Goal: Task Accomplishment & Management: Complete application form

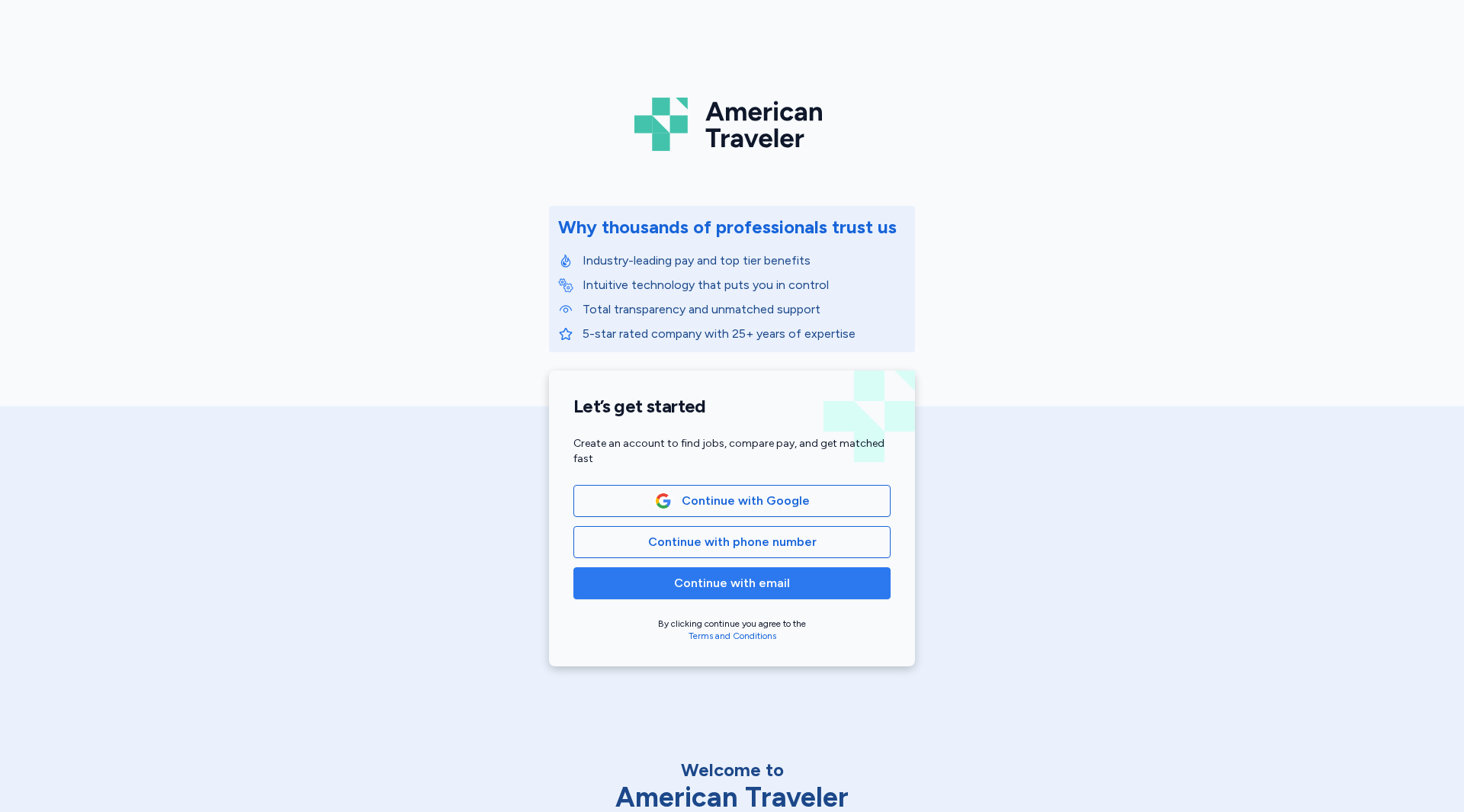
click at [668, 582] on span "Continue with email" at bounding box center [732, 583] width 291 height 18
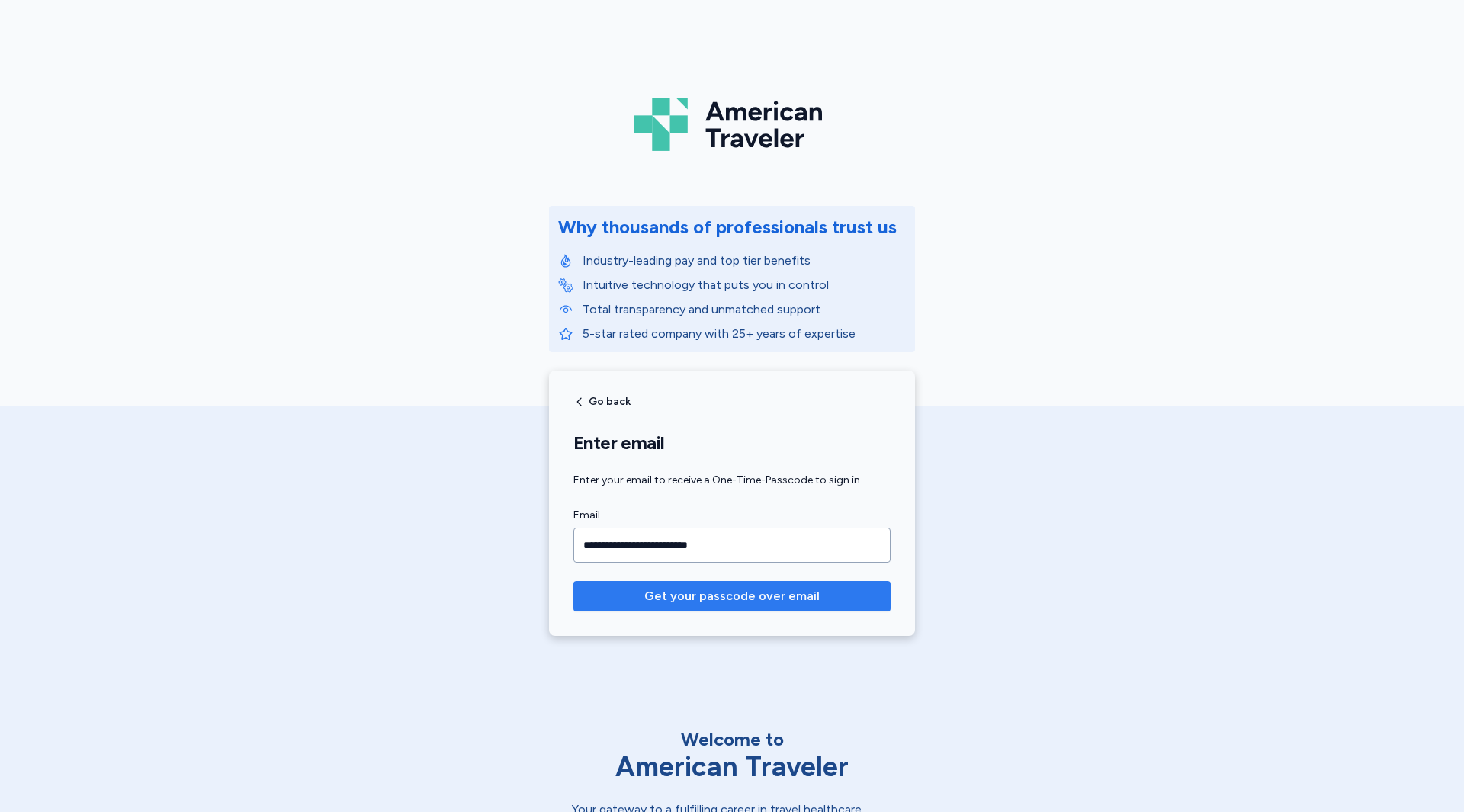
type input "**********"
click at [675, 592] on span "Get your passcode over email" at bounding box center [732, 596] width 175 height 18
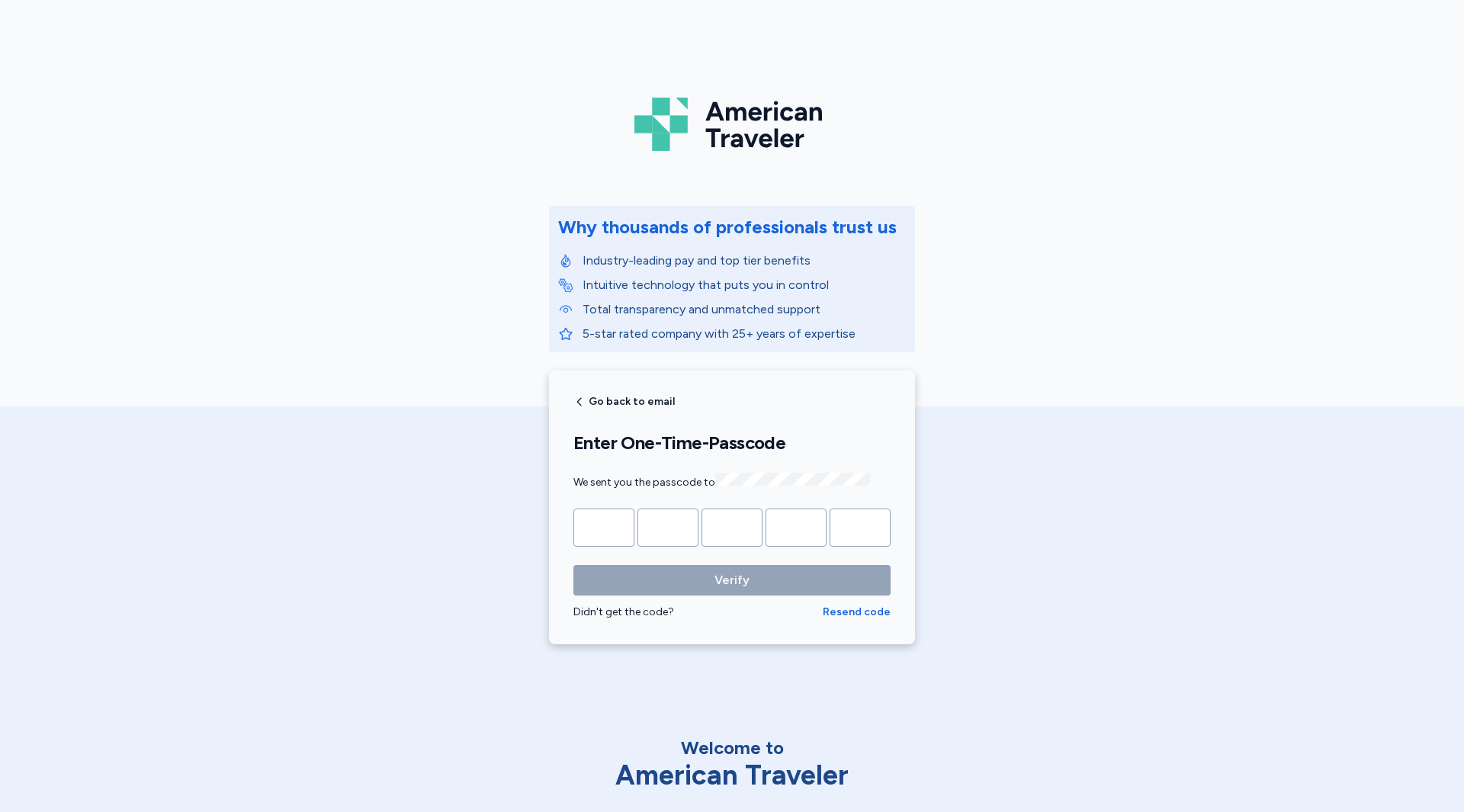
type input "*"
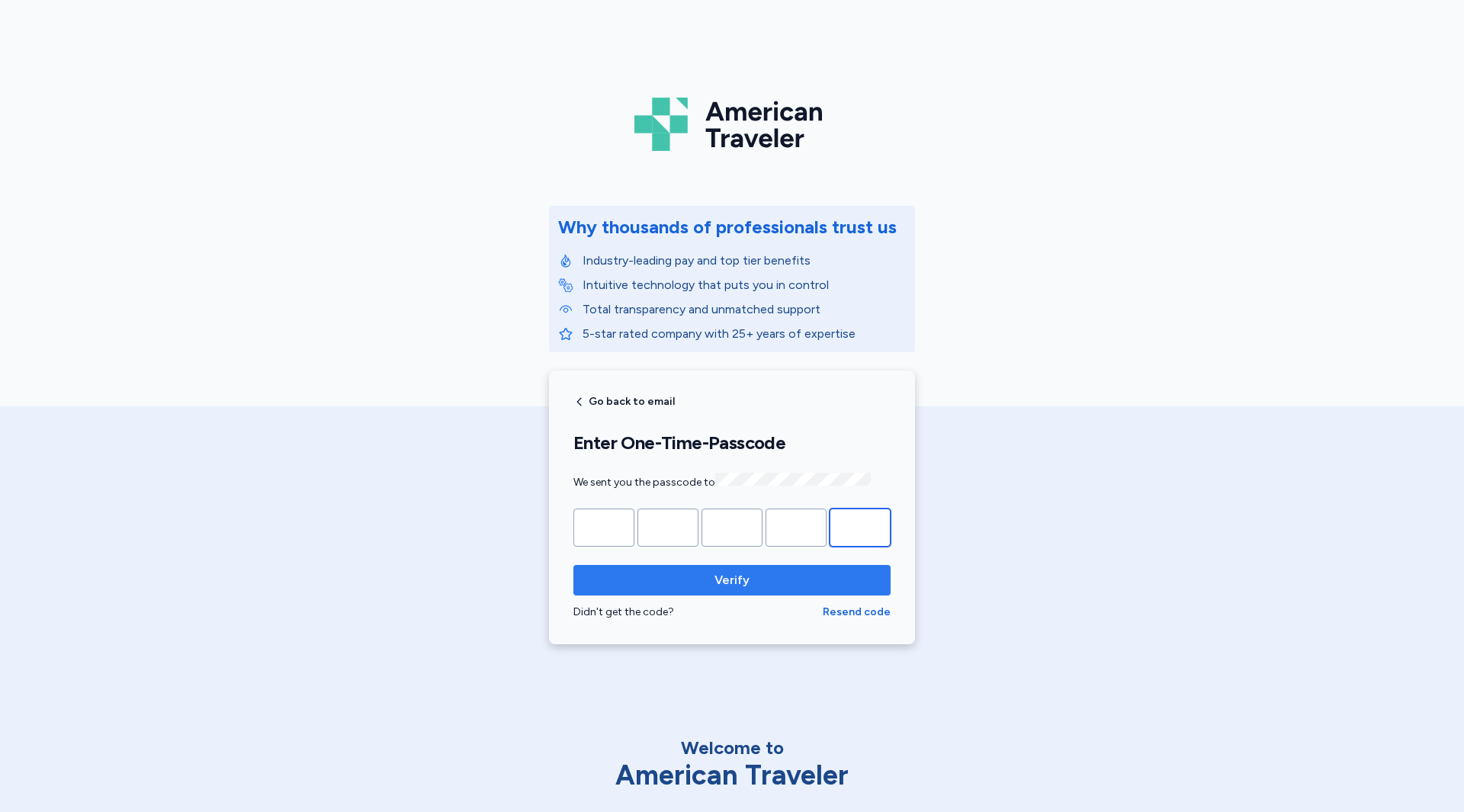
type input "*"
click at [675, 588] on button "Verify" at bounding box center [732, 580] width 317 height 31
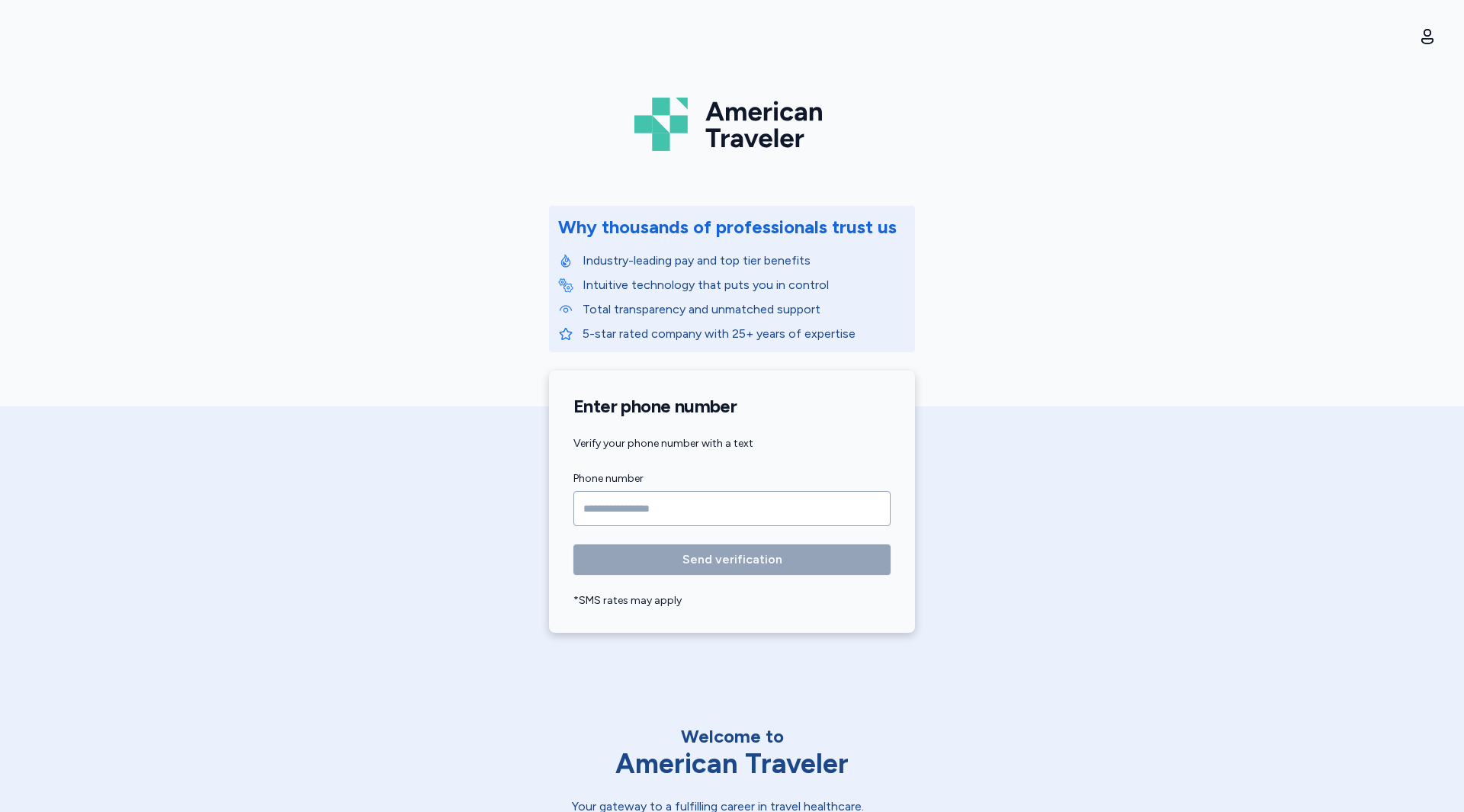
click at [607, 507] on input "Phone number" at bounding box center [732, 508] width 317 height 35
type input "**********"
click at [833, 567] on span "Send verification" at bounding box center [732, 560] width 293 height 18
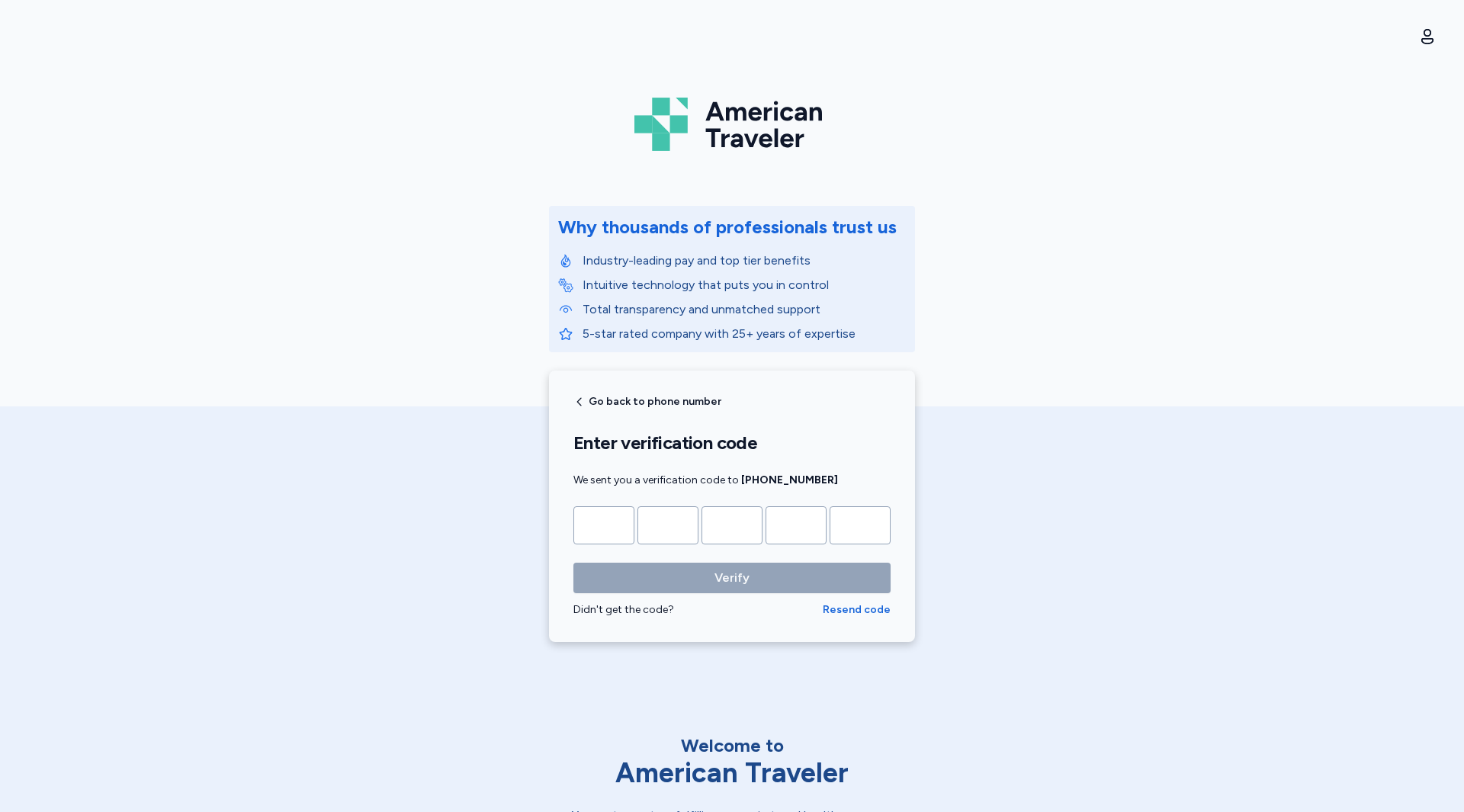
type input "*"
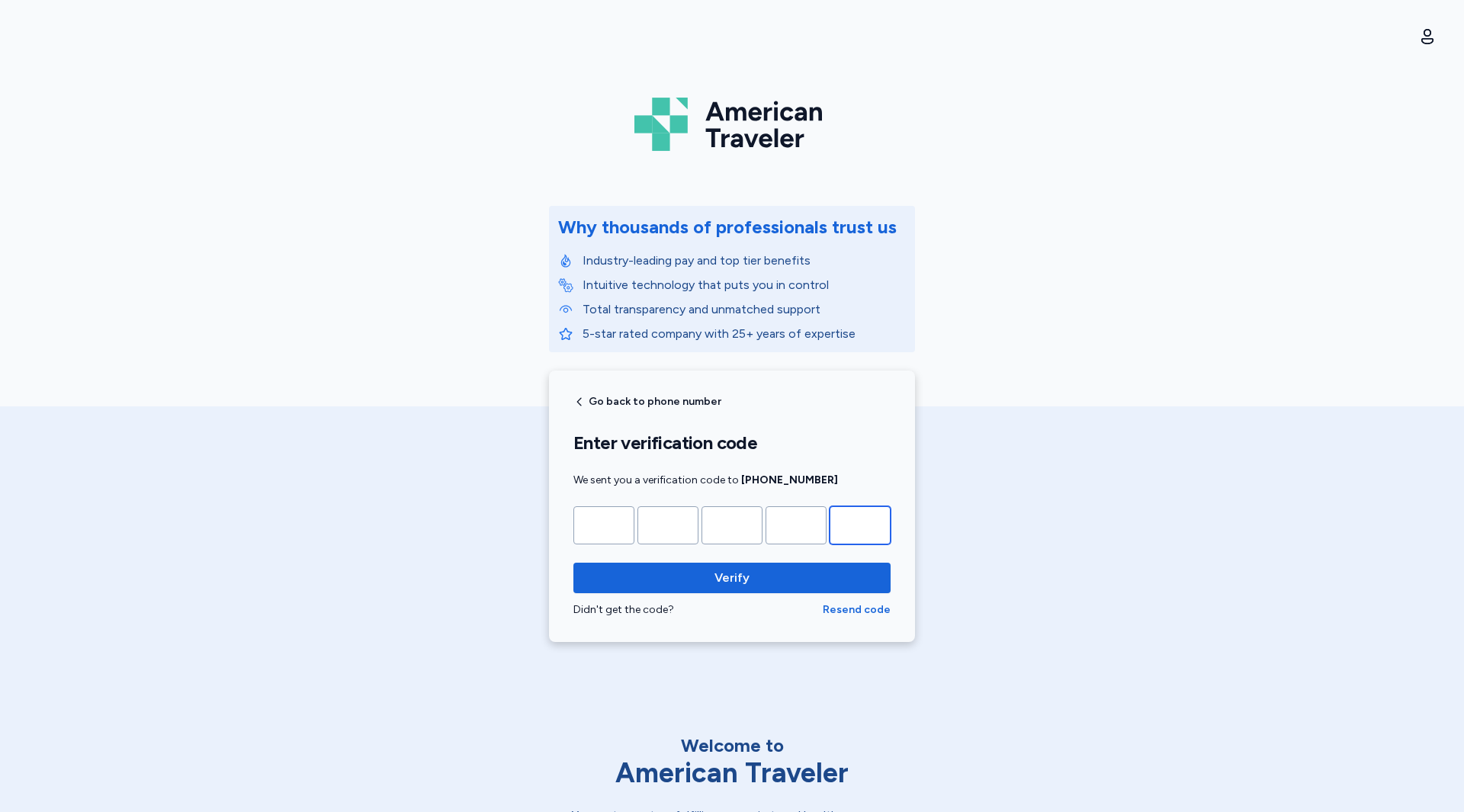
type input "*"
click at [573, 563] on button "Verify" at bounding box center [732, 578] width 317 height 31
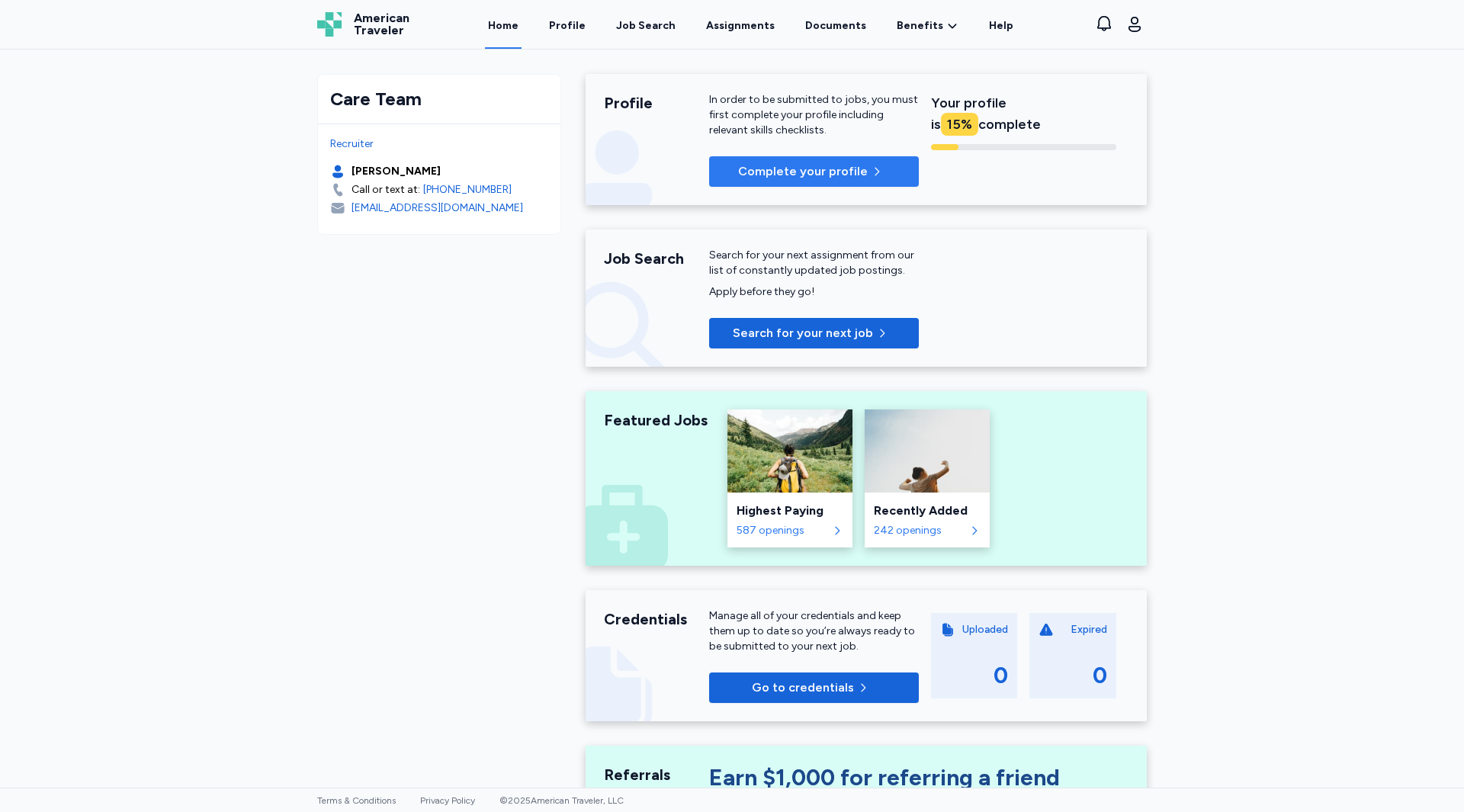
click at [800, 166] on span "Complete your profile" at bounding box center [803, 171] width 130 height 18
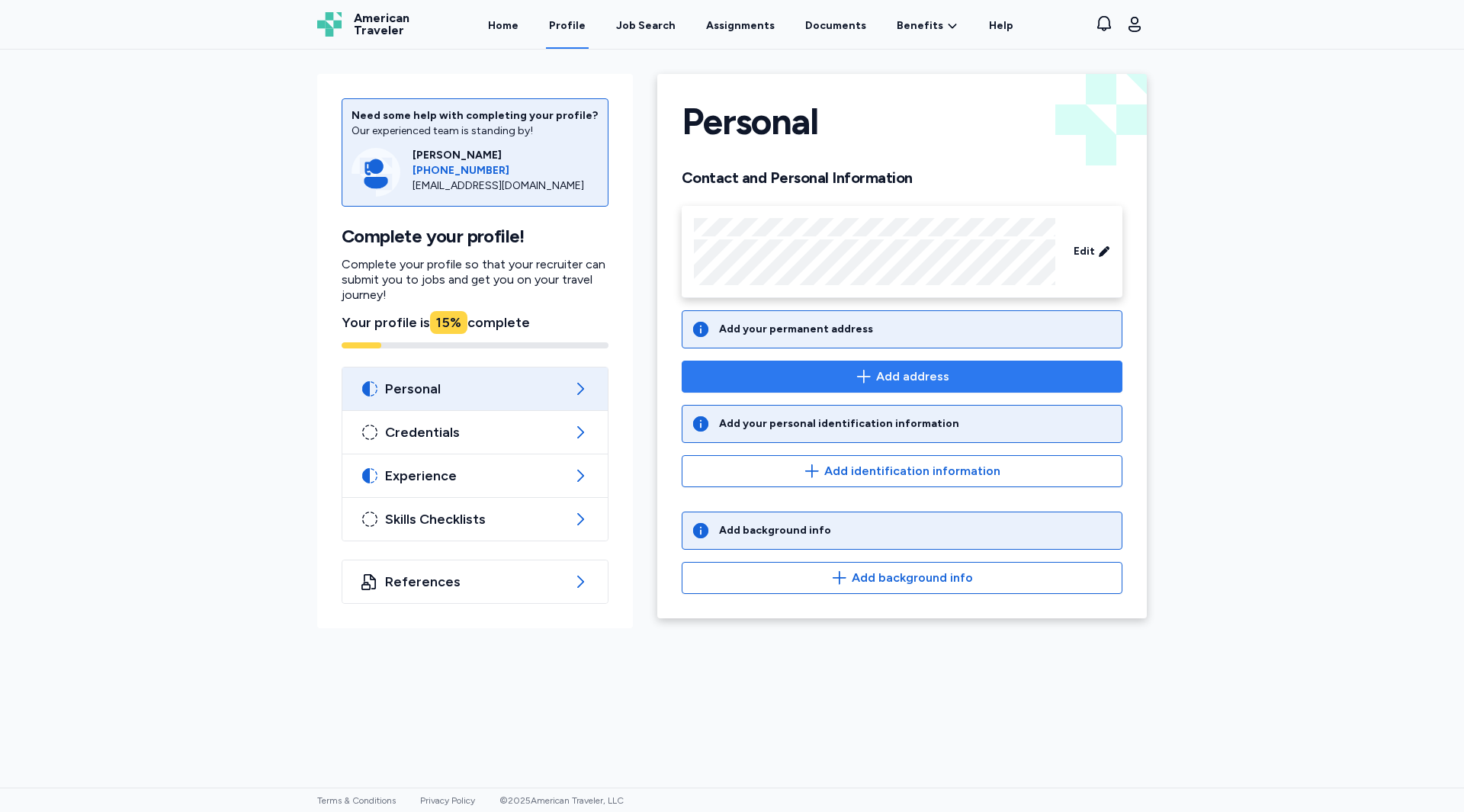
click at [869, 380] on icon "button" at bounding box center [864, 377] width 18 height 18
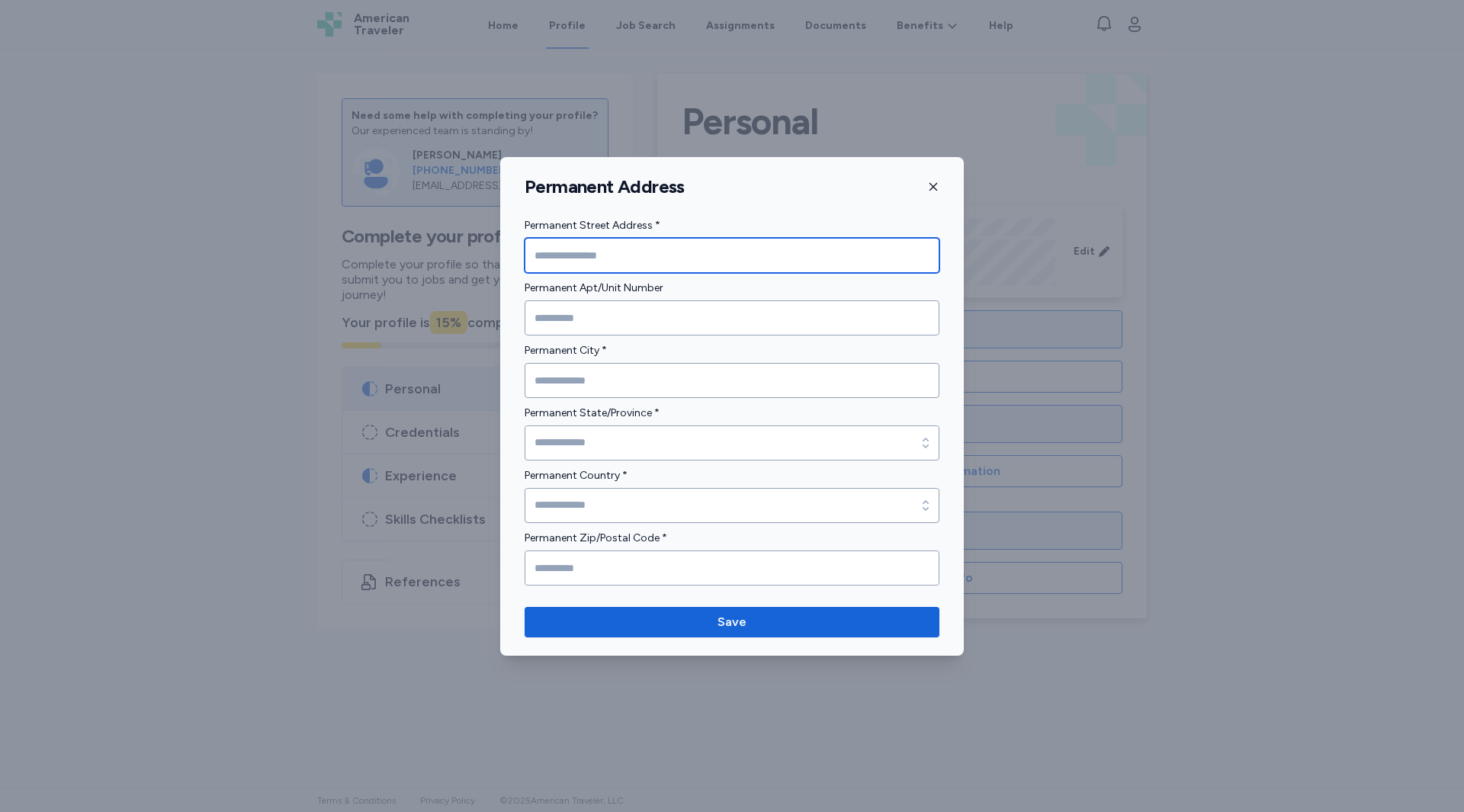
click at [652, 253] on input "Permanent Street Address *" at bounding box center [732, 255] width 415 height 35
type input "**********"
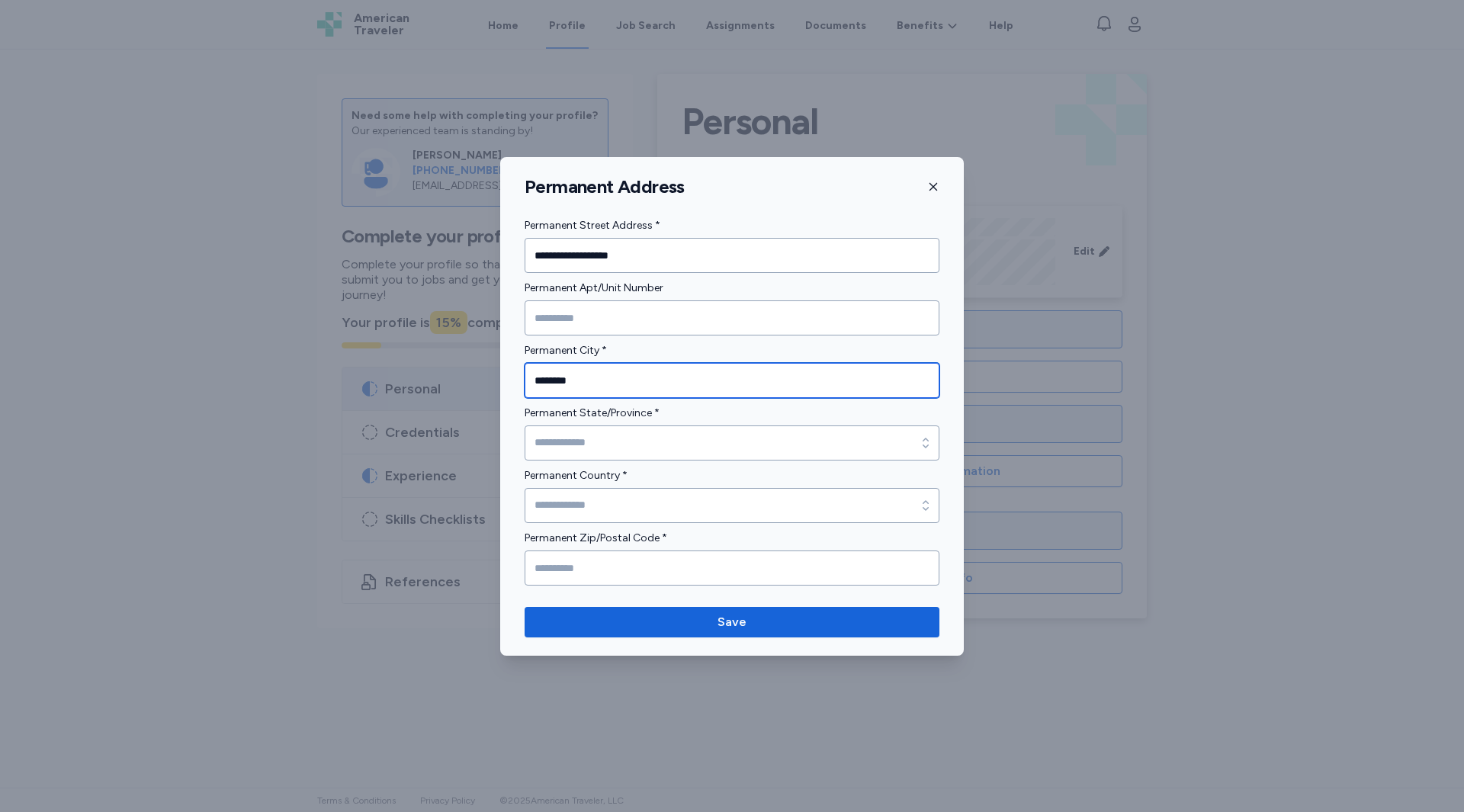
type input "********"
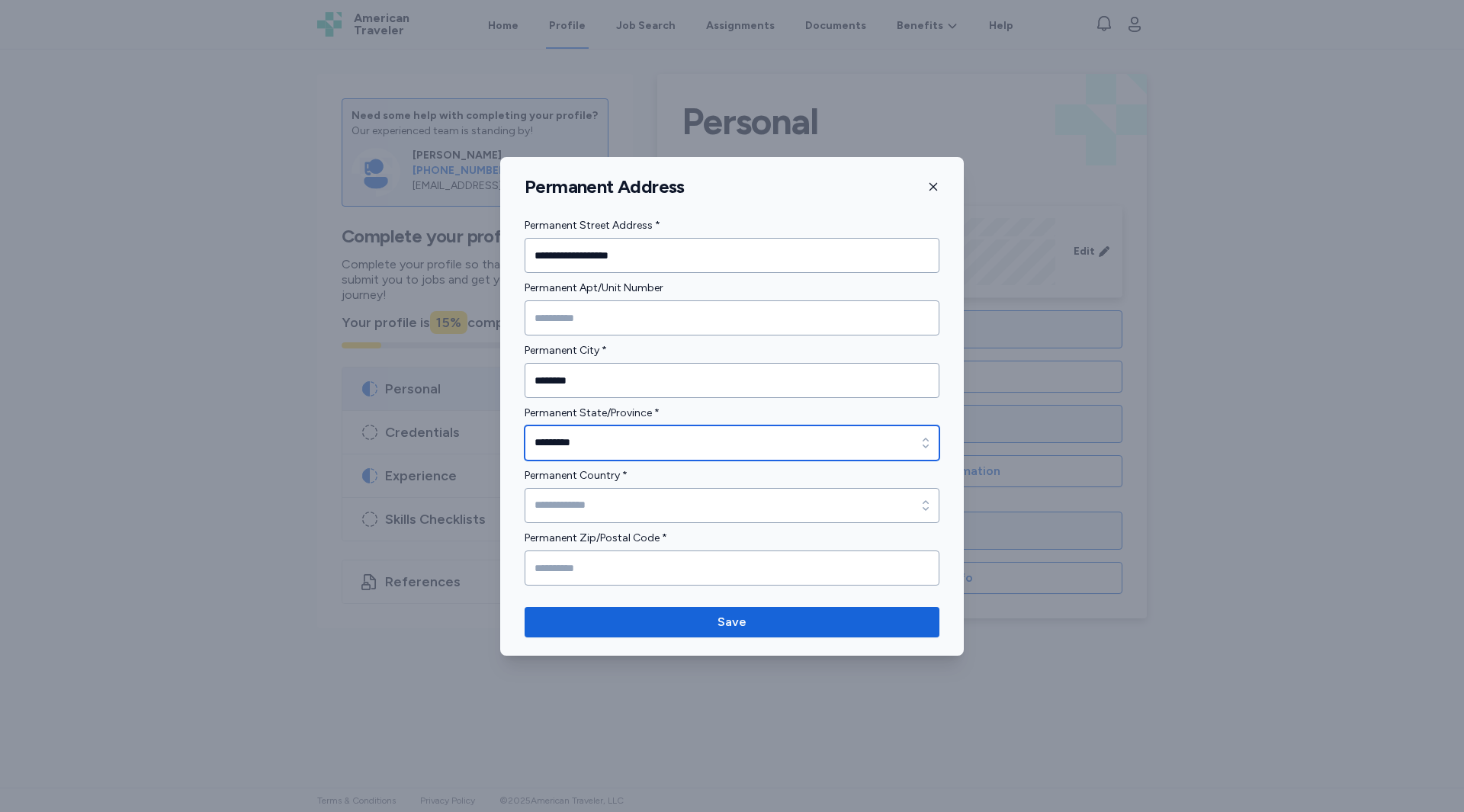
type input "*********"
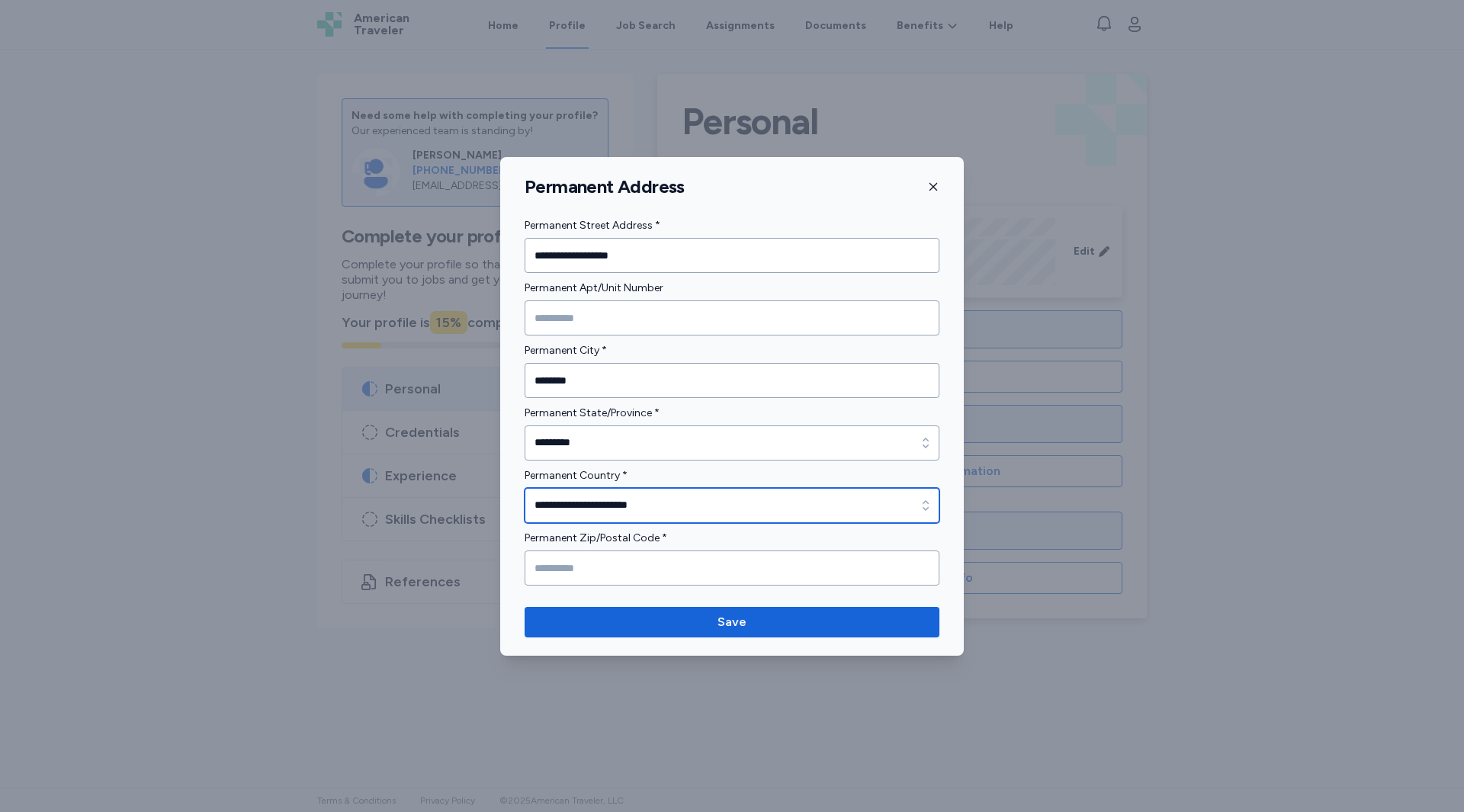
type input "**********"
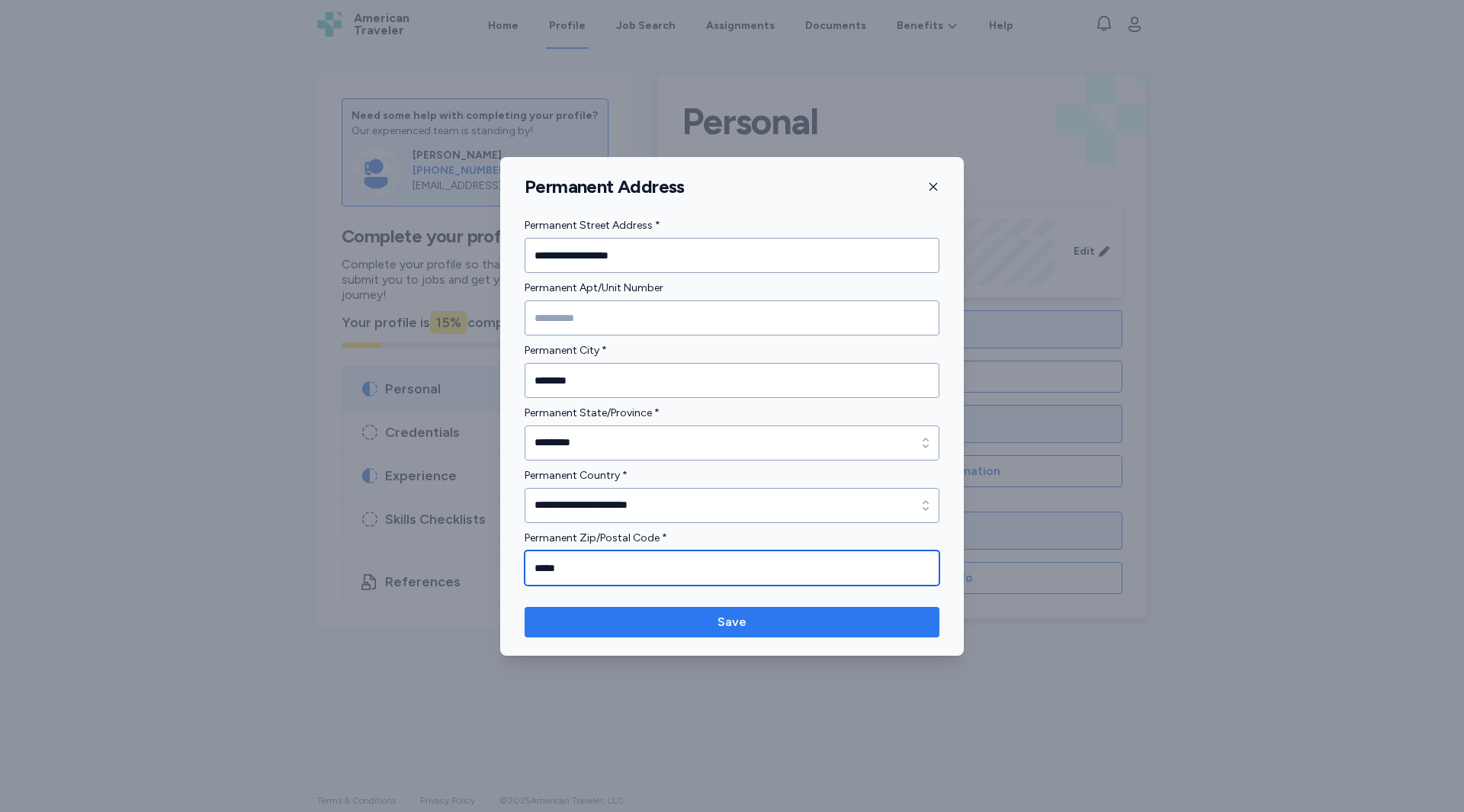
type input "*****"
click at [718, 620] on span "Save" at bounding box center [732, 622] width 391 height 18
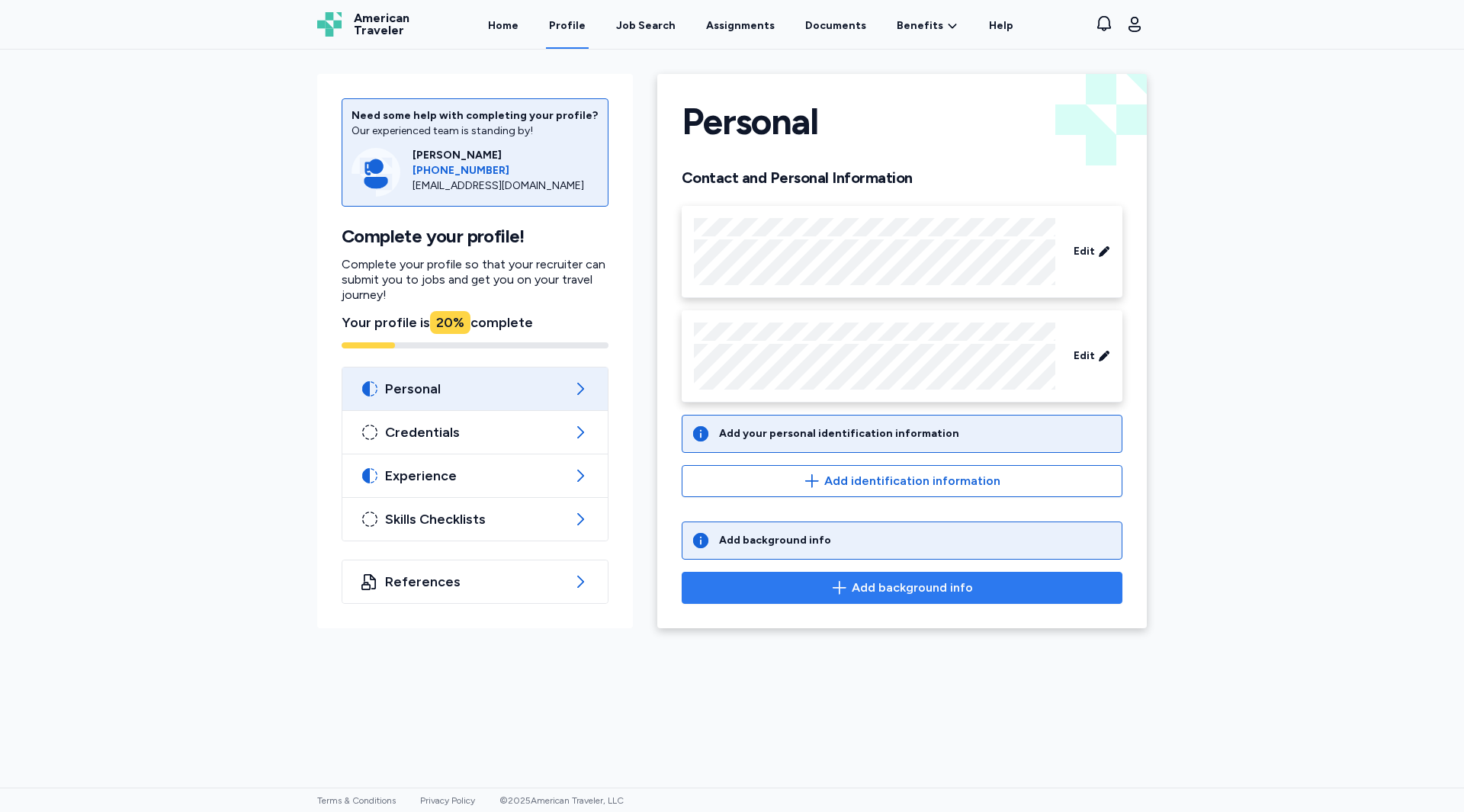
click at [876, 589] on span "Add background info" at bounding box center [913, 588] width 122 height 18
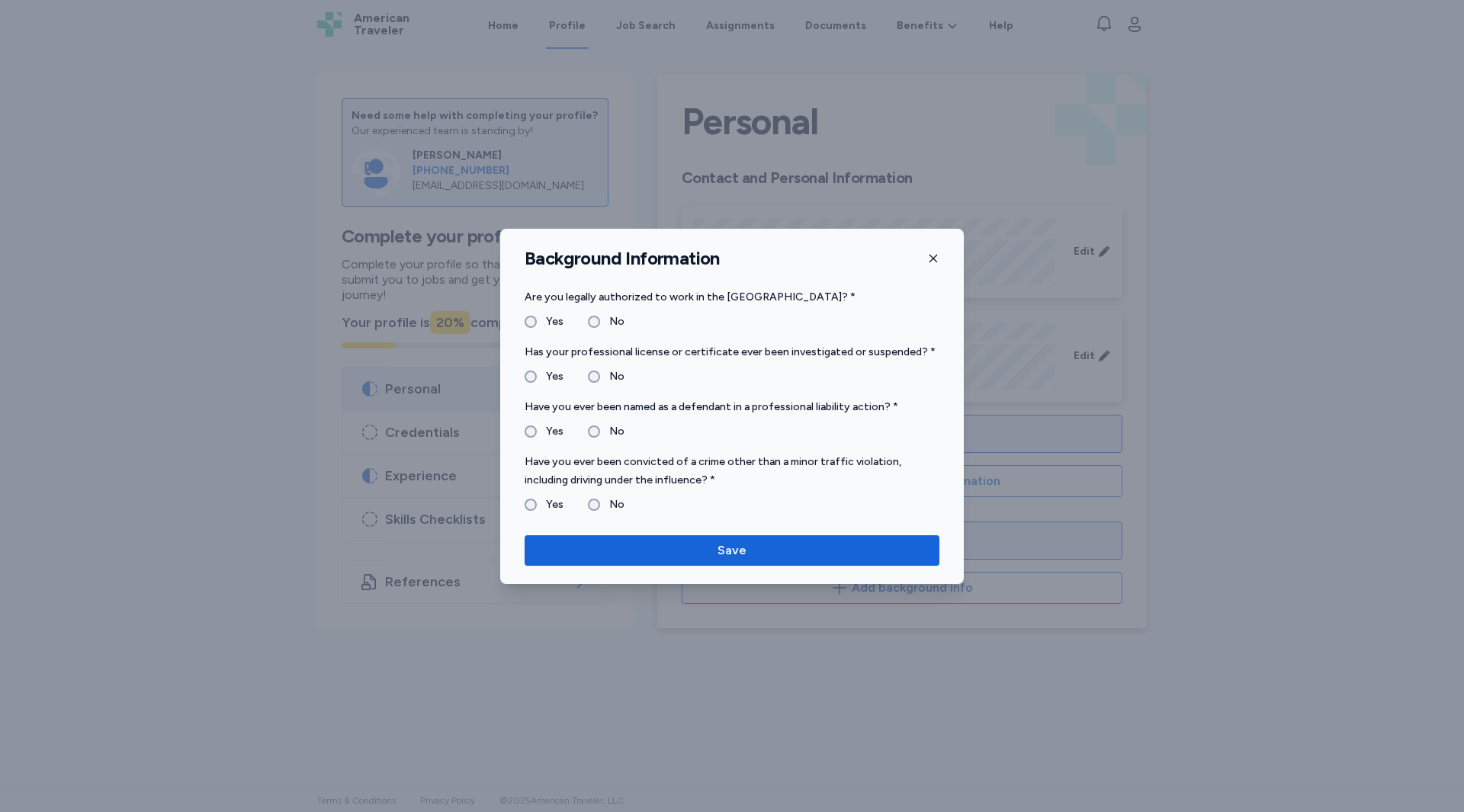
click at [604, 502] on label "No" at bounding box center [612, 504] width 24 height 18
click at [616, 554] on span "Save" at bounding box center [732, 550] width 391 height 18
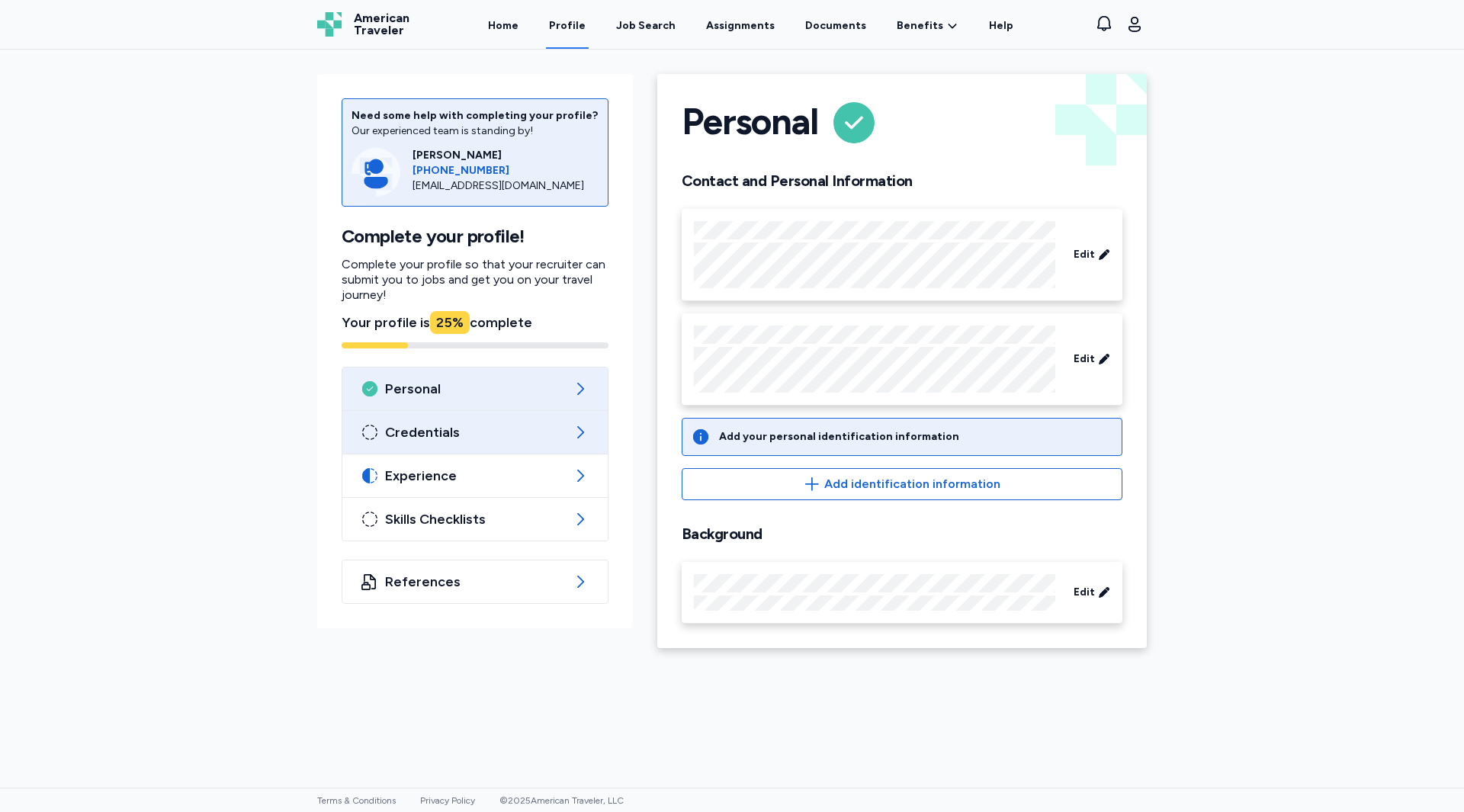
click at [474, 424] on span "Credentials" at bounding box center [474, 432] width 180 height 18
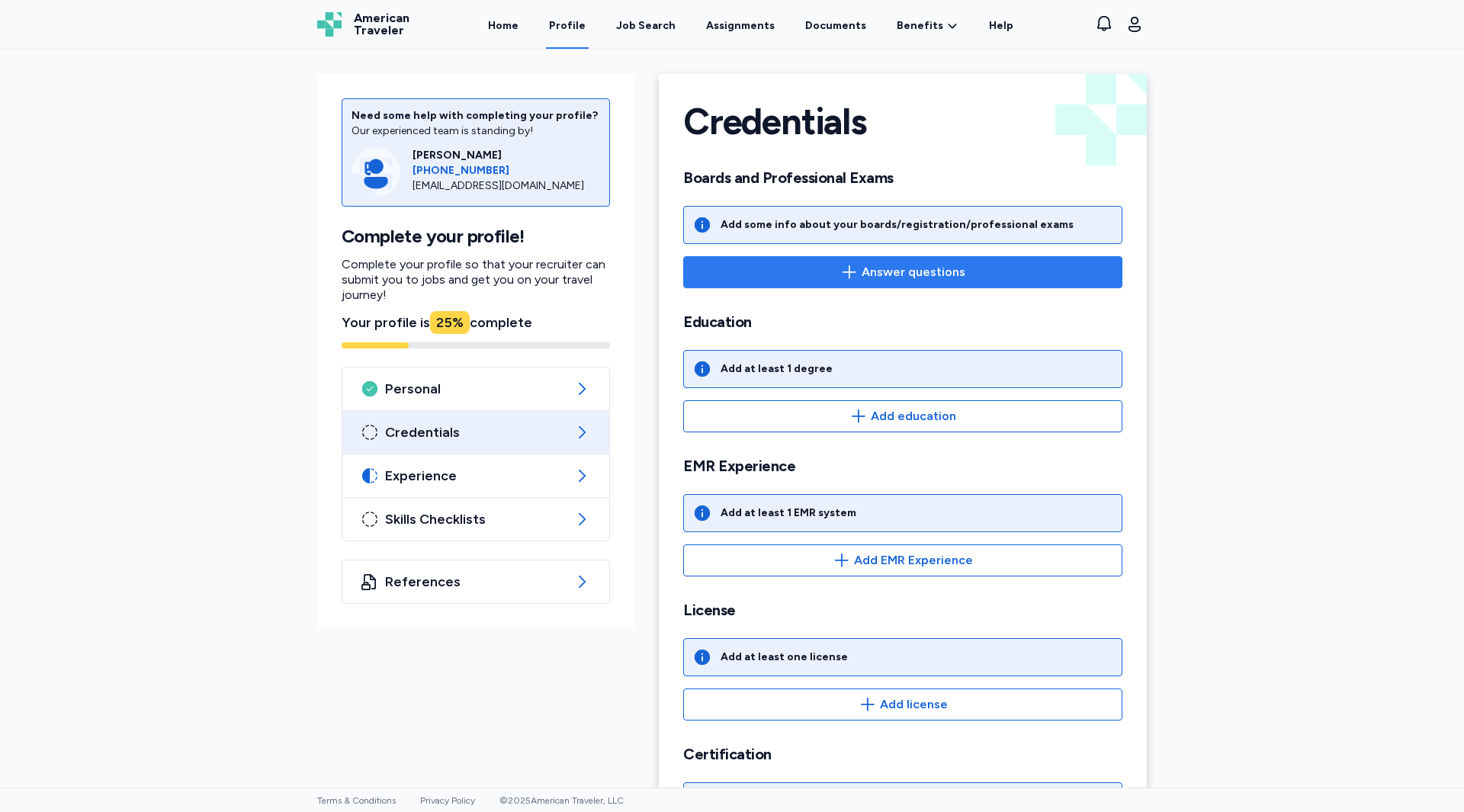
click at [772, 271] on span "Answer questions" at bounding box center [903, 272] width 414 height 18
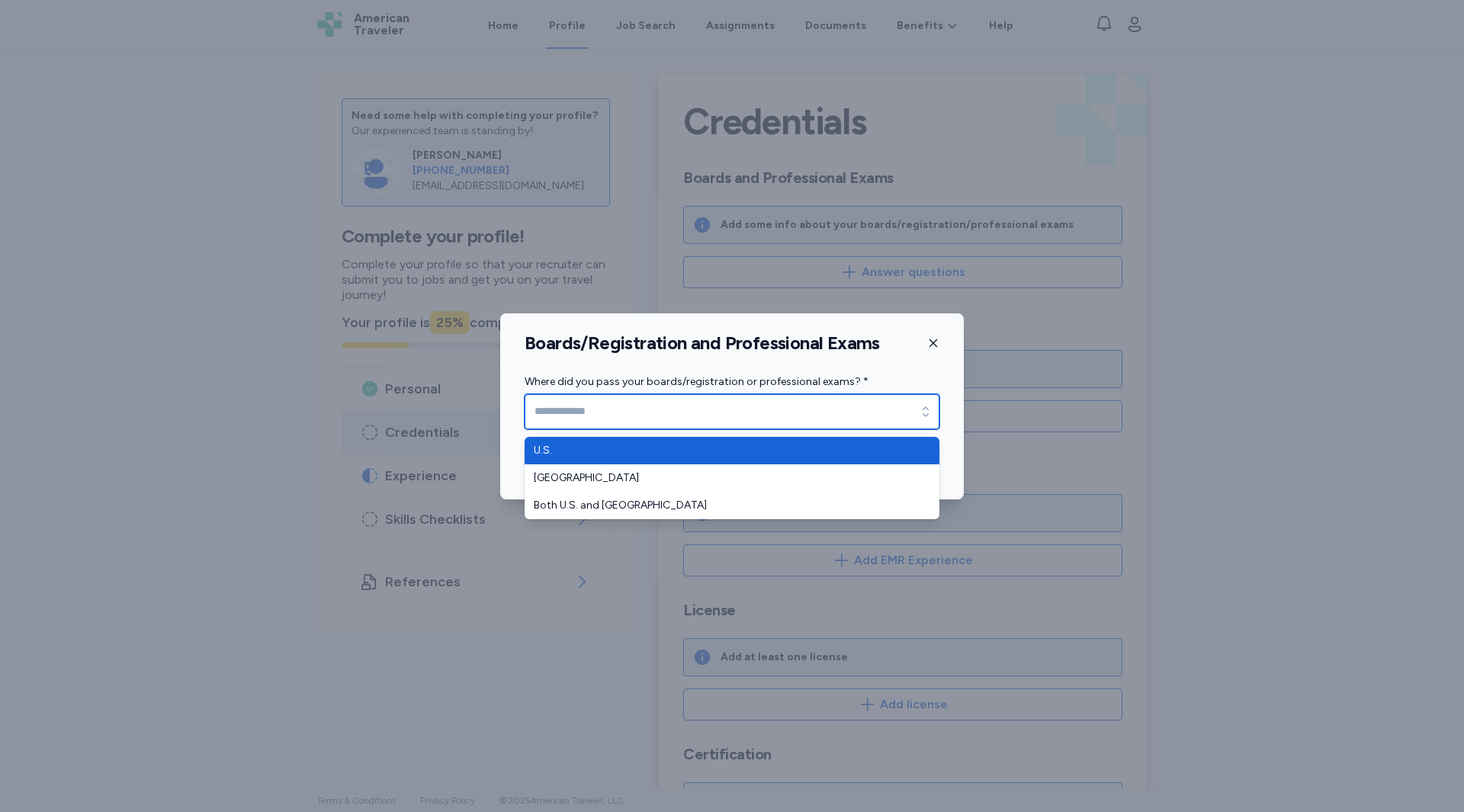
click at [681, 410] on input "Where did you pass your boards/registration or professional exams? *" at bounding box center [732, 411] width 415 height 35
type input "****"
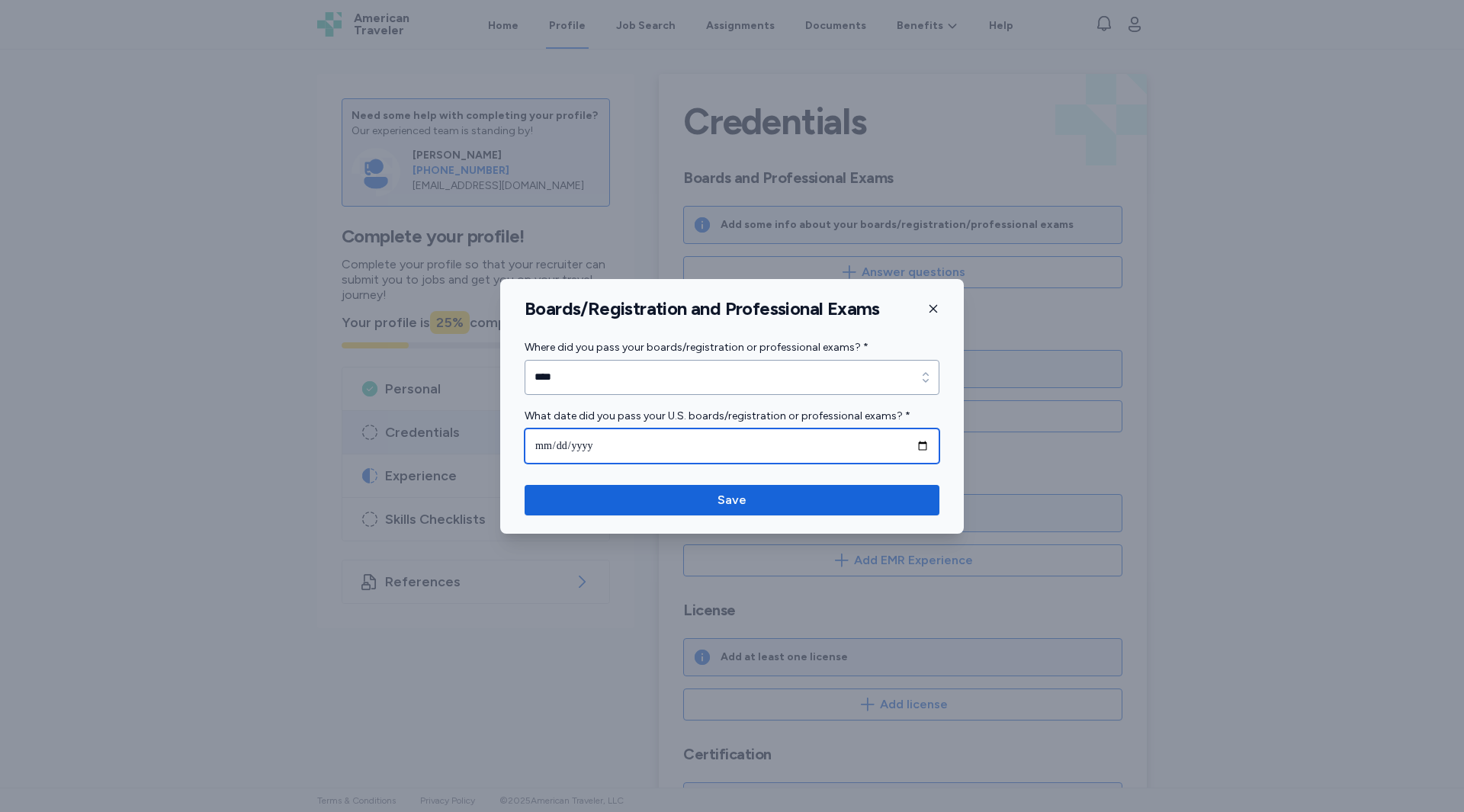
click at [639, 456] on input "date" at bounding box center [732, 445] width 415 height 35
click at [924, 446] on input "date" at bounding box center [732, 445] width 415 height 35
type input "**********"
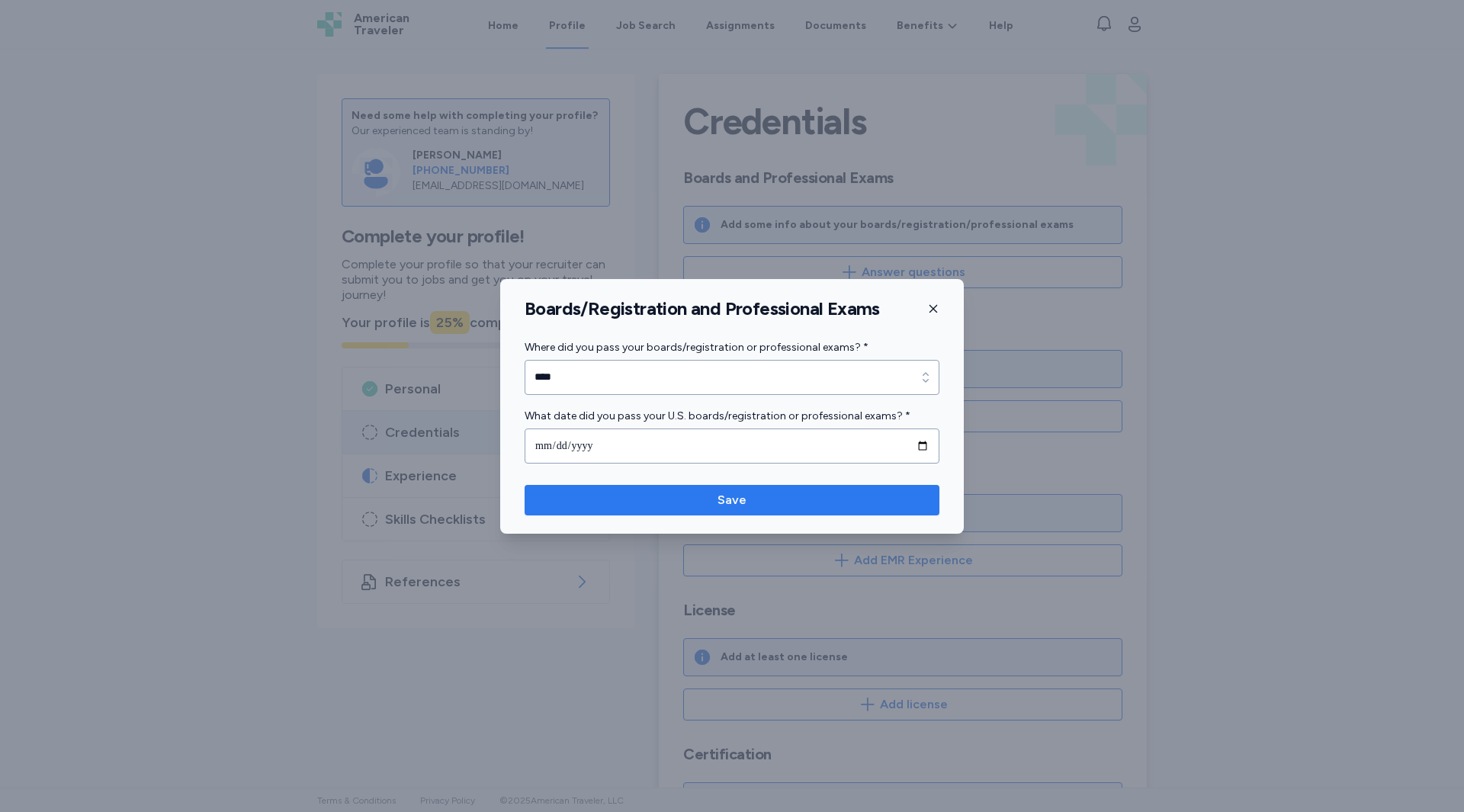
click at [688, 500] on span "Save" at bounding box center [732, 500] width 391 height 18
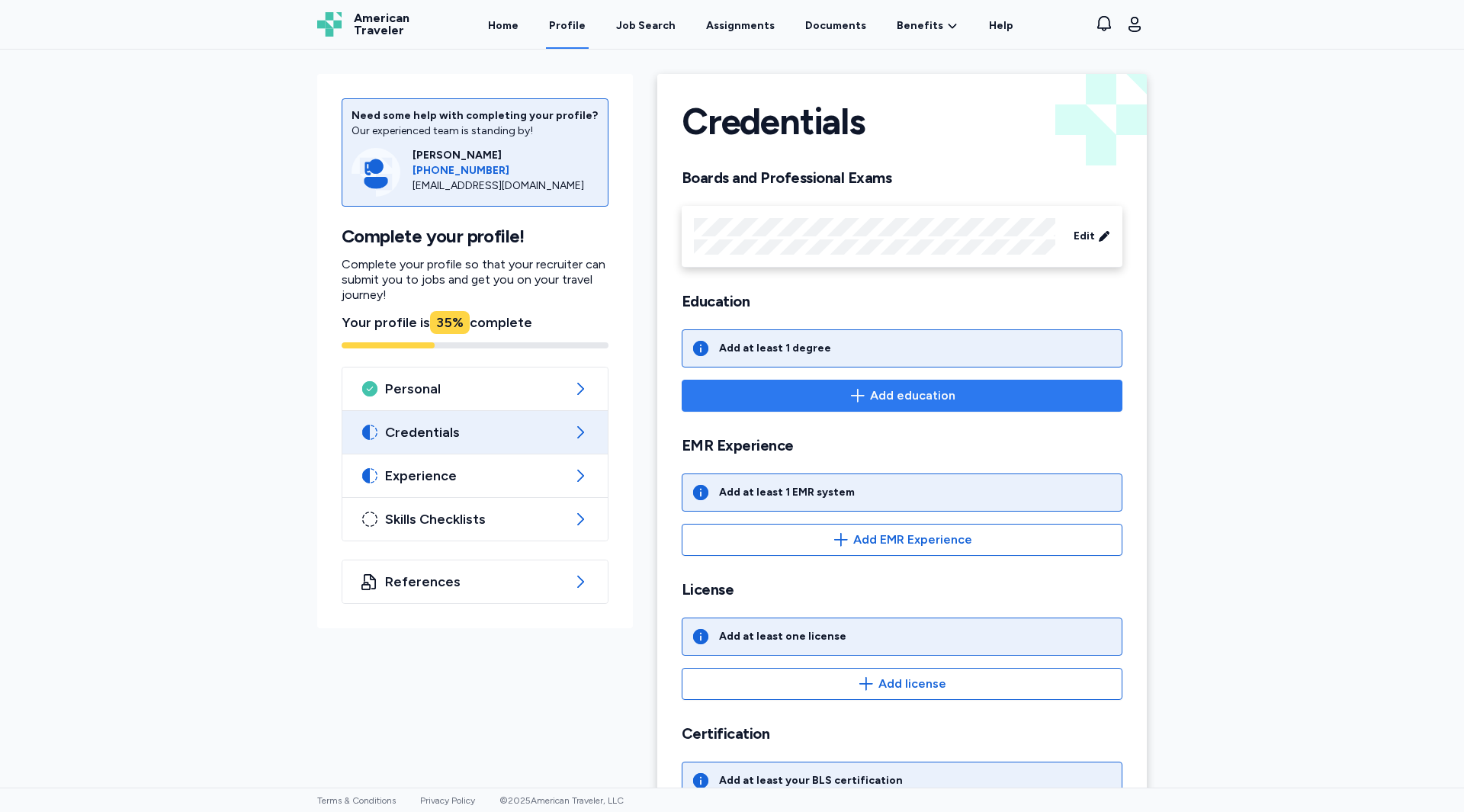
click at [794, 388] on span "Add education" at bounding box center [902, 396] width 415 height 18
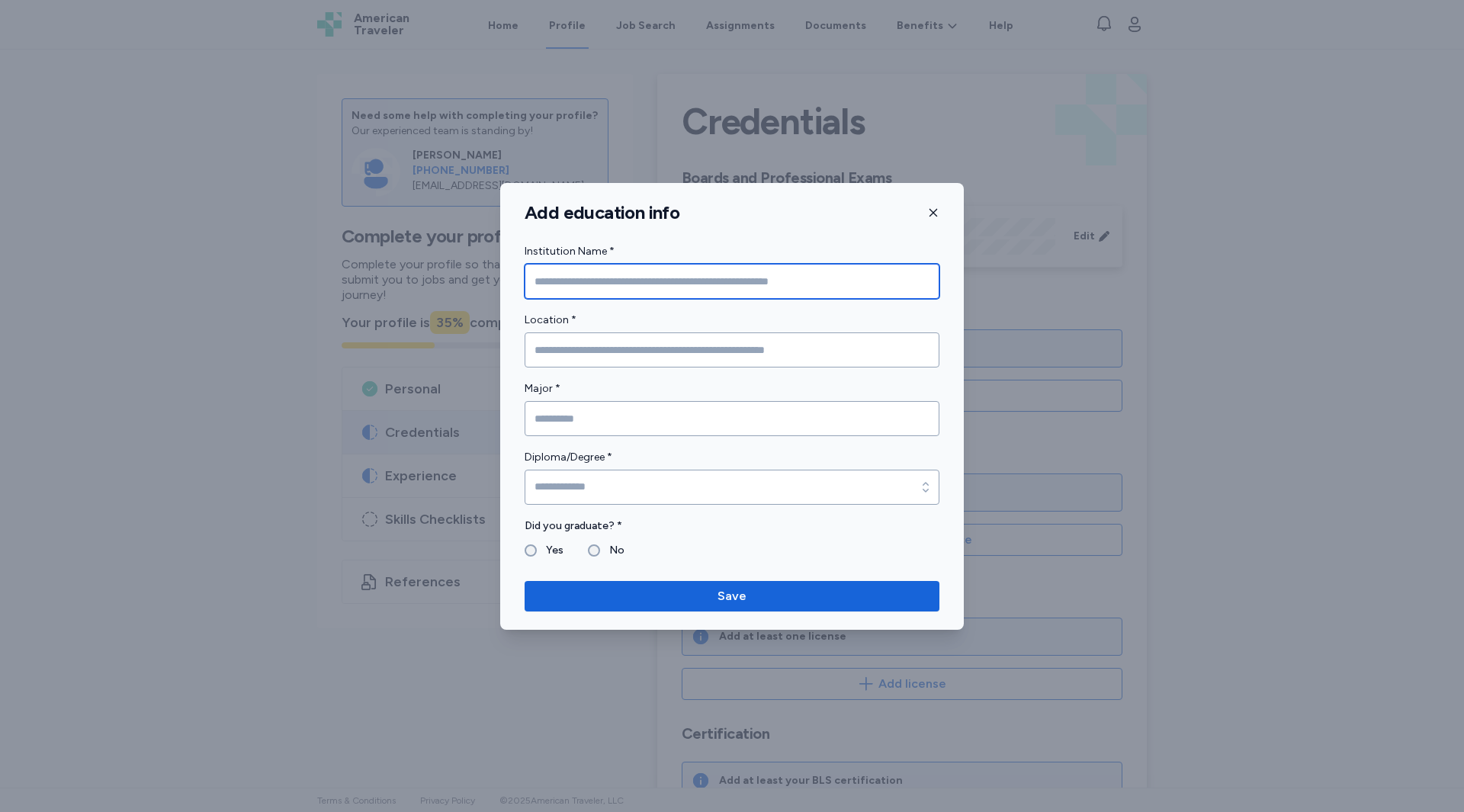
click at [617, 286] on input "Institution Name *" at bounding box center [732, 281] width 415 height 35
type input "**********"
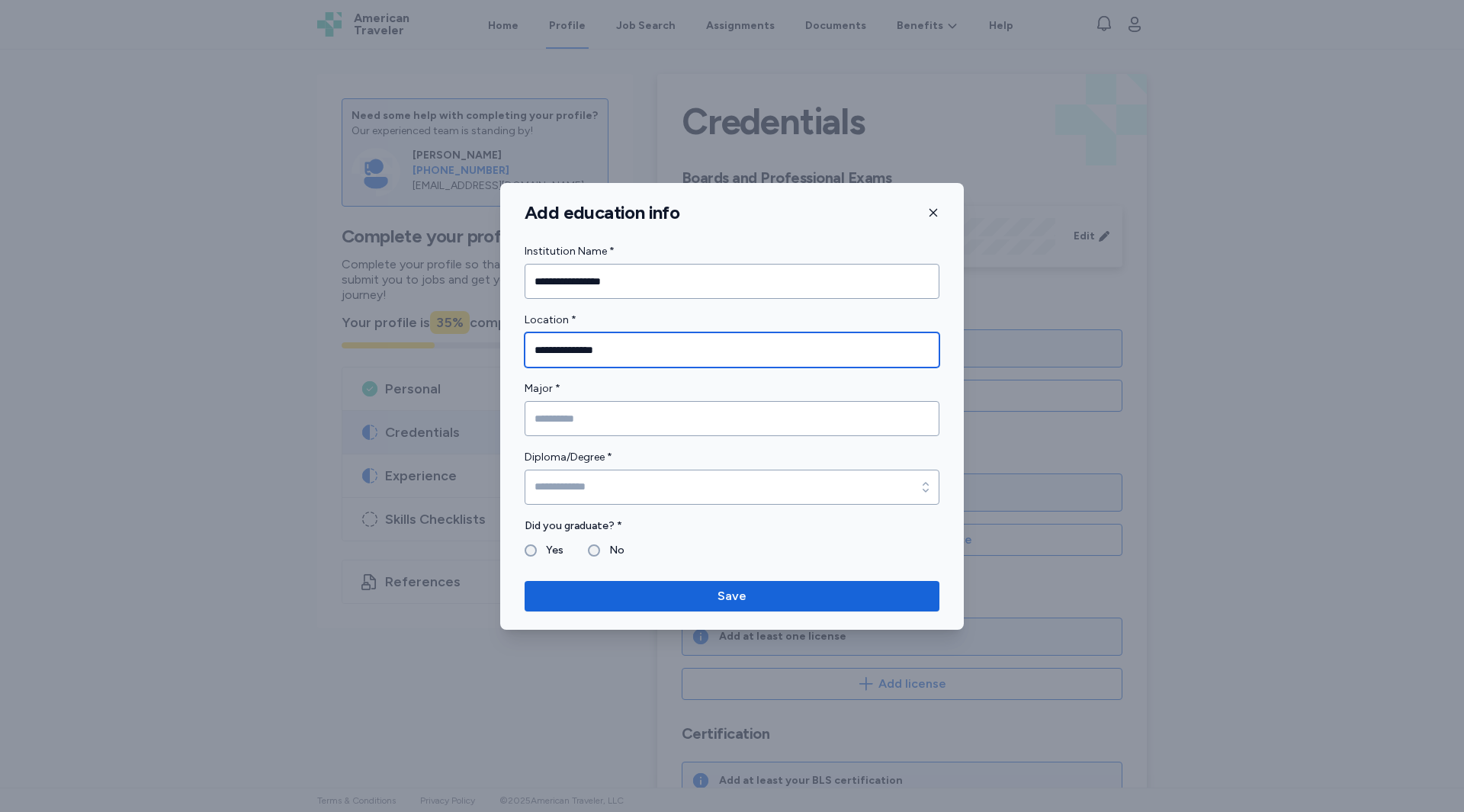
type input "**********"
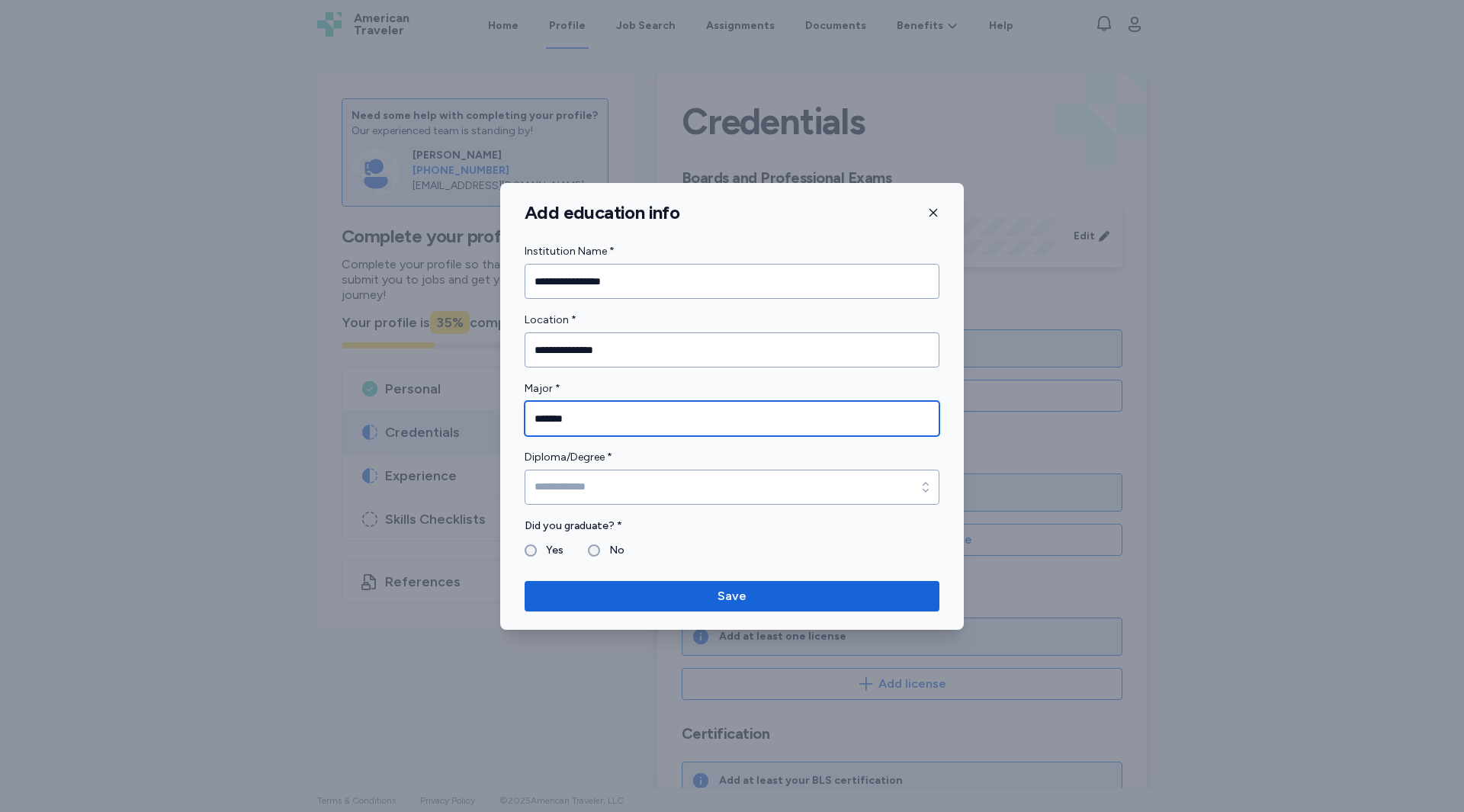
type input "*******"
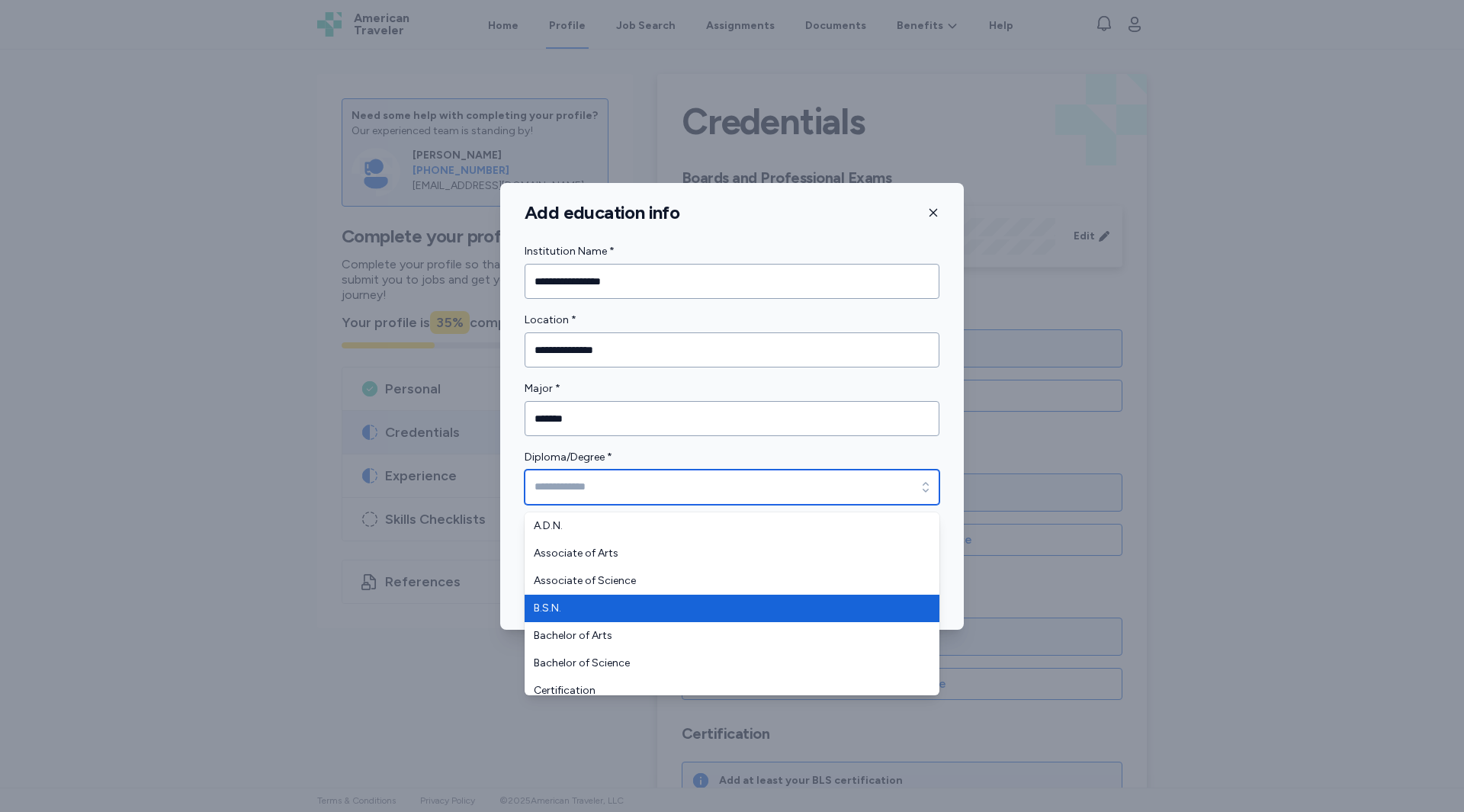
type input "******"
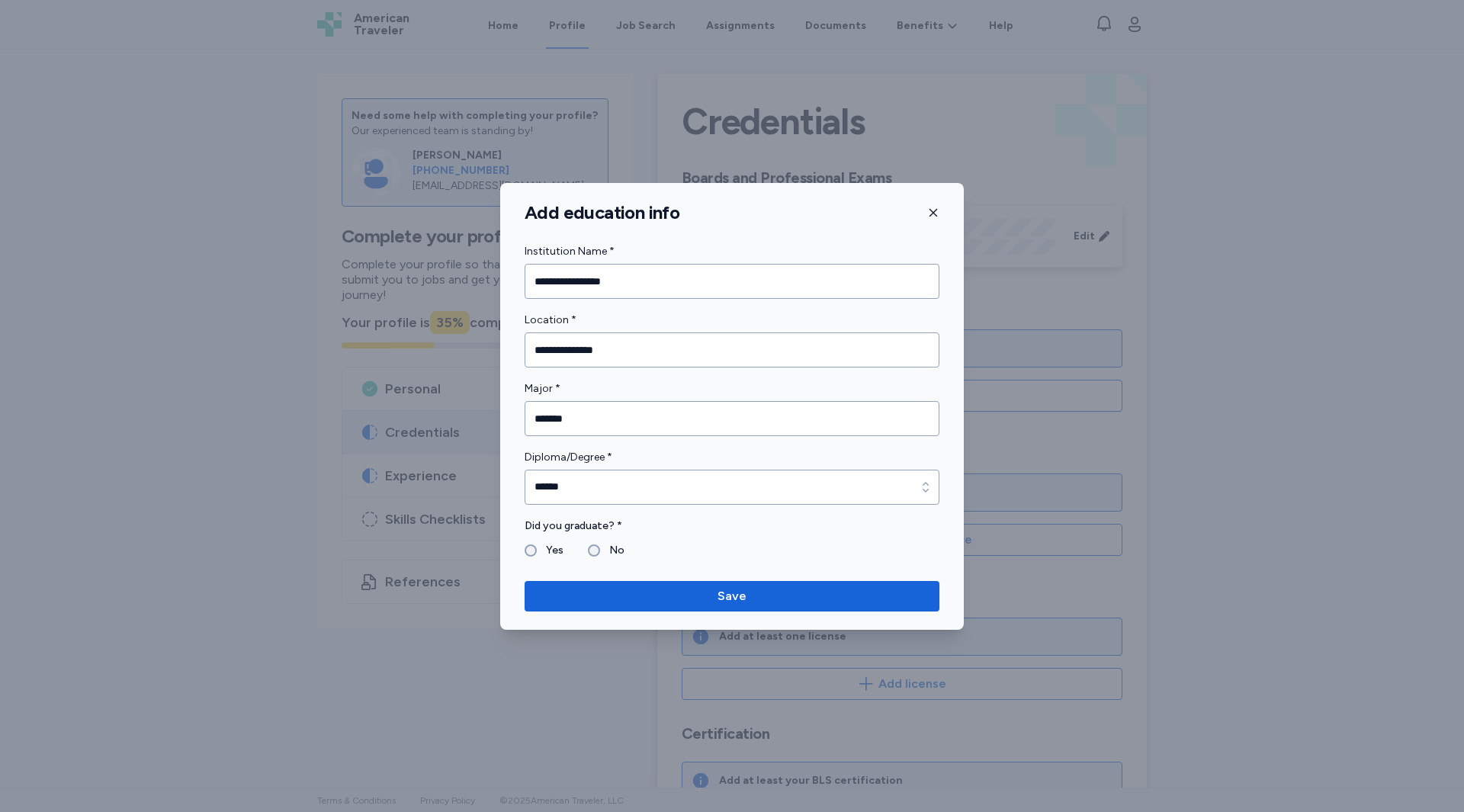
click at [551, 552] on label "Yes" at bounding box center [550, 550] width 27 height 18
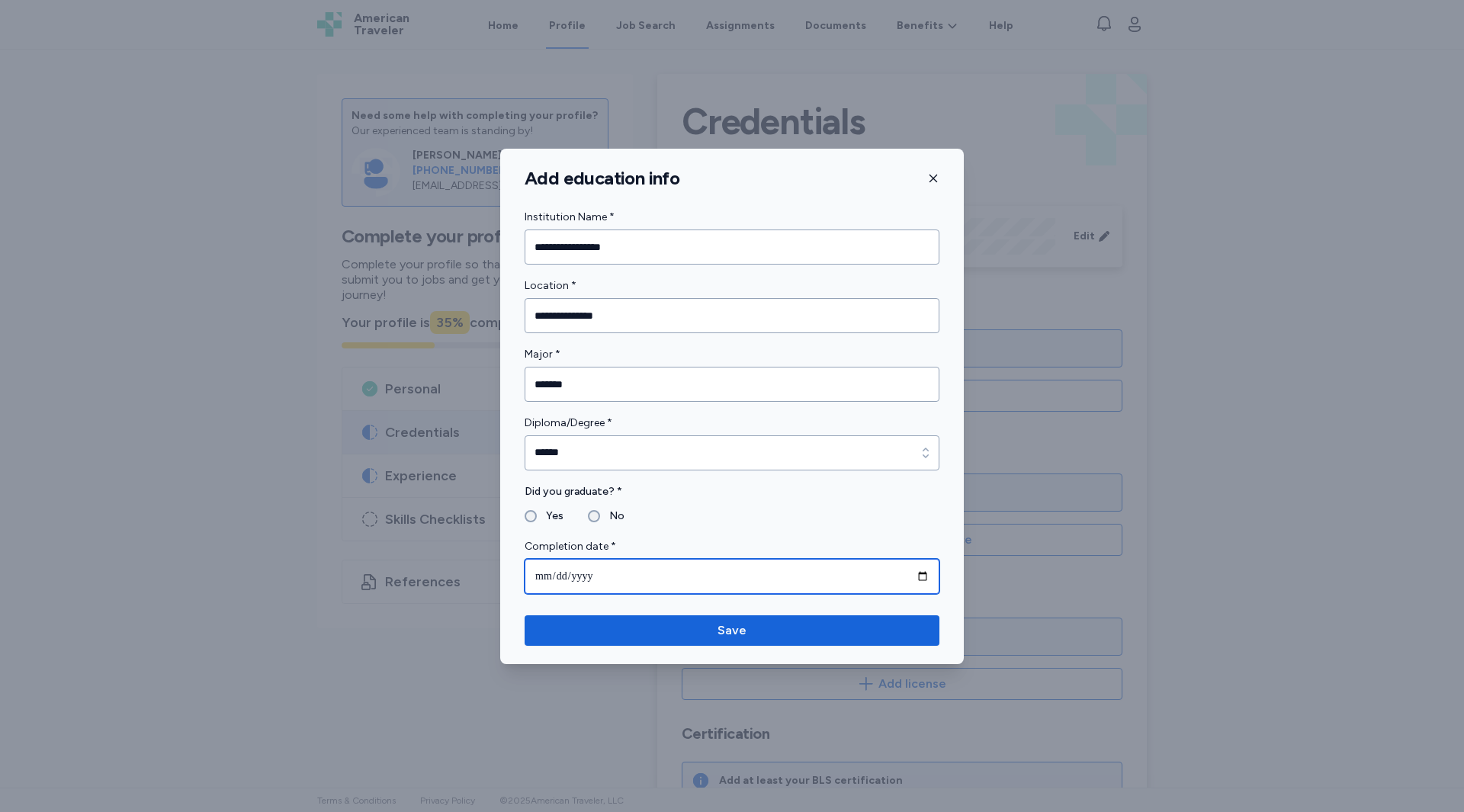
click at [927, 578] on input "date" at bounding box center [732, 576] width 415 height 35
click at [696, 521] on fieldset "Yes No" at bounding box center [732, 516] width 415 height 18
click at [925, 580] on input "**********" at bounding box center [732, 576] width 415 height 35
type input "**********"
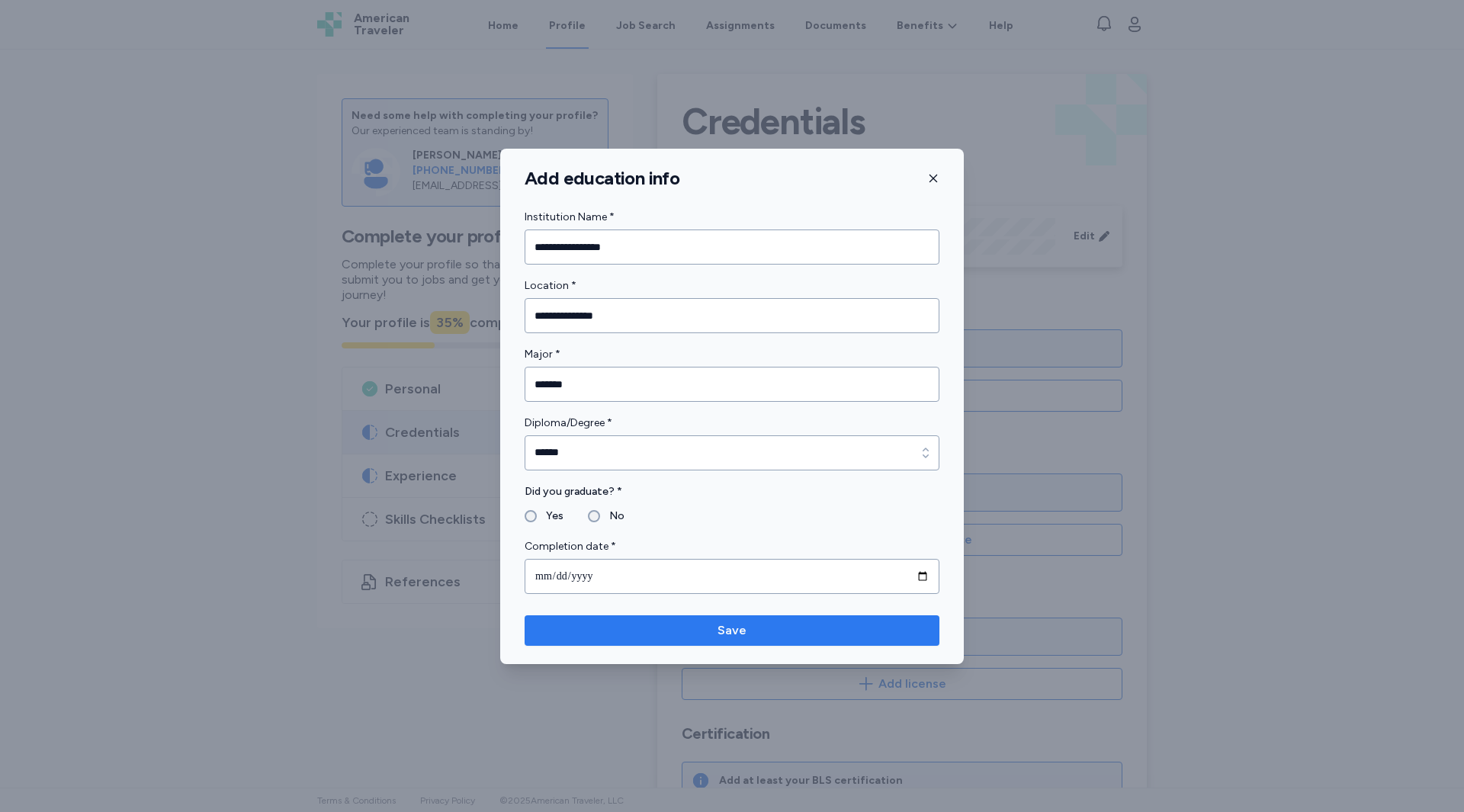
click at [616, 622] on span "Save" at bounding box center [732, 631] width 391 height 18
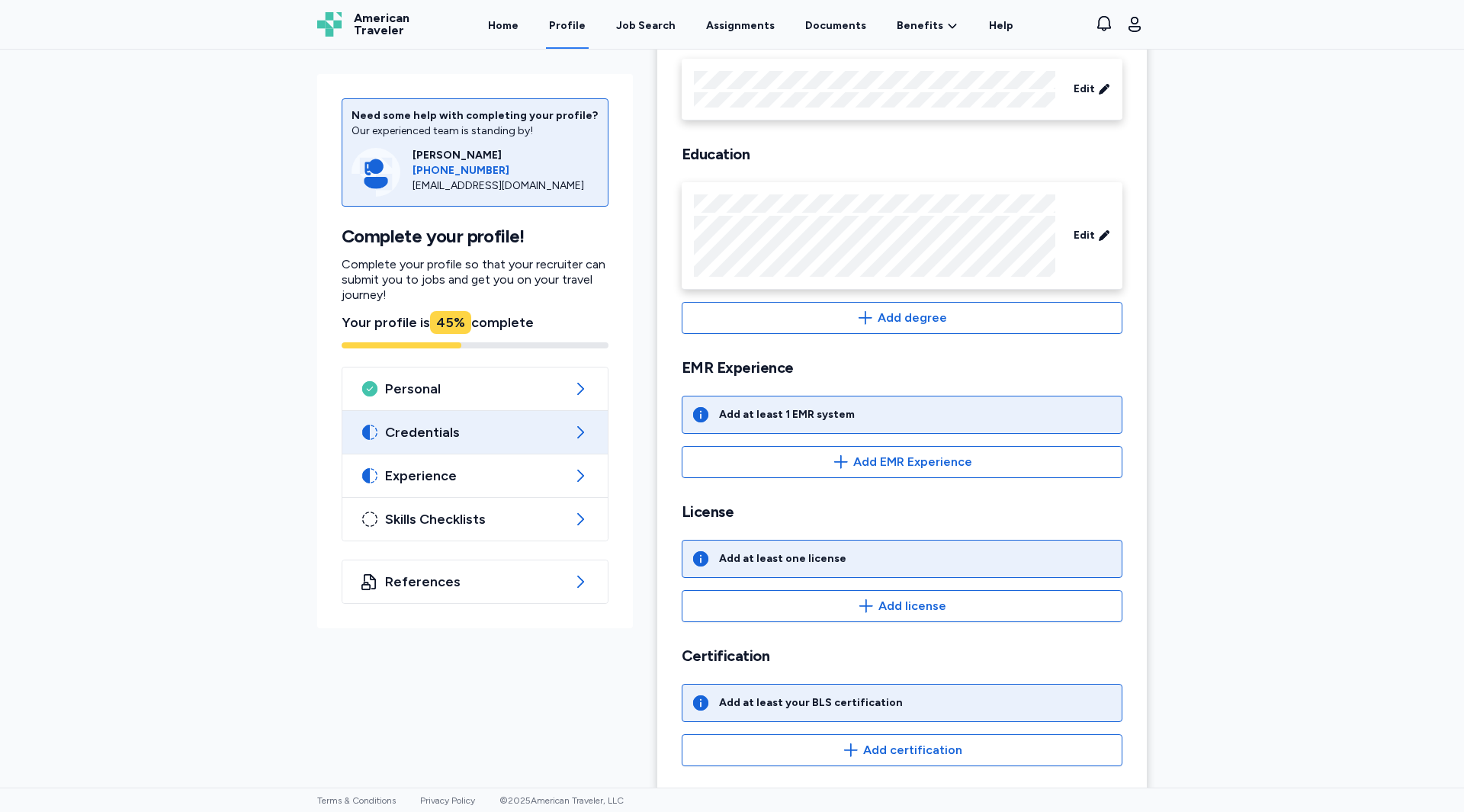
scroll to position [152, 0]
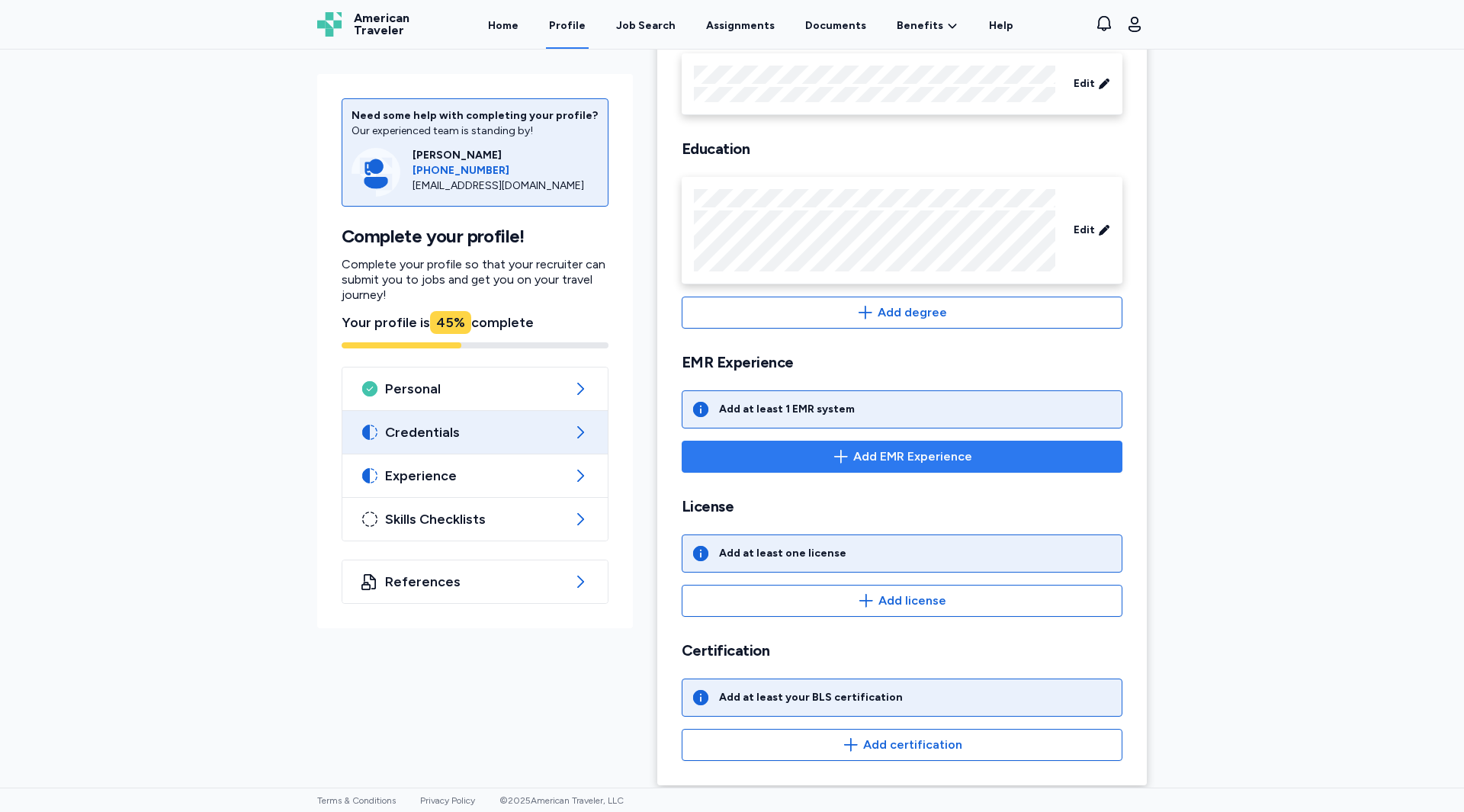
click at [812, 453] on span "Add EMR Experience" at bounding box center [902, 456] width 415 height 18
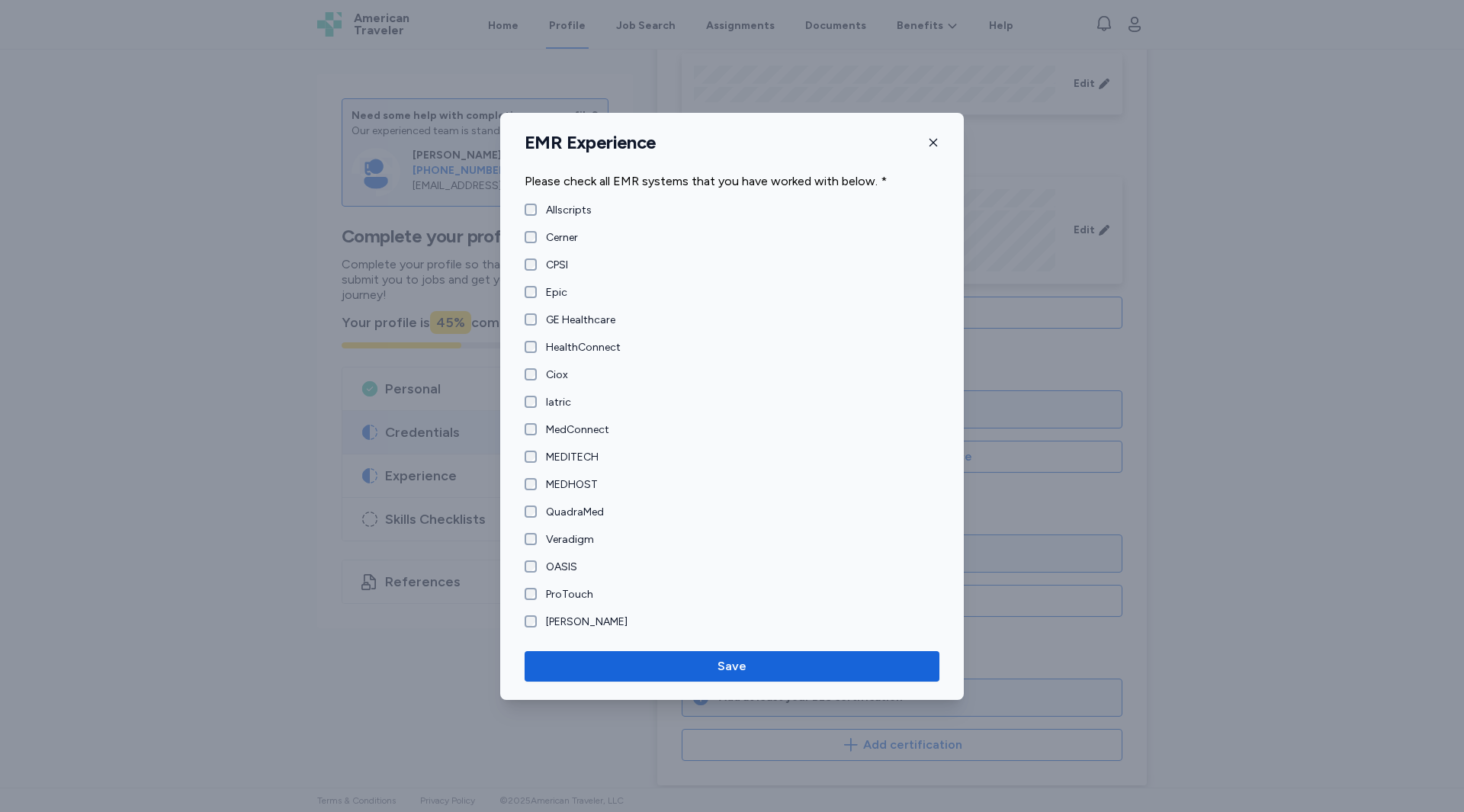
click at [564, 238] on label "Cerner" at bounding box center [557, 237] width 41 height 15
click at [553, 294] on label "Epic" at bounding box center [552, 292] width 31 height 15
click at [540, 450] on label "MEDITECH" at bounding box center [568, 457] width 62 height 15
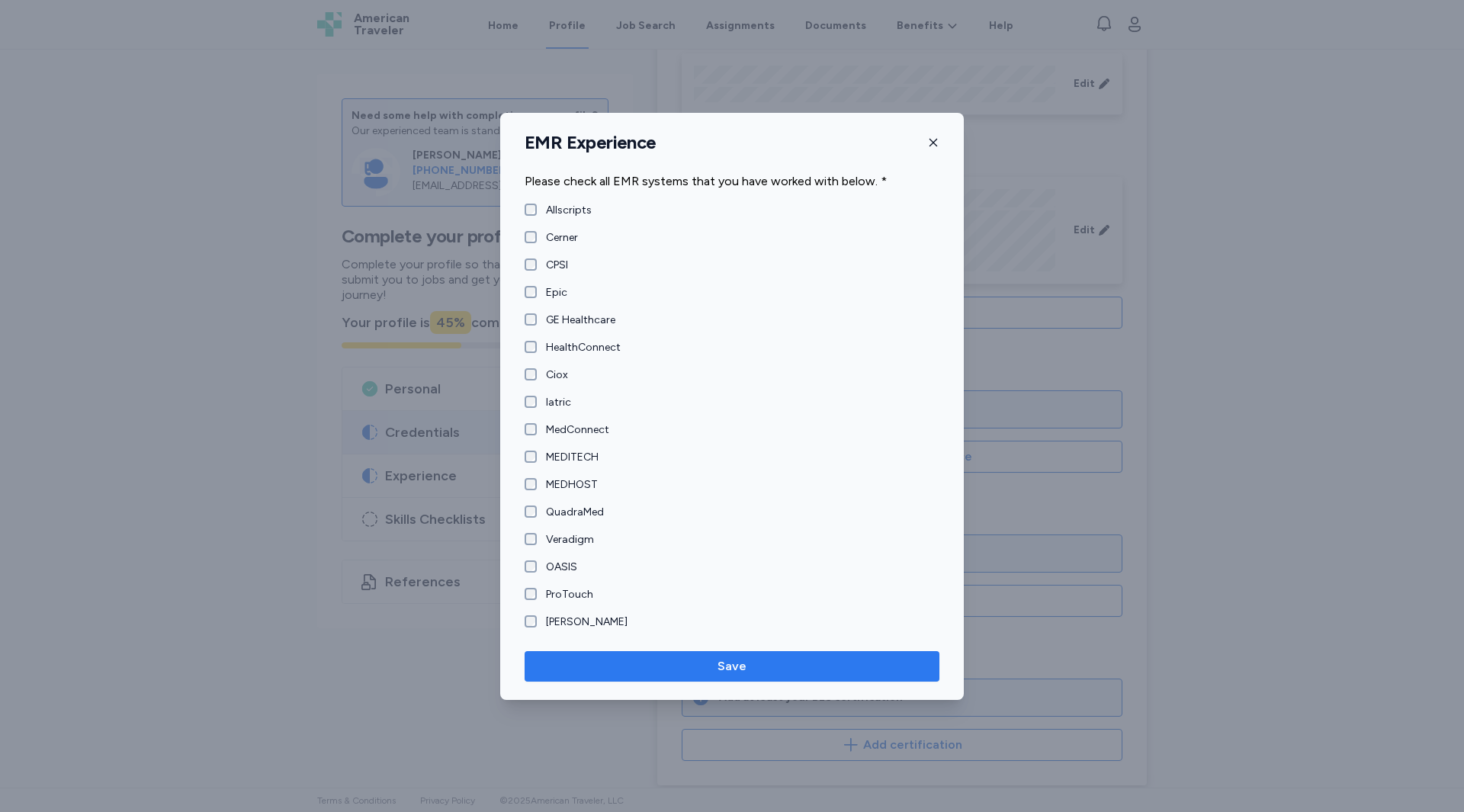
click at [688, 667] on span "Save" at bounding box center [732, 667] width 391 height 18
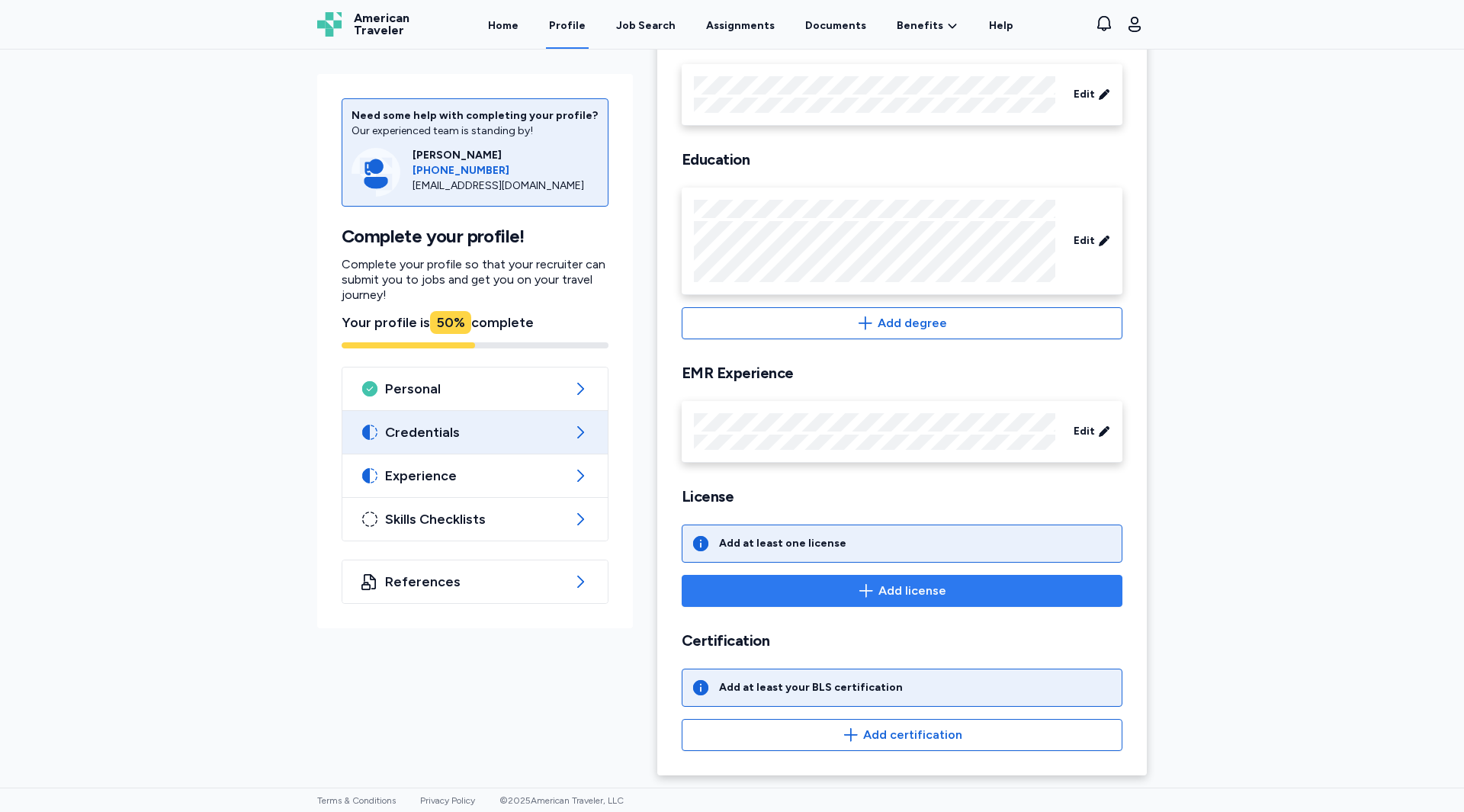
click at [863, 595] on icon "button" at bounding box center [866, 591] width 18 height 18
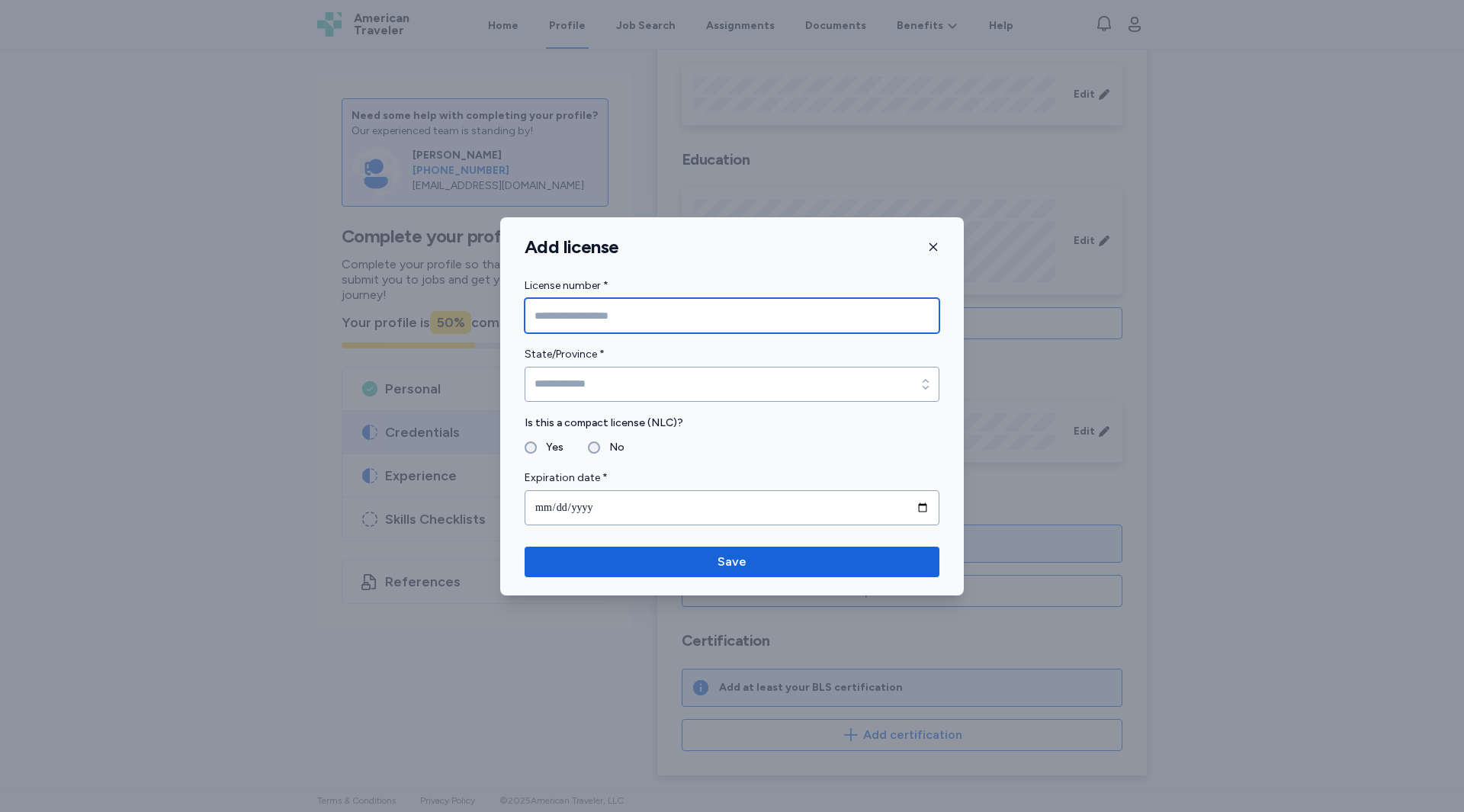
click at [579, 314] on input "License number *" at bounding box center [732, 315] width 415 height 35
type input "*********"
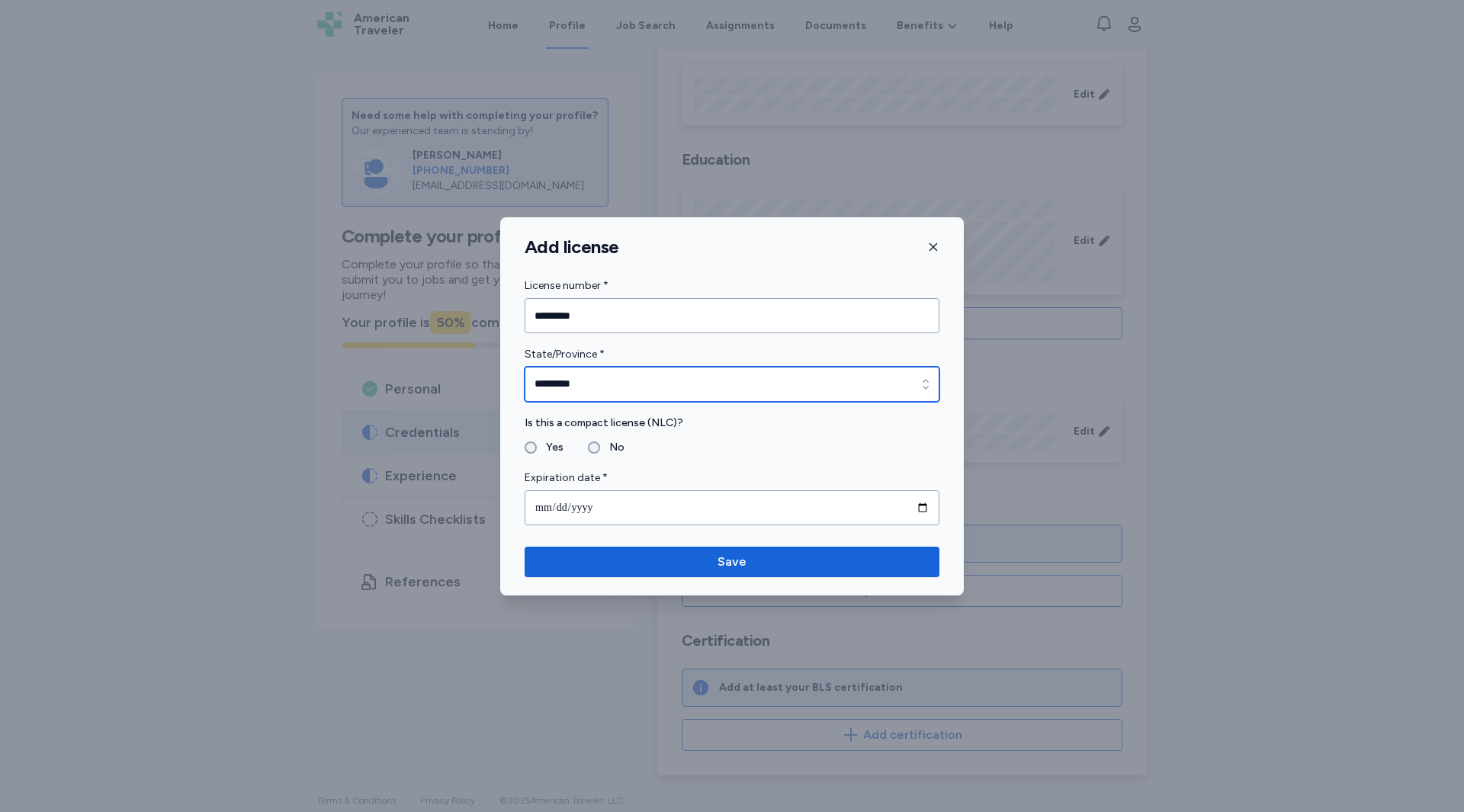
type input "*********"
click at [541, 447] on label "Yes" at bounding box center [550, 447] width 27 height 18
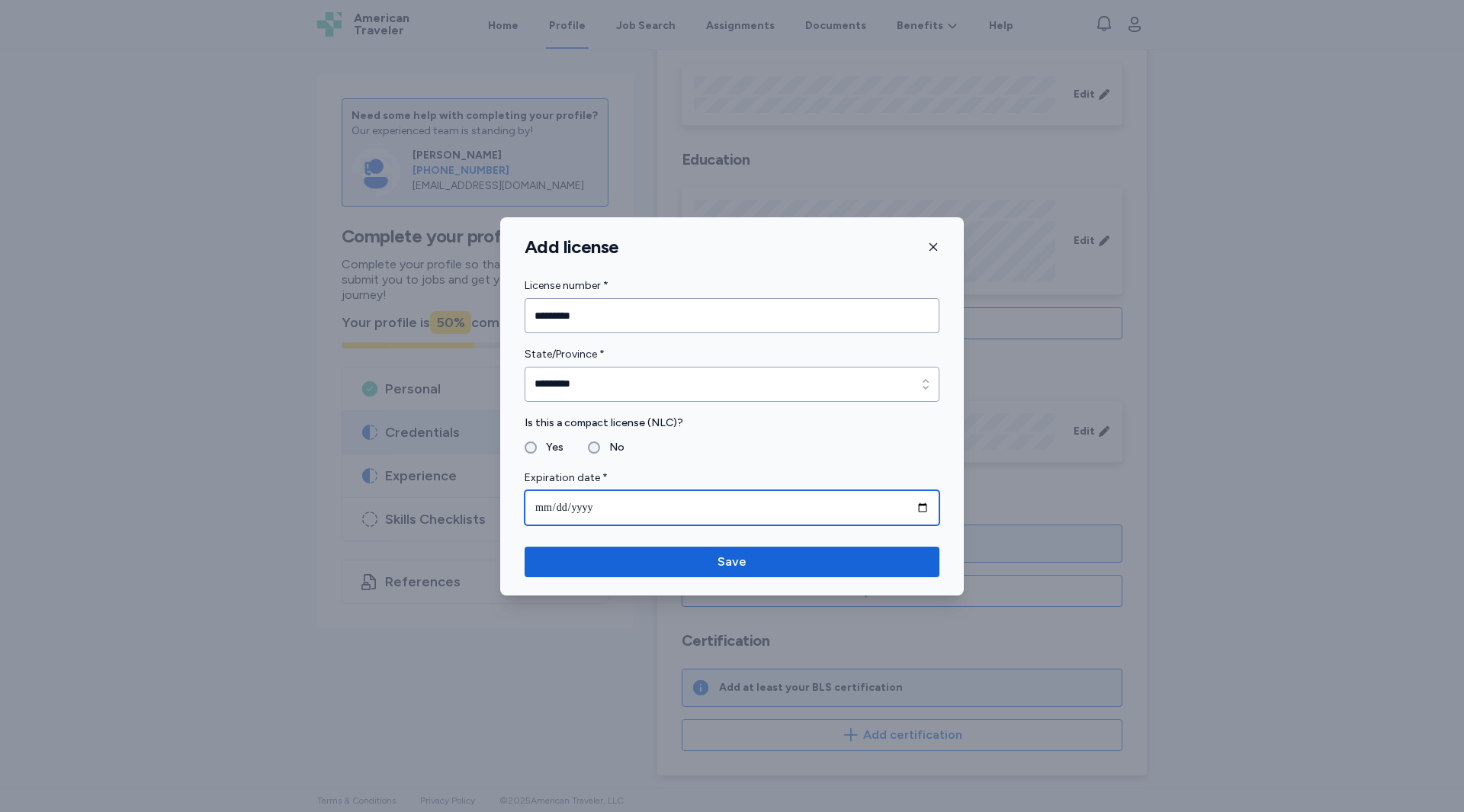
click at [564, 504] on input "date" at bounding box center [732, 507] width 415 height 35
click at [924, 508] on input "date" at bounding box center [732, 507] width 415 height 35
click at [925, 504] on input "**********" at bounding box center [732, 507] width 415 height 35
type input "**********"
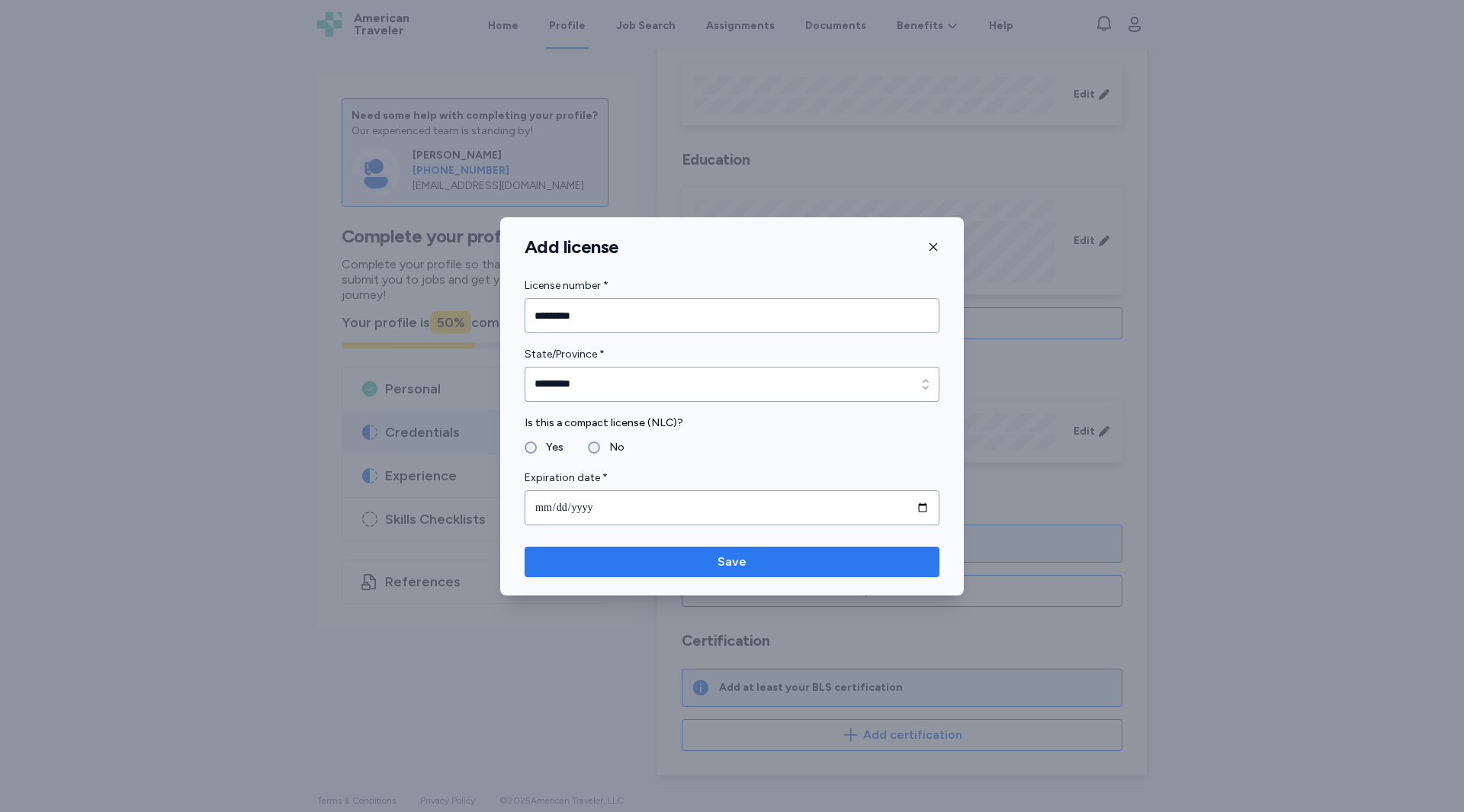
click at [693, 567] on span "Save" at bounding box center [732, 562] width 391 height 18
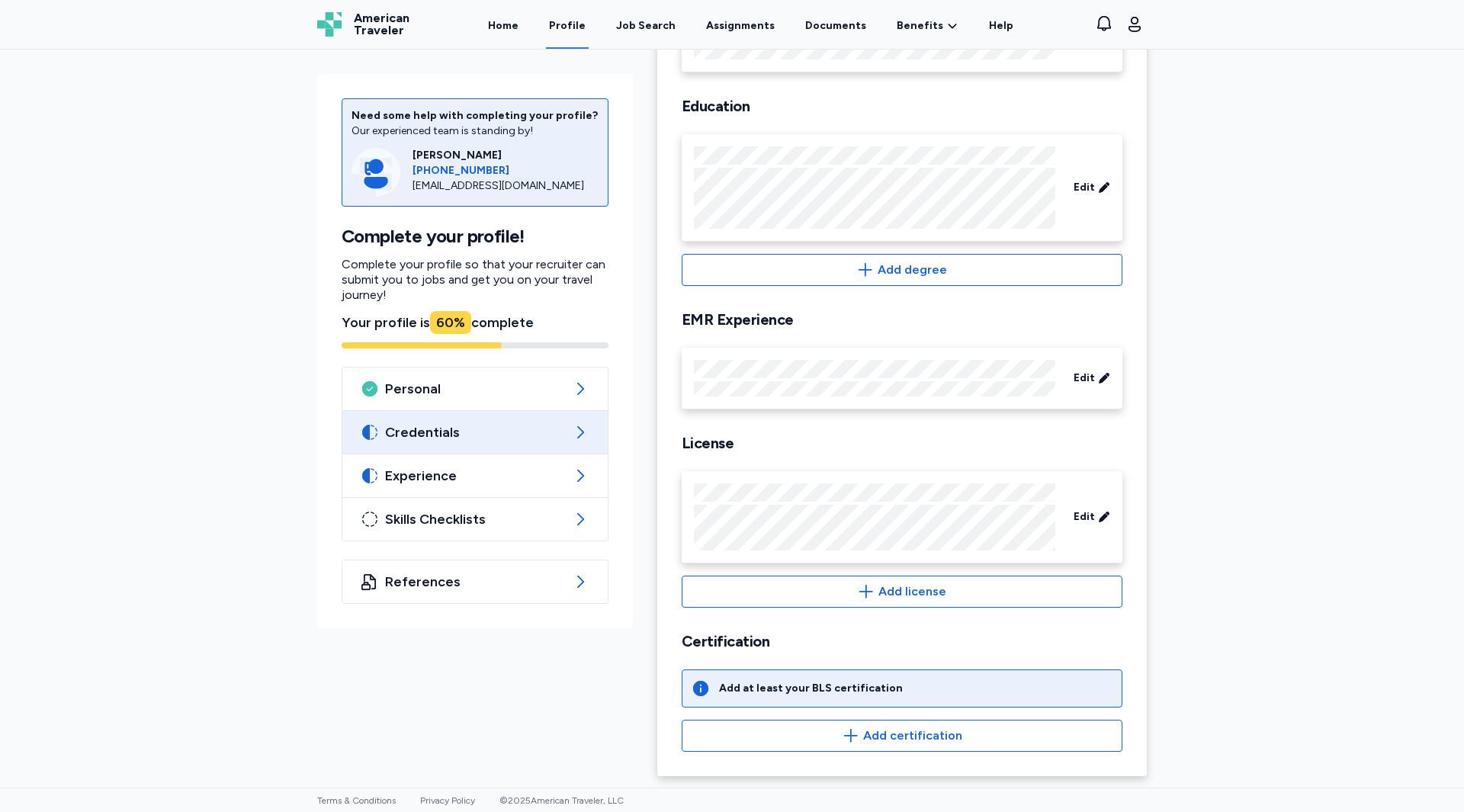
scroll to position [196, 0]
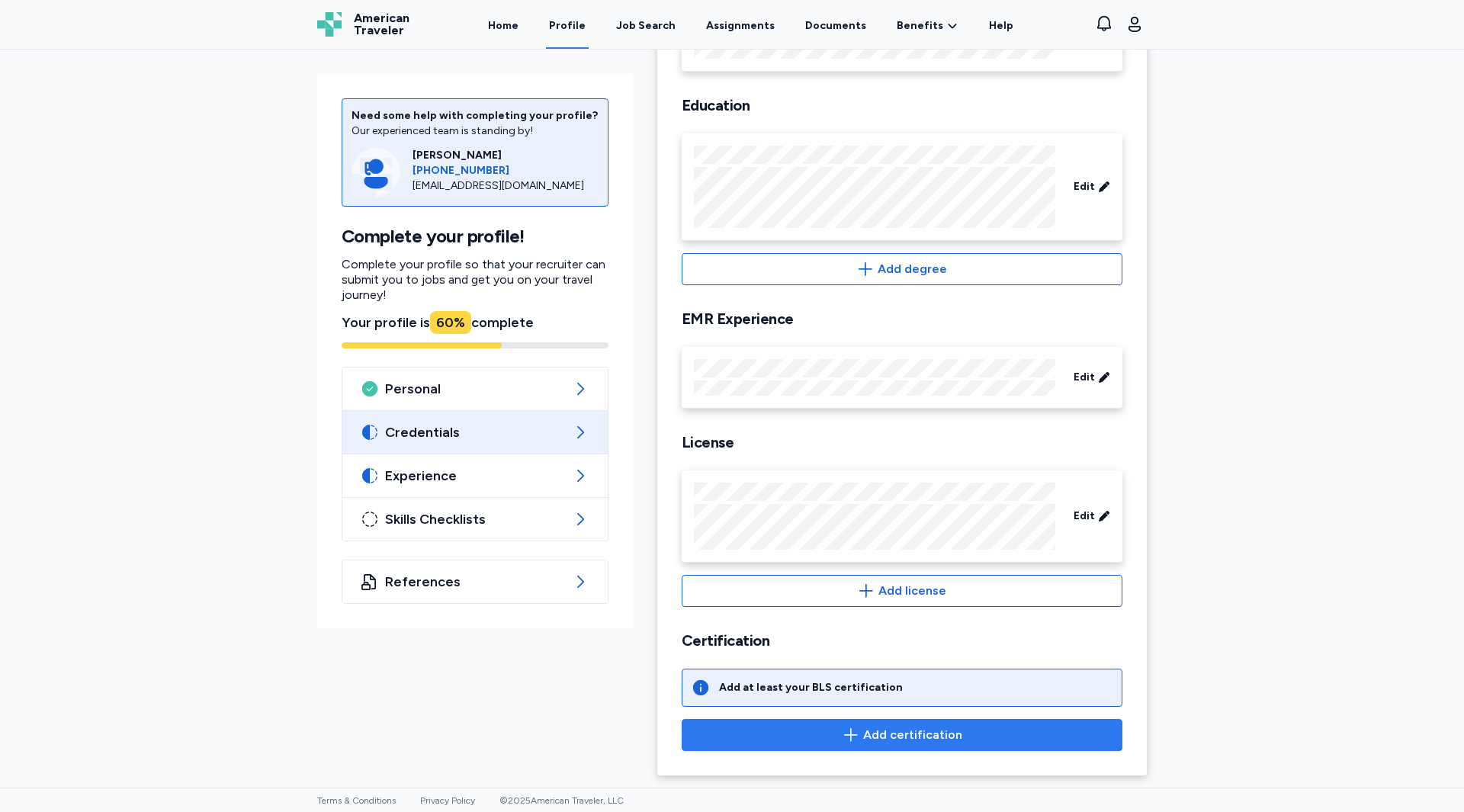
click at [775, 729] on span "Add certification" at bounding box center [902, 735] width 415 height 18
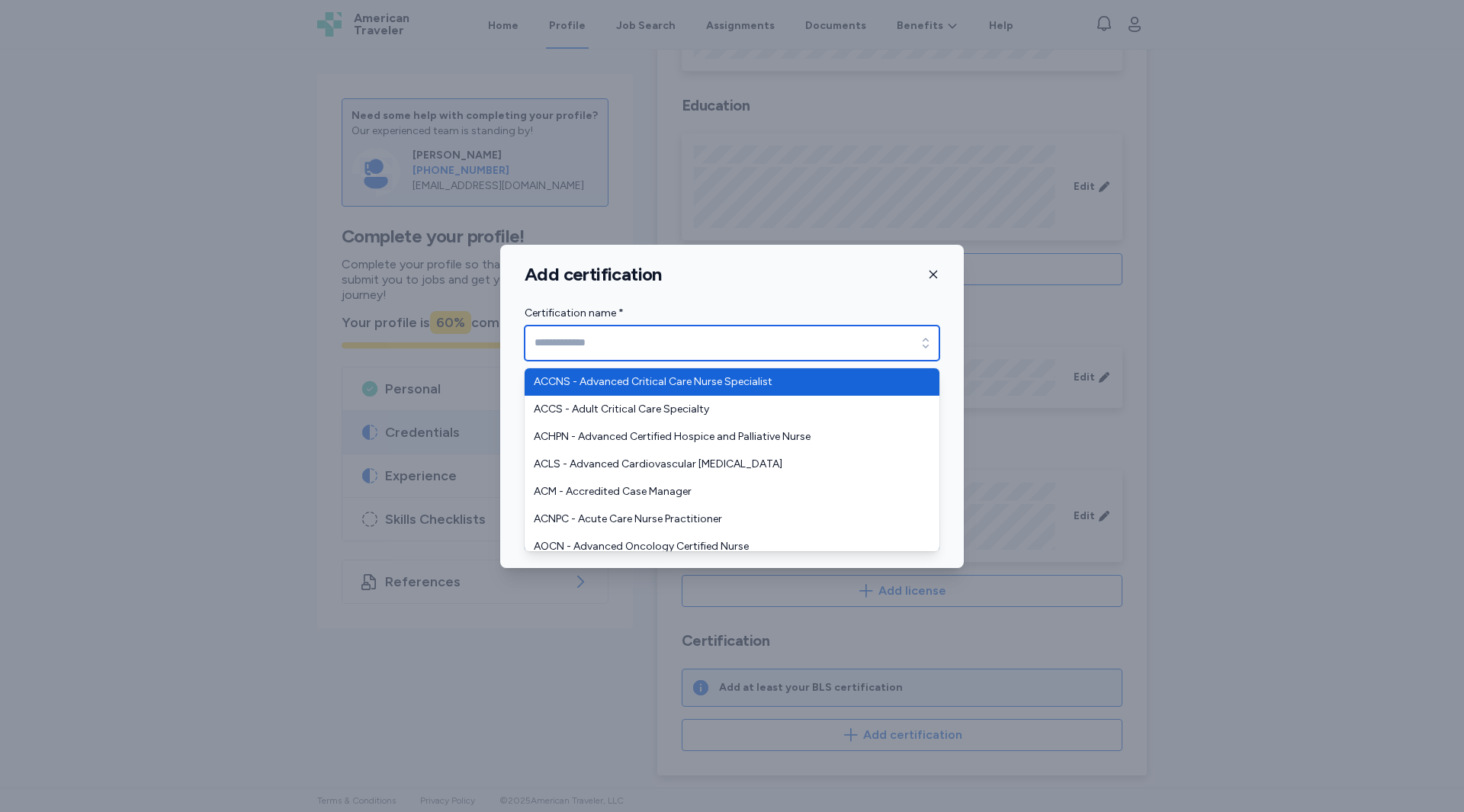
click at [583, 341] on input "Certification name *" at bounding box center [732, 343] width 415 height 35
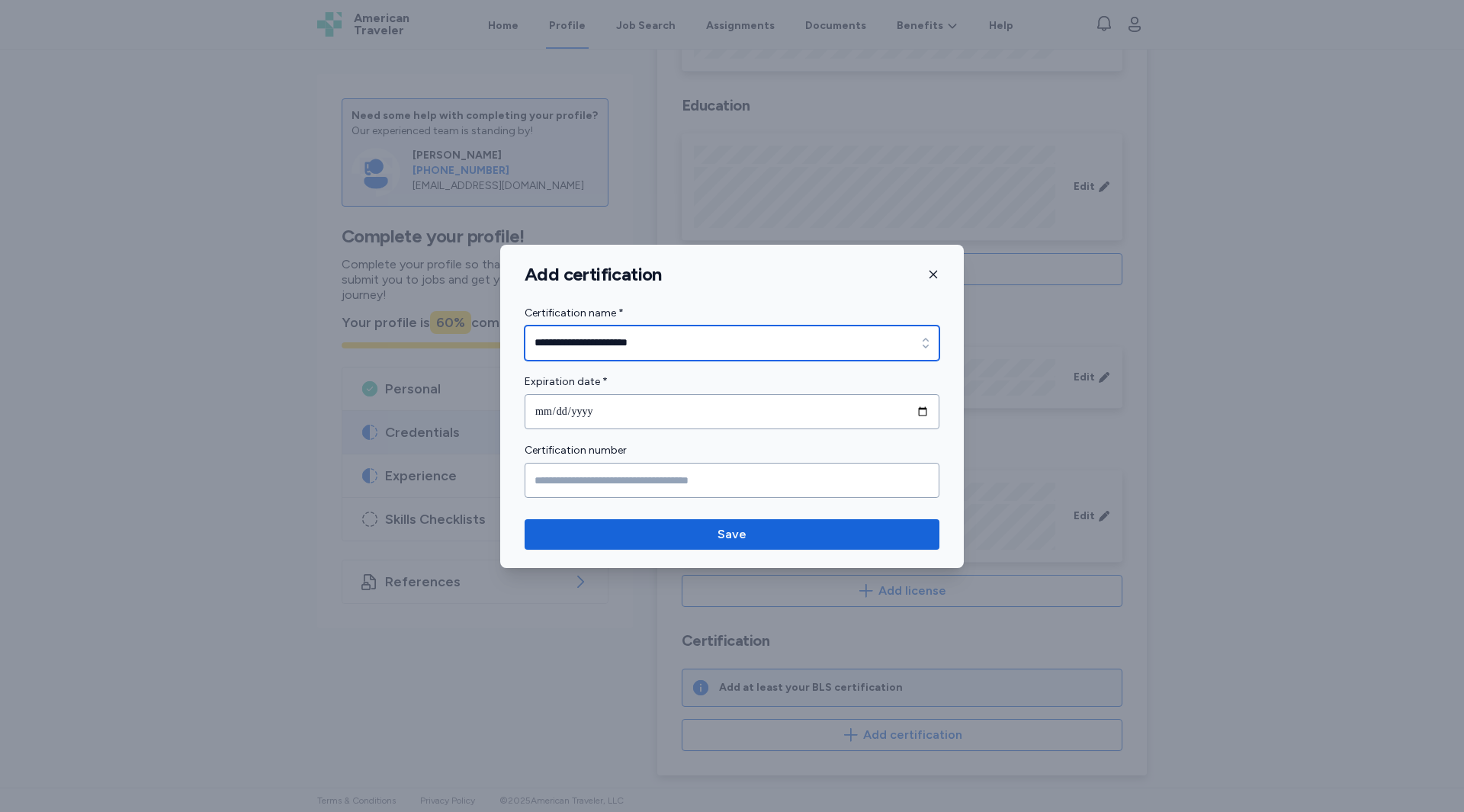
type input "**********"
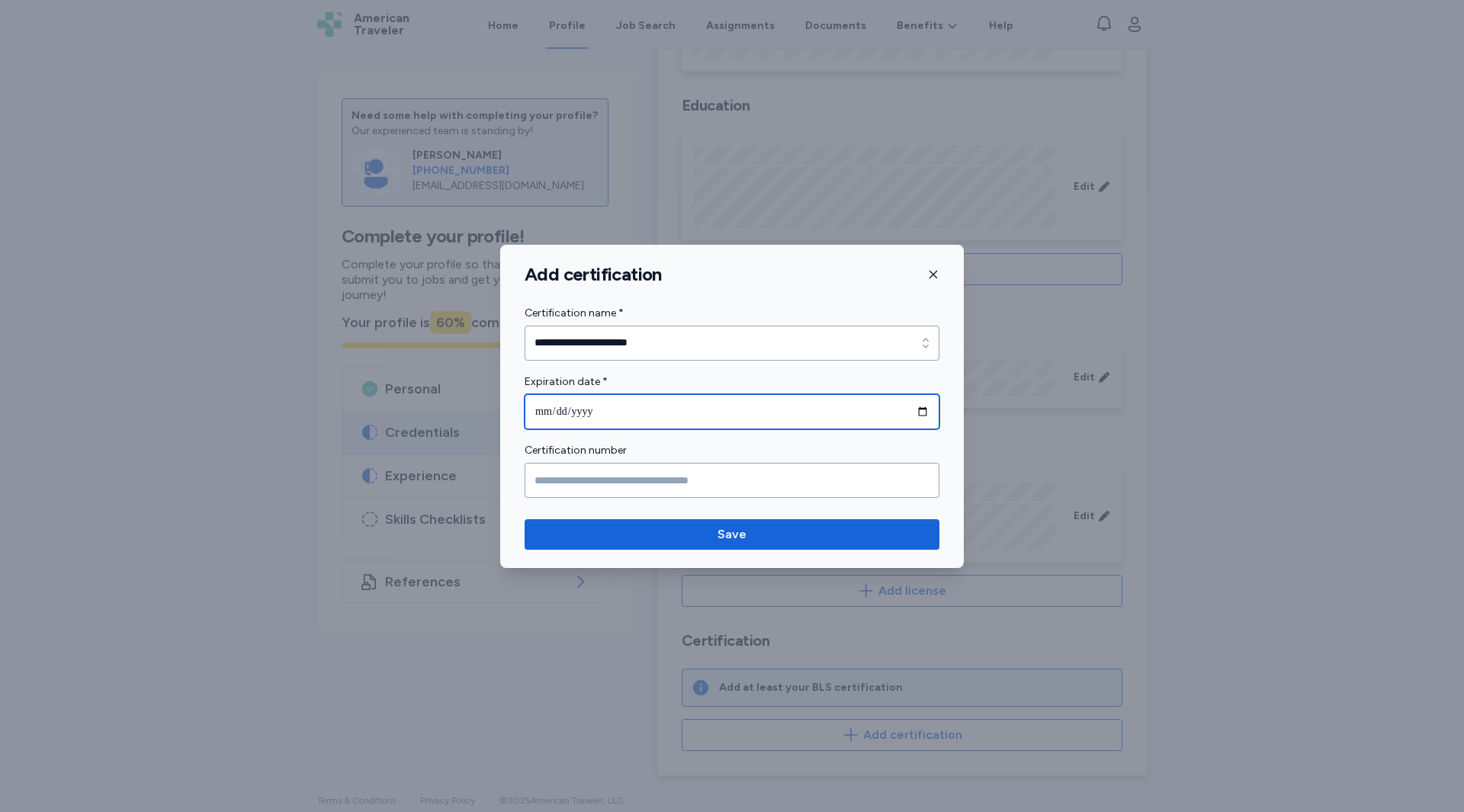
click at [616, 408] on input "date" at bounding box center [732, 411] width 415 height 35
click at [921, 414] on input "date" at bounding box center [732, 411] width 415 height 35
type input "**********"
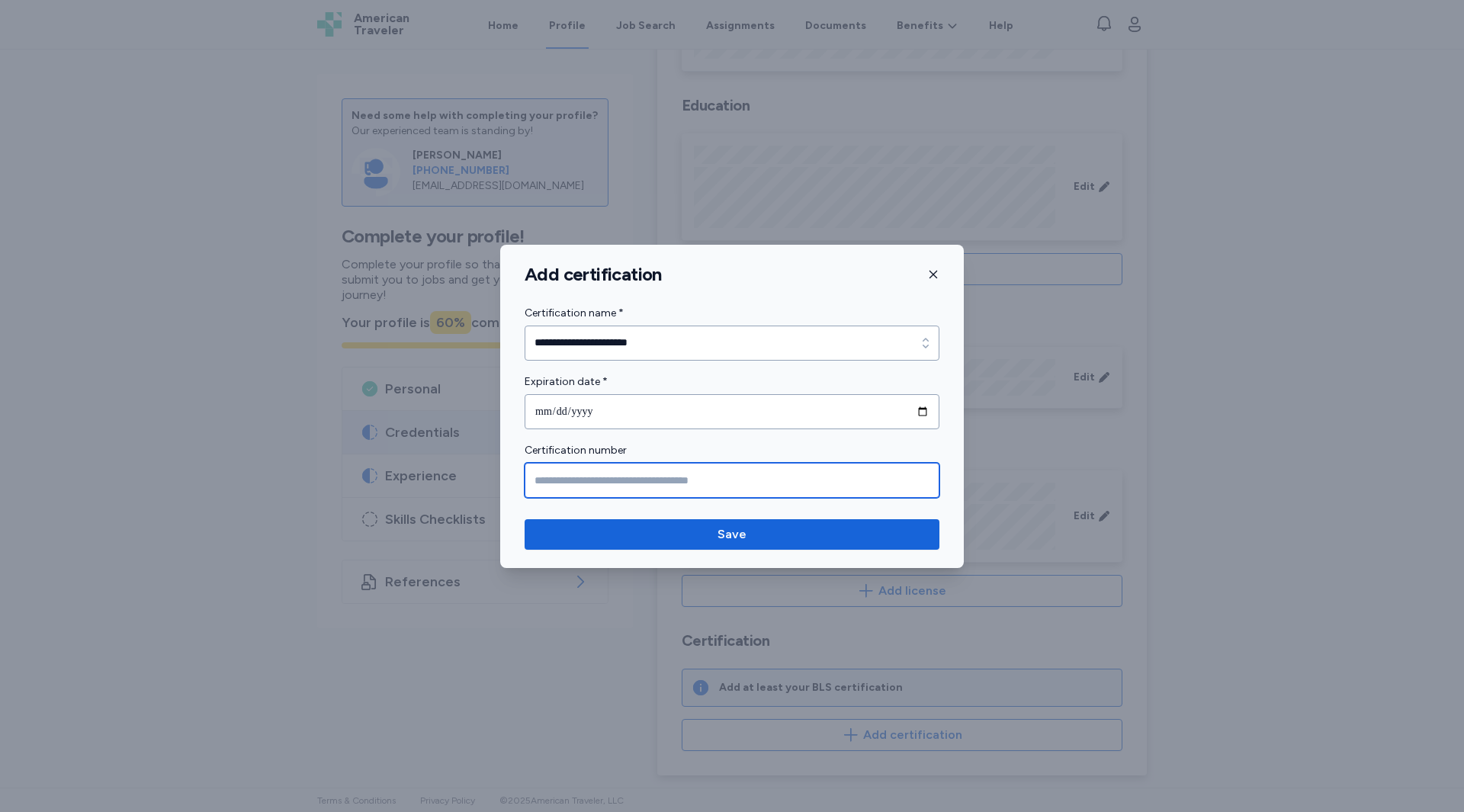
click at [620, 479] on input "Certification number" at bounding box center [732, 480] width 415 height 35
type input "**********"
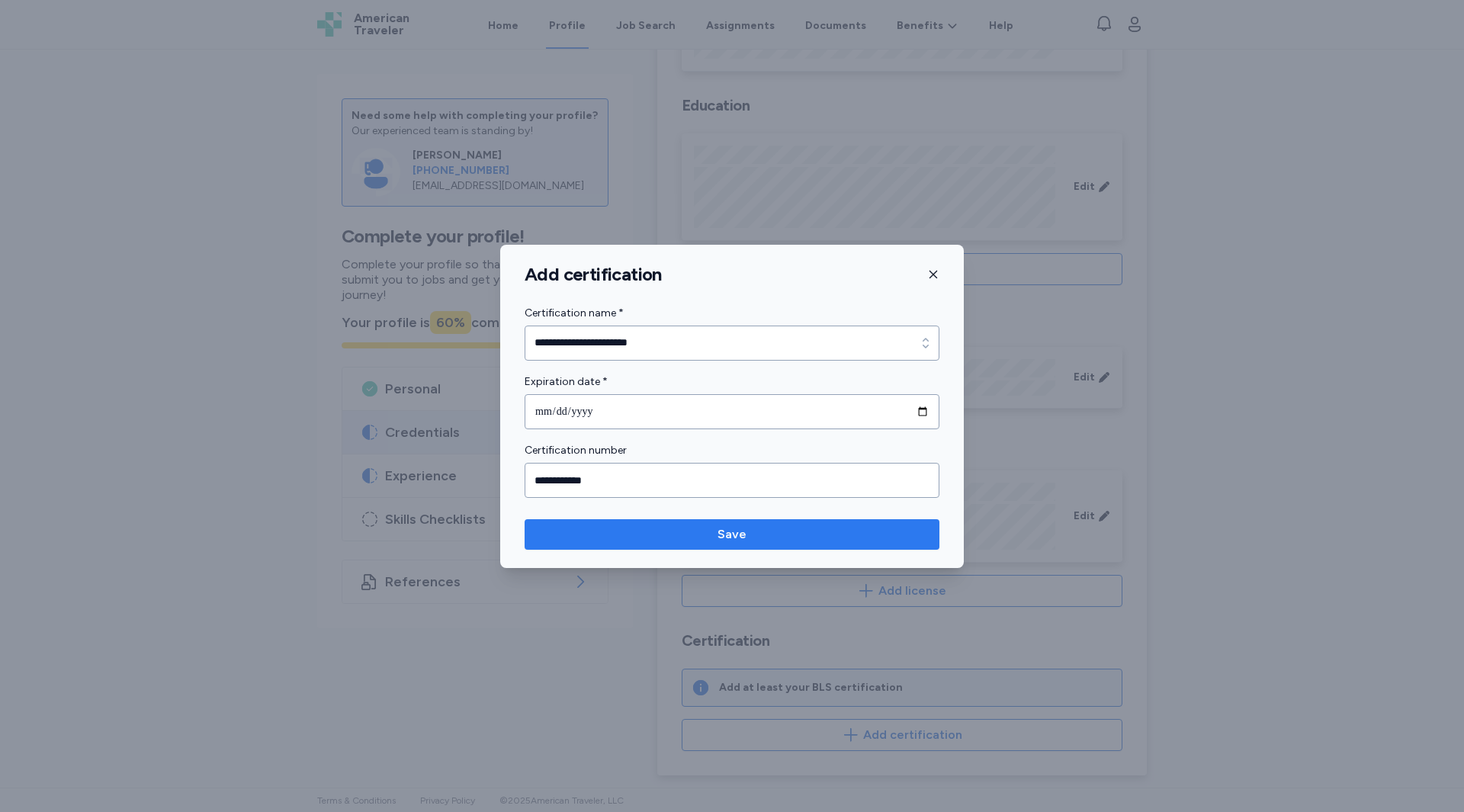
click at [631, 523] on button "Save" at bounding box center [732, 534] width 415 height 31
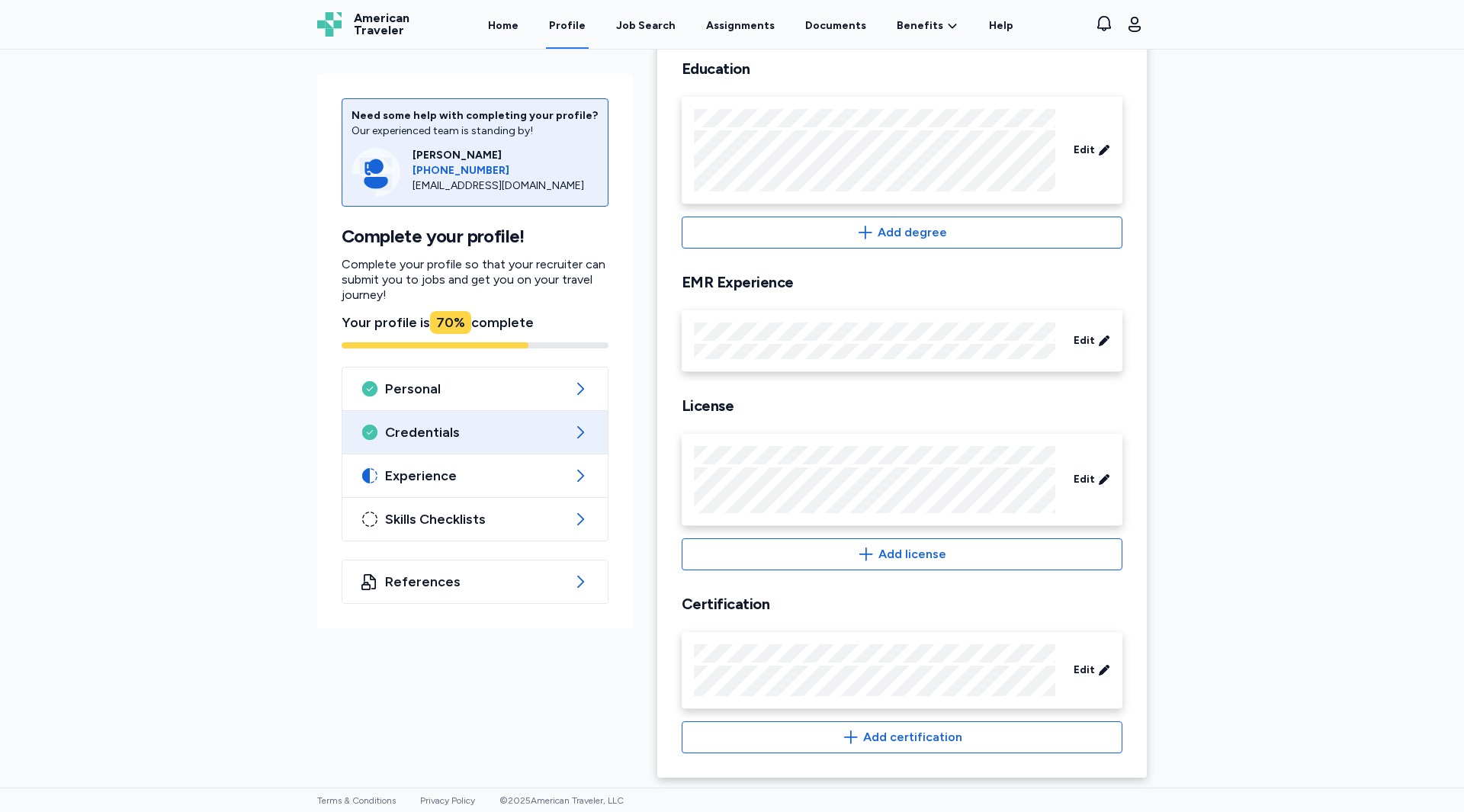
scroll to position [238, 0]
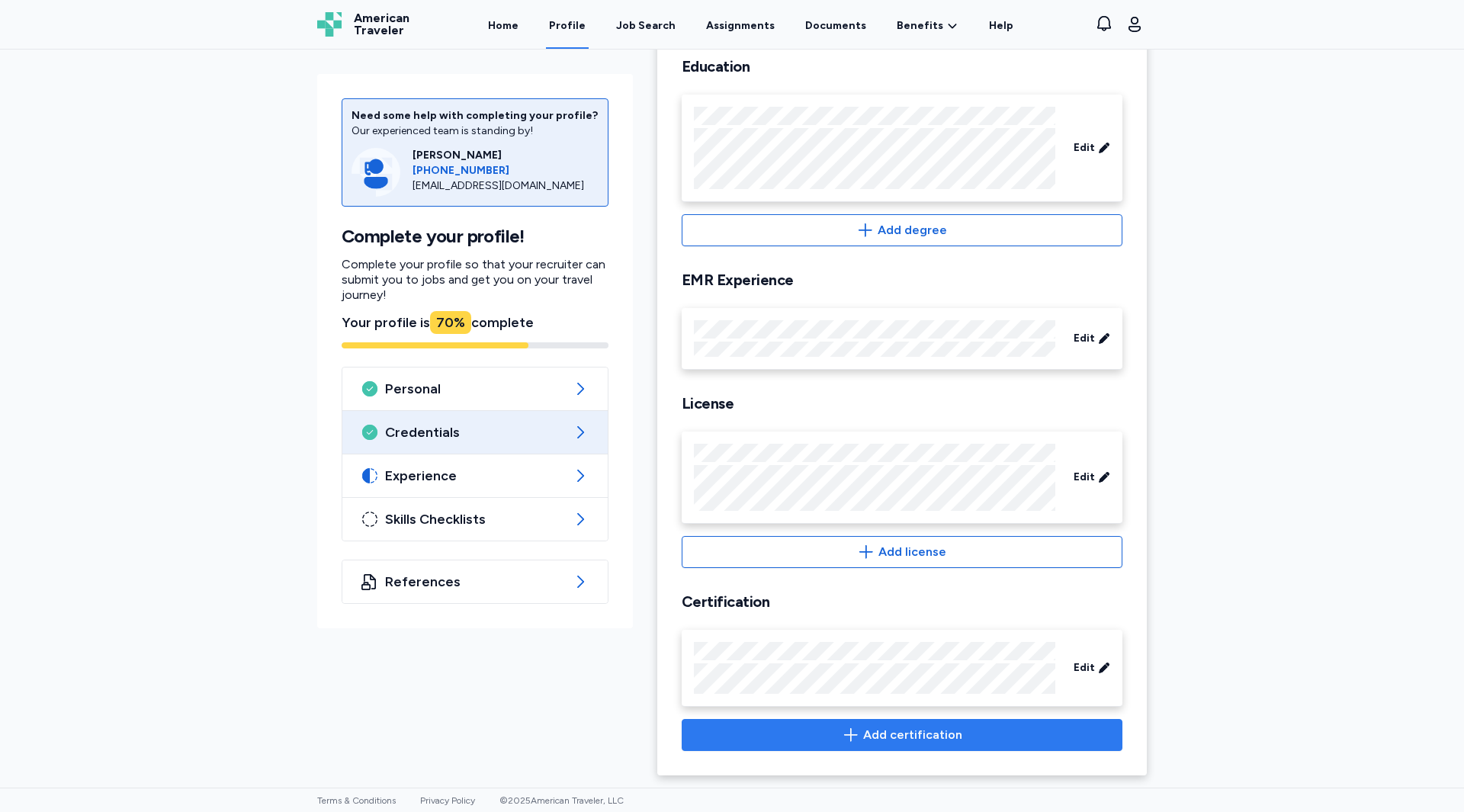
click at [833, 737] on span "Add certification" at bounding box center [902, 735] width 415 height 18
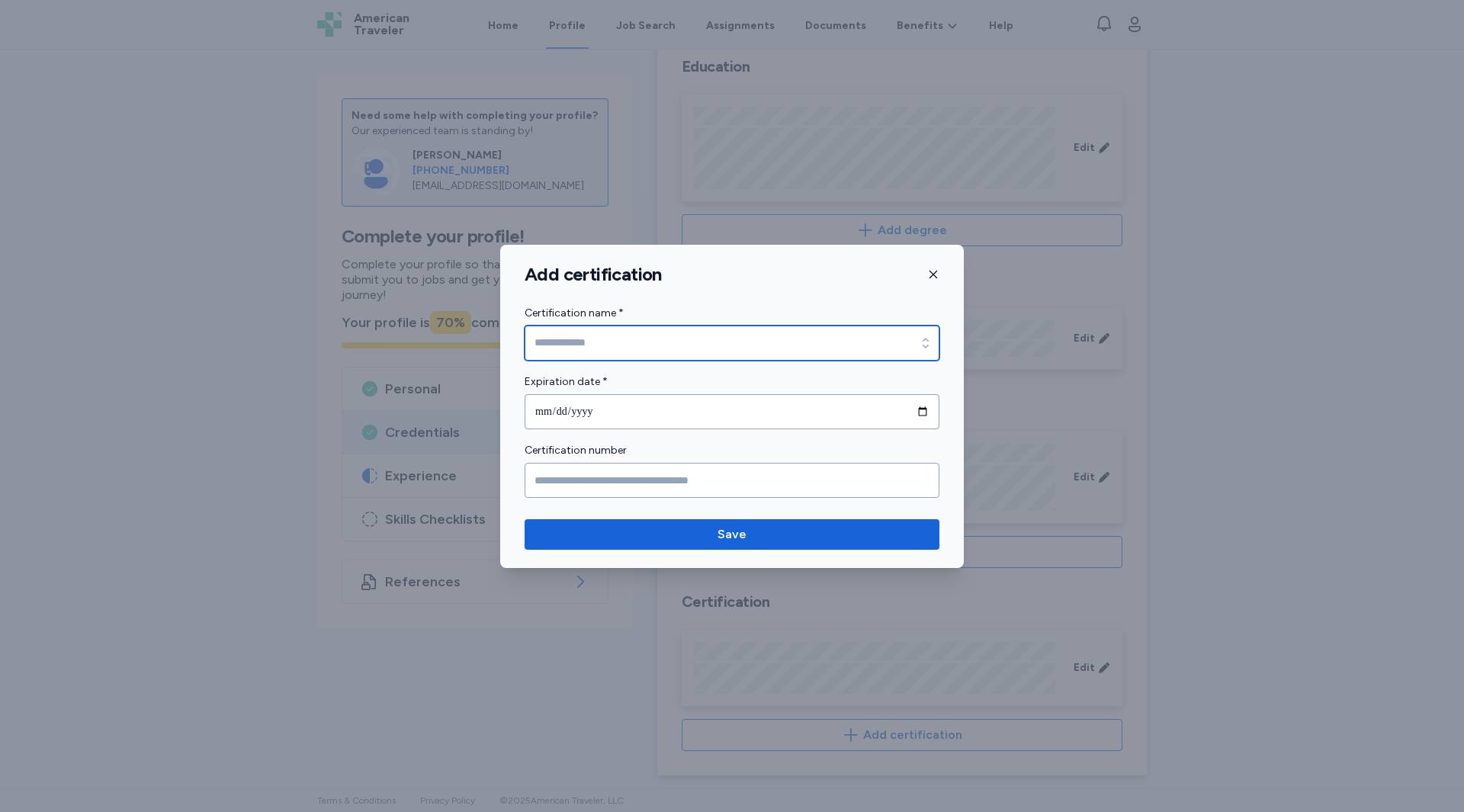
click at [590, 342] on input "Certification name *" at bounding box center [732, 343] width 415 height 35
type input "**********"
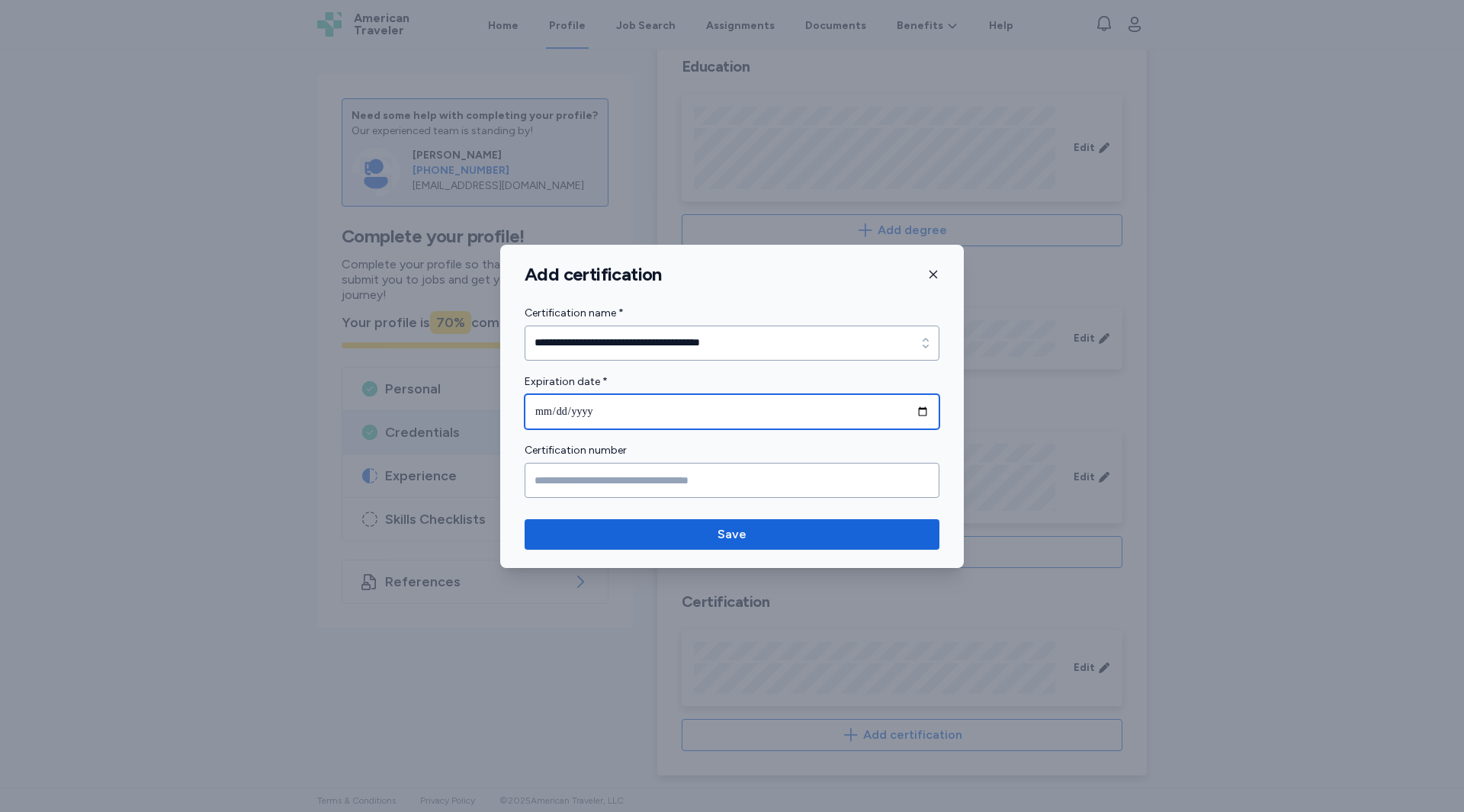
click at [615, 404] on input "date" at bounding box center [732, 411] width 415 height 35
click at [932, 414] on input "date" at bounding box center [732, 411] width 415 height 35
click at [931, 413] on input "date" at bounding box center [732, 411] width 415 height 35
click at [924, 412] on input "date" at bounding box center [732, 411] width 415 height 35
type input "**********"
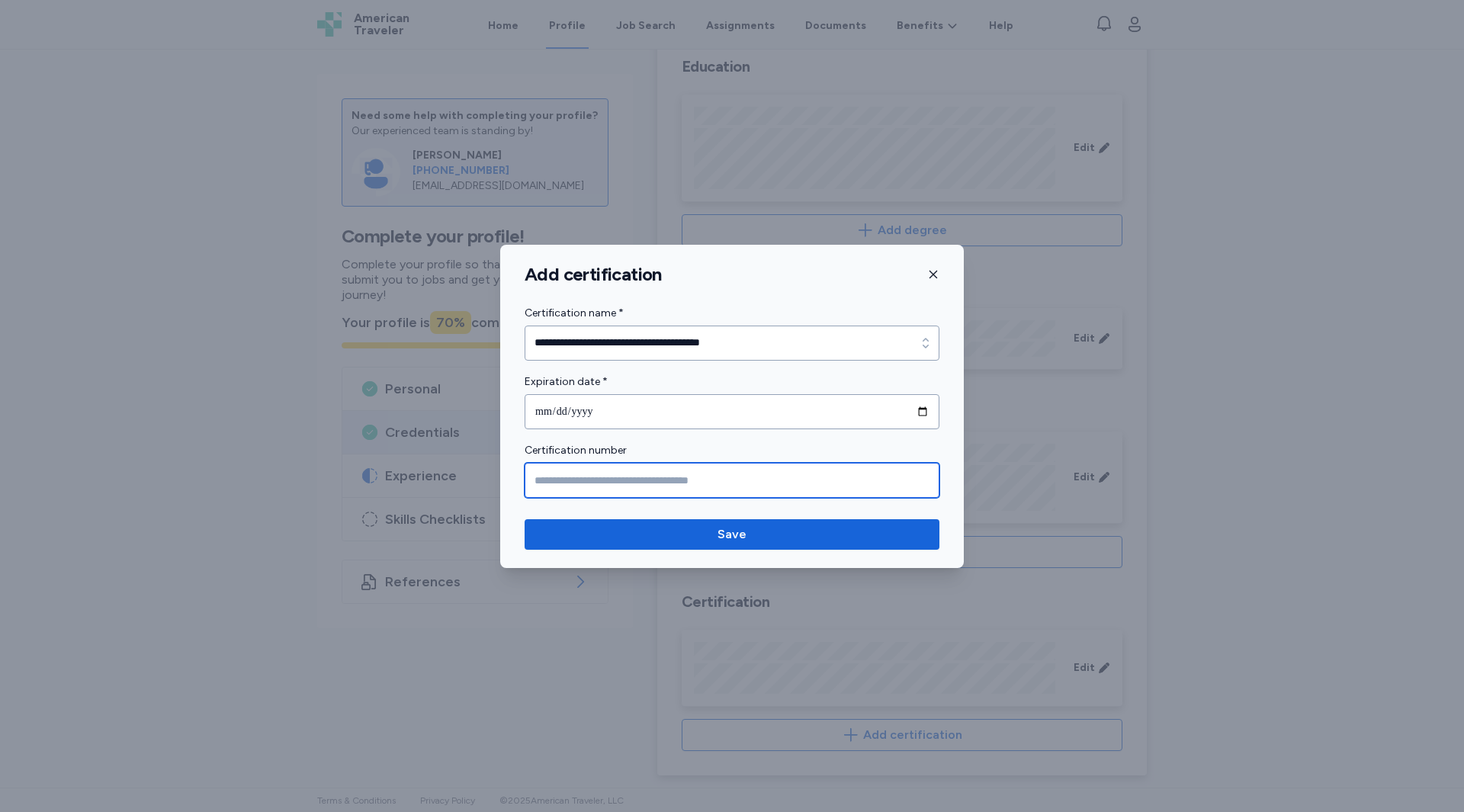
click at [598, 477] on input "Certification number" at bounding box center [732, 480] width 415 height 35
type input "**********"
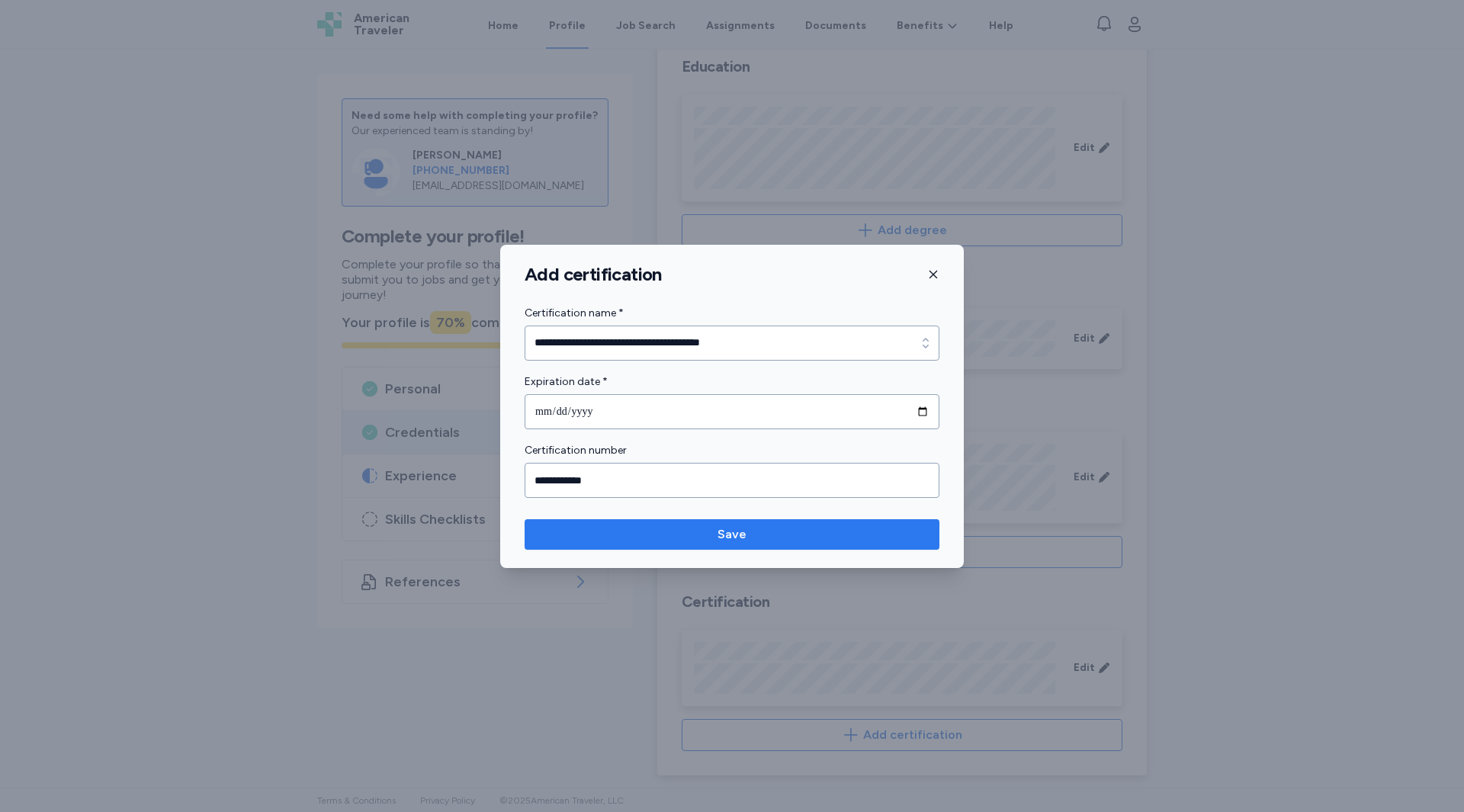
click at [681, 539] on span "Save" at bounding box center [732, 534] width 391 height 18
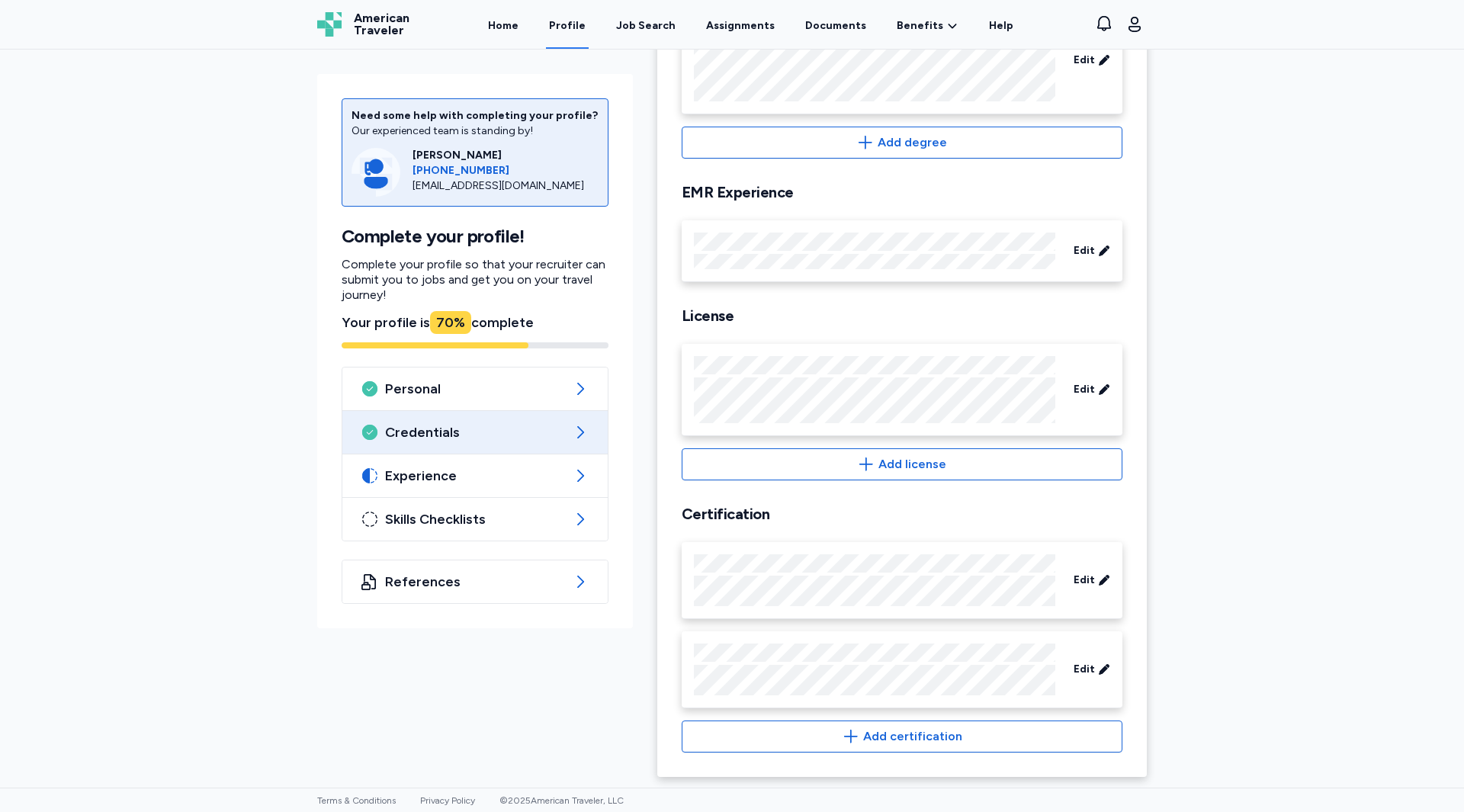
scroll to position [327, 0]
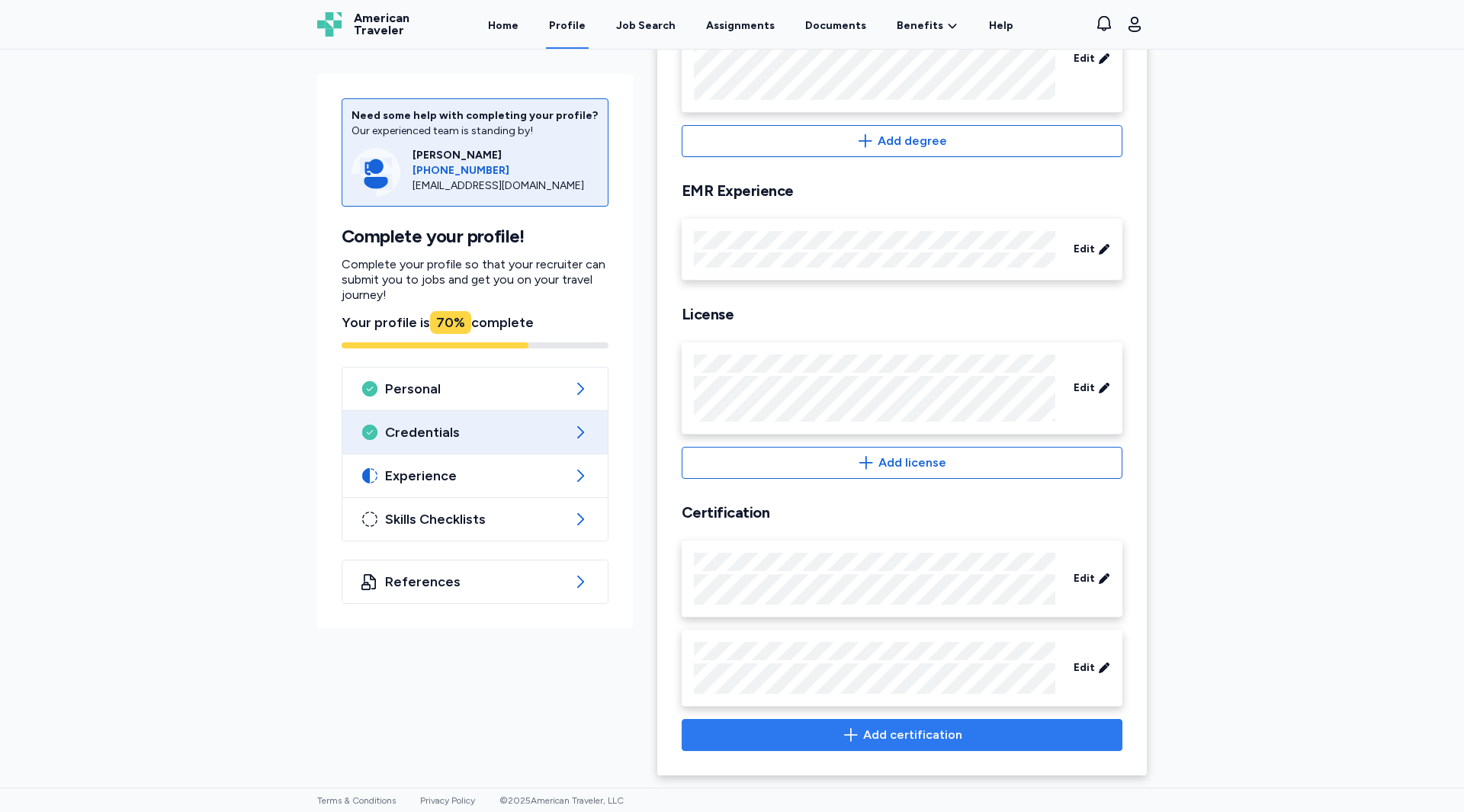
click at [842, 727] on icon "button" at bounding box center [851, 735] width 18 height 18
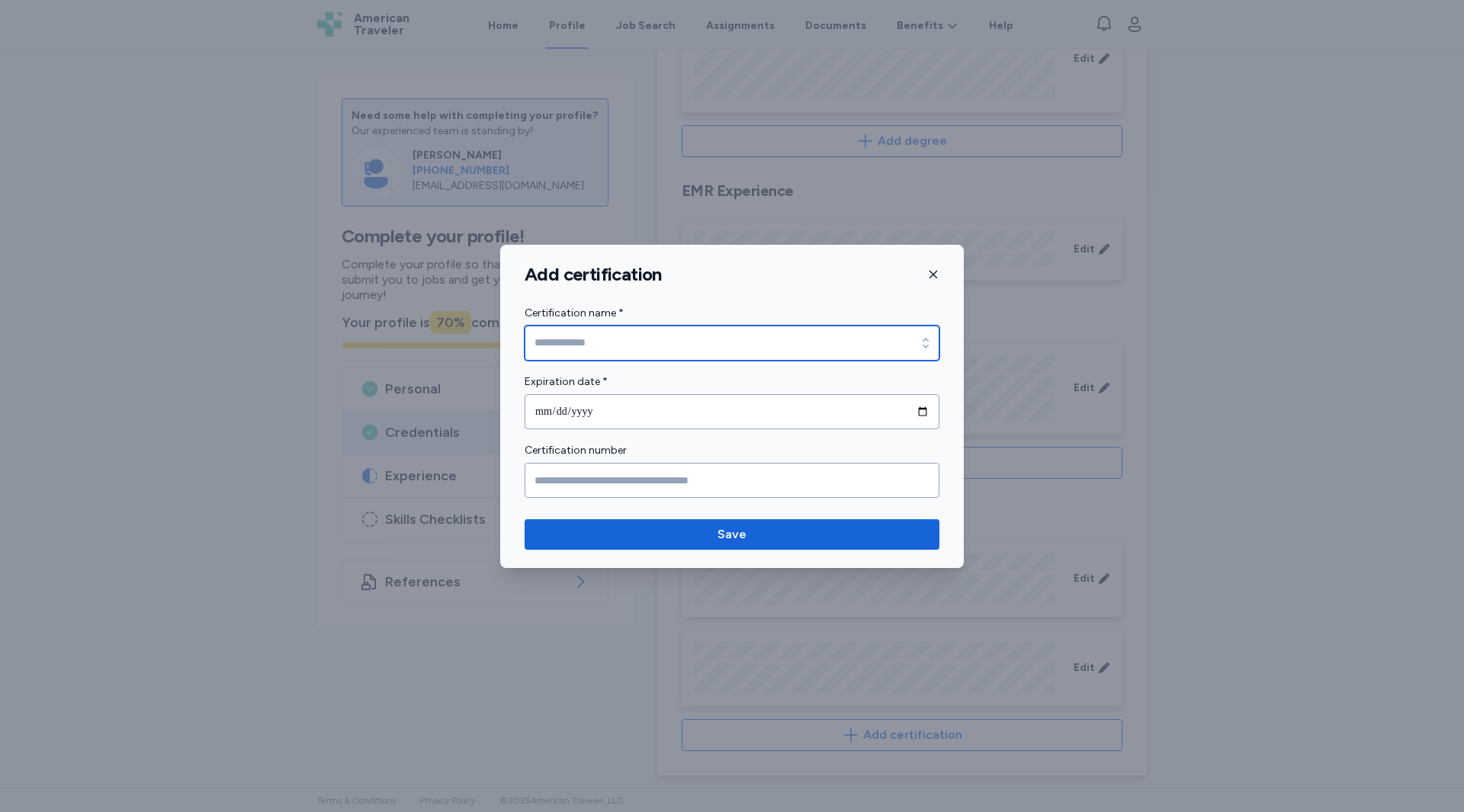
click at [590, 327] on input "Certification name *" at bounding box center [732, 343] width 415 height 35
type input "**********"
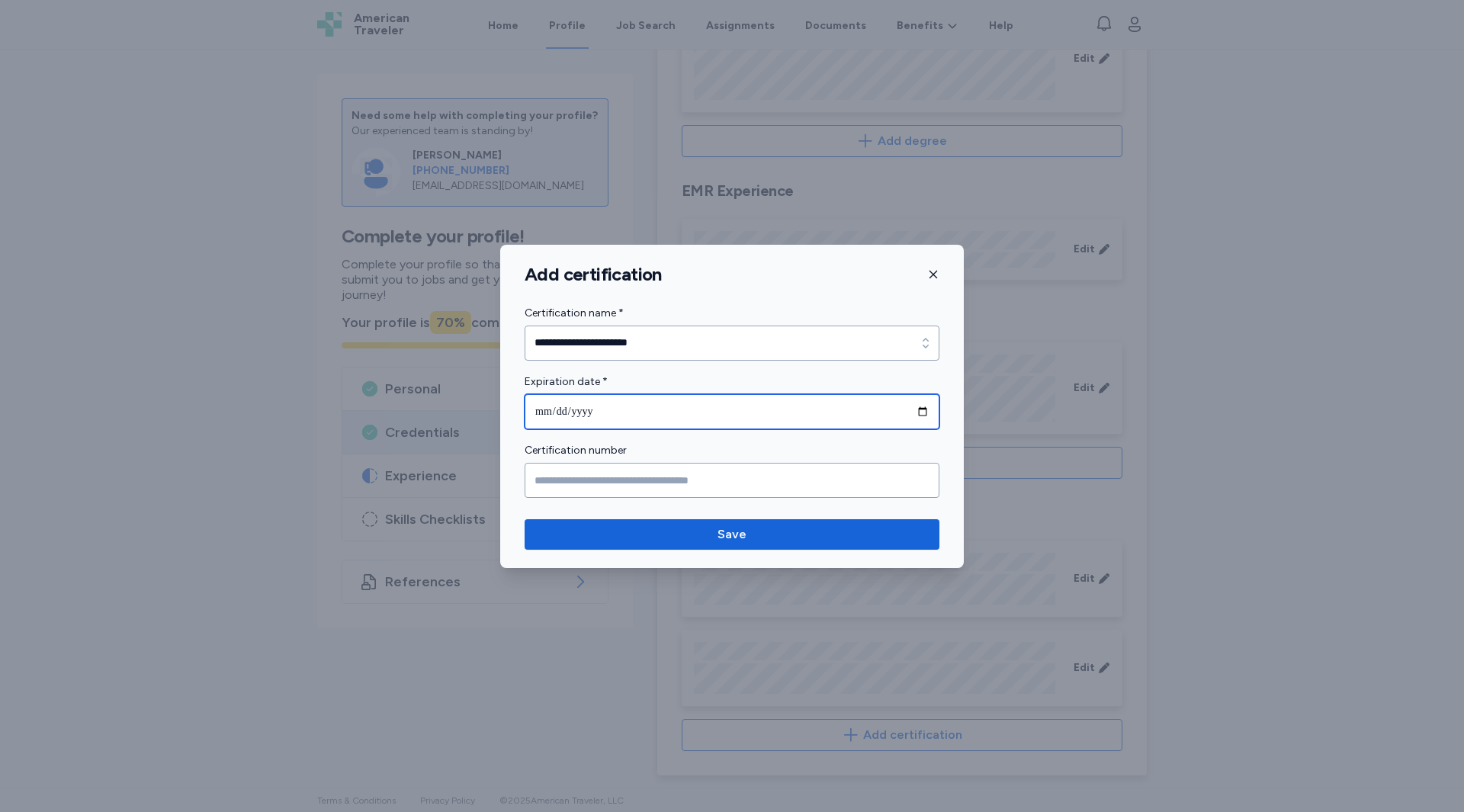
click at [590, 413] on input "date" at bounding box center [732, 411] width 415 height 35
click at [551, 412] on input "date" at bounding box center [732, 411] width 415 height 35
click at [919, 413] on input "date" at bounding box center [732, 411] width 415 height 35
type input "**********"
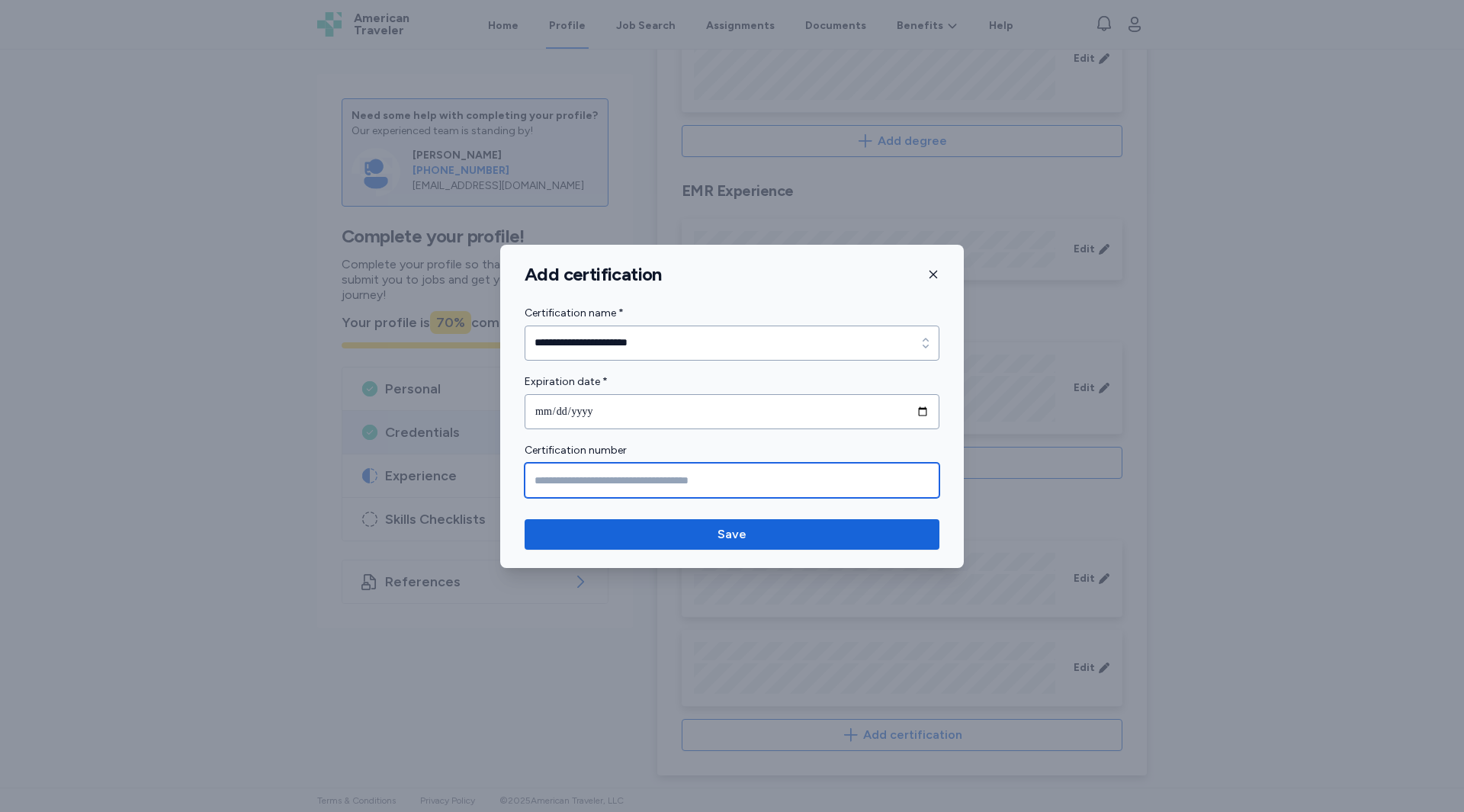
click at [643, 484] on input "Certification number" at bounding box center [732, 480] width 415 height 35
type input "**********"
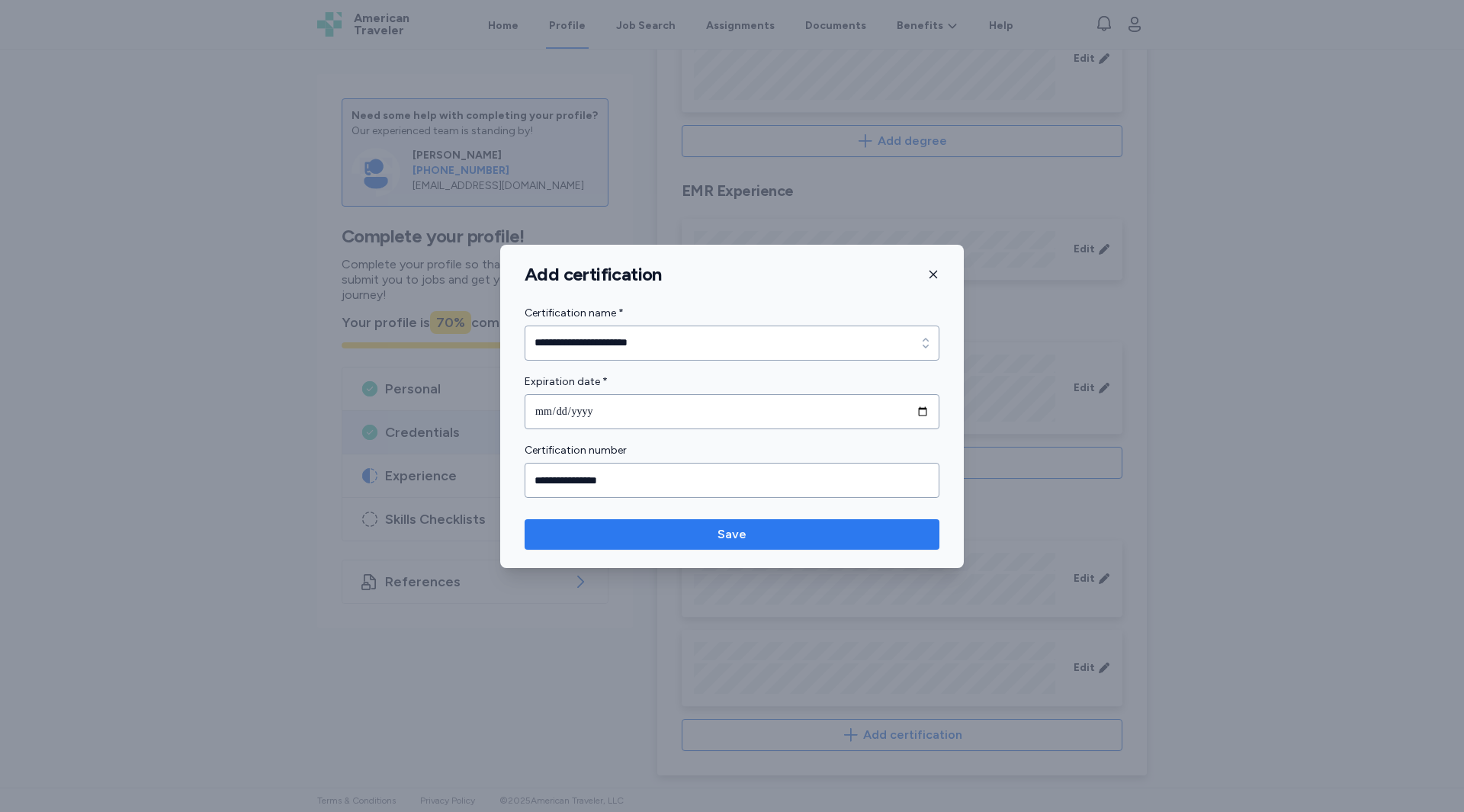
click at [639, 541] on span "Save" at bounding box center [732, 534] width 391 height 18
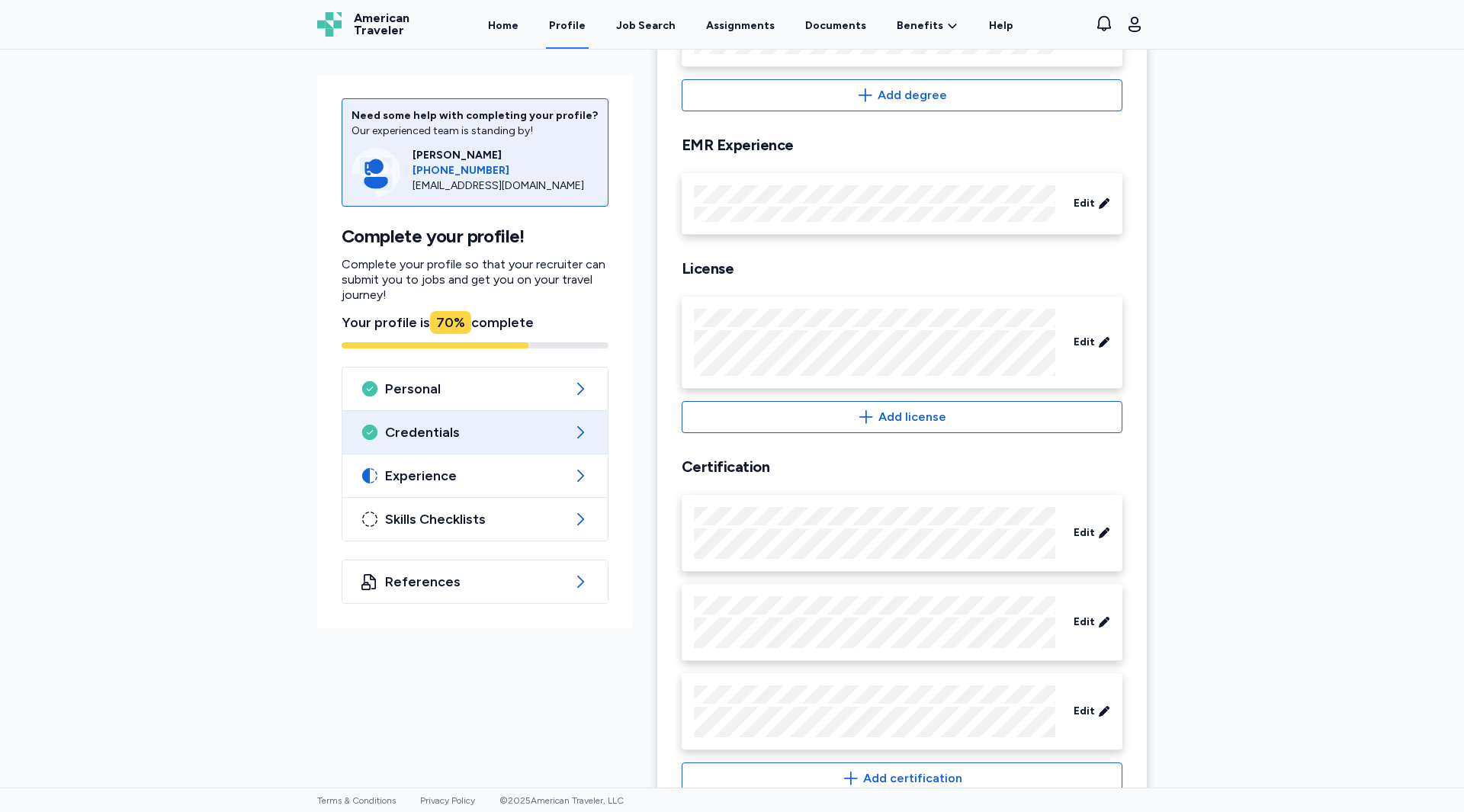
scroll to position [416, 0]
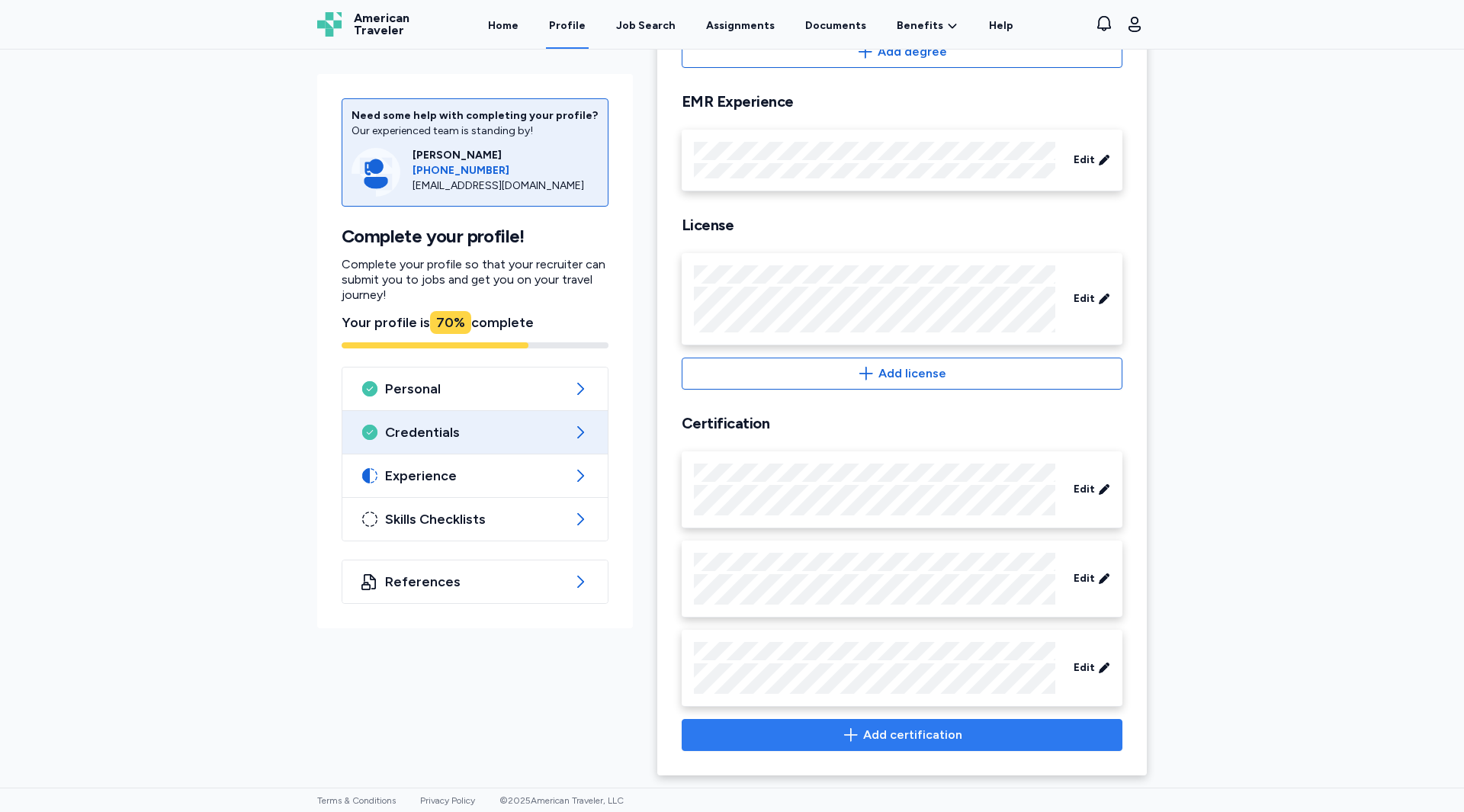
click at [808, 734] on span "Add certification" at bounding box center [902, 735] width 415 height 18
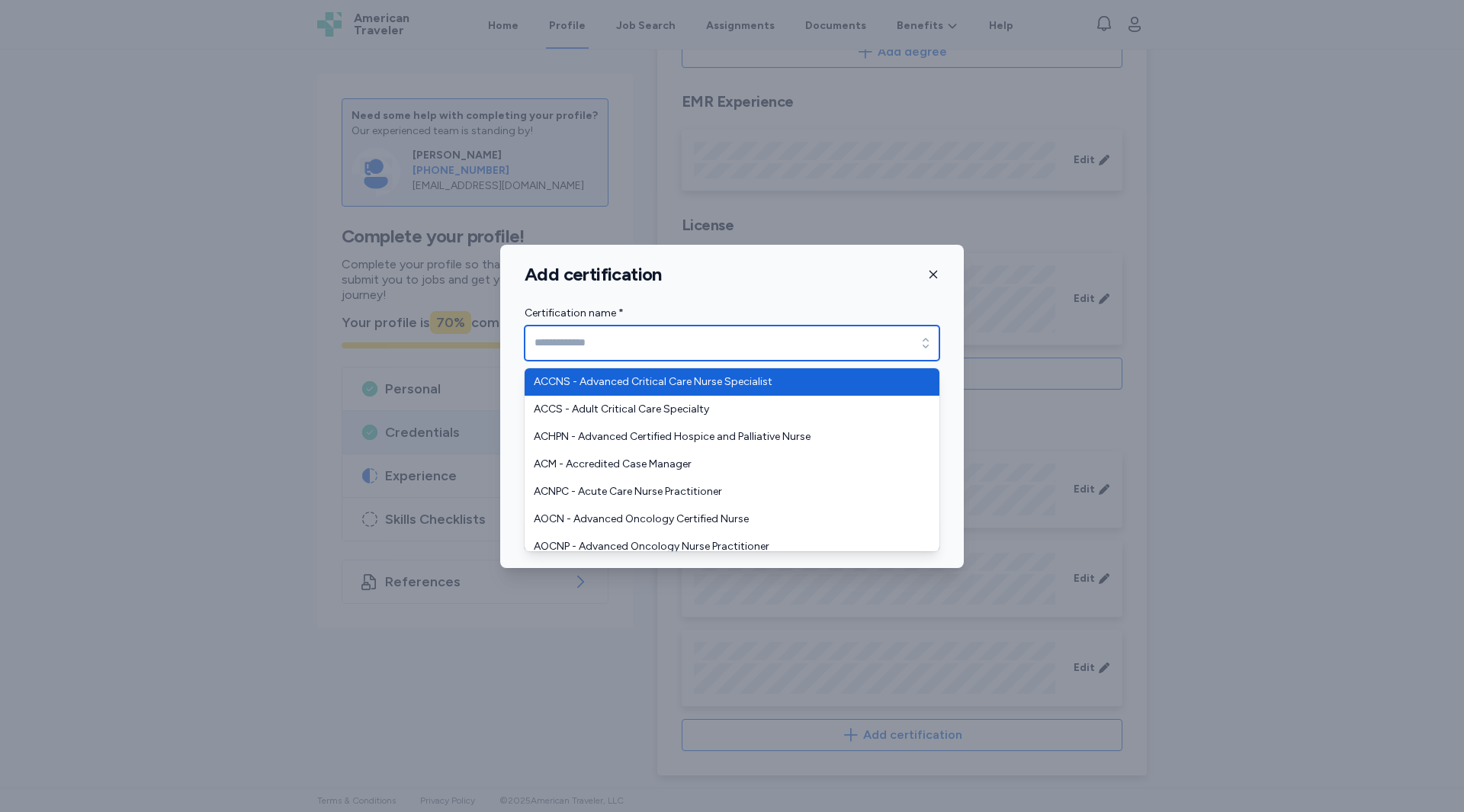
click at [613, 345] on input "Certification name *" at bounding box center [732, 343] width 415 height 35
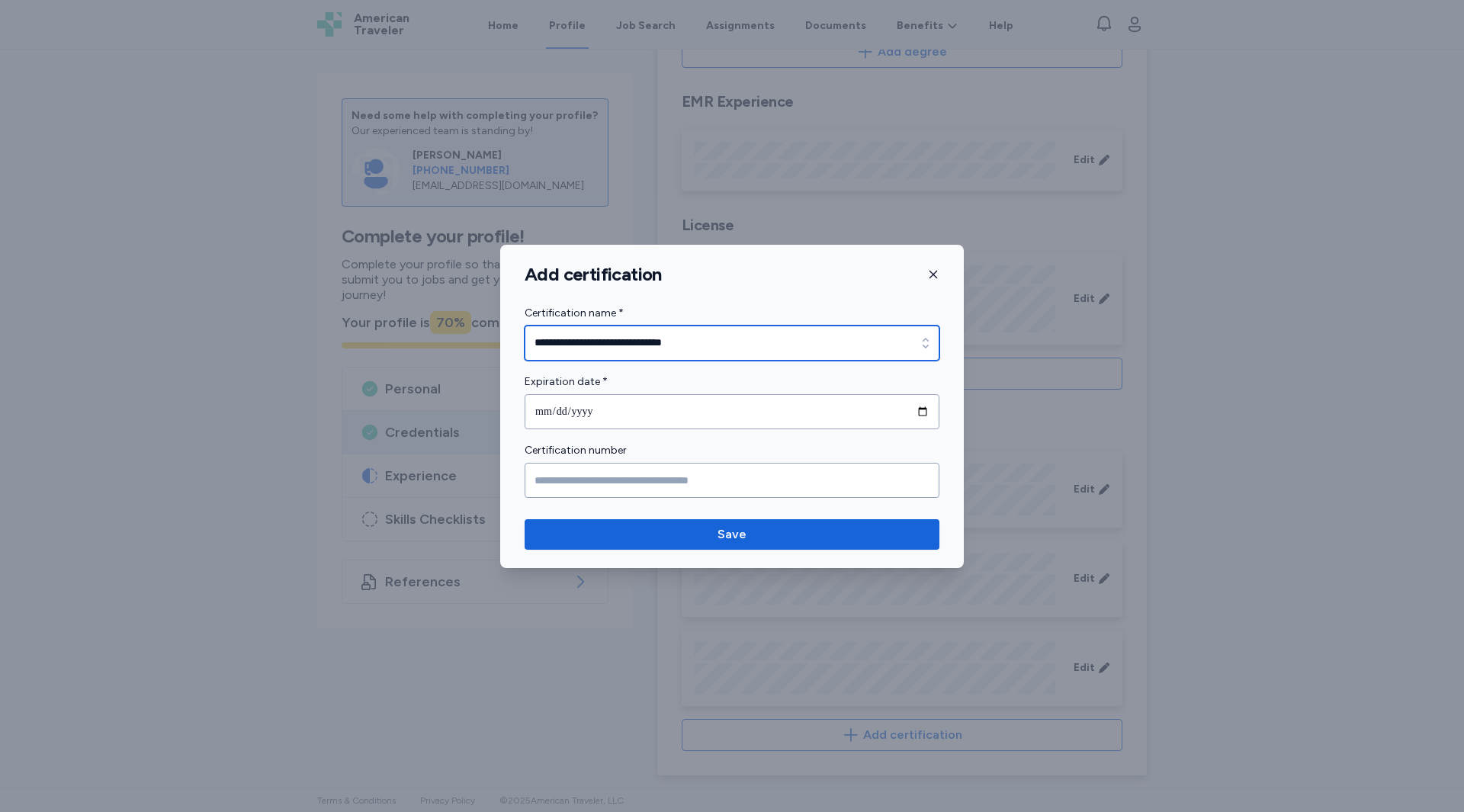
type input "**********"
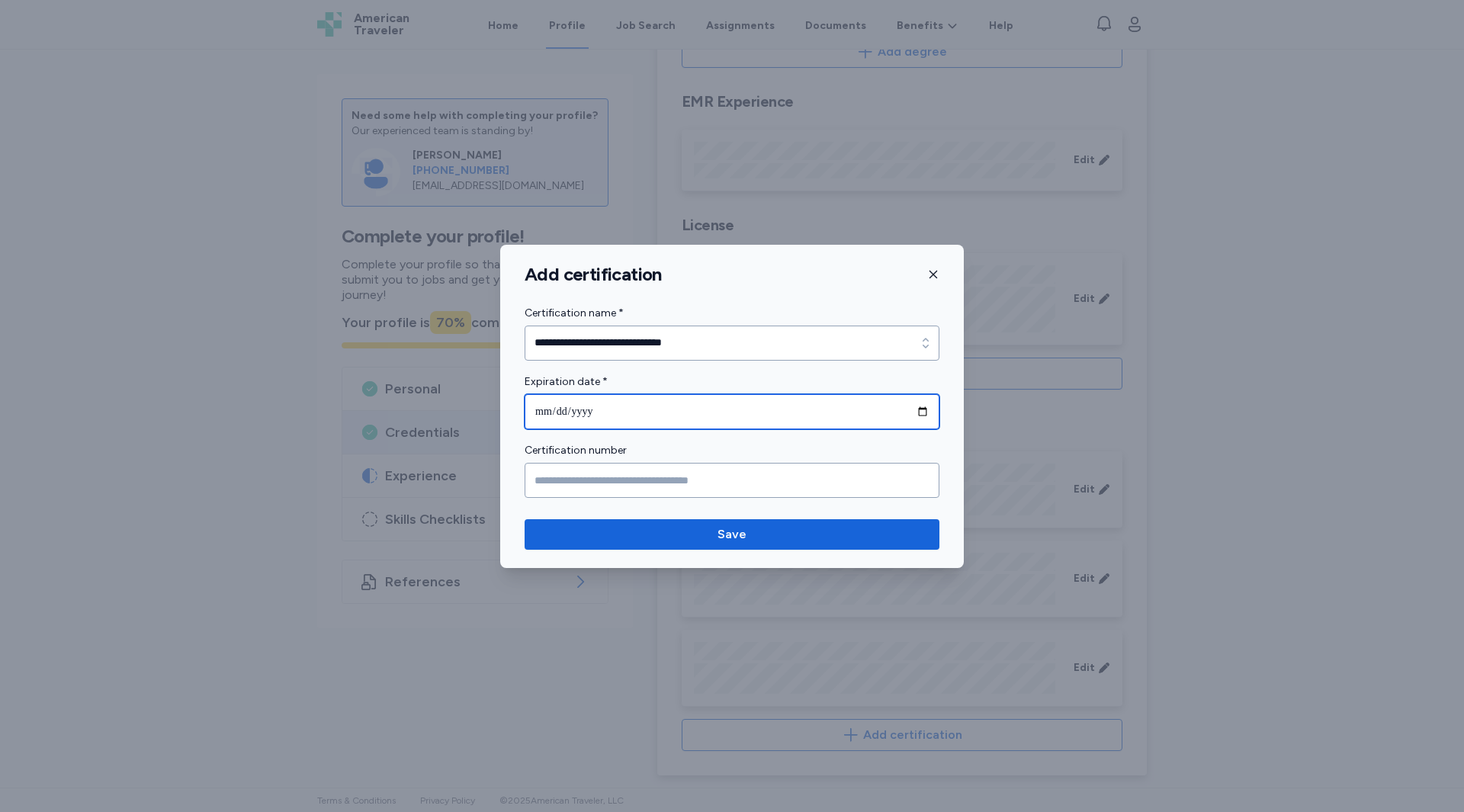
click at [594, 407] on input "date" at bounding box center [732, 411] width 415 height 35
click at [926, 415] on input "date" at bounding box center [732, 411] width 415 height 35
type input "**********"
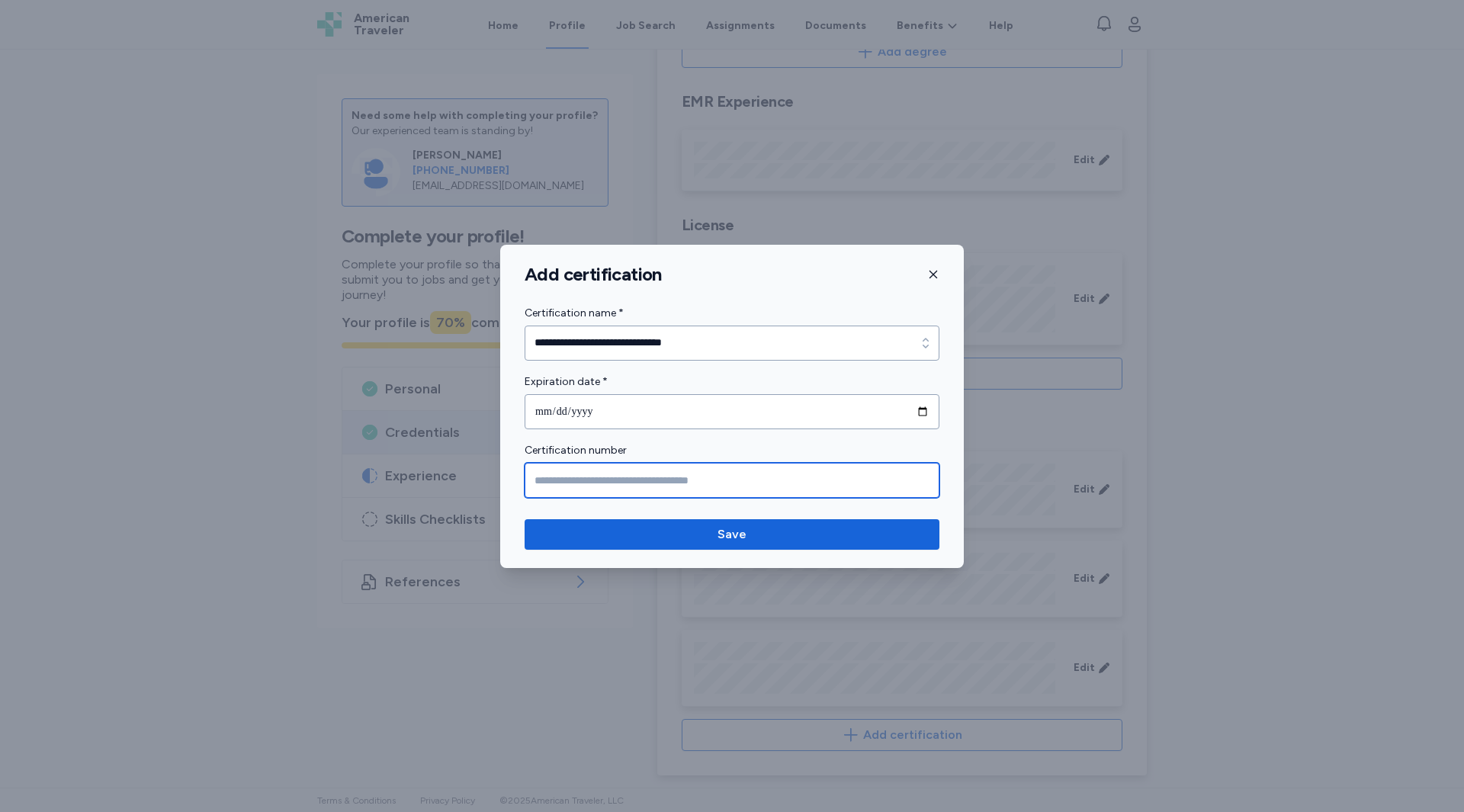
click at [610, 485] on input "Certification number" at bounding box center [732, 480] width 415 height 35
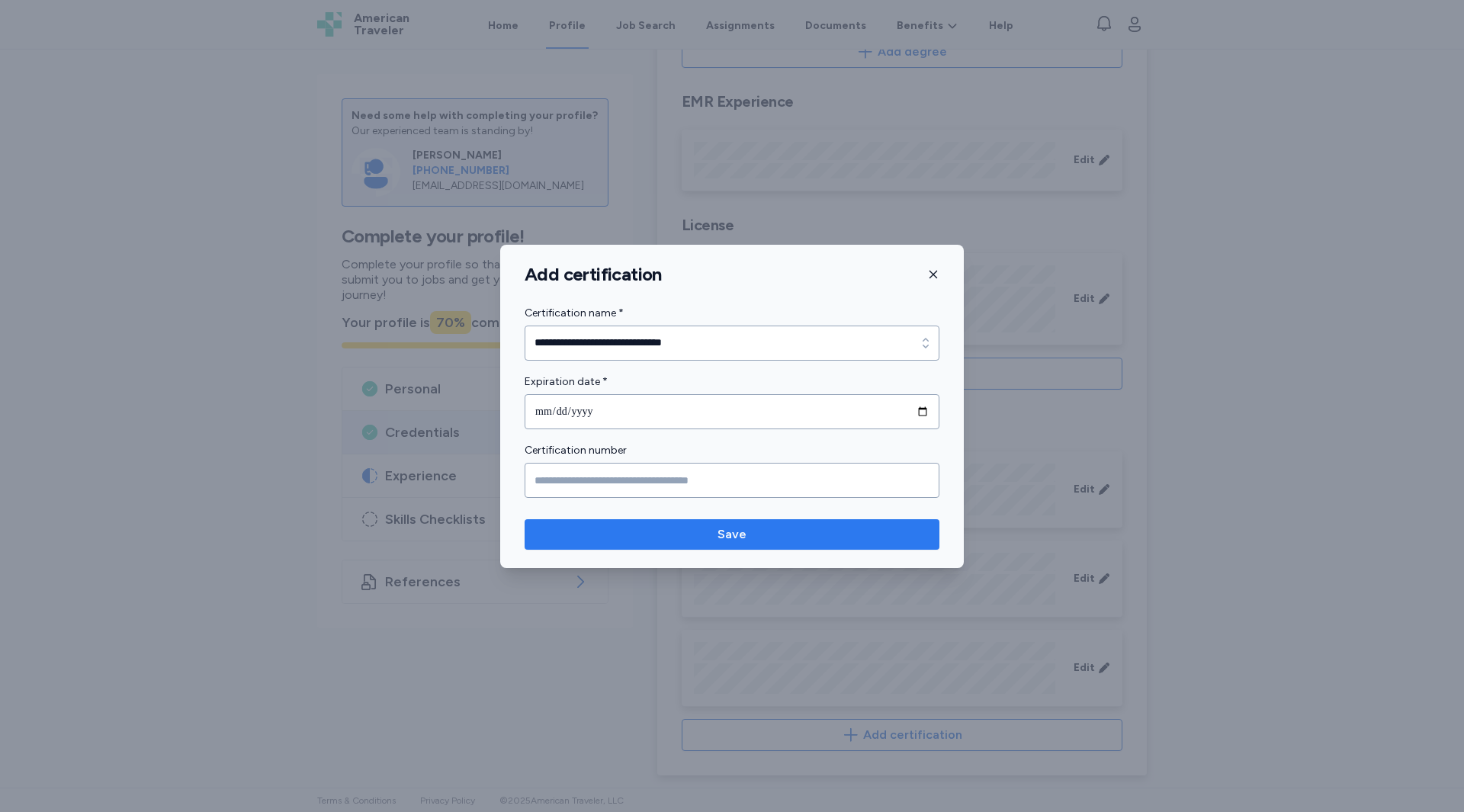
click at [606, 528] on span "Save" at bounding box center [732, 534] width 391 height 18
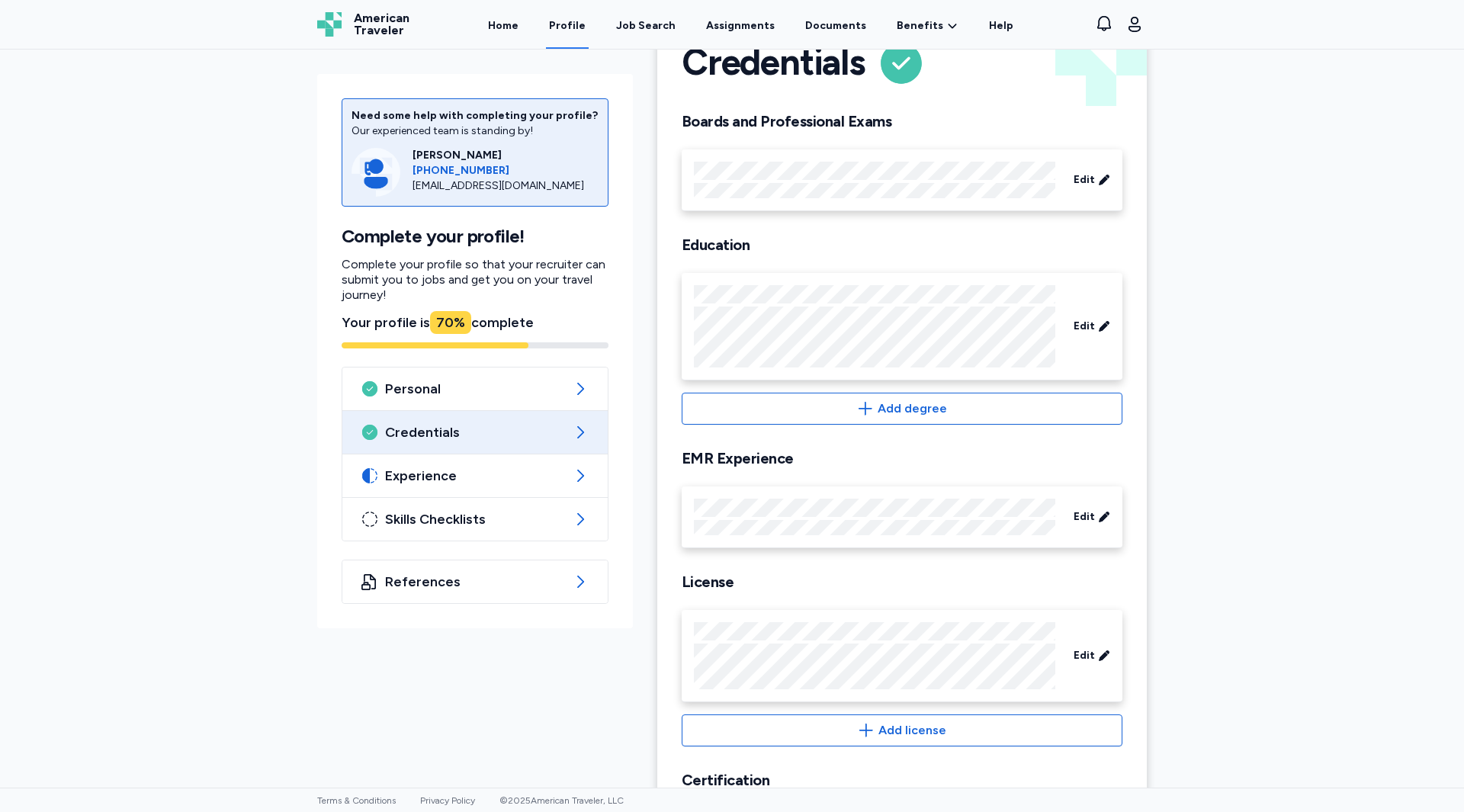
scroll to position [0, 0]
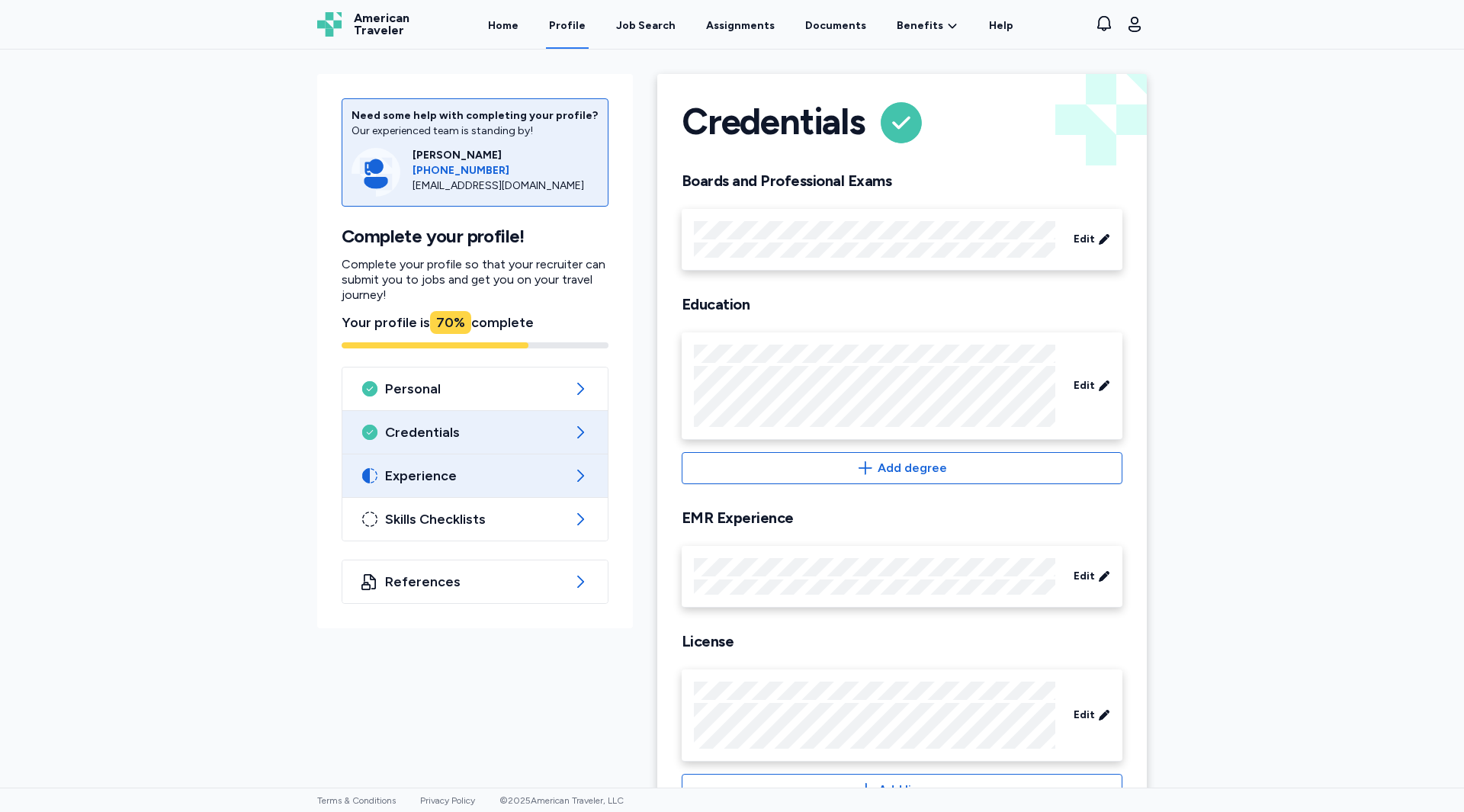
click at [392, 473] on span "Experience" at bounding box center [474, 475] width 180 height 18
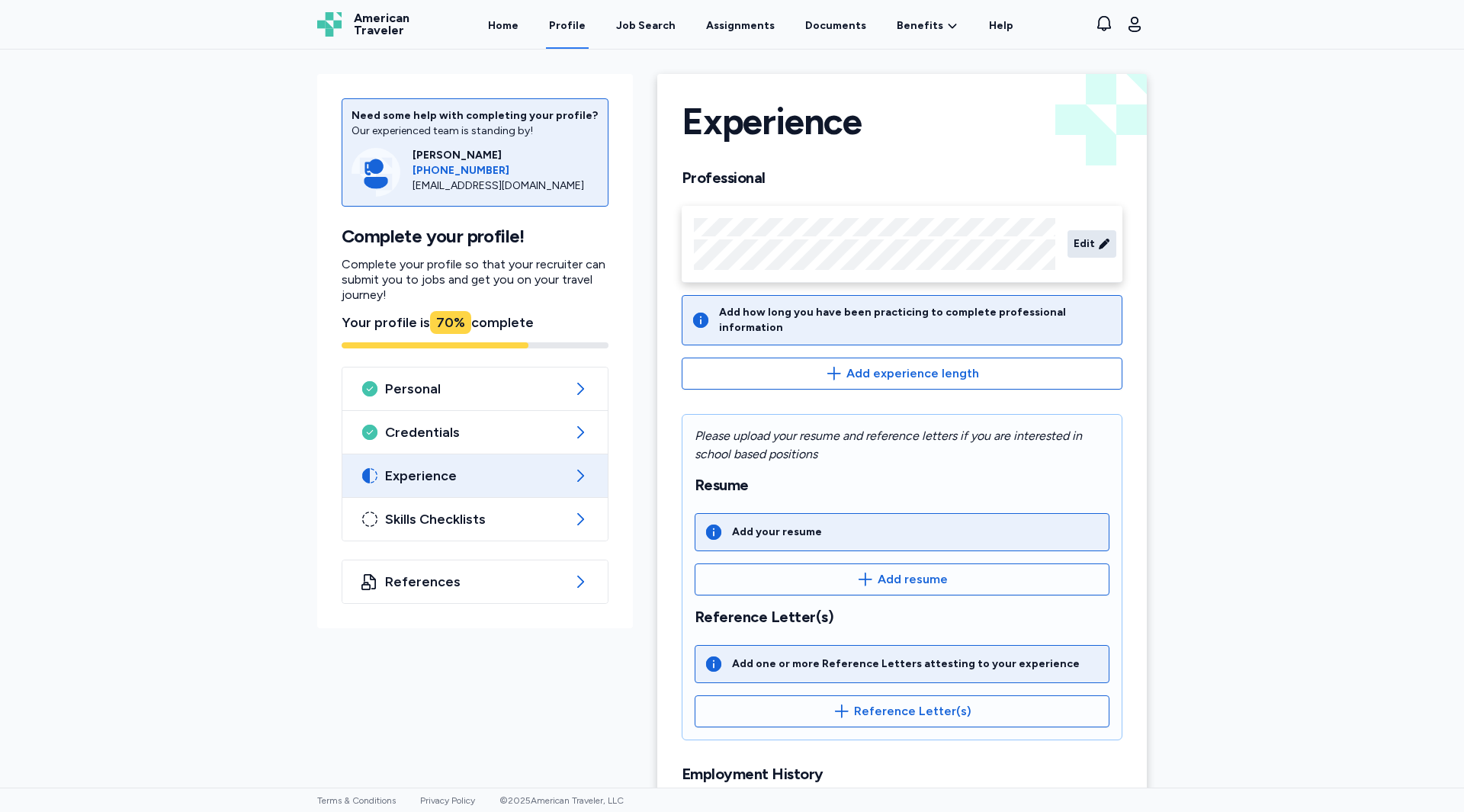
click at [1077, 241] on span "Edit" at bounding box center [1084, 243] width 21 height 15
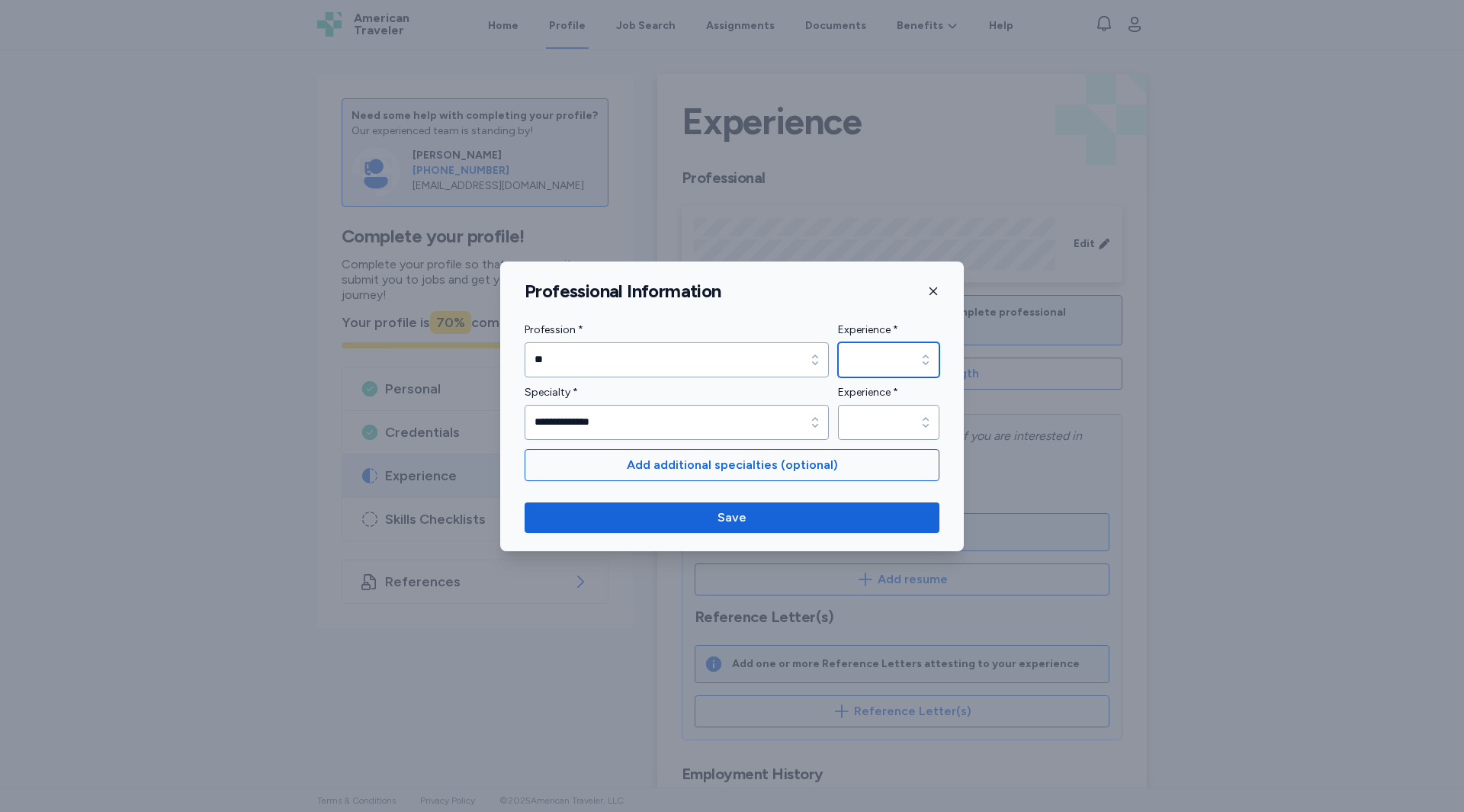
click at [895, 359] on input "Experience *" at bounding box center [889, 360] width 102 height 35
click at [768, 423] on div "**********" at bounding box center [732, 380] width 415 height 119
type input "**********"
click at [768, 423] on input "**********" at bounding box center [677, 421] width 304 height 35
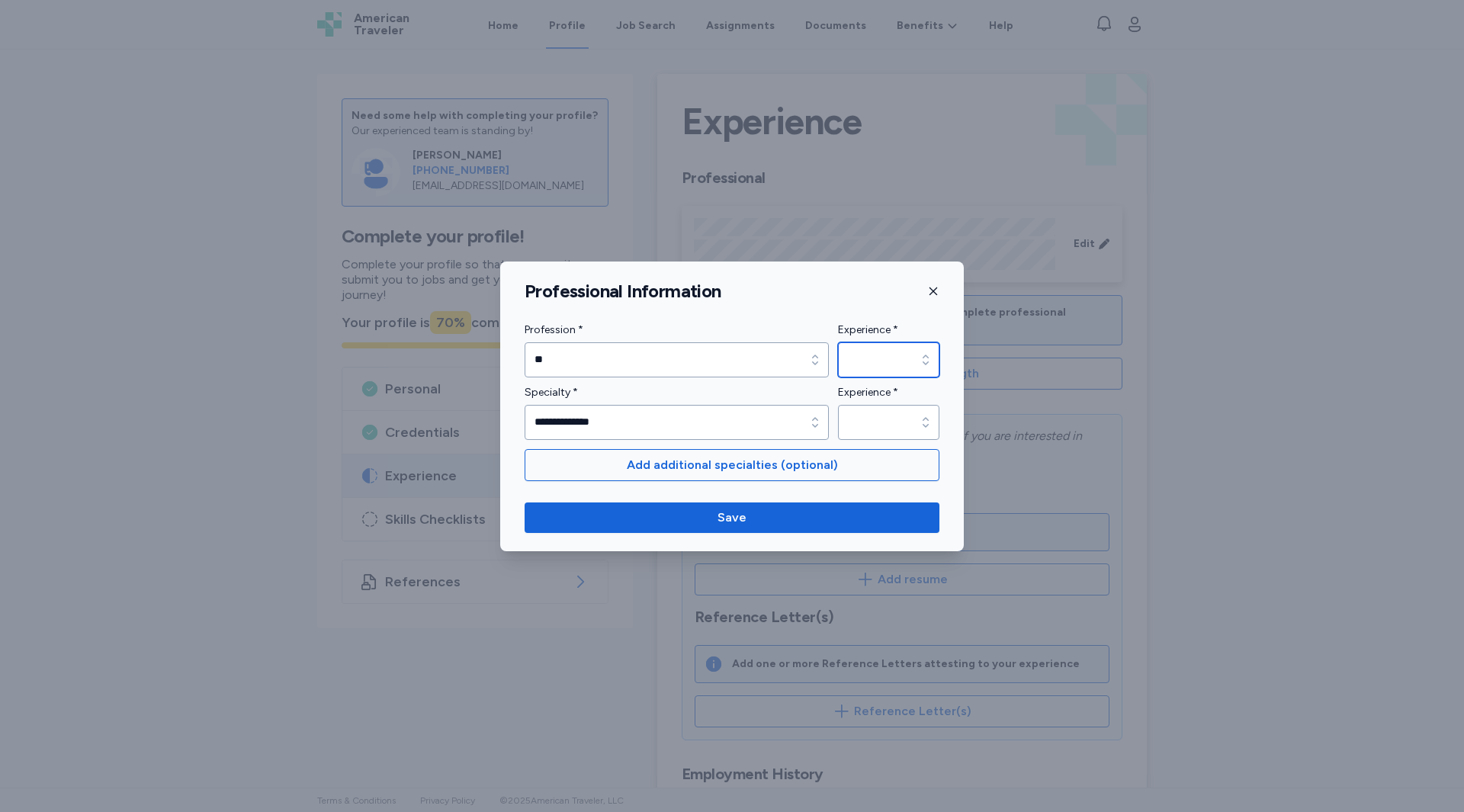
click at [889, 359] on input "Experience *" at bounding box center [889, 360] width 102 height 35
type input "*******"
click at [892, 420] on input "Experience *" at bounding box center [889, 421] width 102 height 35
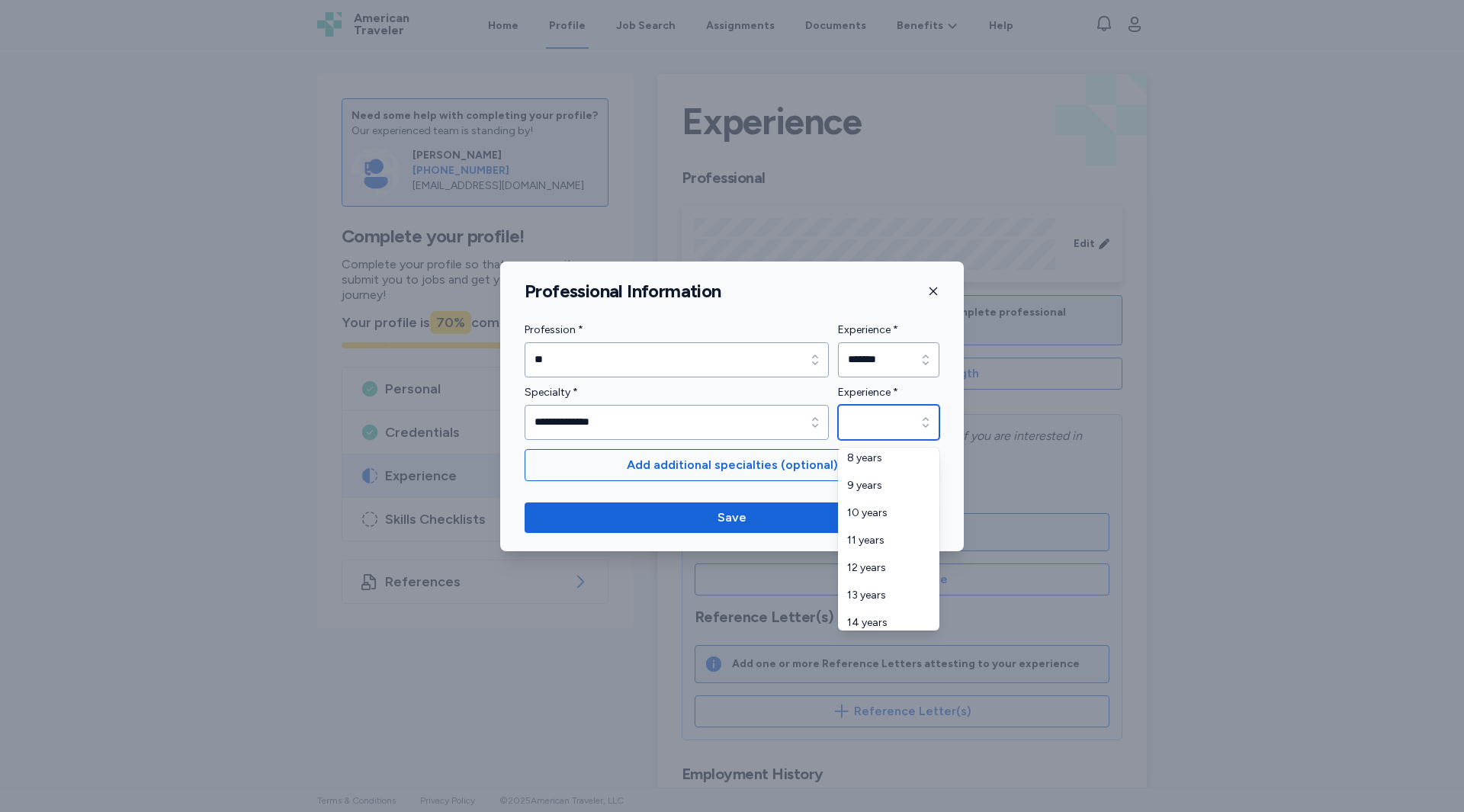
scroll to position [229, 0]
type input "*******"
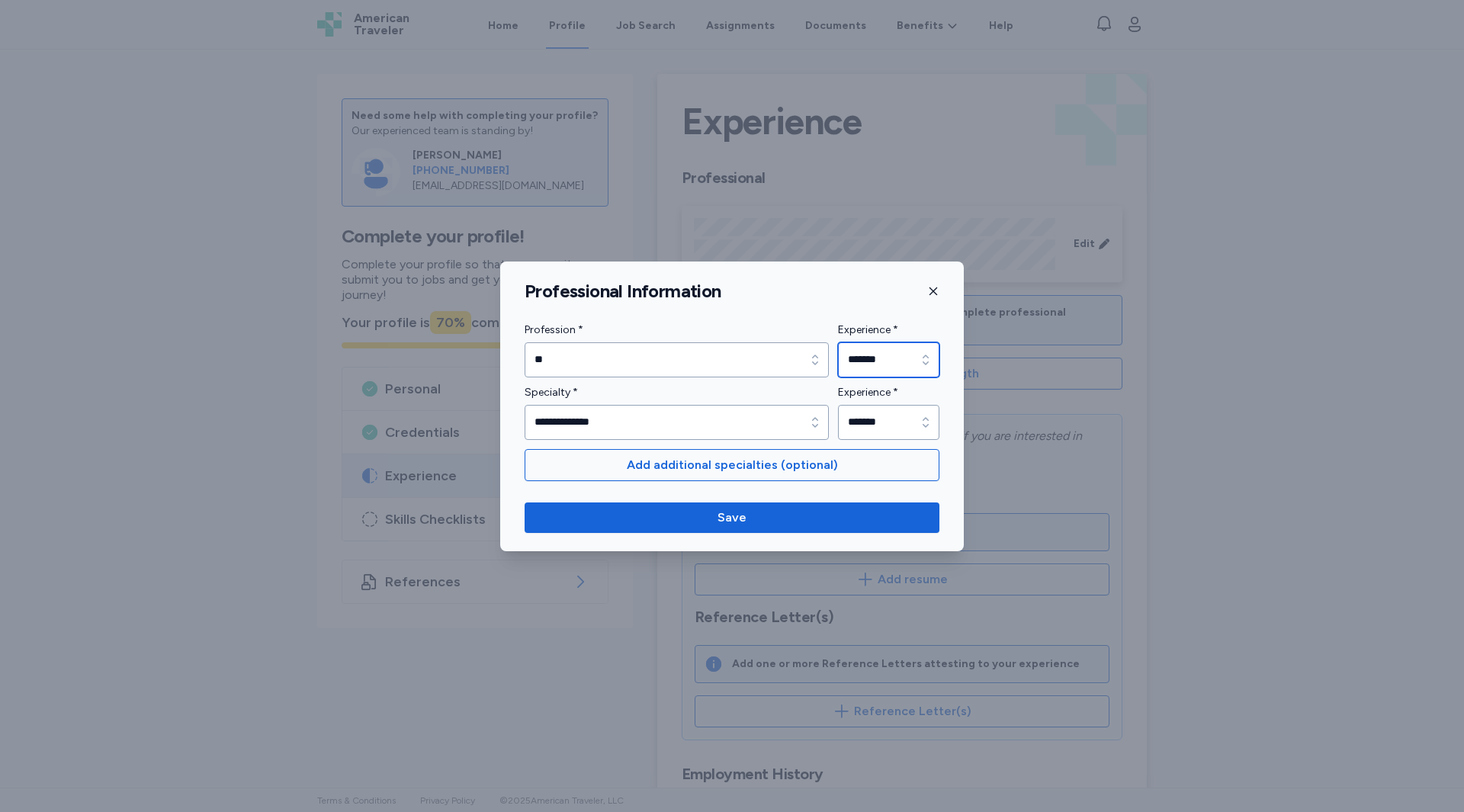
click at [871, 366] on input "*******" at bounding box center [889, 360] width 102 height 35
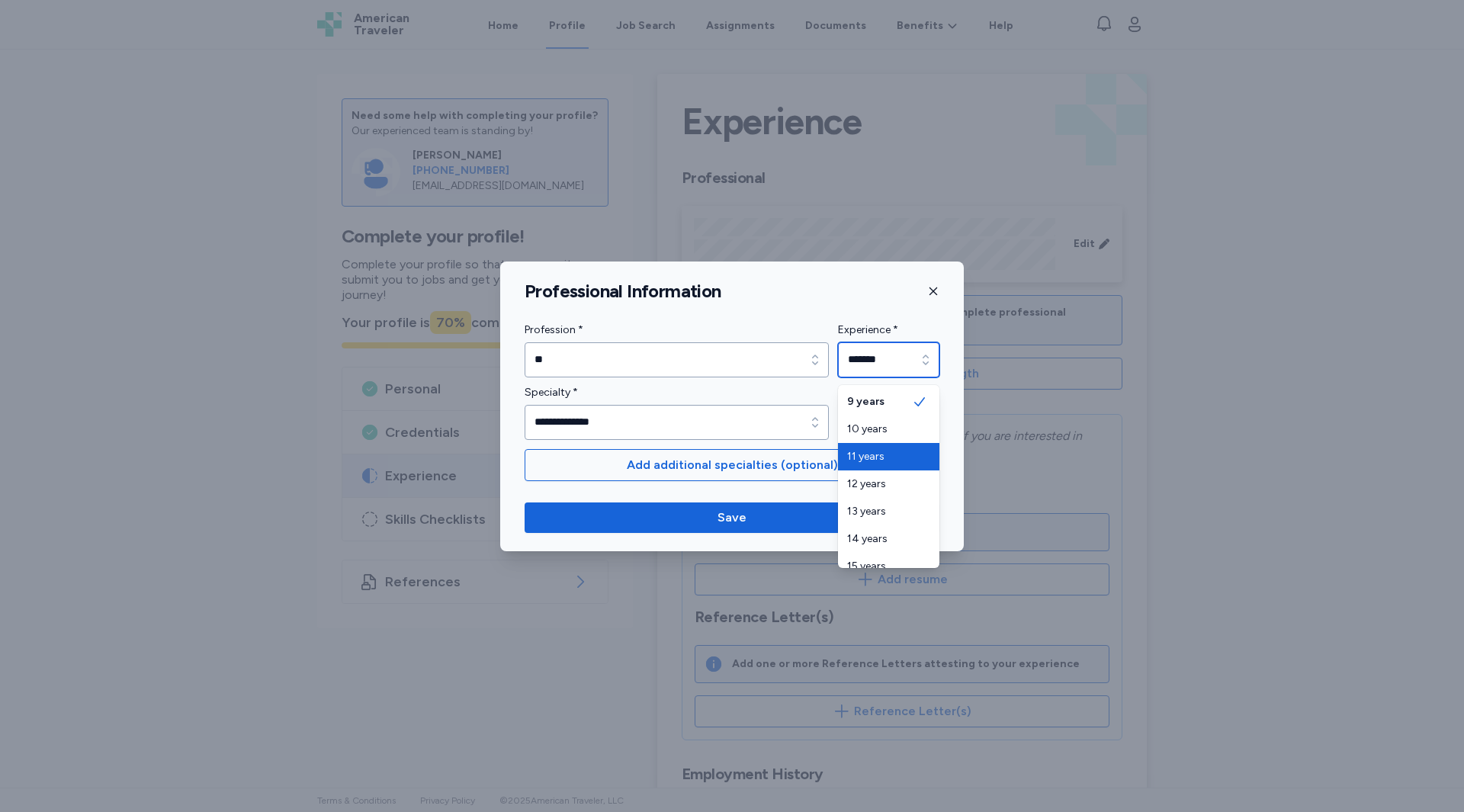
type input "********"
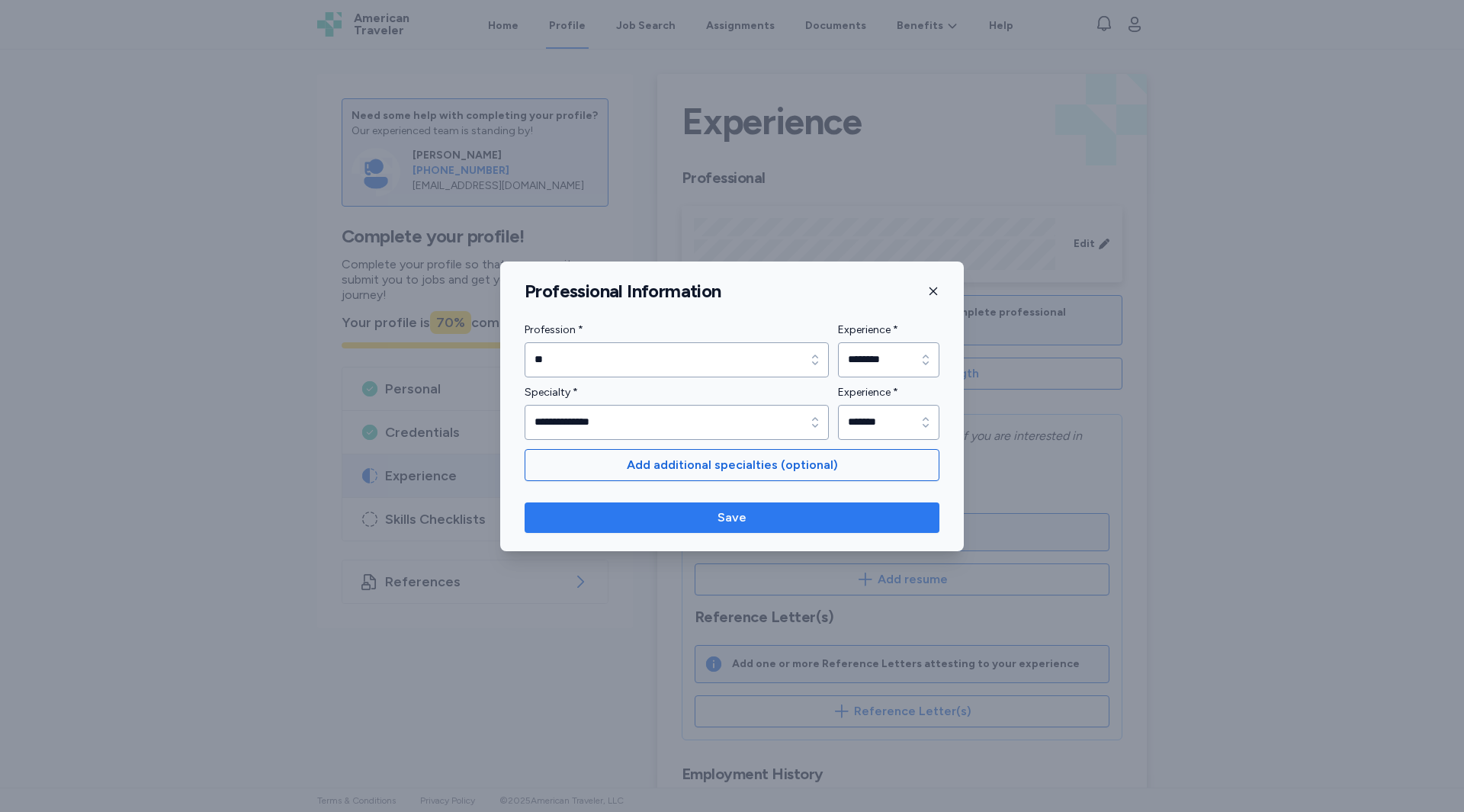
click at [691, 512] on span "Save" at bounding box center [732, 517] width 391 height 18
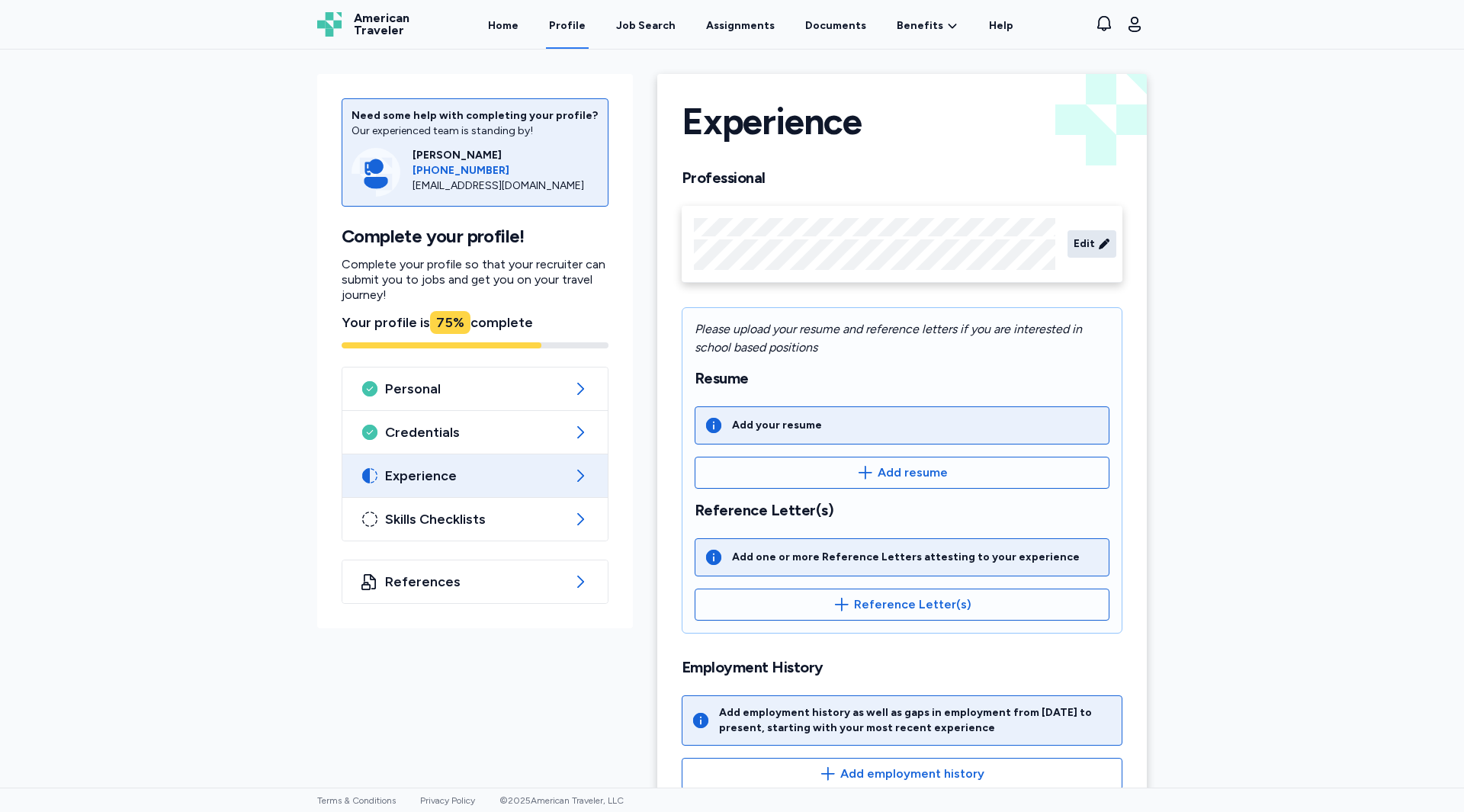
click at [1082, 246] on span "Edit" at bounding box center [1084, 243] width 21 height 15
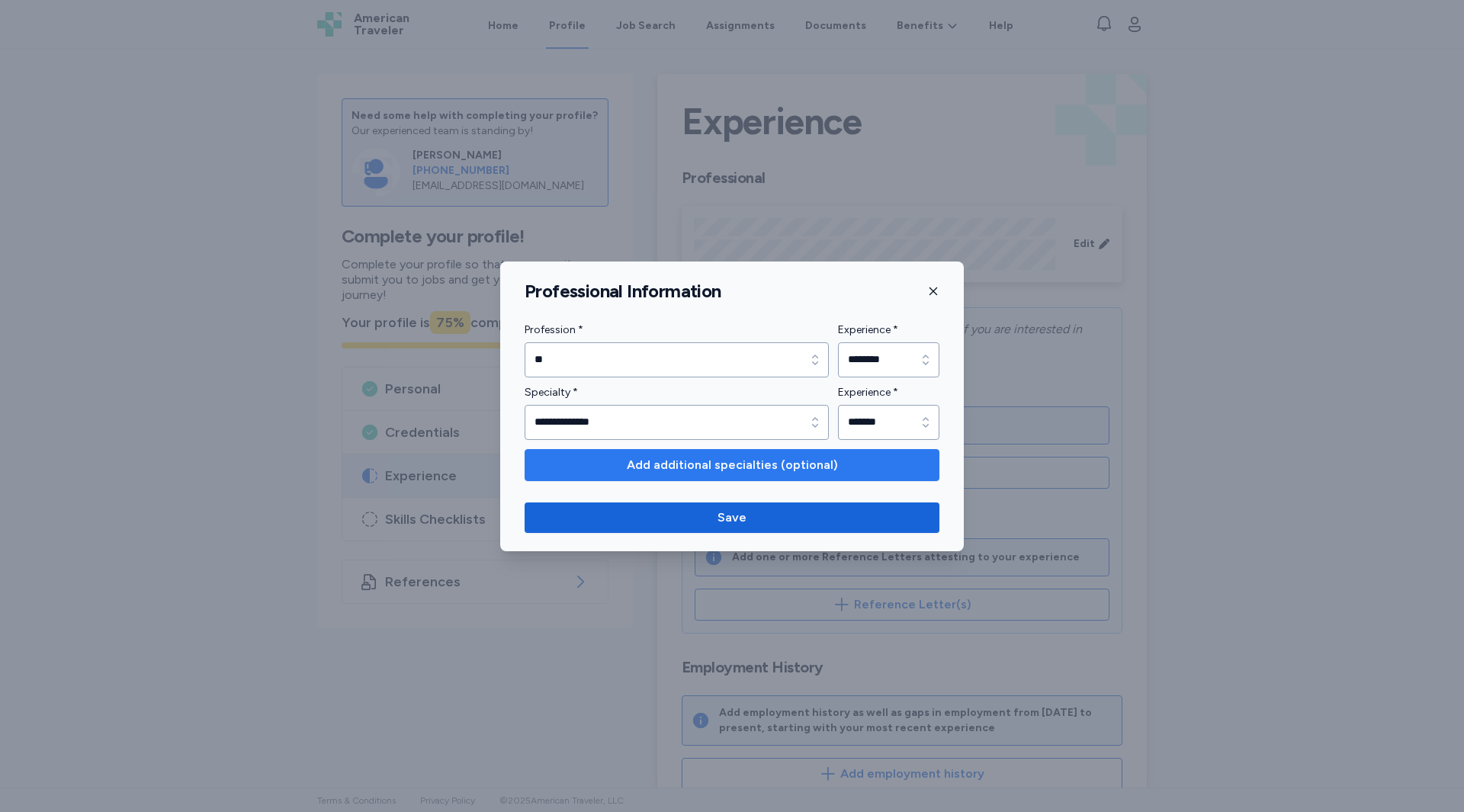
click at [601, 460] on span "Add additional specialties (optional)" at bounding box center [732, 465] width 389 height 18
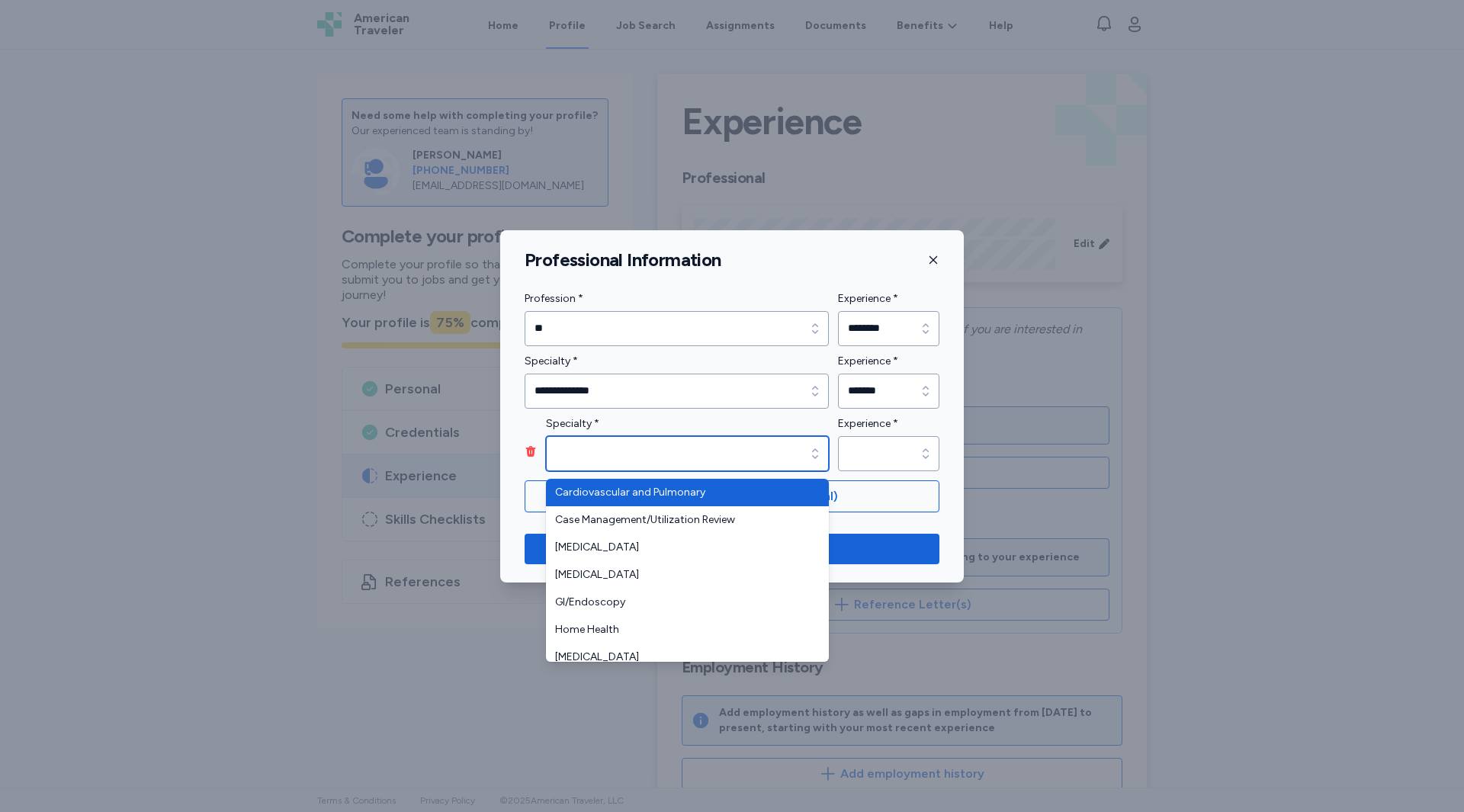
click at [614, 442] on input "Specialty *" at bounding box center [688, 453] width 283 height 35
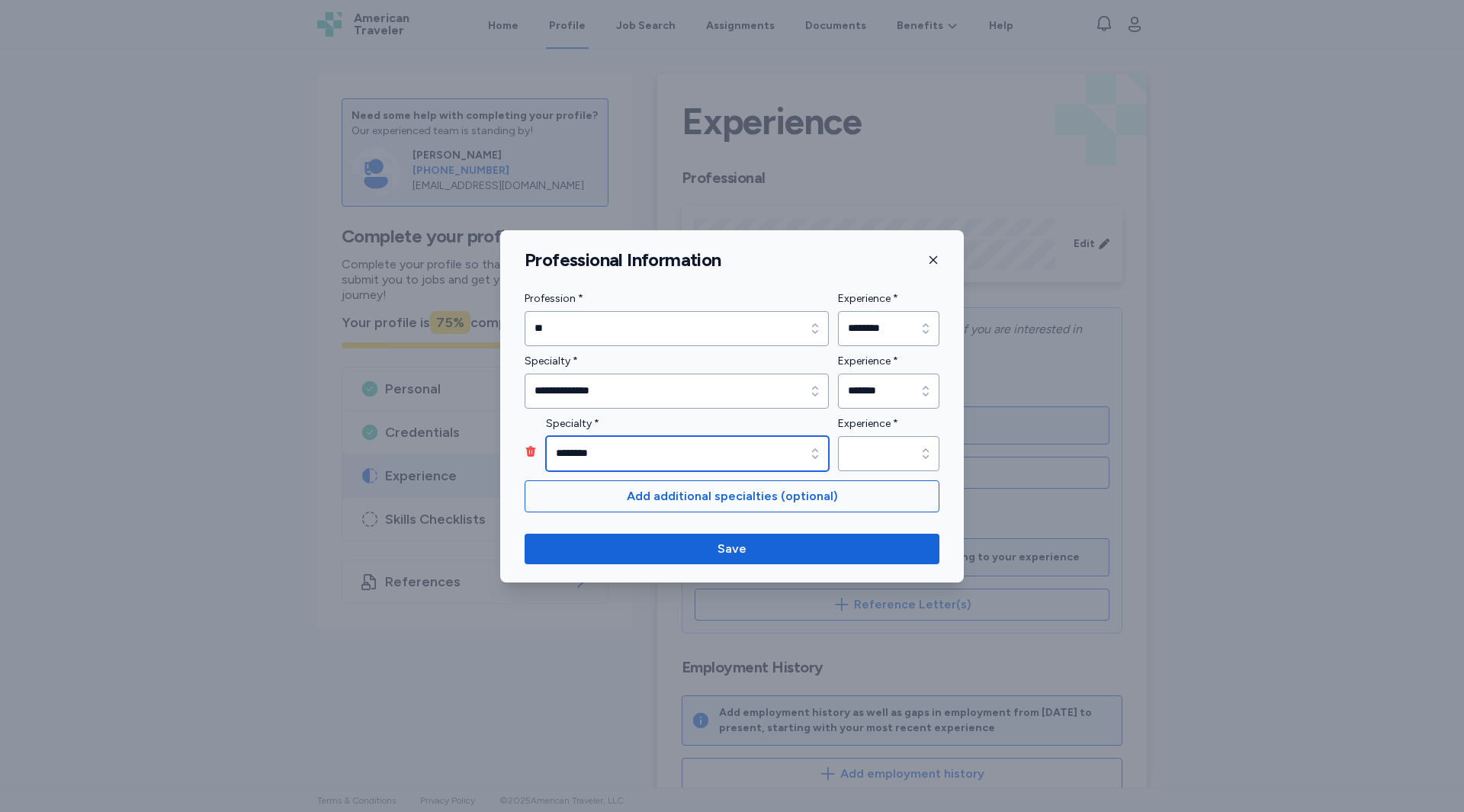
type input "********"
click at [872, 458] on input "Experience *" at bounding box center [889, 453] width 102 height 35
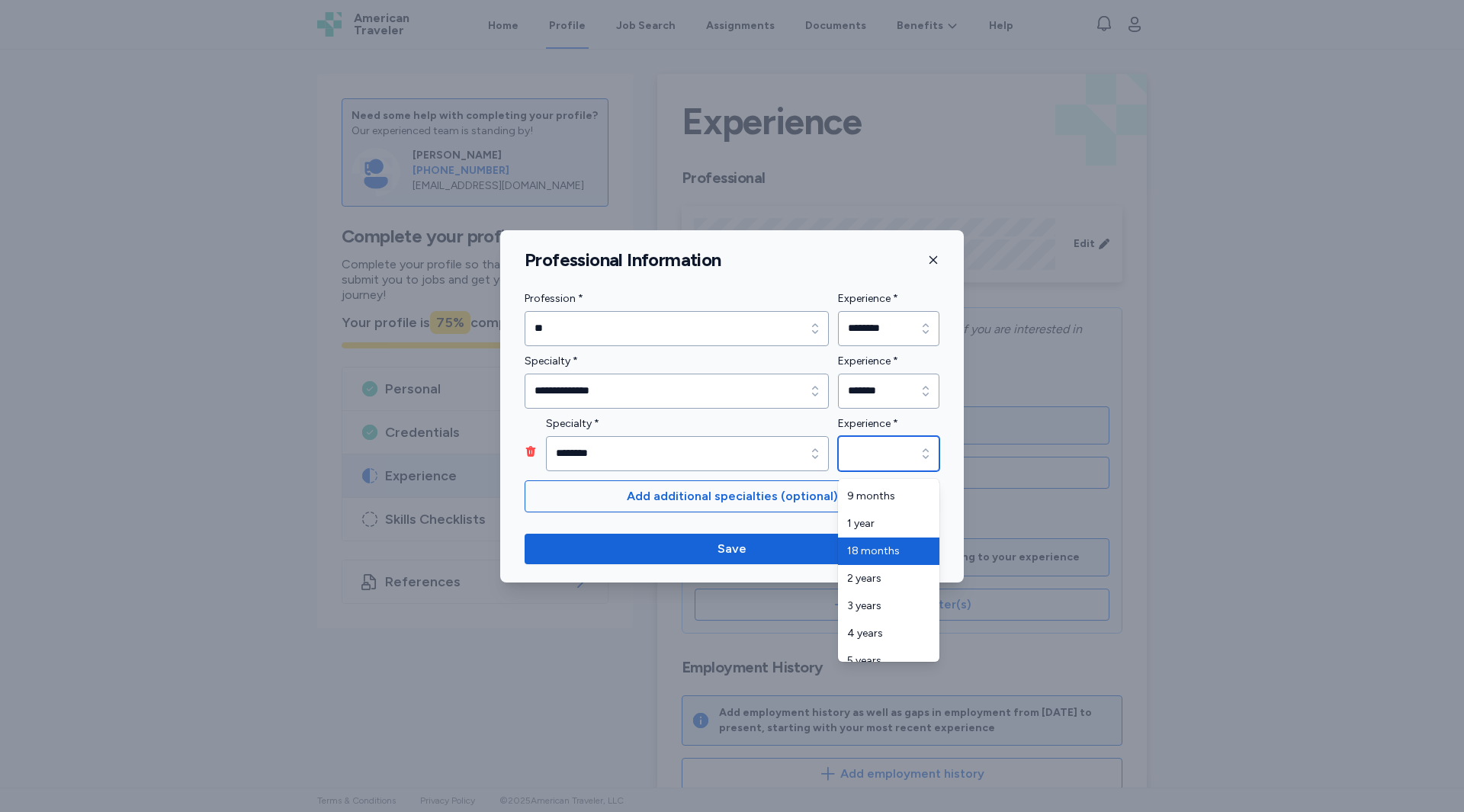
scroll to position [77, 0]
type input "*******"
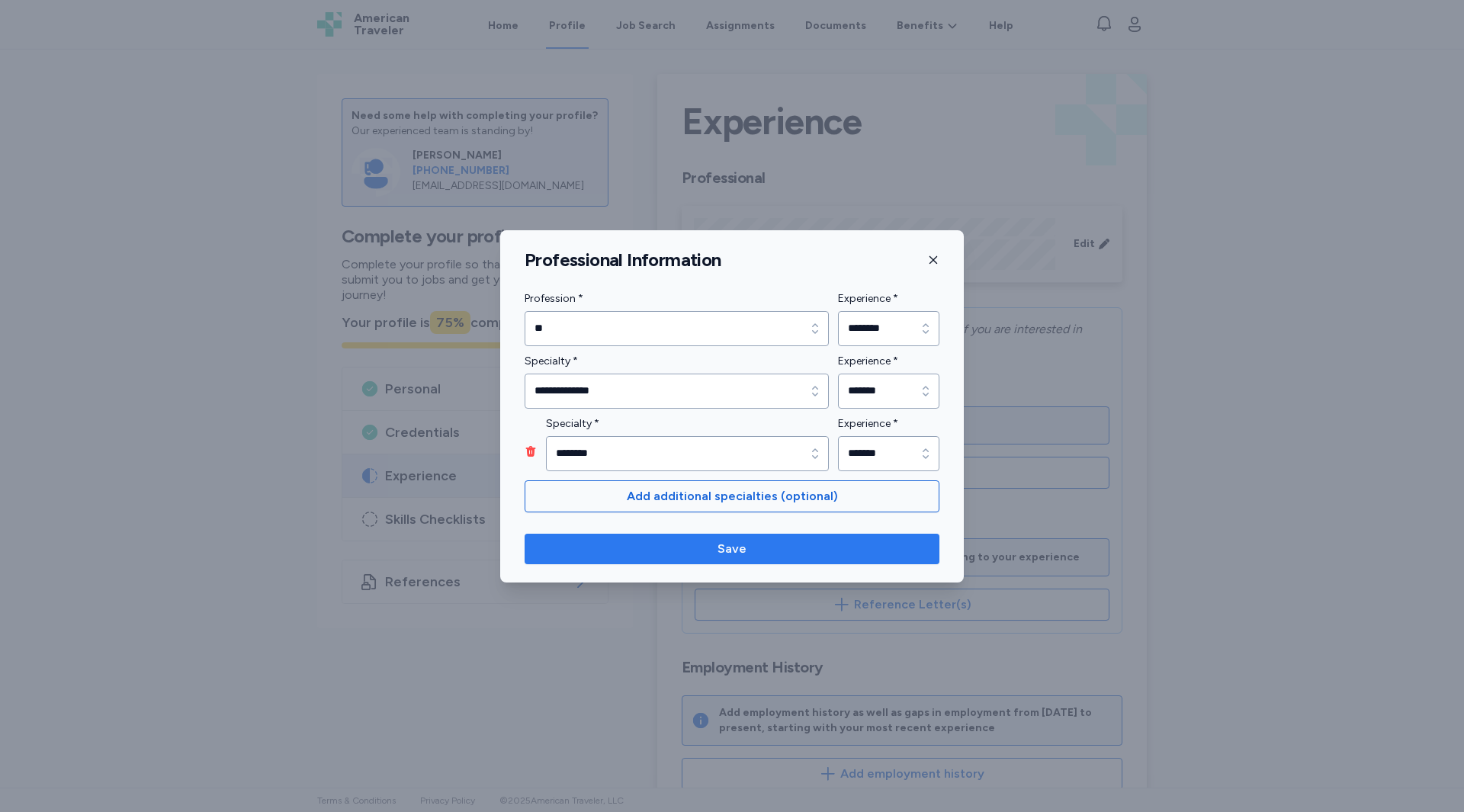
click at [646, 549] on span "Save" at bounding box center [732, 549] width 391 height 18
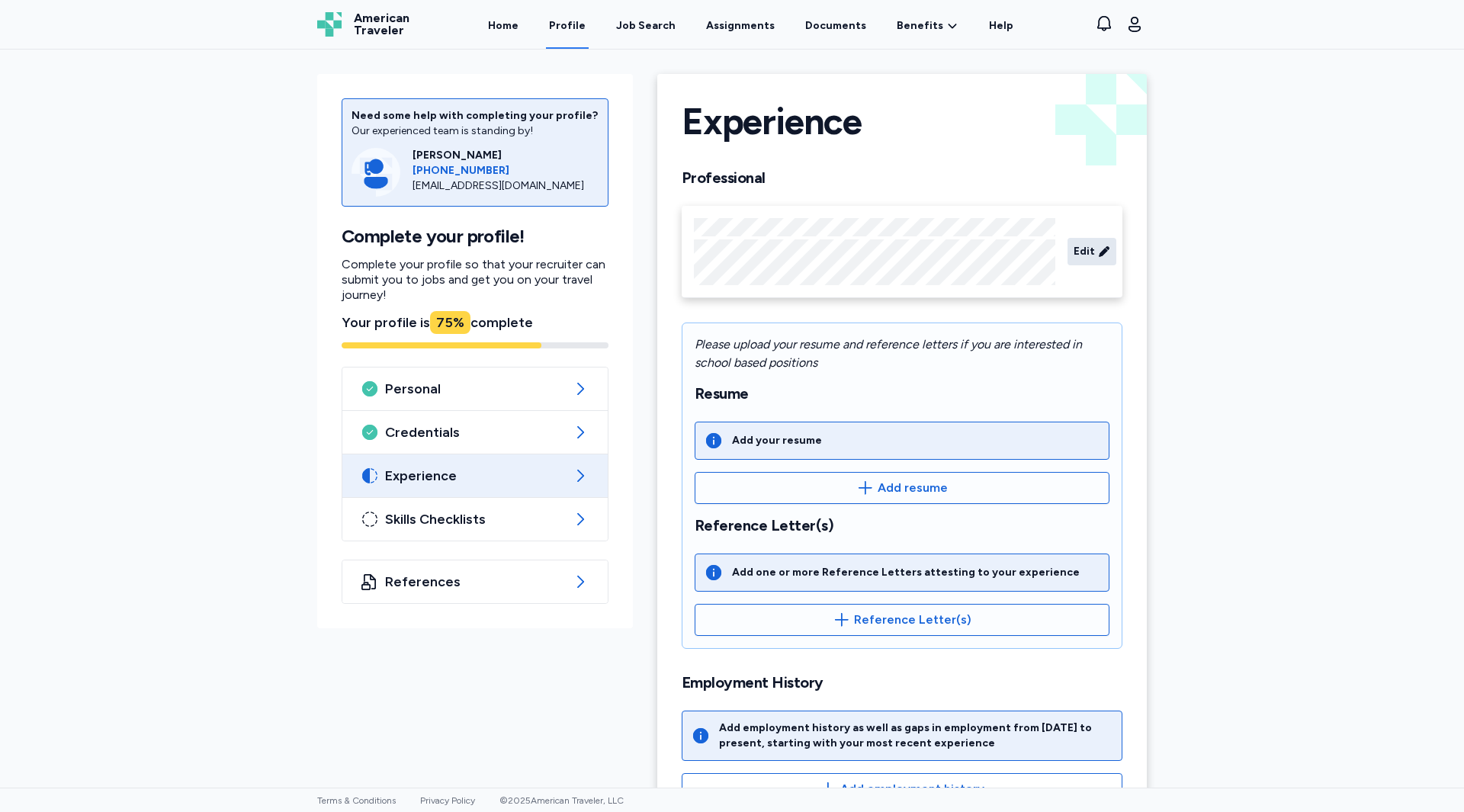
click at [1090, 264] on div "Edit" at bounding box center [1091, 252] width 49 height 28
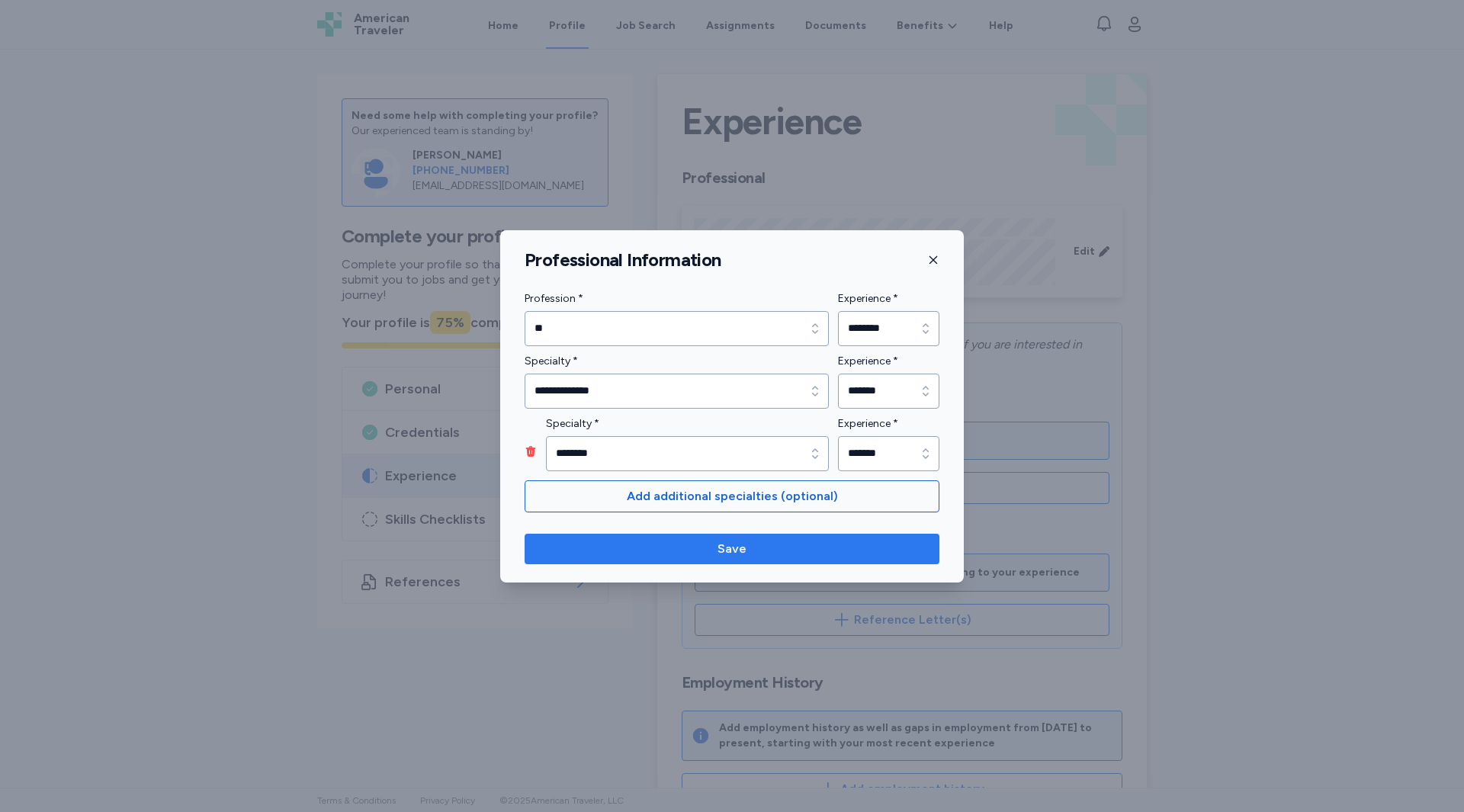
click at [730, 551] on span "Save" at bounding box center [732, 549] width 29 height 18
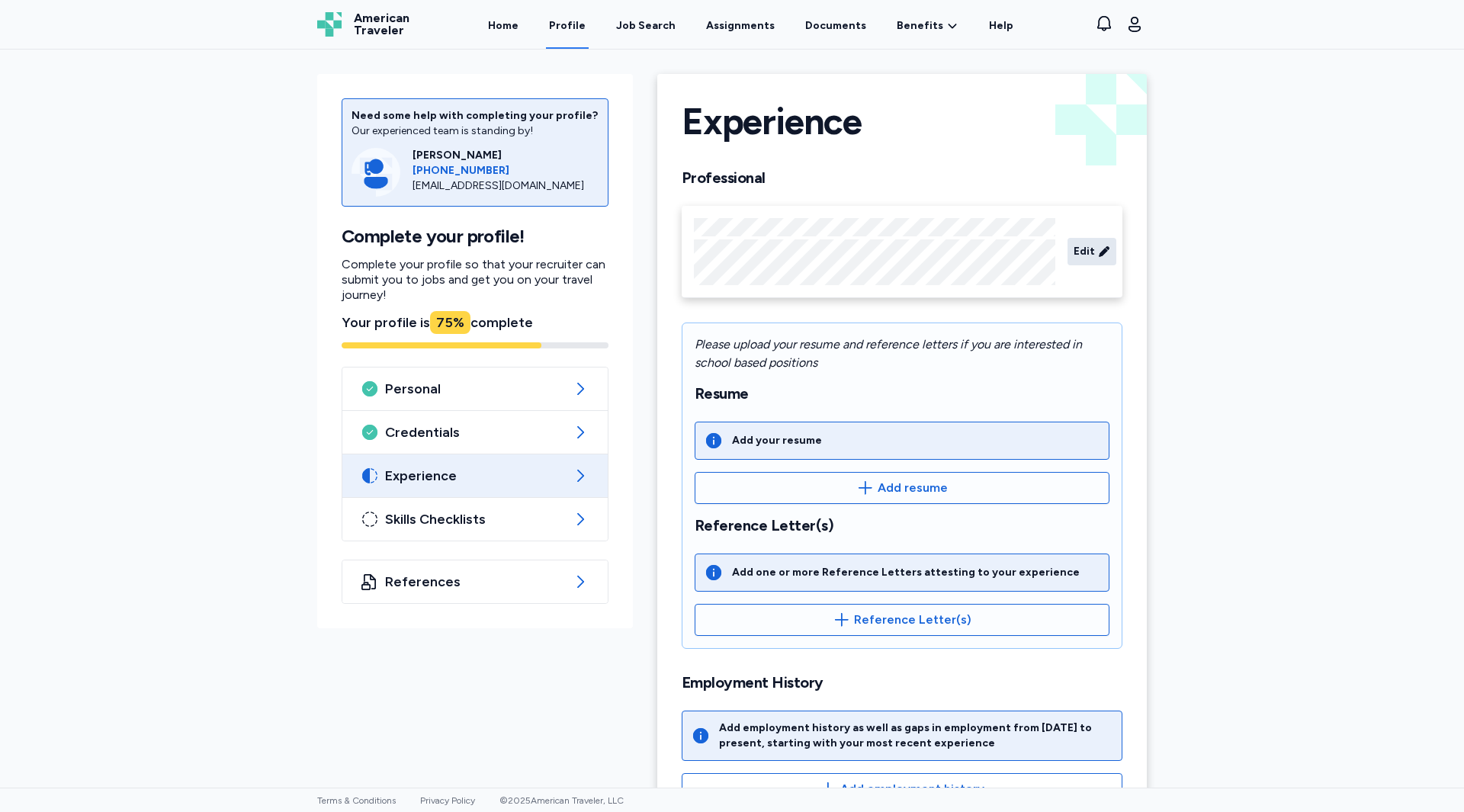
click at [1082, 252] on span "Edit" at bounding box center [1084, 251] width 21 height 15
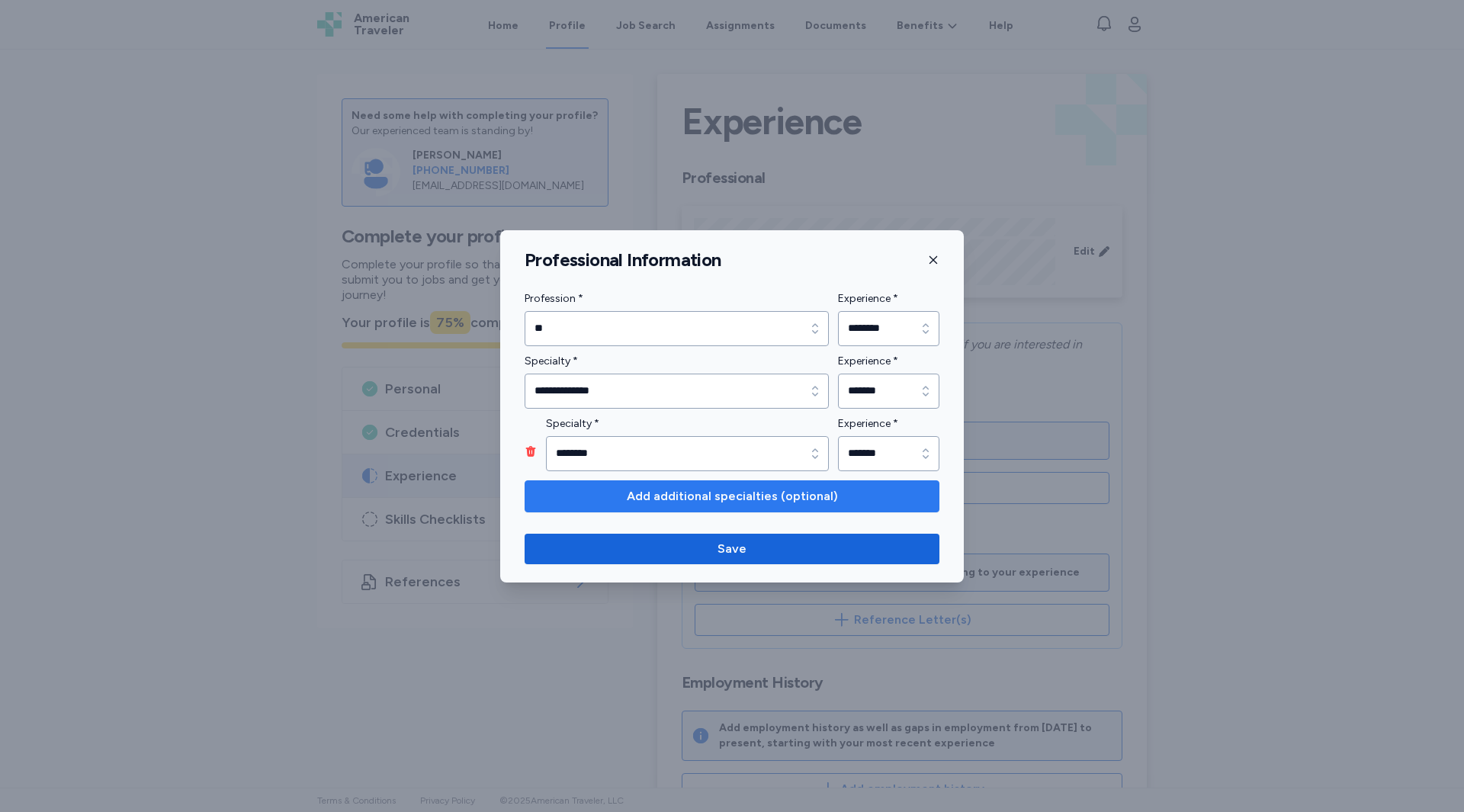
click at [697, 501] on span "Add additional specialties (optional)" at bounding box center [732, 496] width 211 height 18
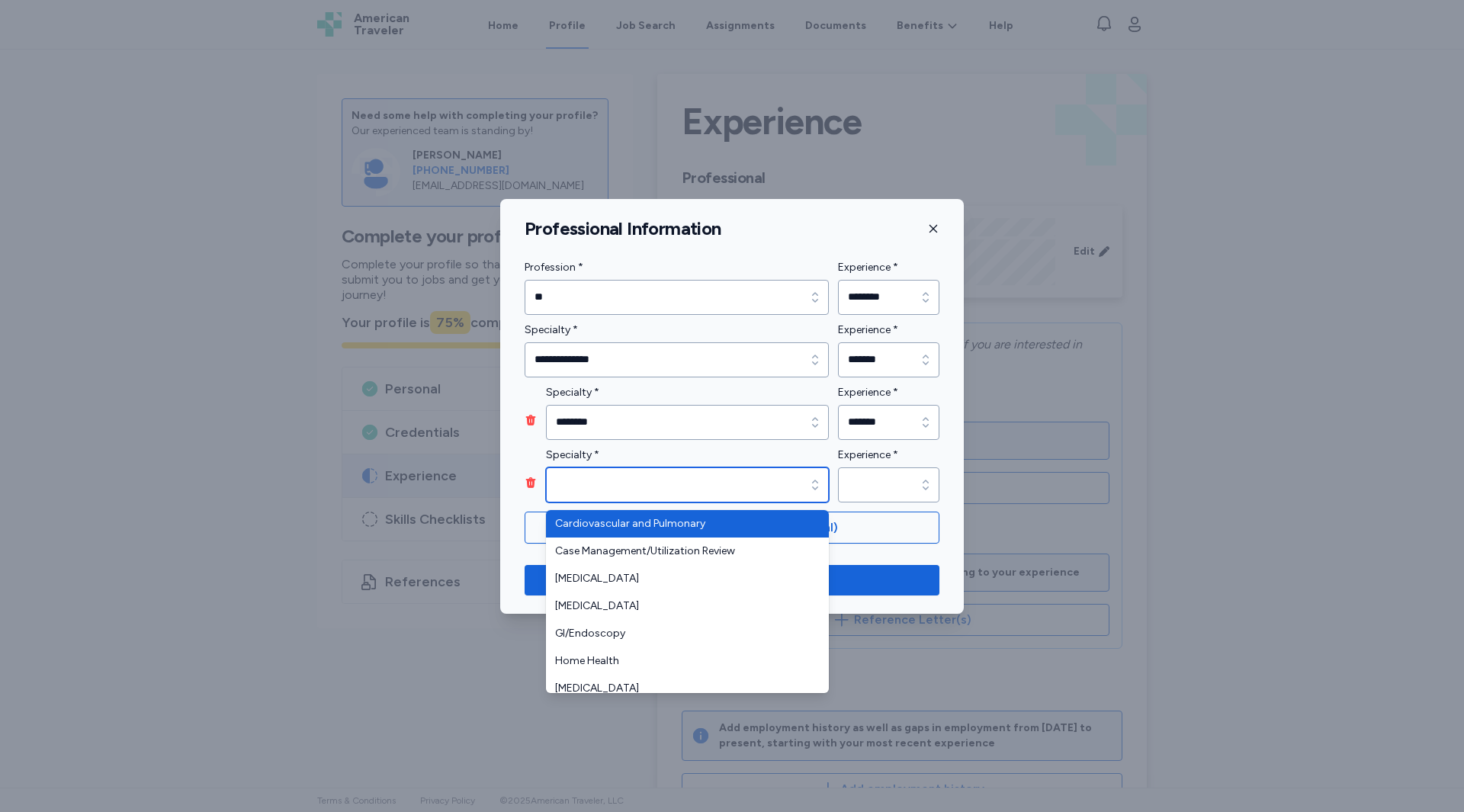
click at [687, 490] on input "Specialty *" at bounding box center [688, 484] width 283 height 35
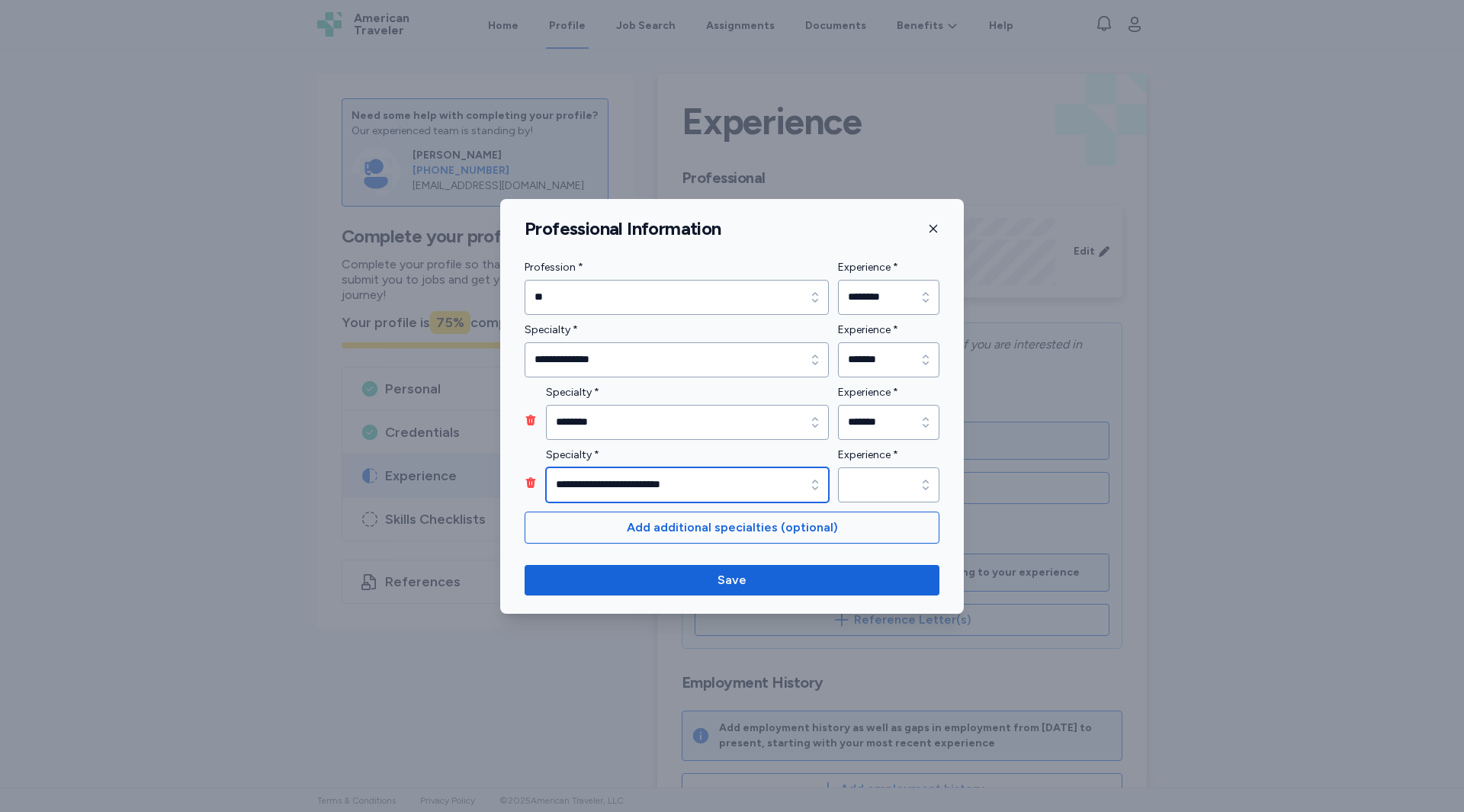
type input "**********"
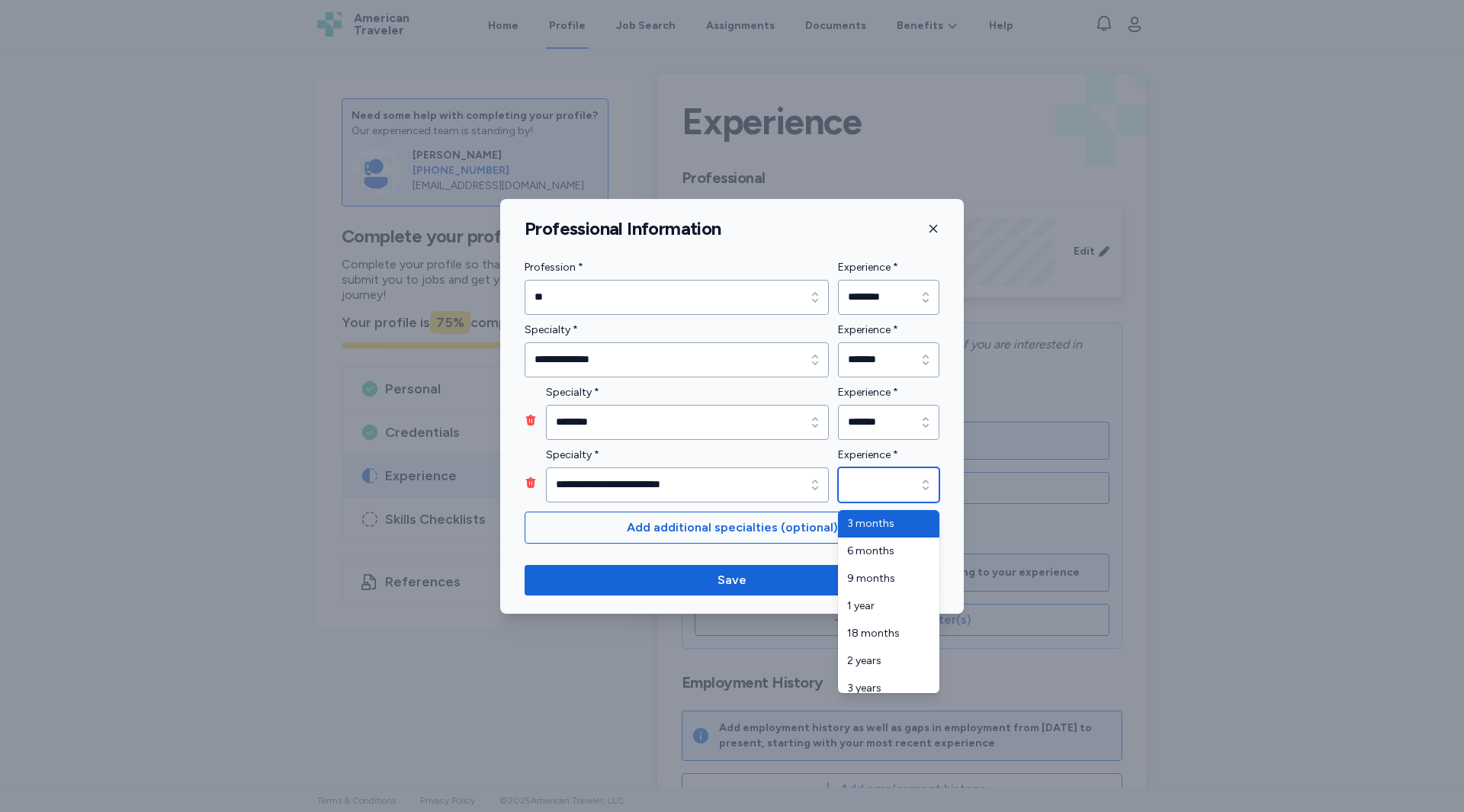
click at [886, 483] on input "Experience *" at bounding box center [889, 484] width 102 height 35
type input "********"
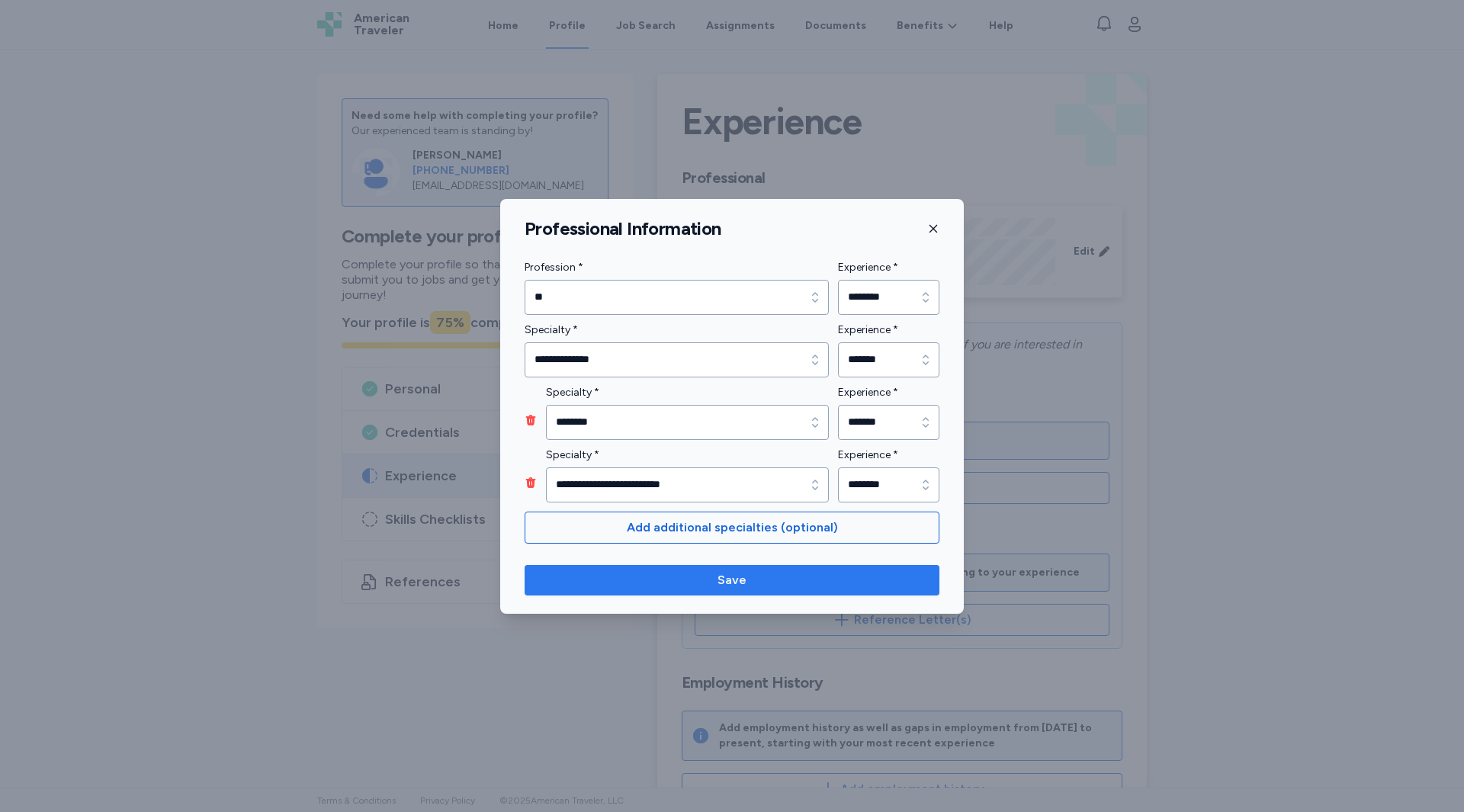
click at [691, 586] on span "Save" at bounding box center [732, 580] width 391 height 18
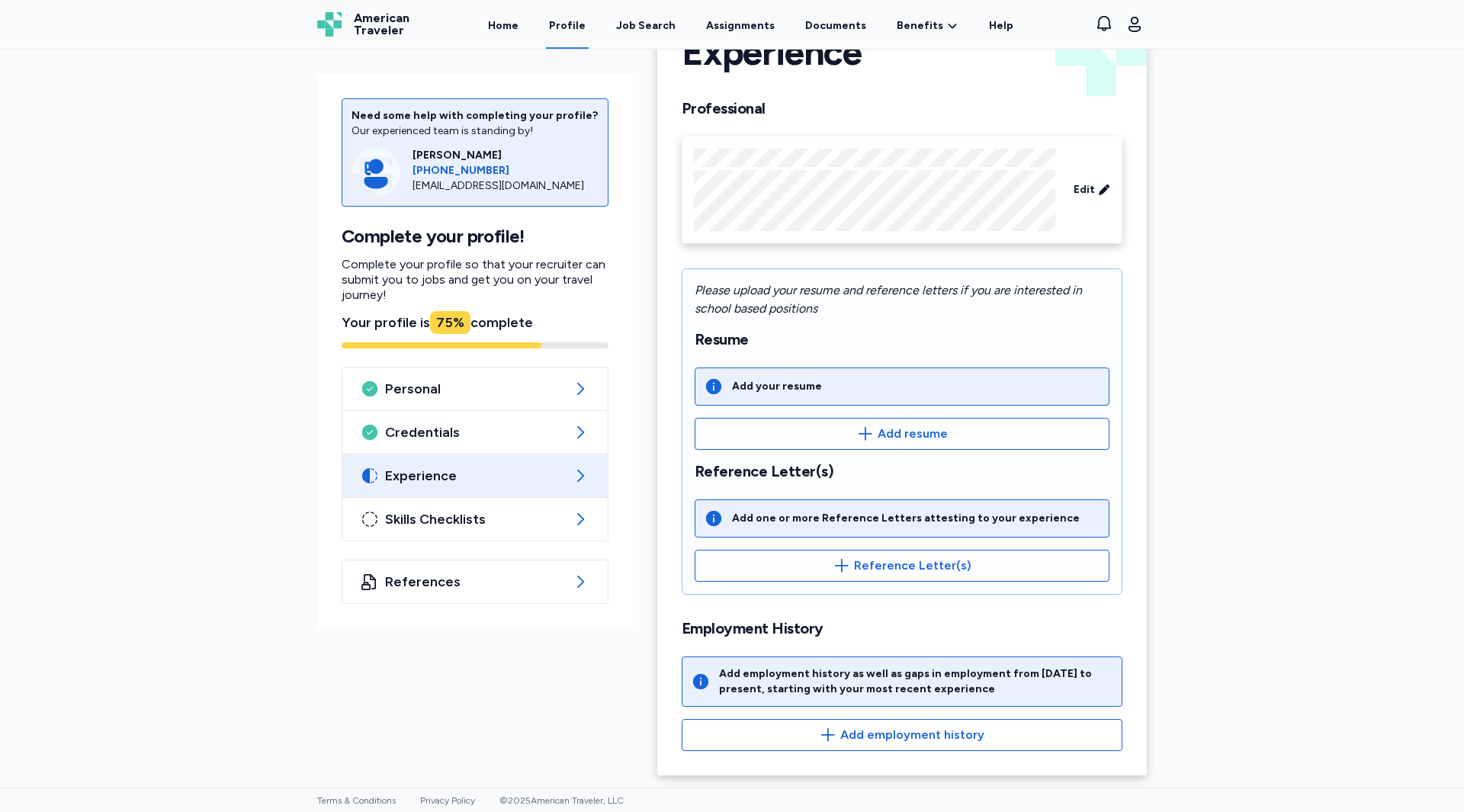
scroll to position [0, 0]
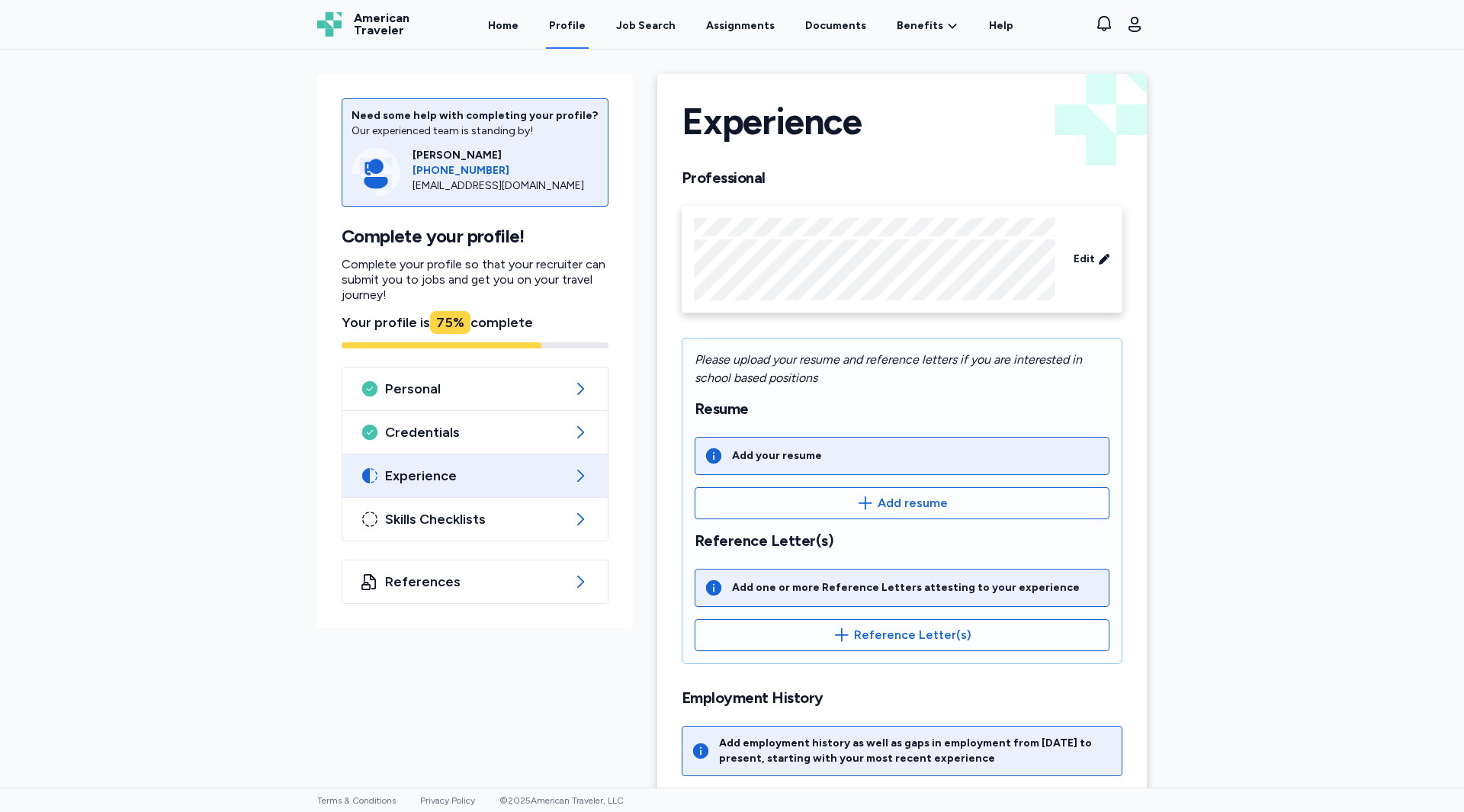
click at [519, 544] on div "Need some help with completing your profile? Our experienced team is standing b…" at bounding box center [474, 351] width 316 height 554
click at [472, 522] on span "Skills Checklists" at bounding box center [474, 519] width 180 height 18
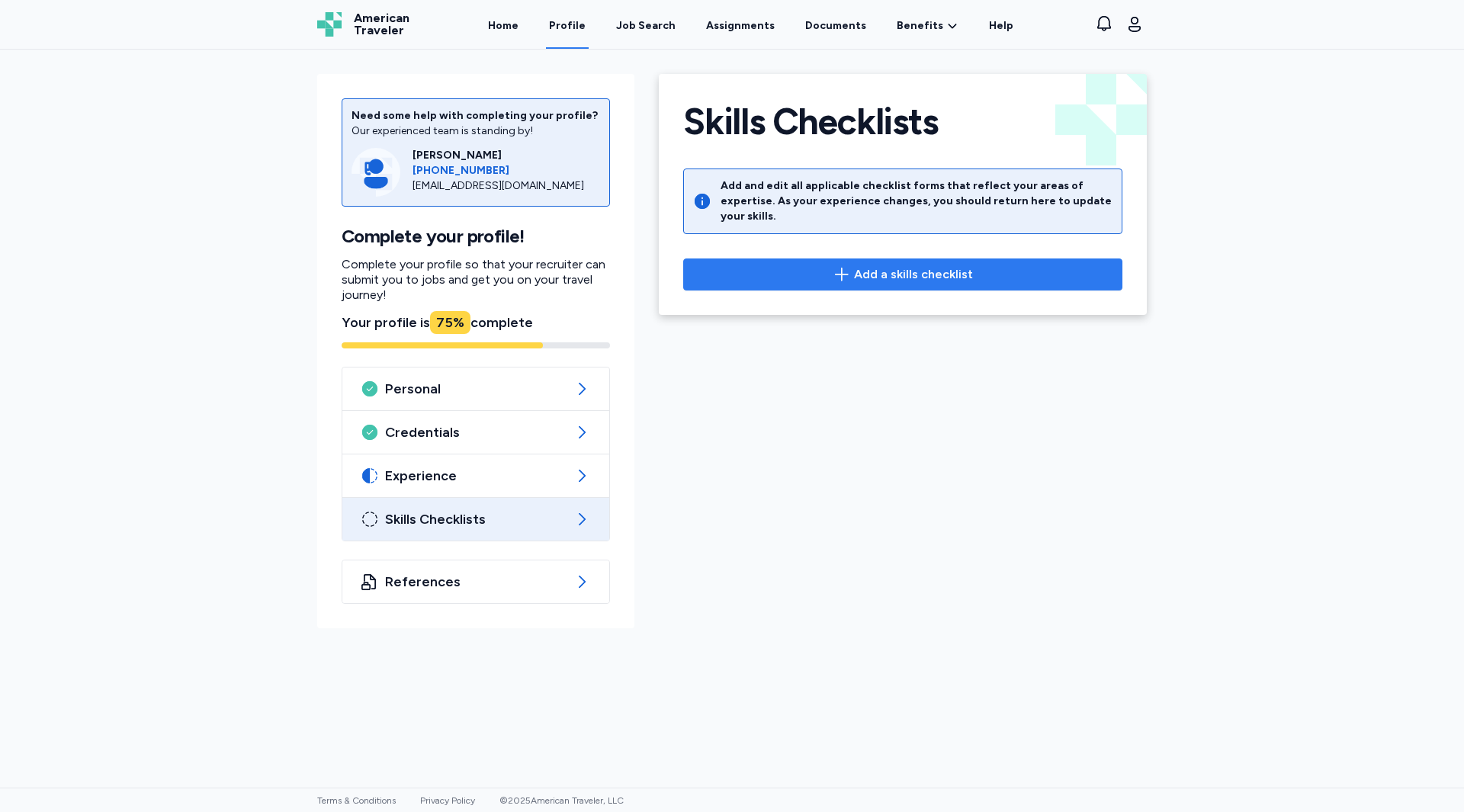
click at [878, 265] on span "Add a skills checklist" at bounding box center [913, 274] width 119 height 18
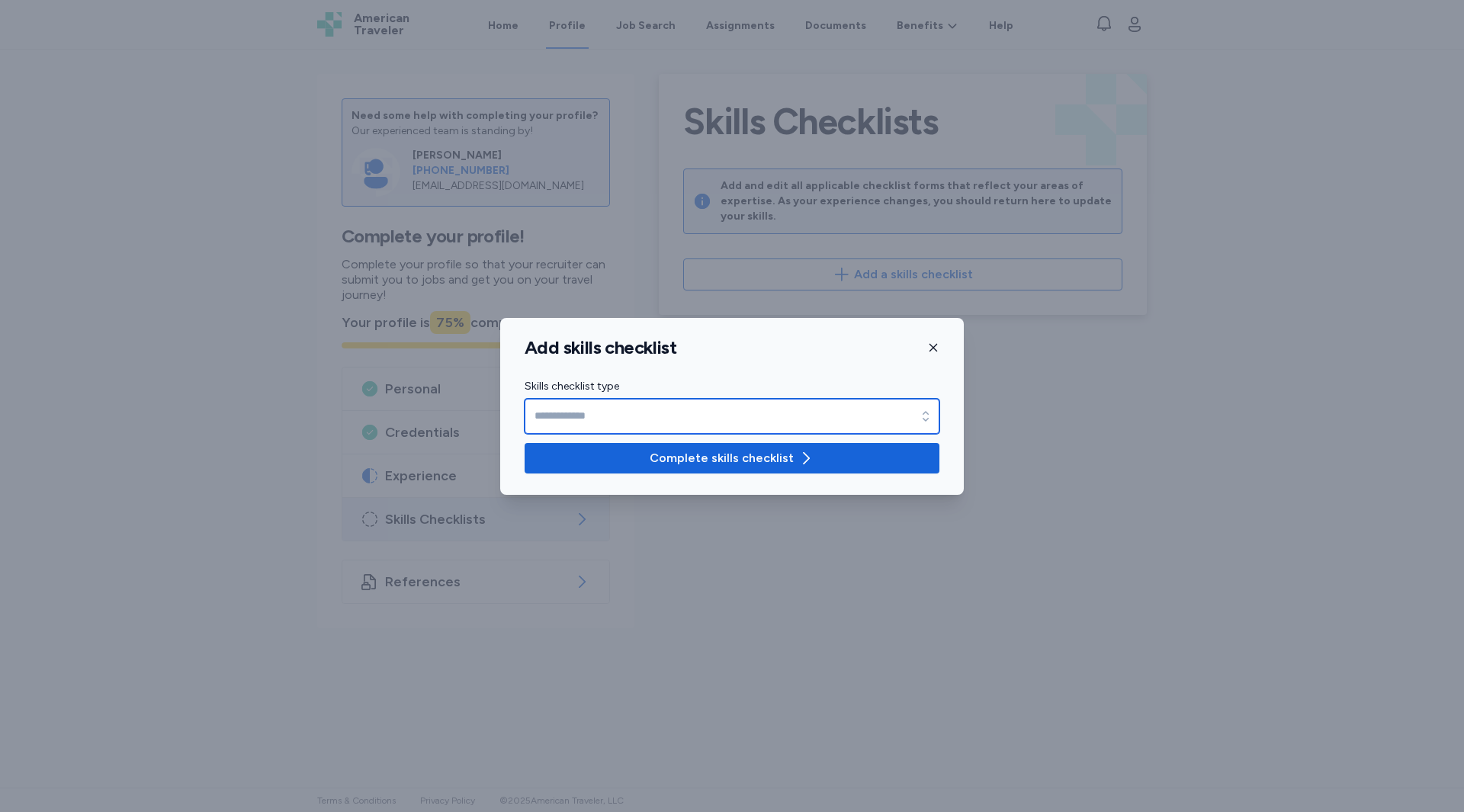
click at [678, 419] on input "Skills checklist type" at bounding box center [732, 415] width 415 height 35
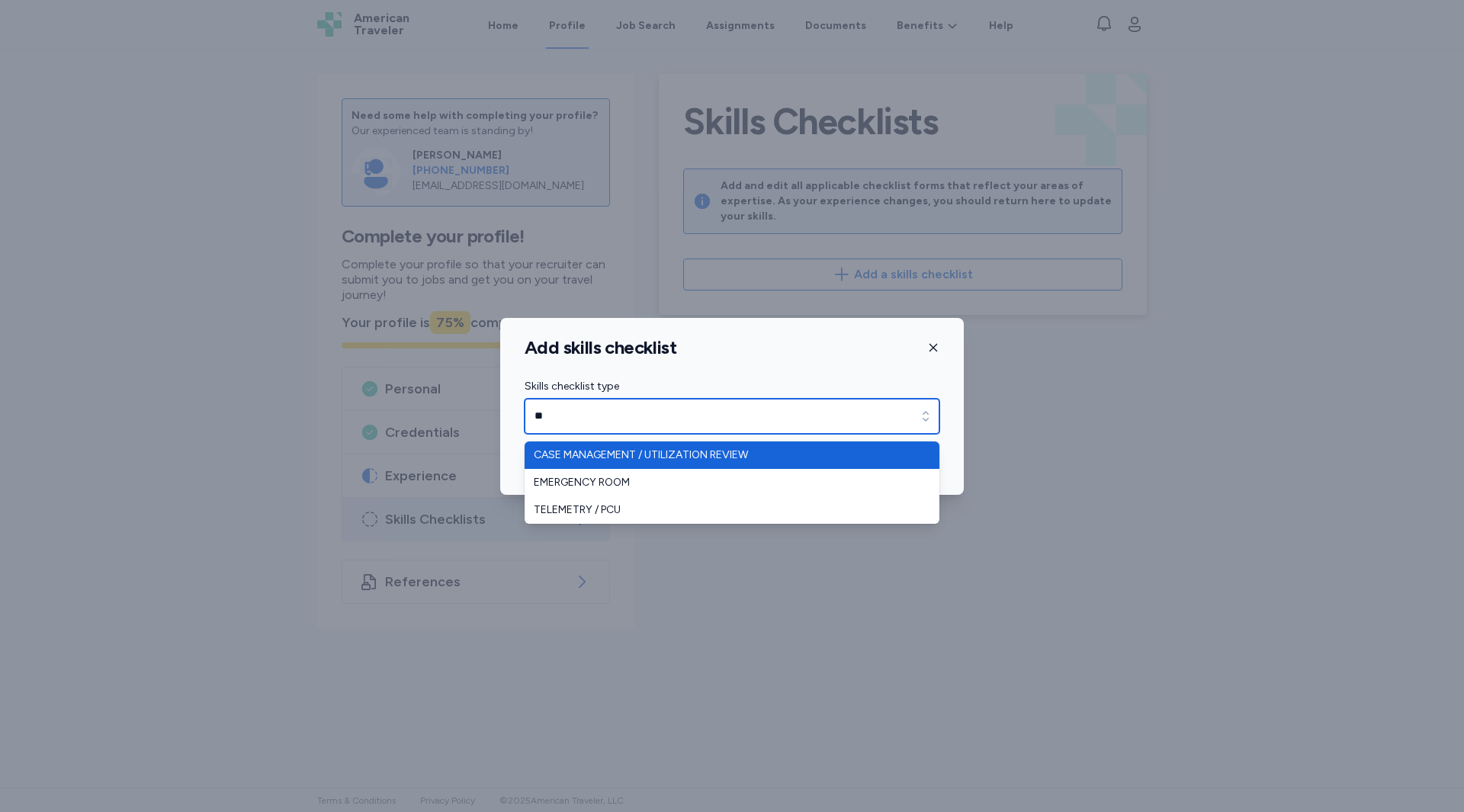
type input "*"
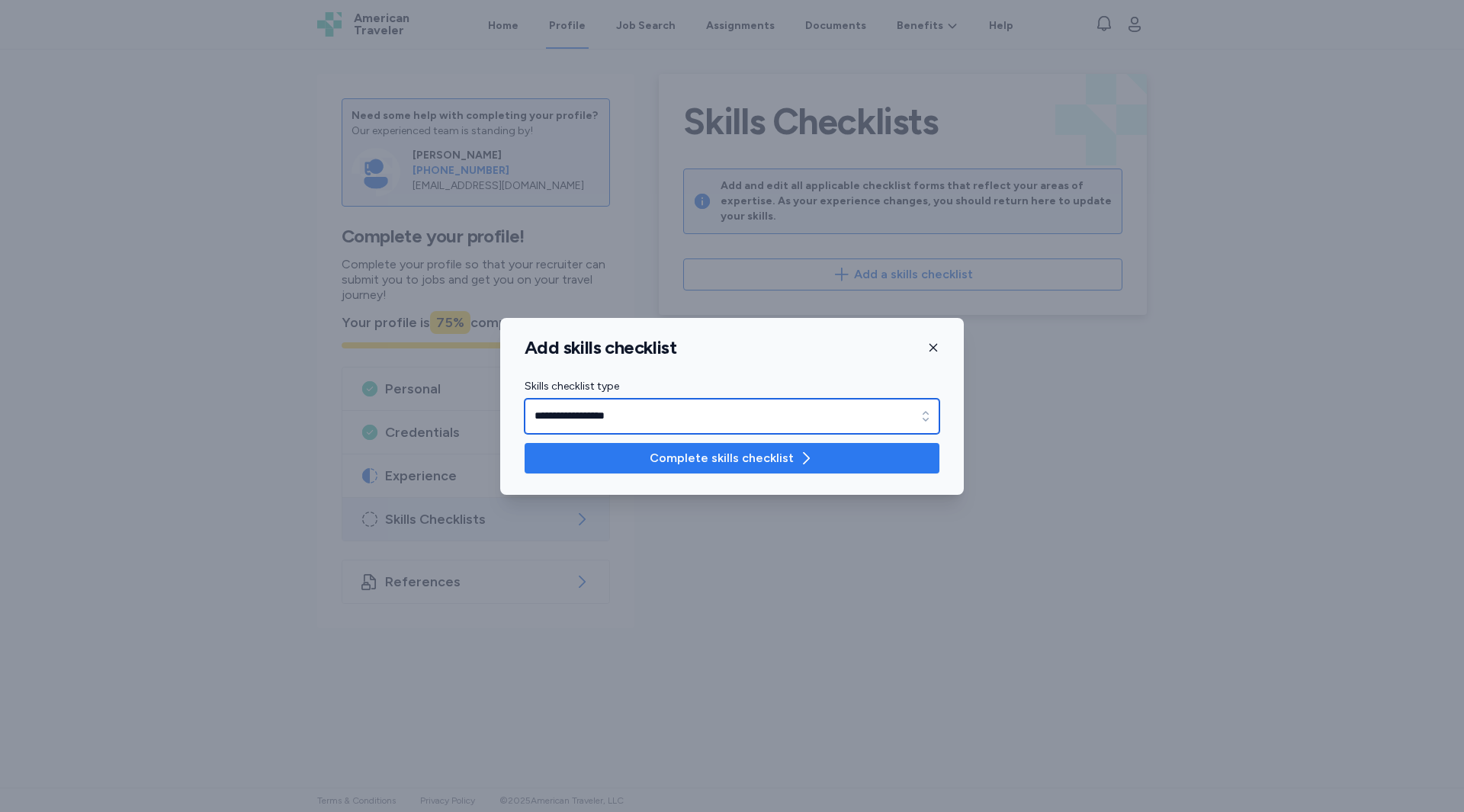
type input "**********"
click at [667, 453] on span "Complete skills checklist" at bounding box center [722, 458] width 145 height 18
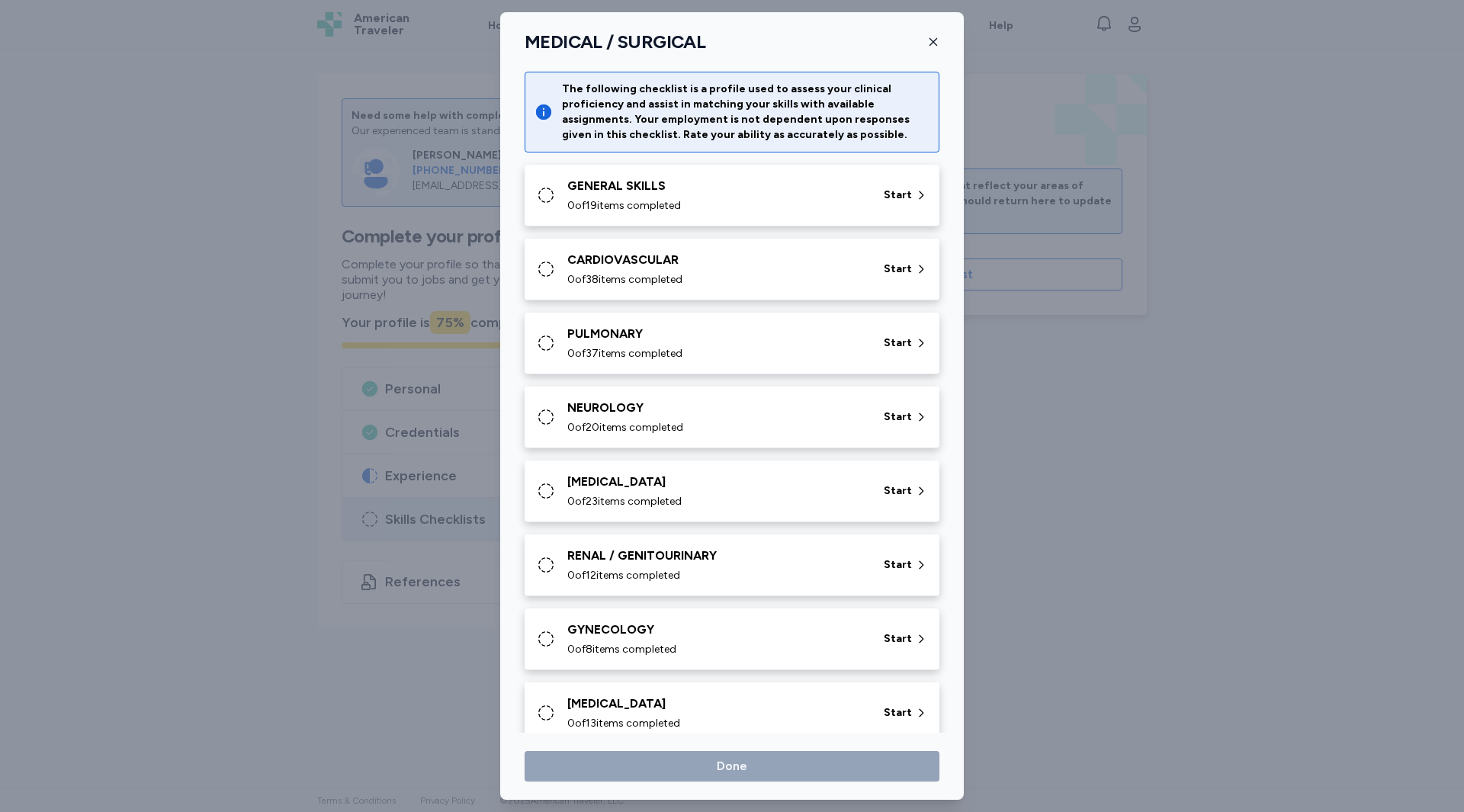
click at [763, 200] on div "0 of 19 items completed" at bounding box center [716, 205] width 298 height 15
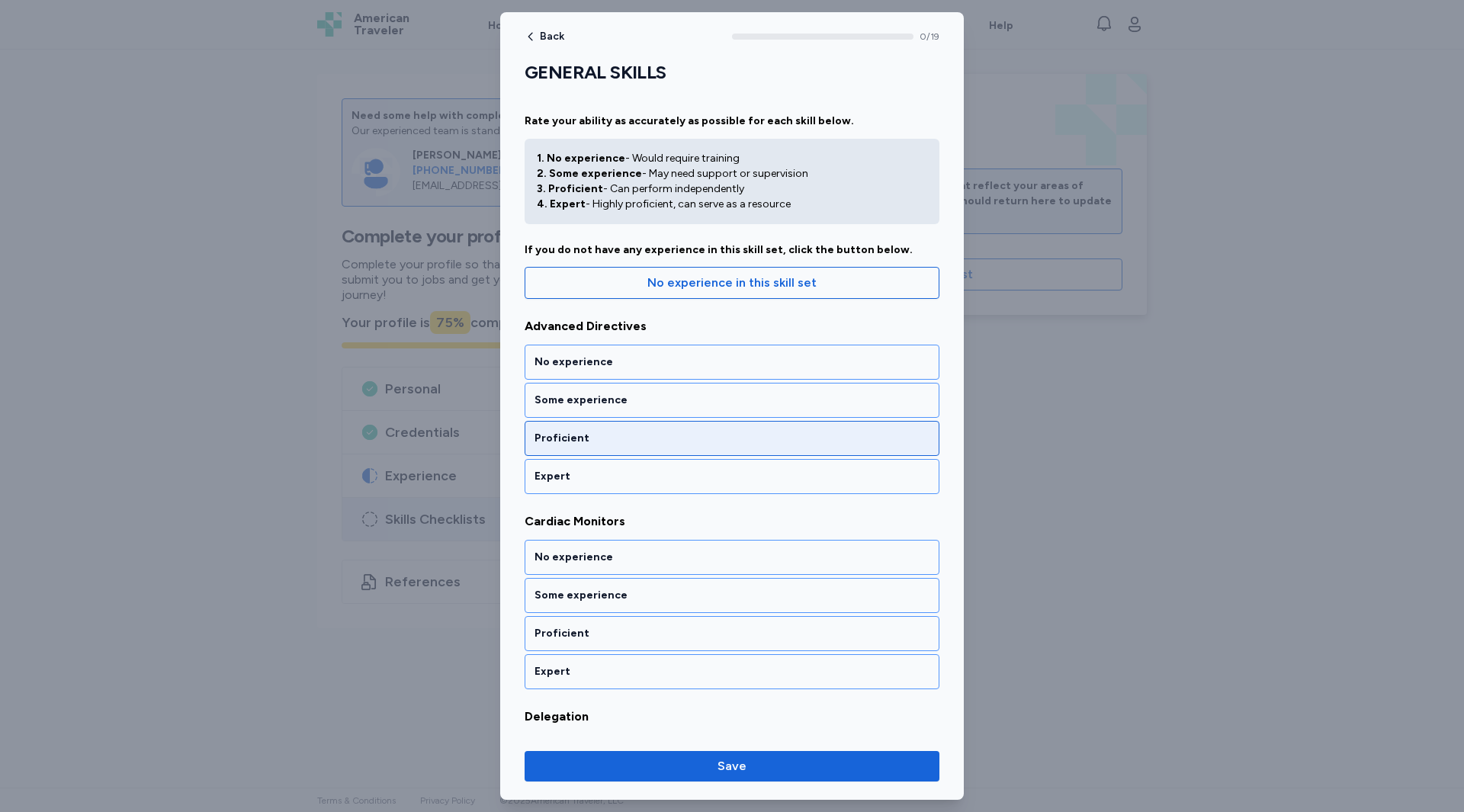
click at [577, 433] on div "Proficient" at bounding box center [732, 437] width 395 height 15
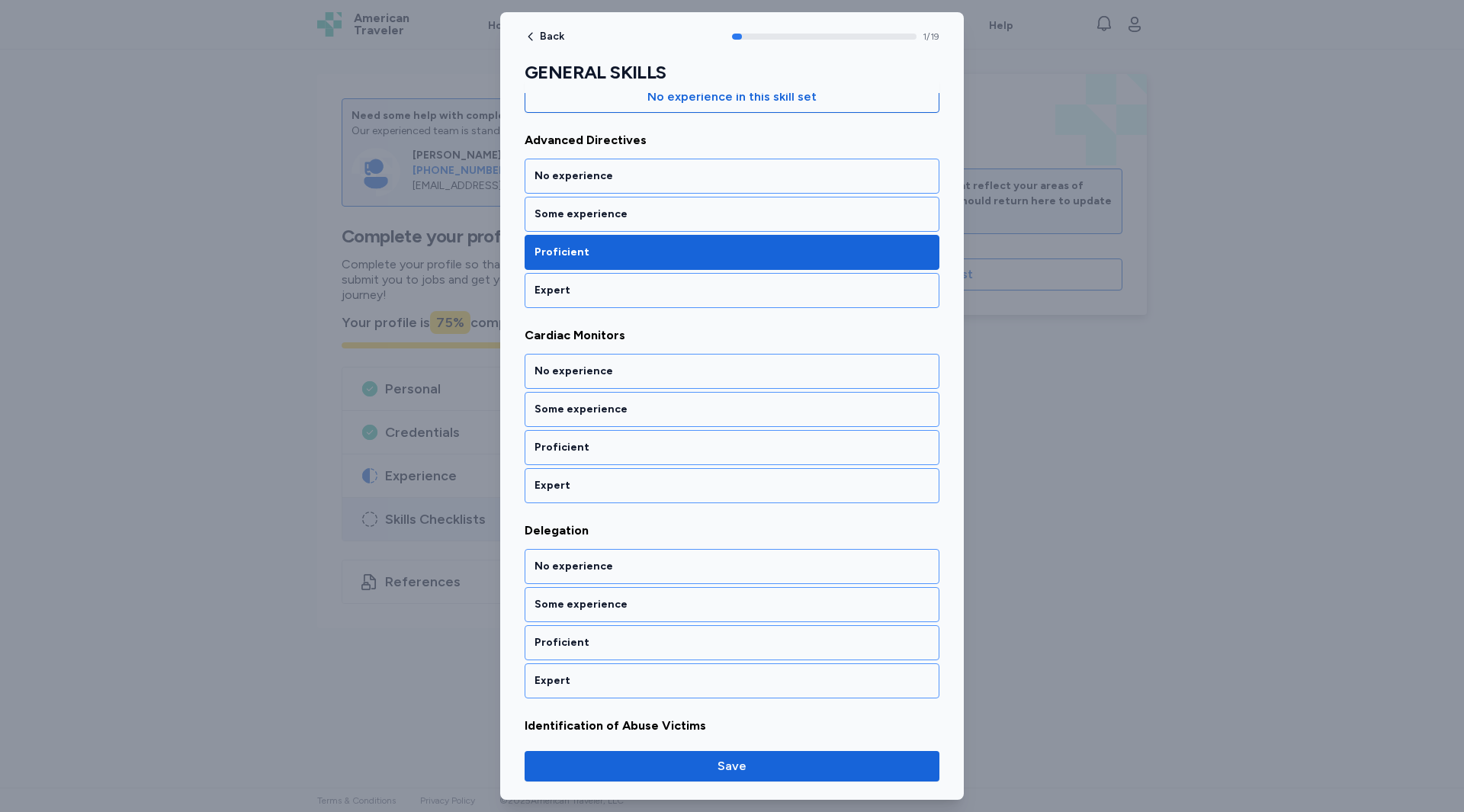
scroll to position [188, 0]
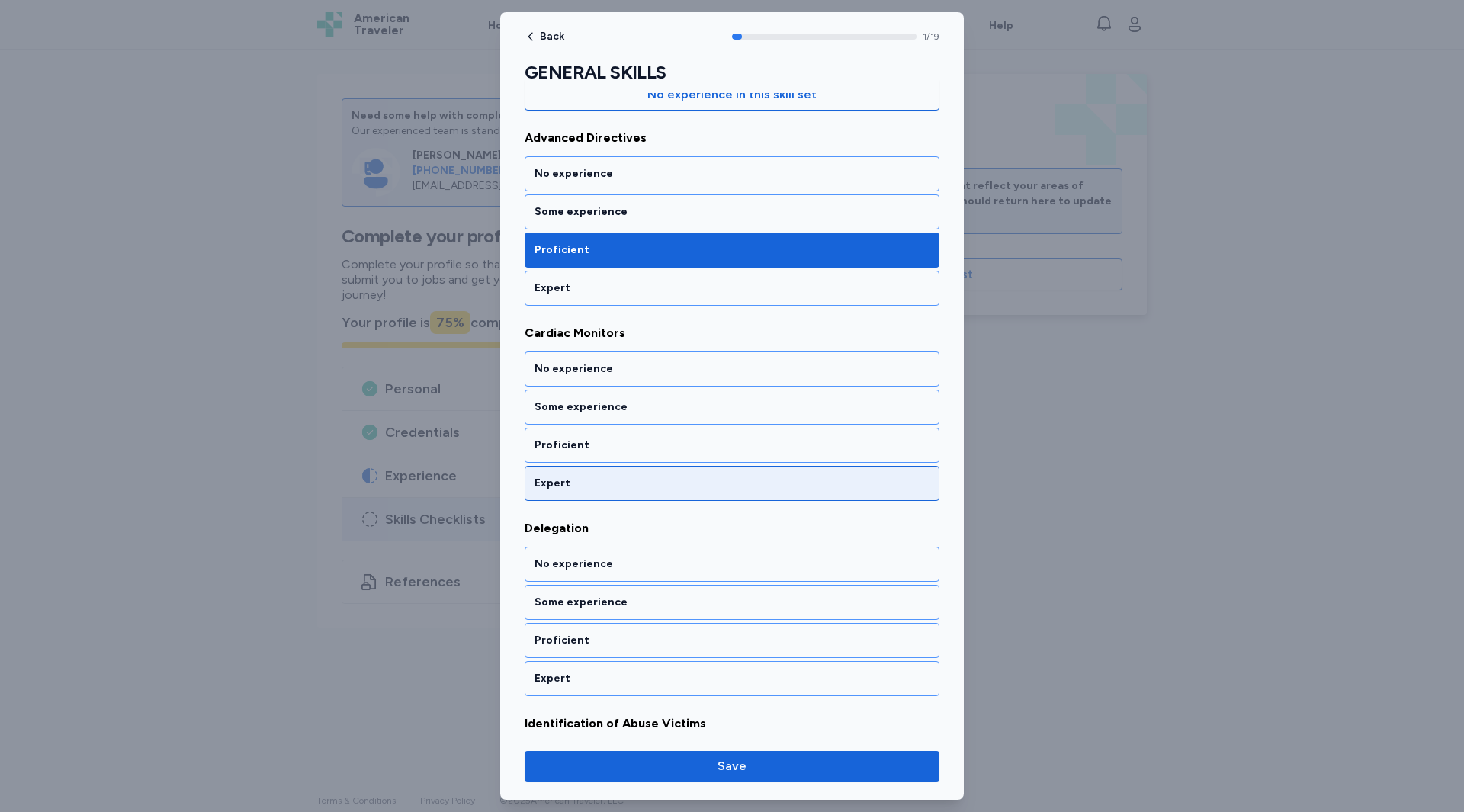
click at [557, 484] on div "Expert" at bounding box center [732, 483] width 395 height 15
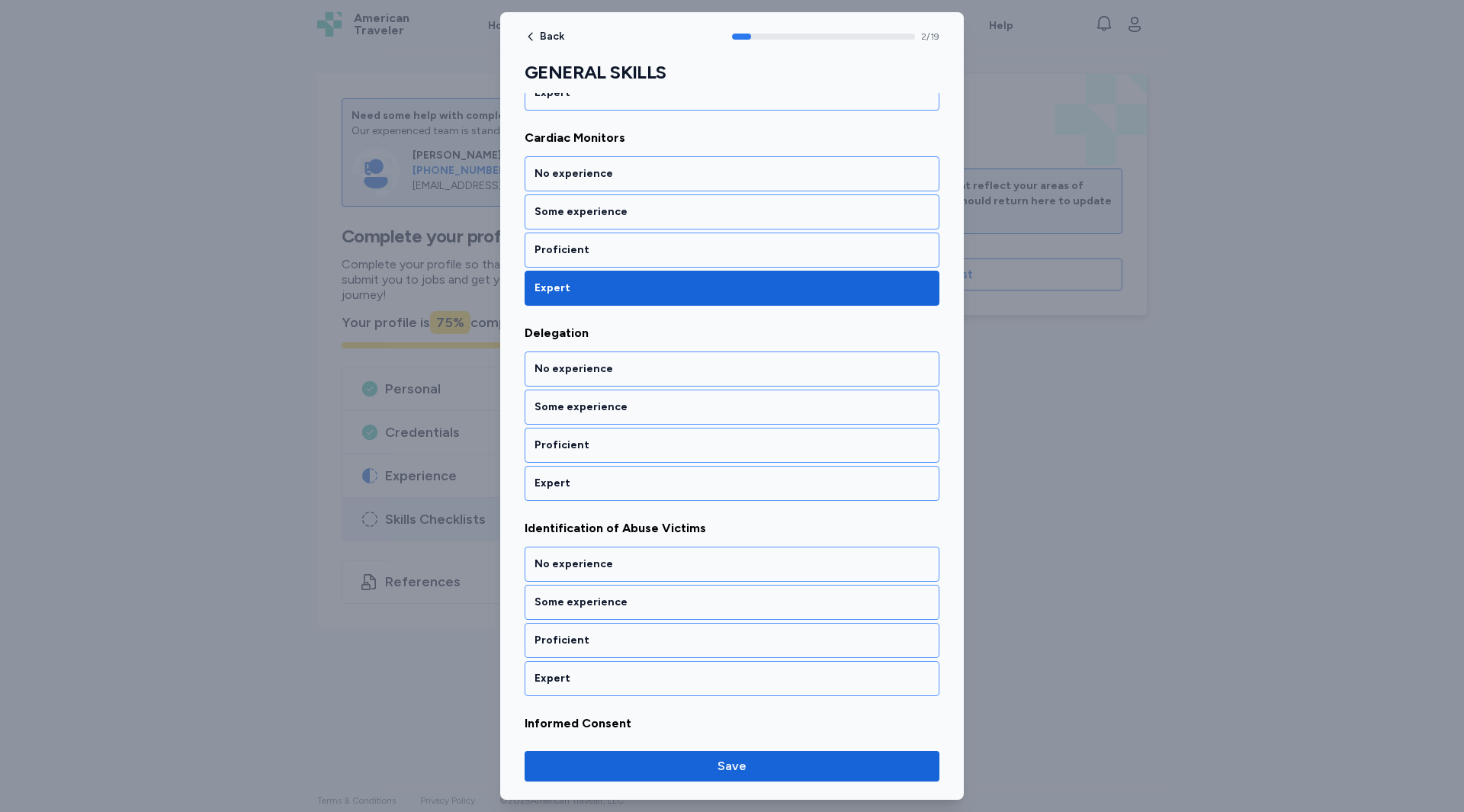
click at [557, 484] on div "Expert" at bounding box center [732, 483] width 395 height 15
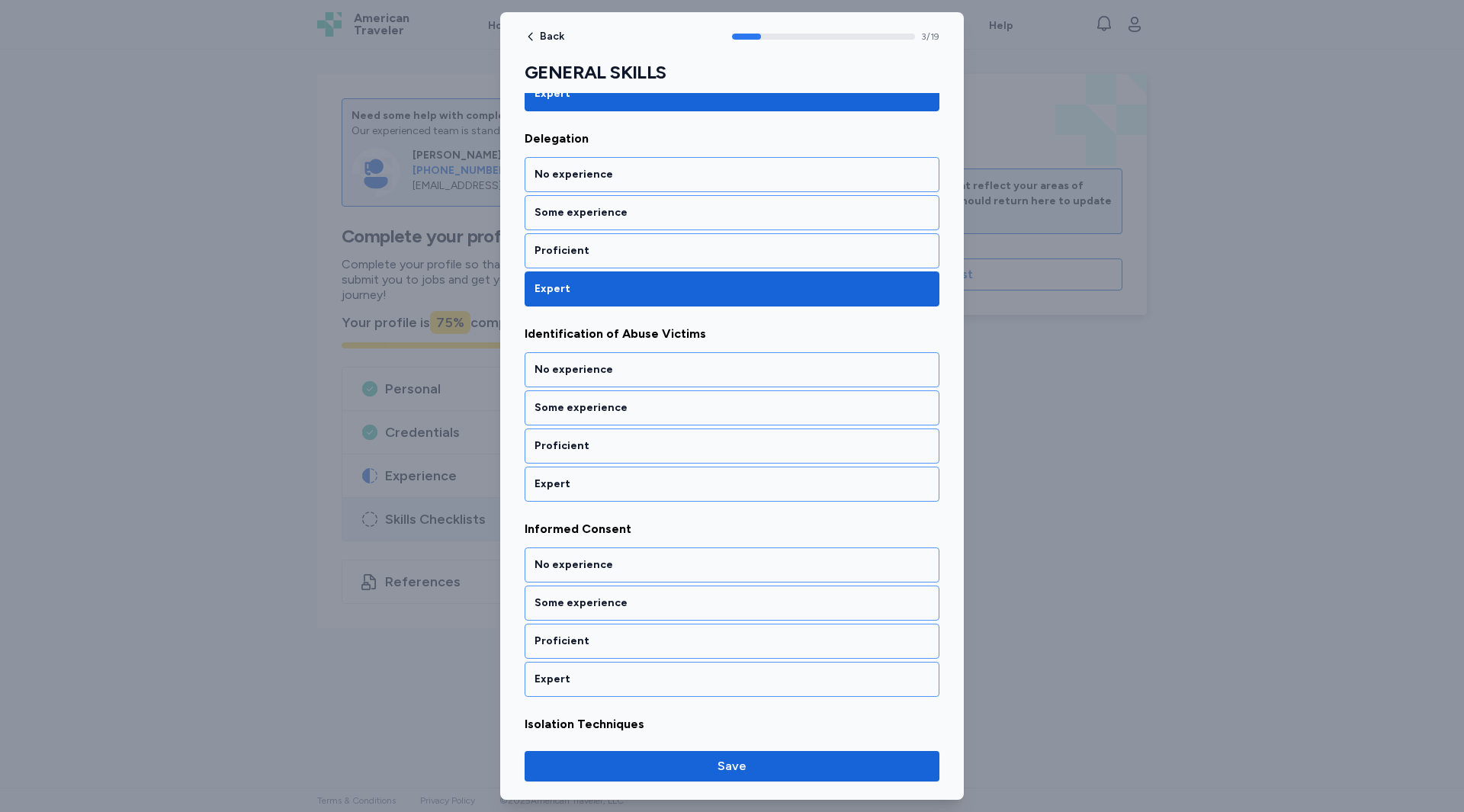
scroll to position [579, 0]
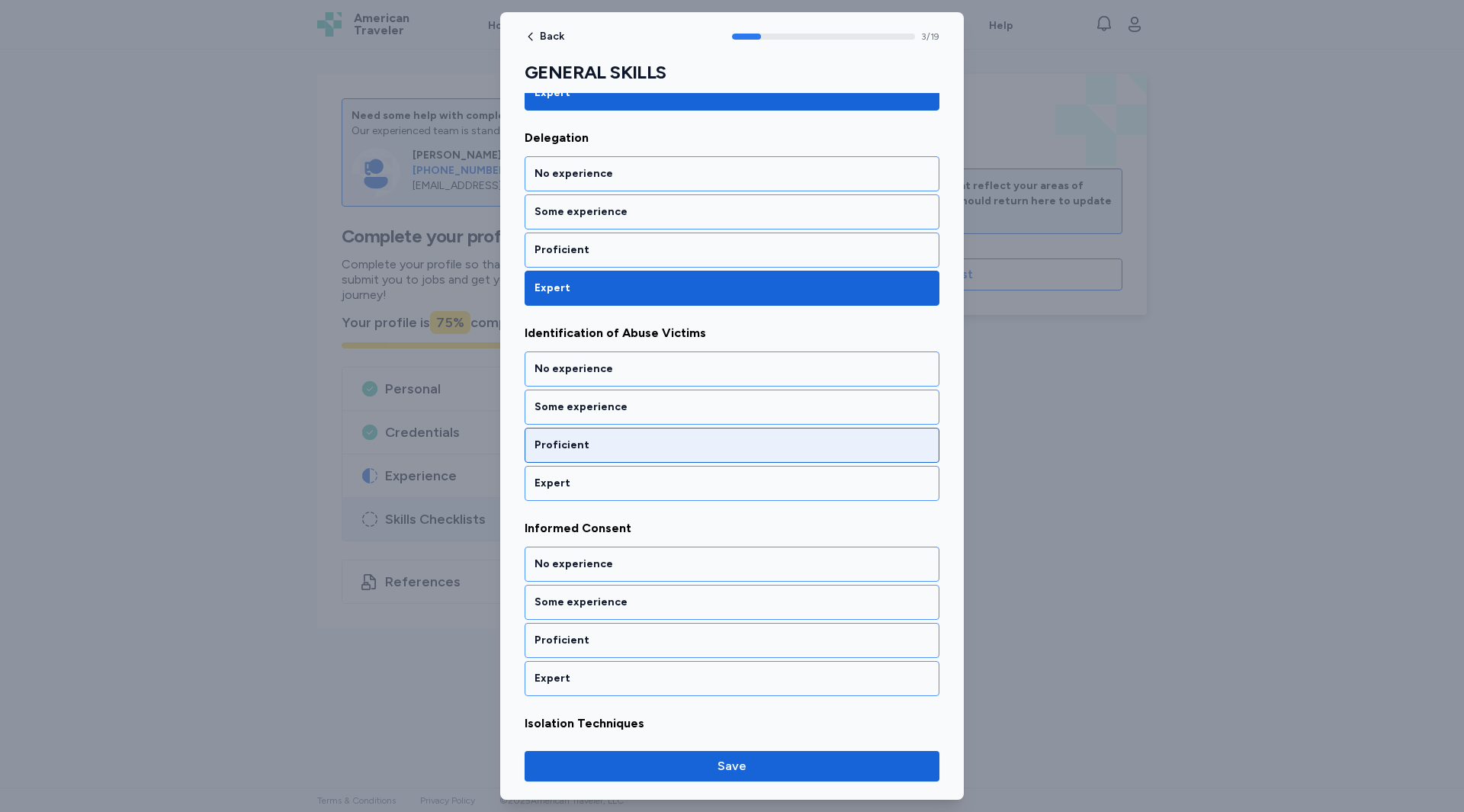
click at [570, 442] on div "Proficient" at bounding box center [732, 444] width 395 height 15
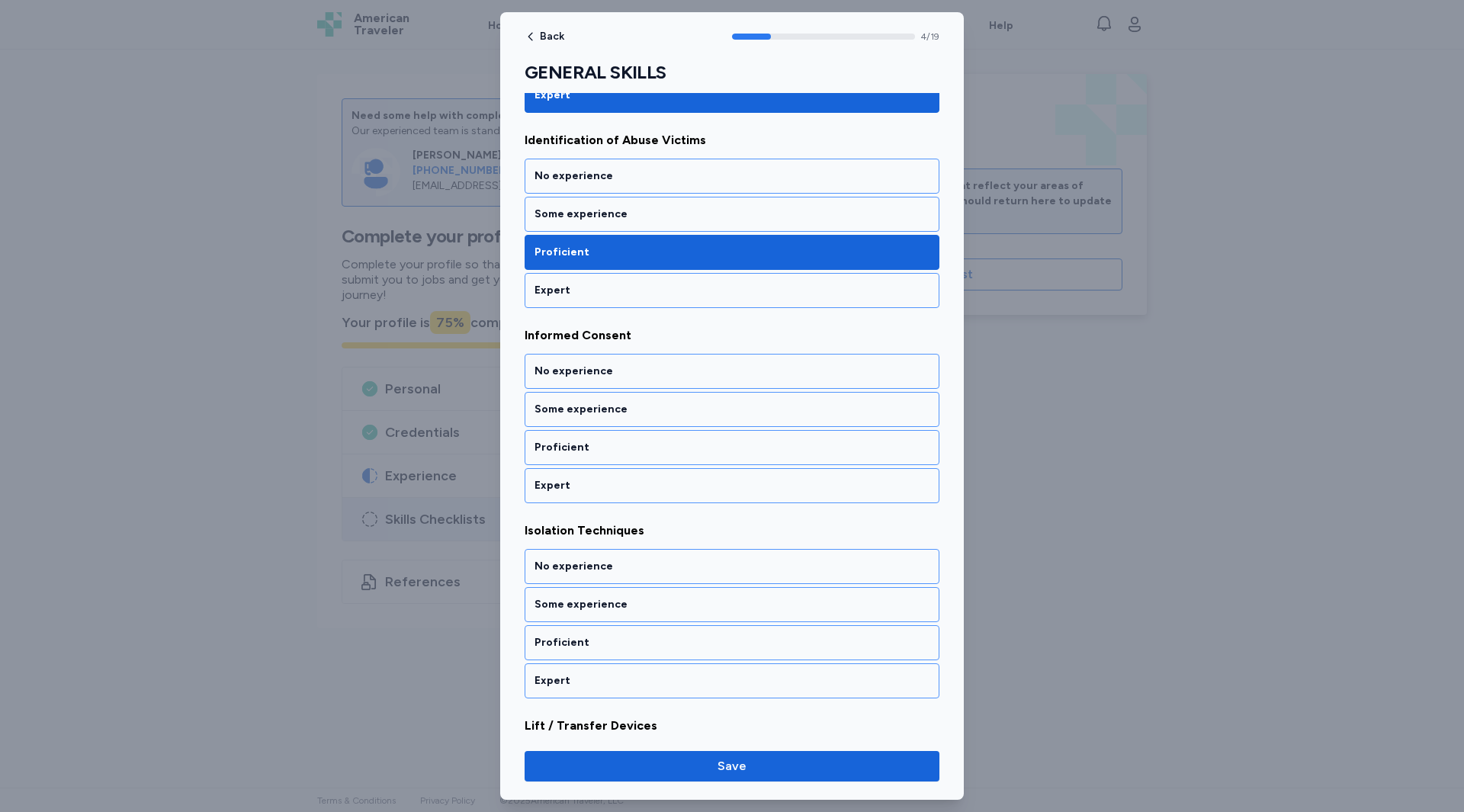
scroll to position [774, 0]
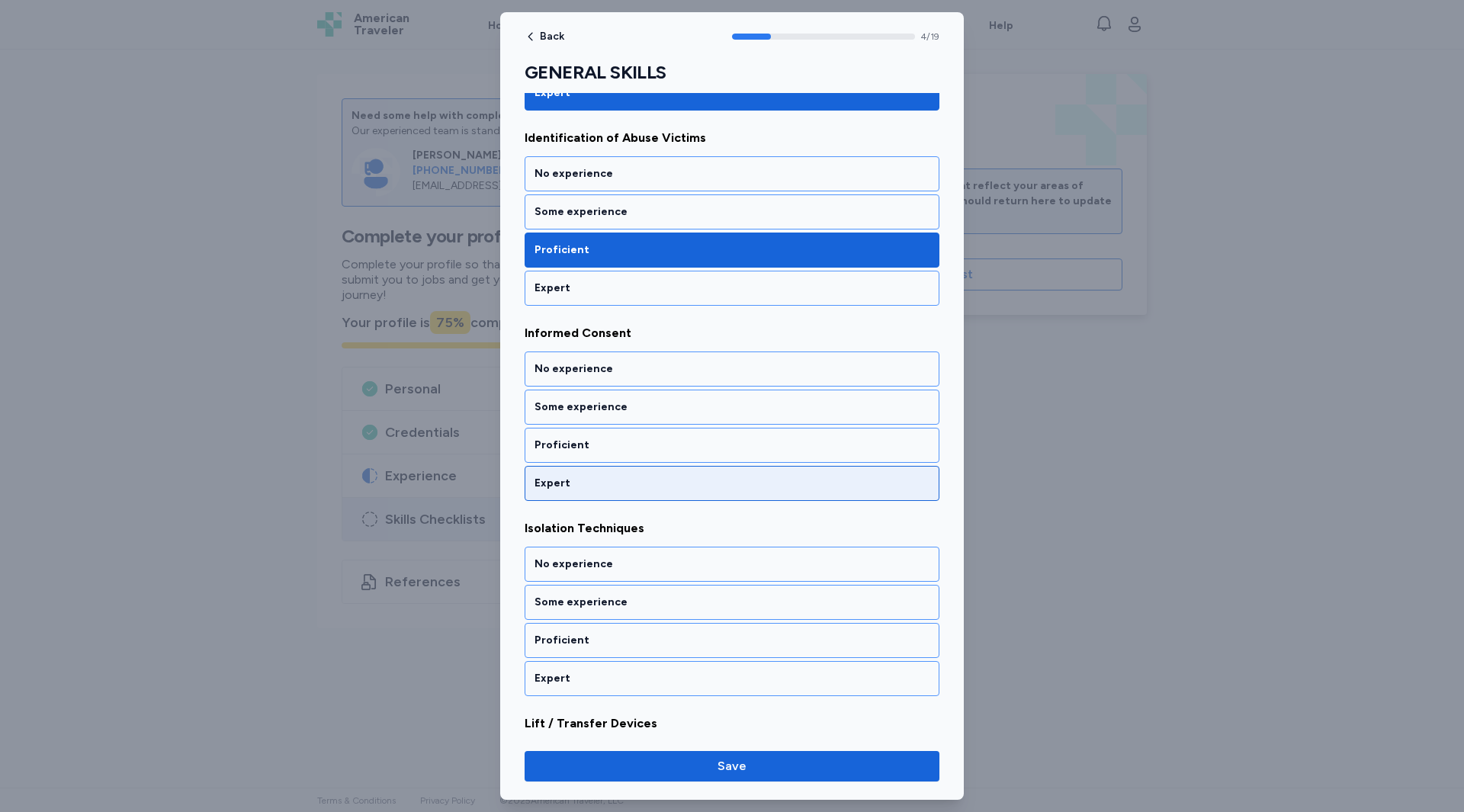
click at [567, 487] on div "Expert" at bounding box center [732, 483] width 395 height 15
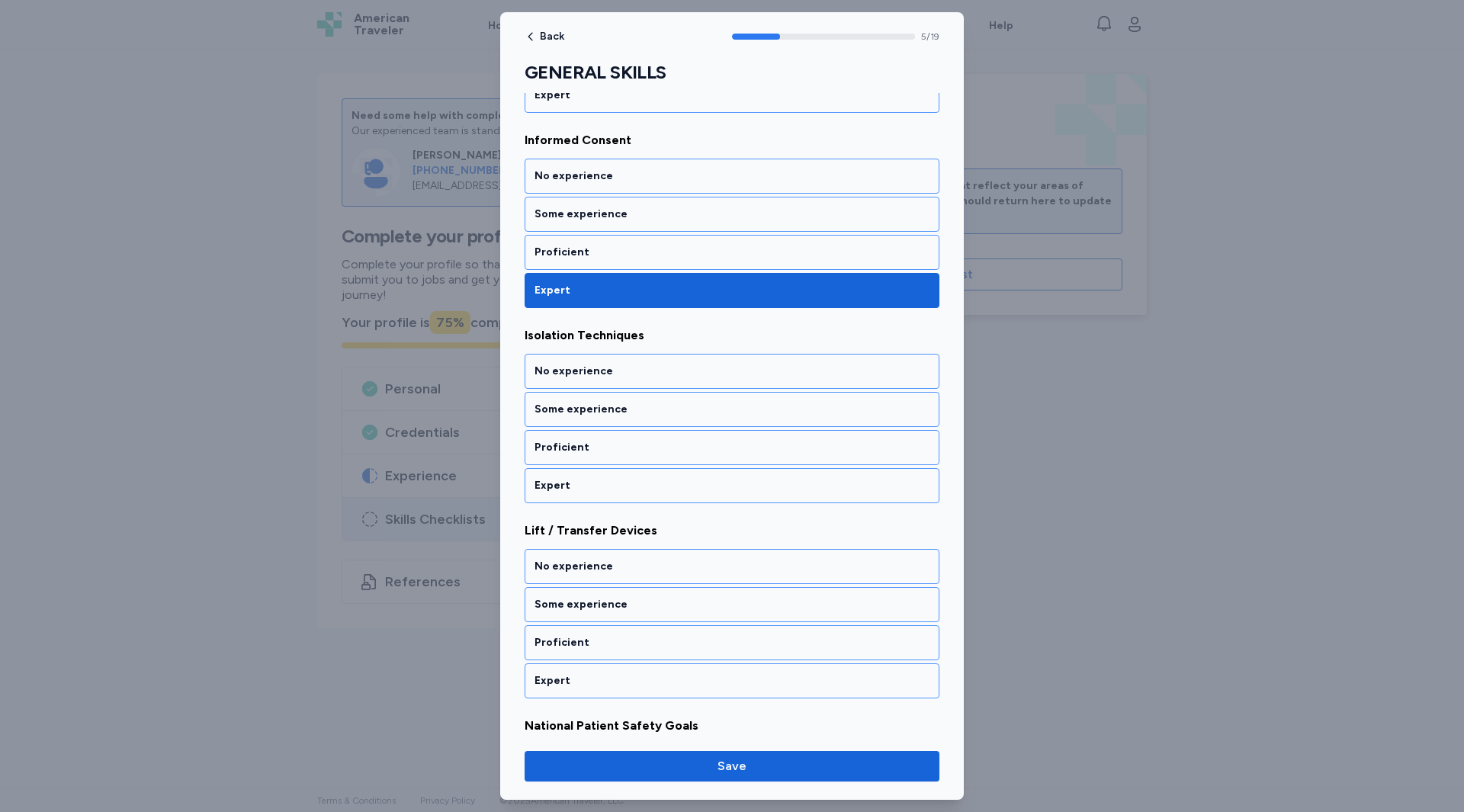
scroll to position [969, 0]
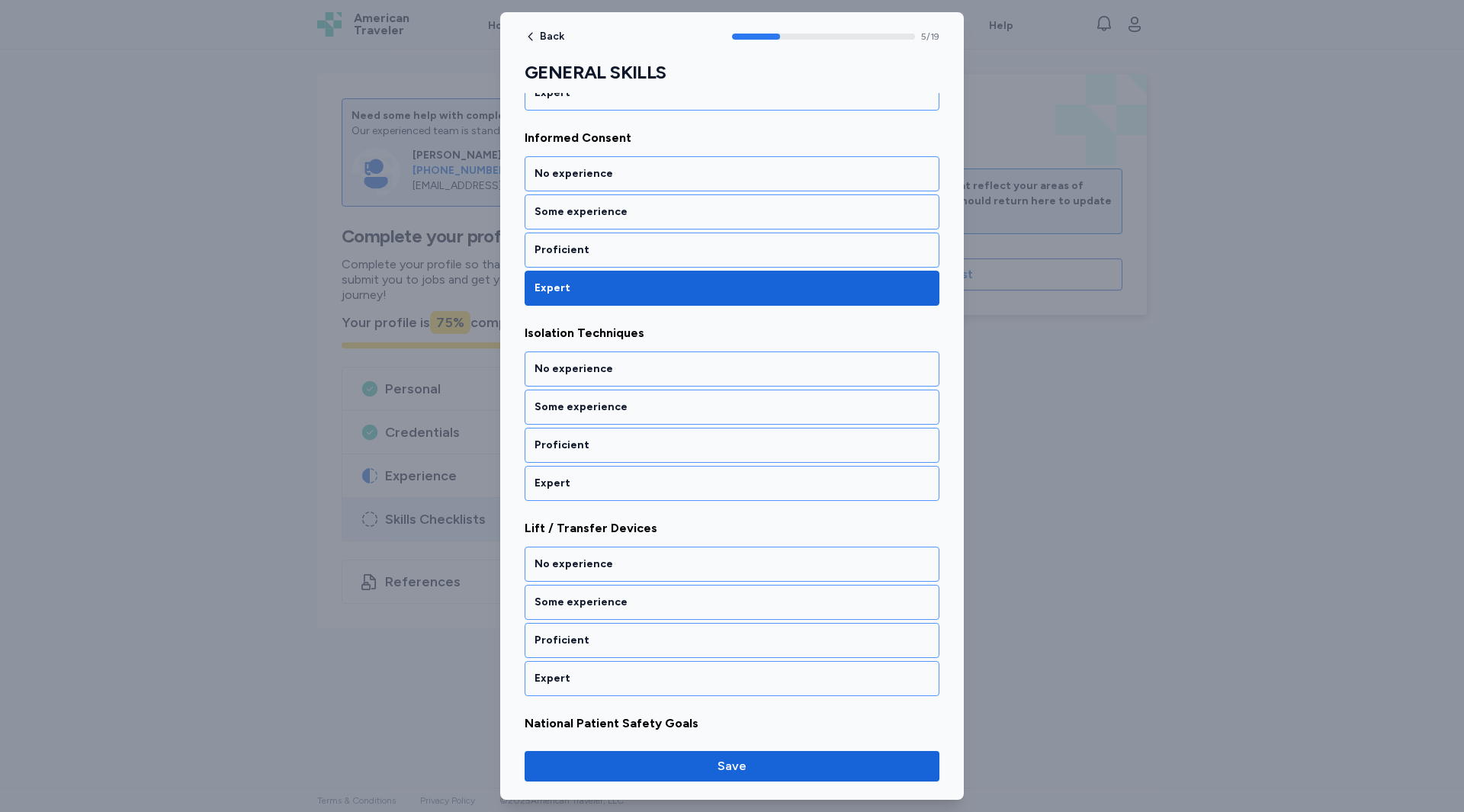
click at [567, 487] on div "Expert" at bounding box center [732, 483] width 395 height 15
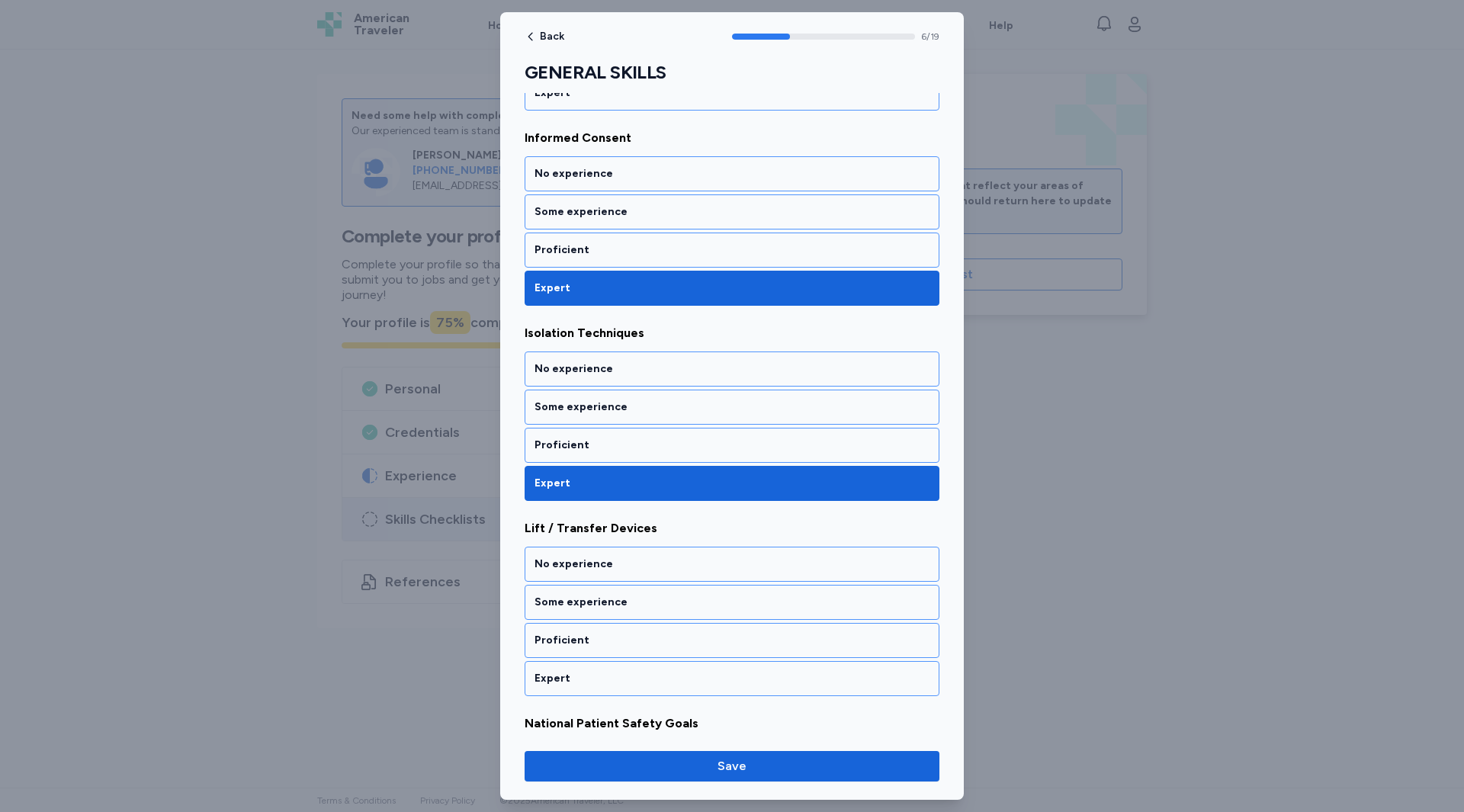
scroll to position [1165, 0]
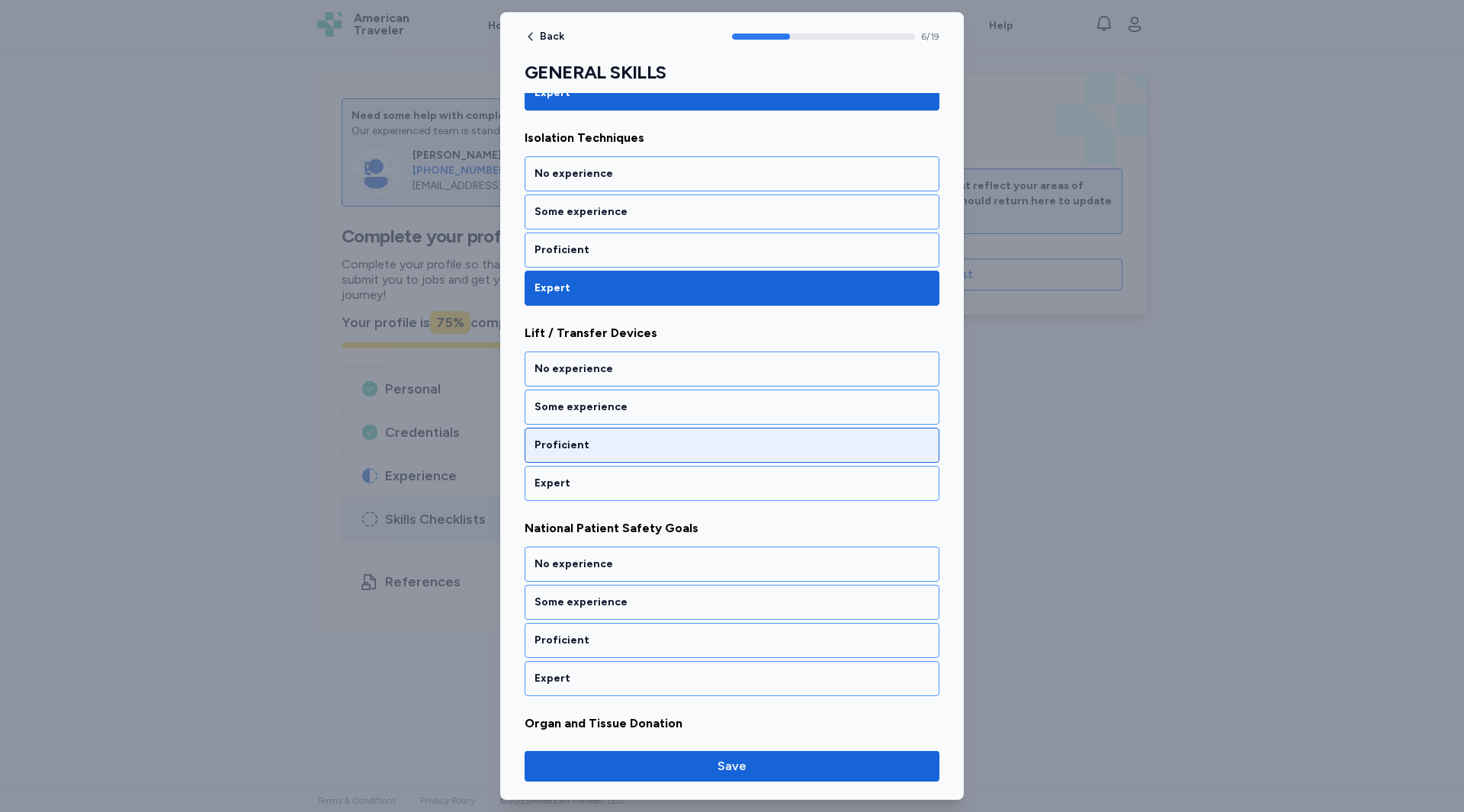
click at [574, 454] on div "Proficient" at bounding box center [732, 444] width 415 height 35
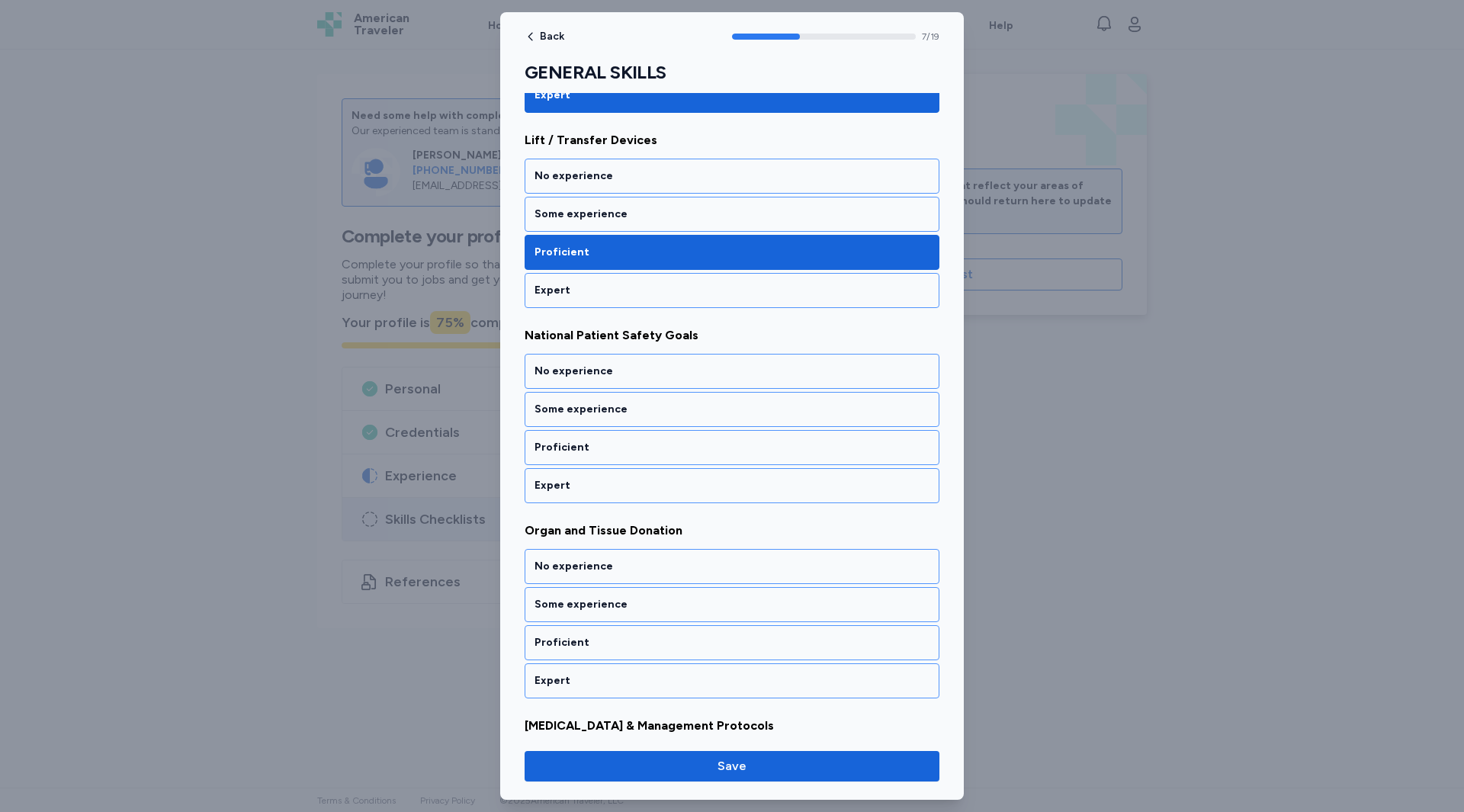
scroll to position [1359, 0]
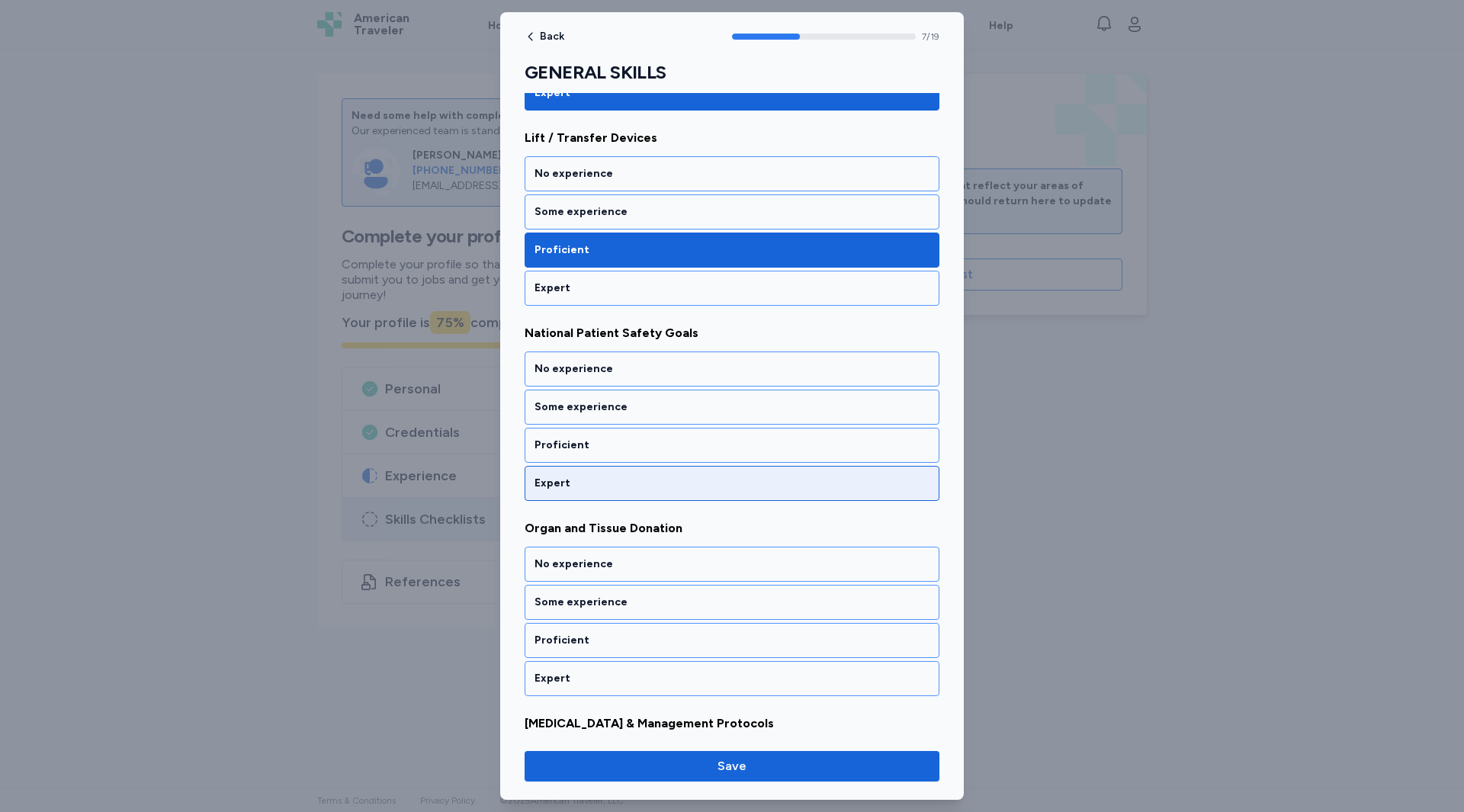
click at [574, 489] on div "Expert" at bounding box center [732, 483] width 395 height 15
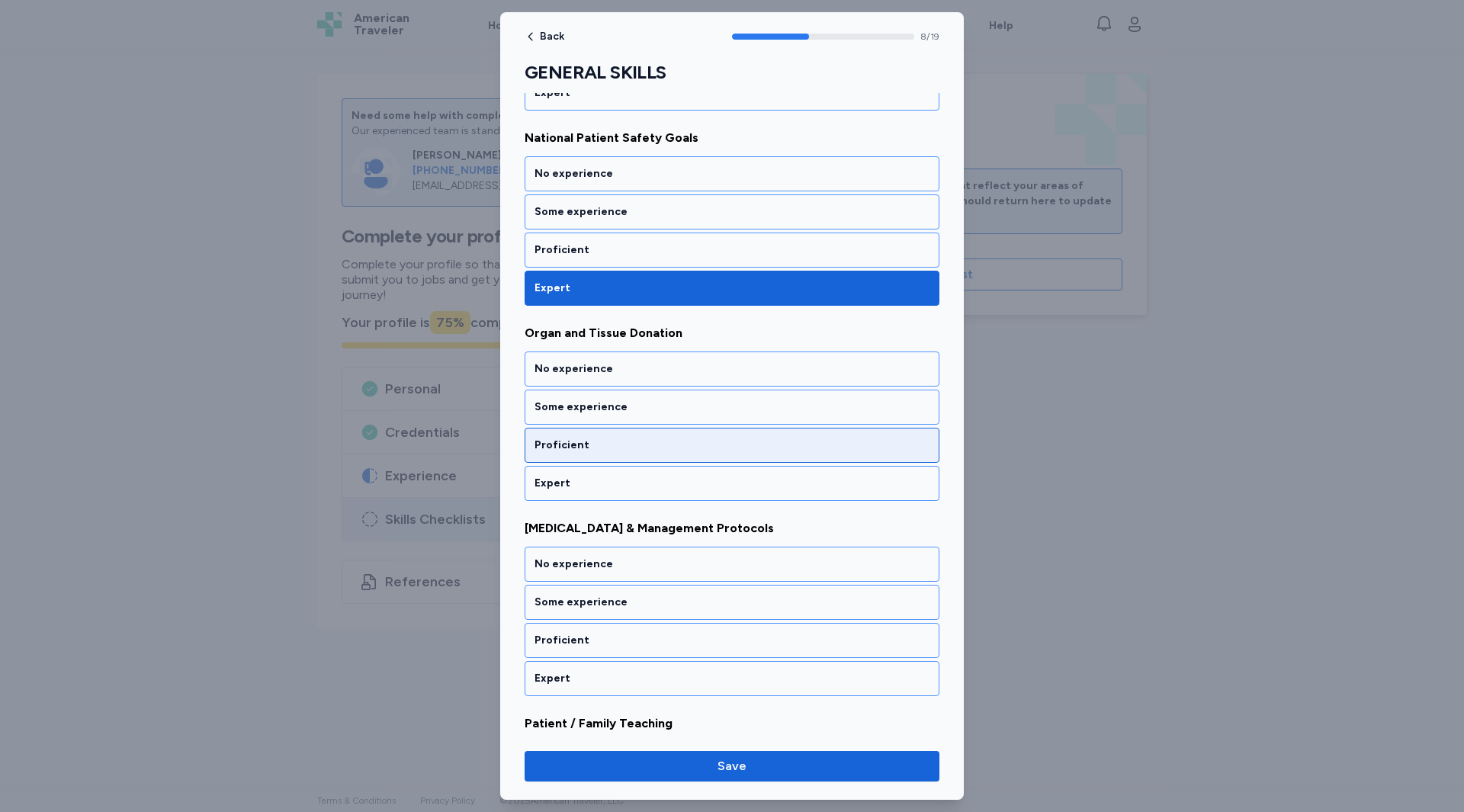
click at [585, 444] on div "Proficient" at bounding box center [732, 444] width 395 height 15
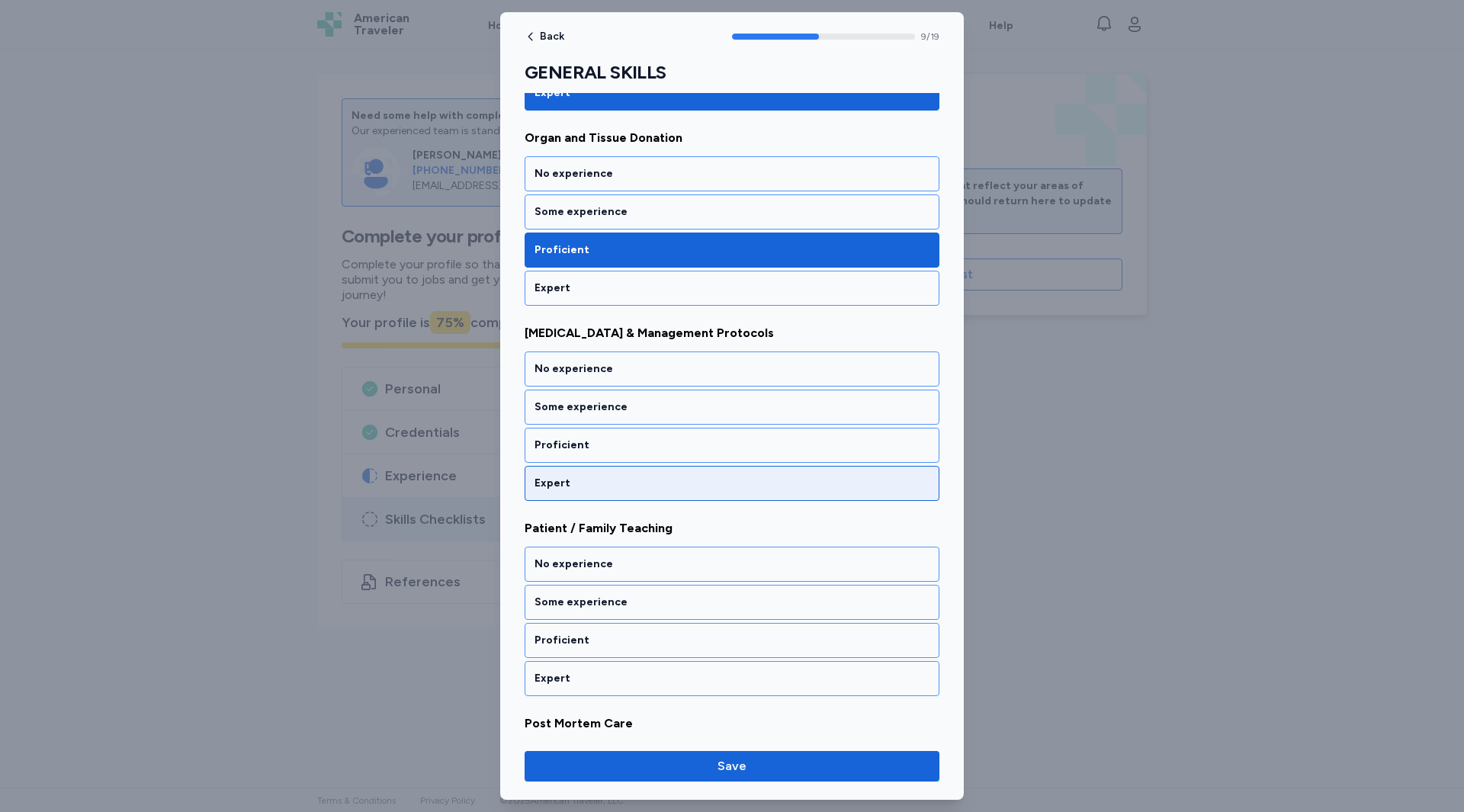
click at [585, 492] on div "Expert" at bounding box center [732, 483] width 415 height 35
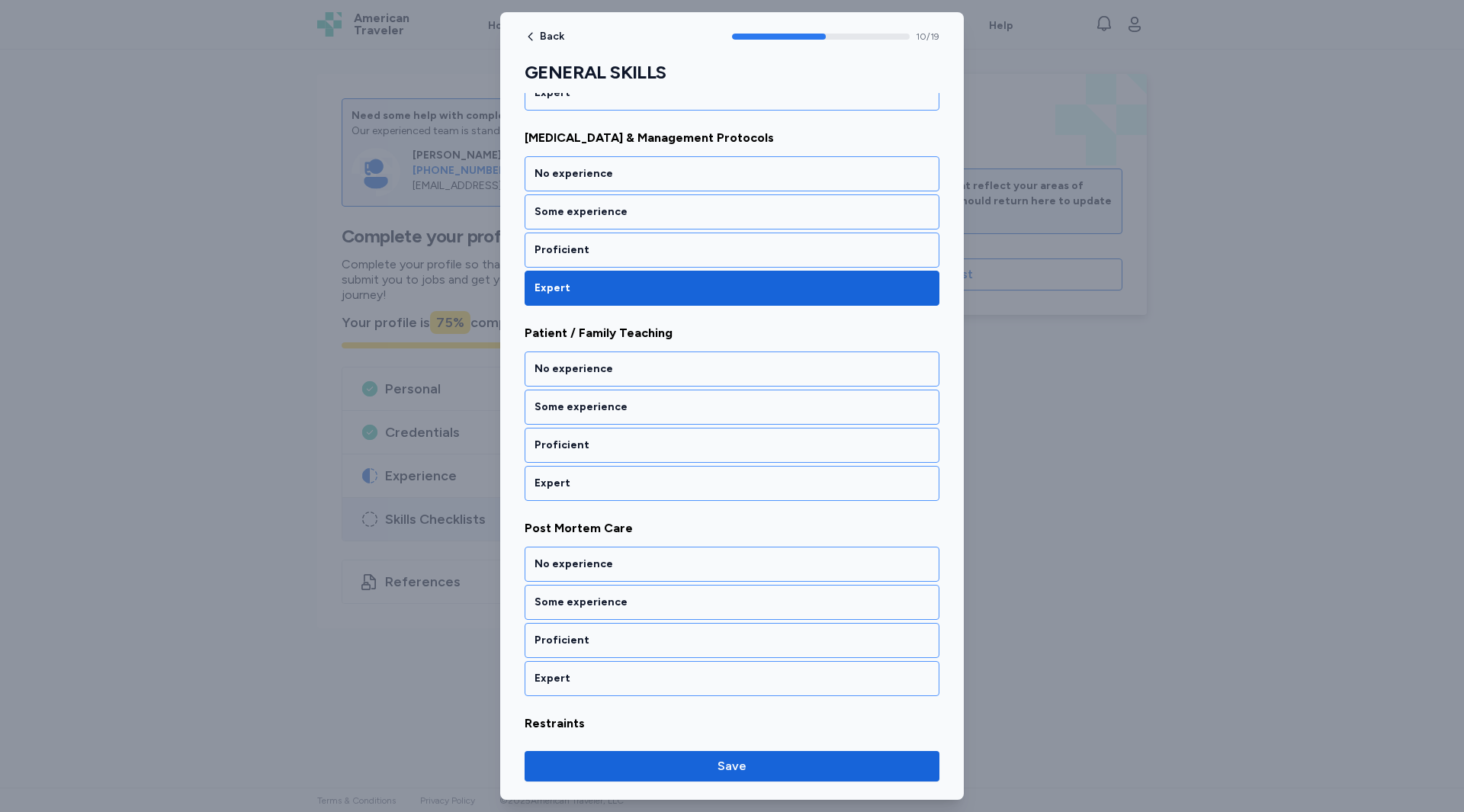
click at [585, 492] on div "Expert" at bounding box center [732, 483] width 415 height 35
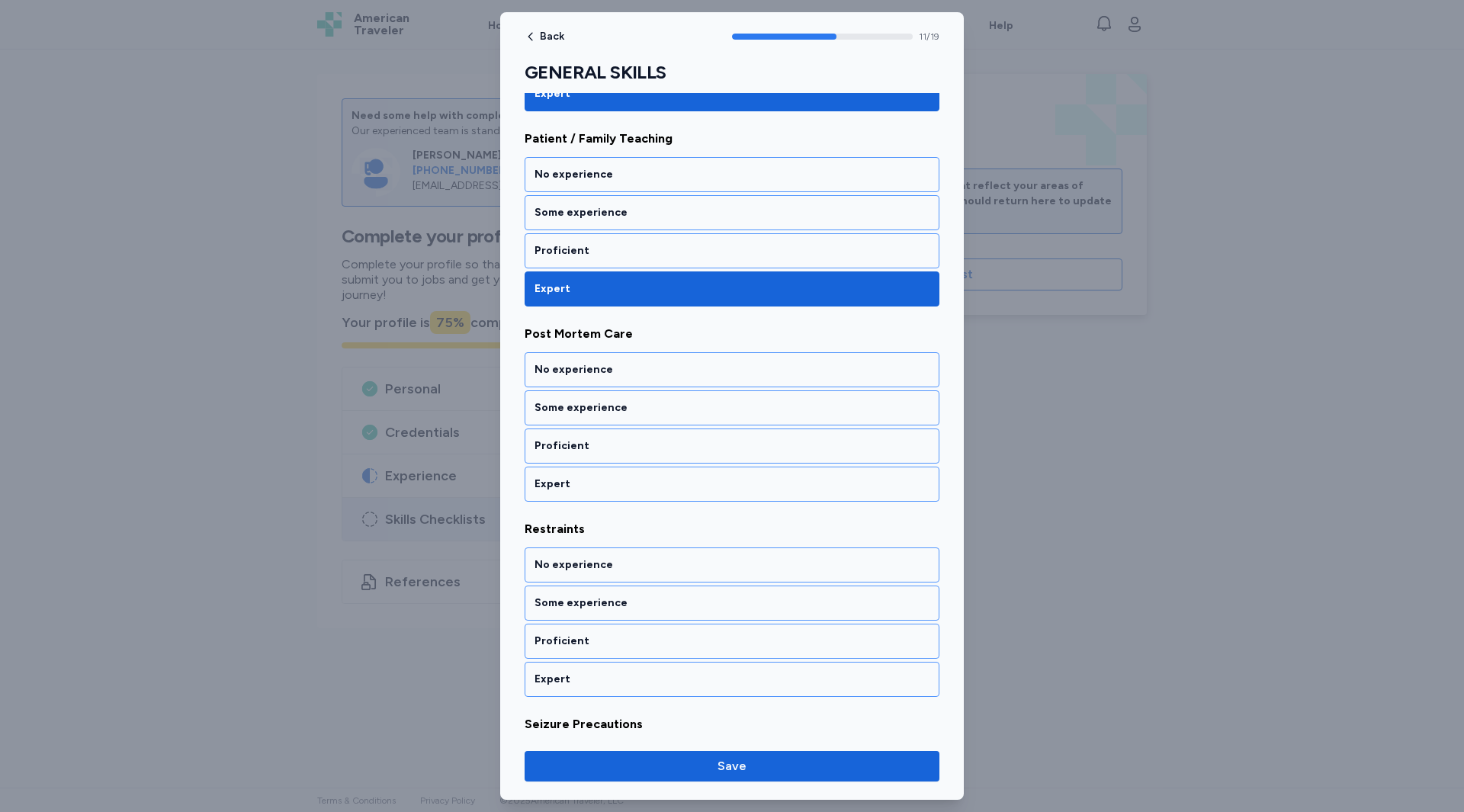
scroll to position [2140, 0]
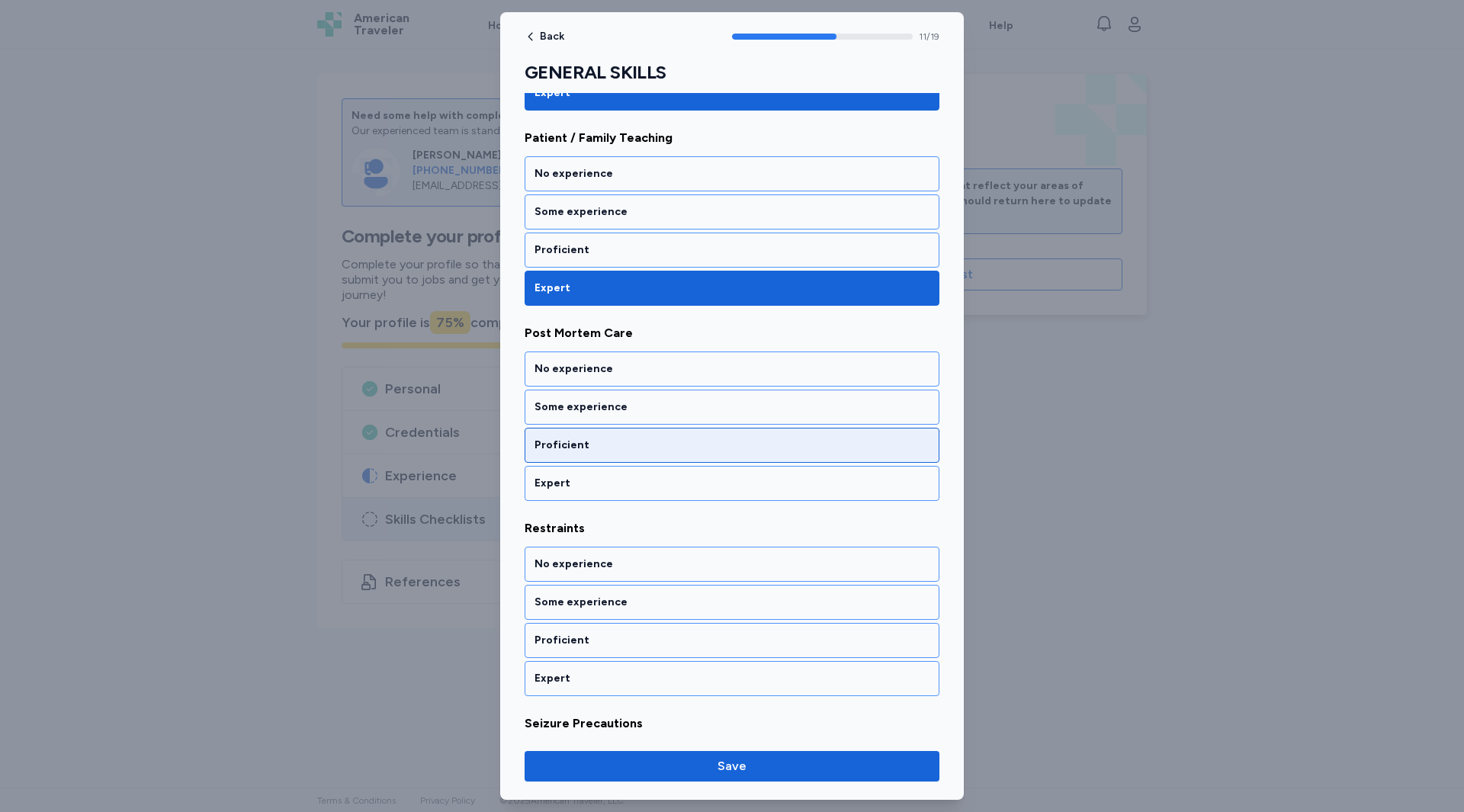
click at [585, 451] on div "Proficient" at bounding box center [732, 444] width 395 height 15
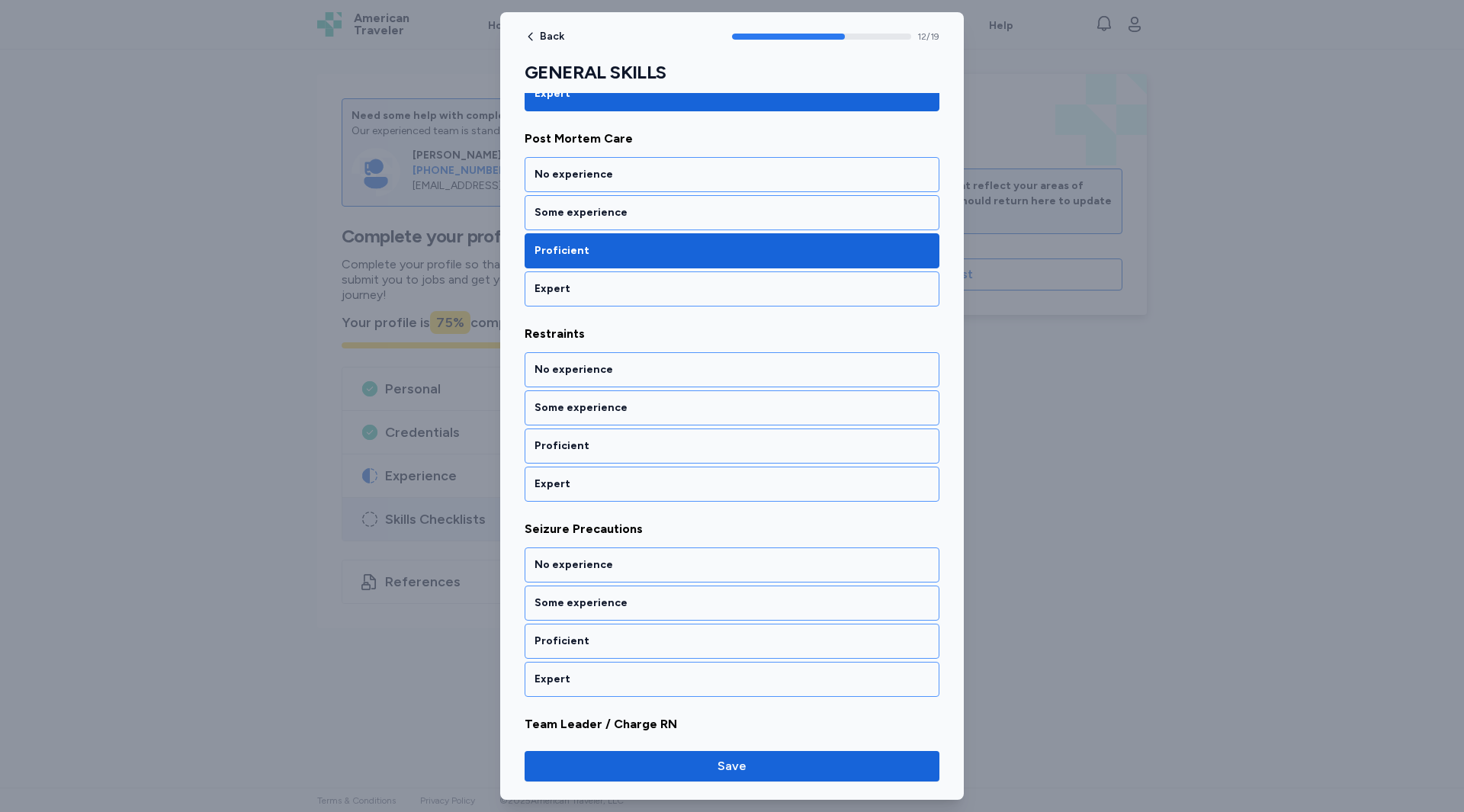
scroll to position [2335, 0]
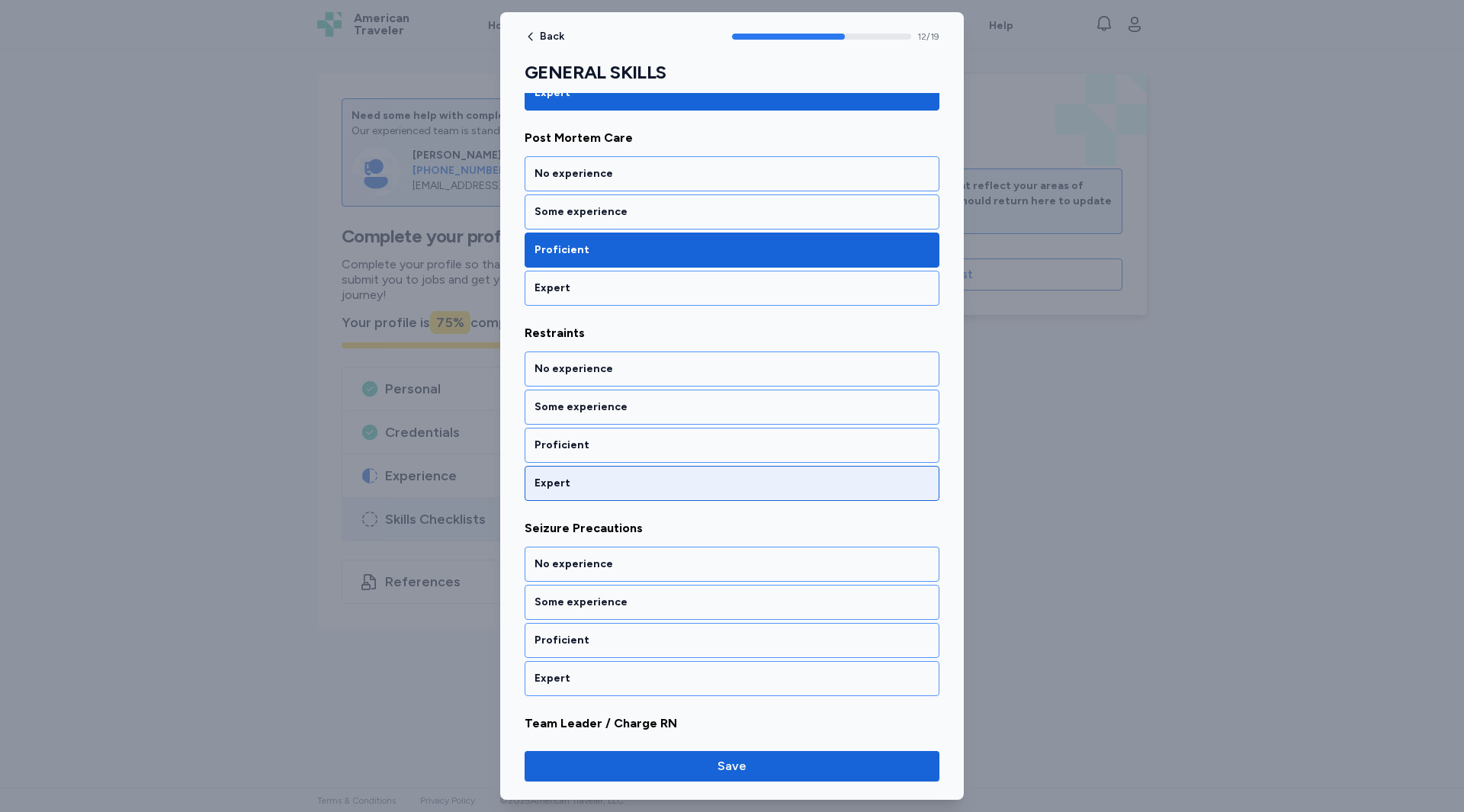
click at [580, 474] on div "Expert" at bounding box center [732, 483] width 415 height 35
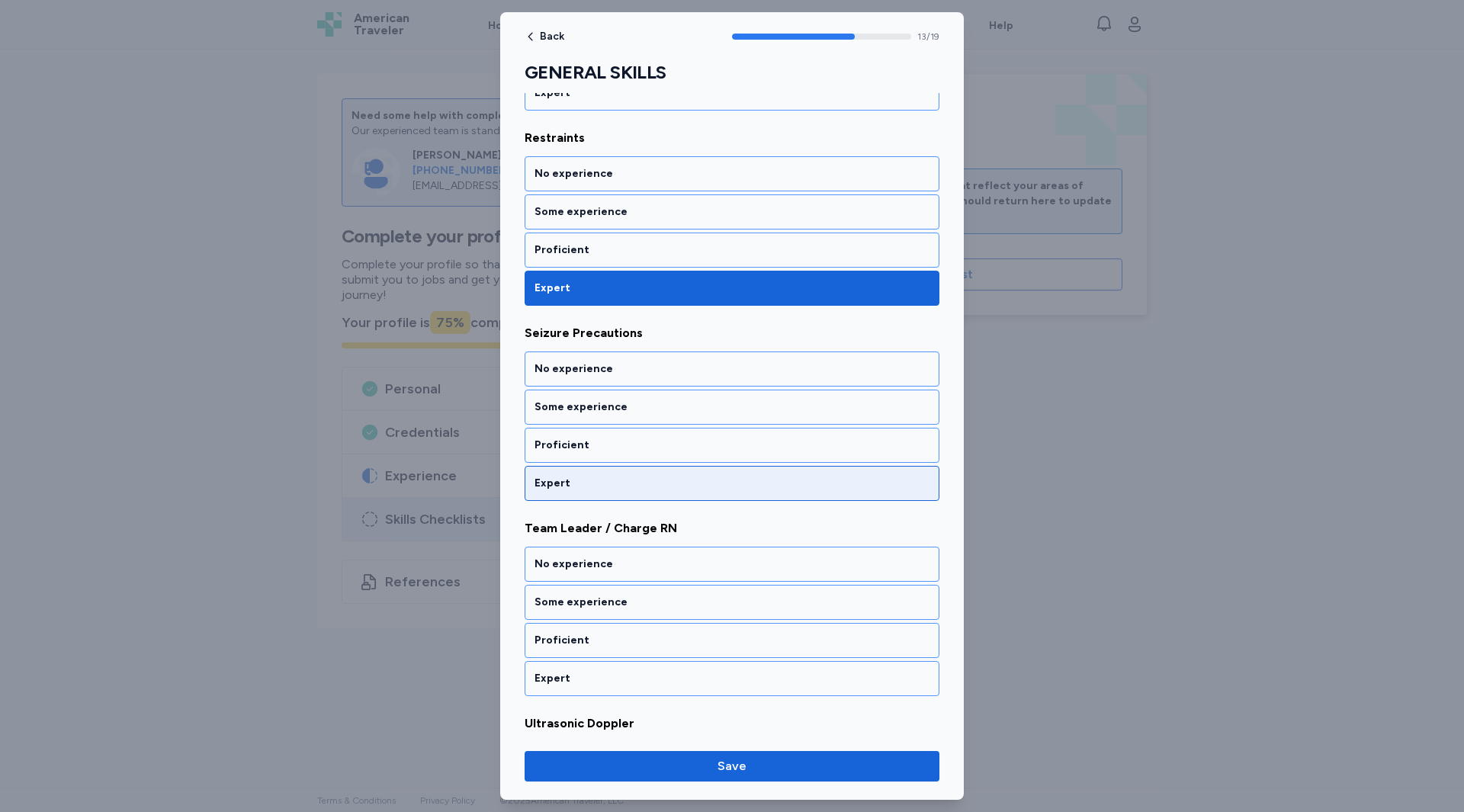
click at [580, 488] on div "Expert" at bounding box center [732, 483] width 395 height 15
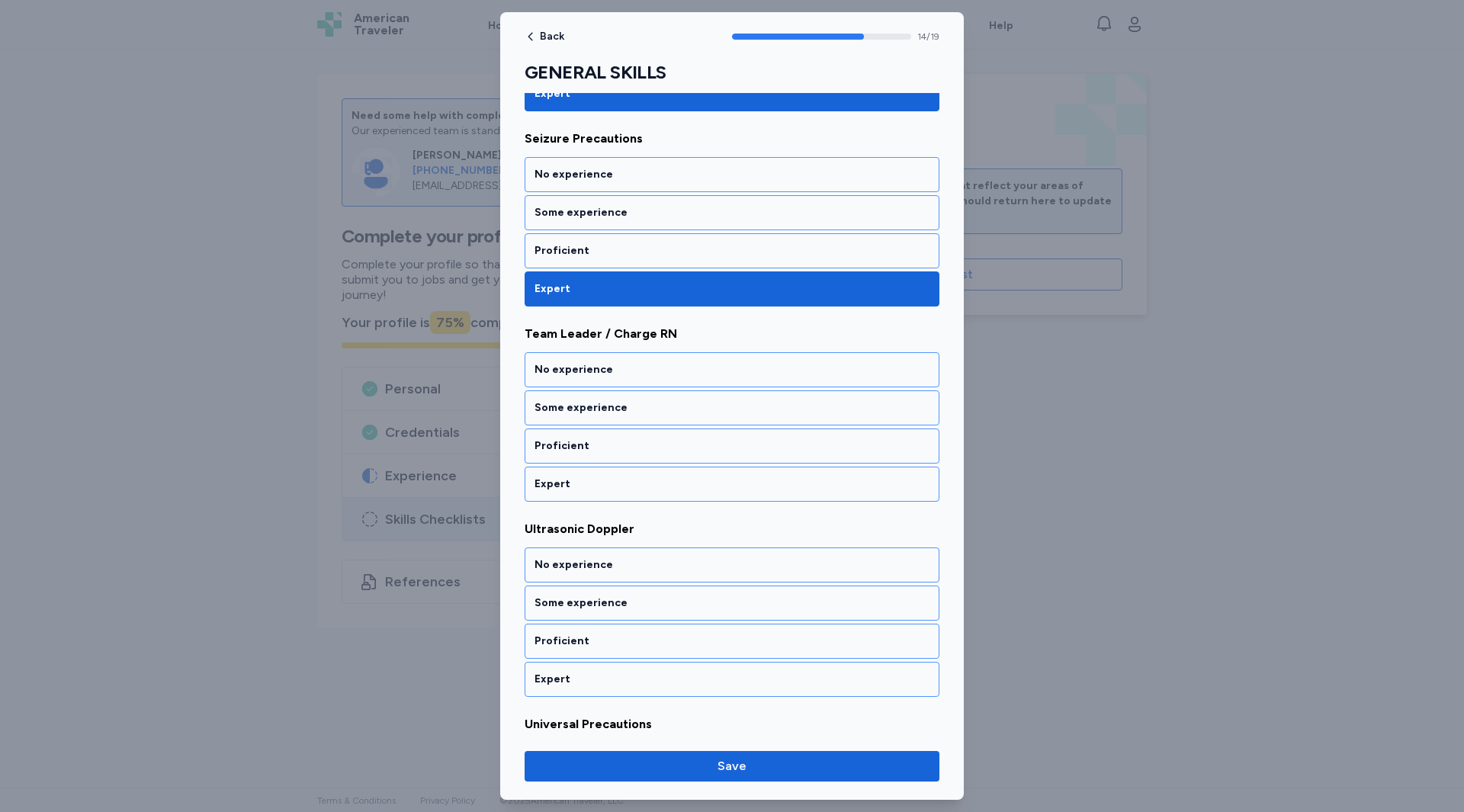
scroll to position [2726, 0]
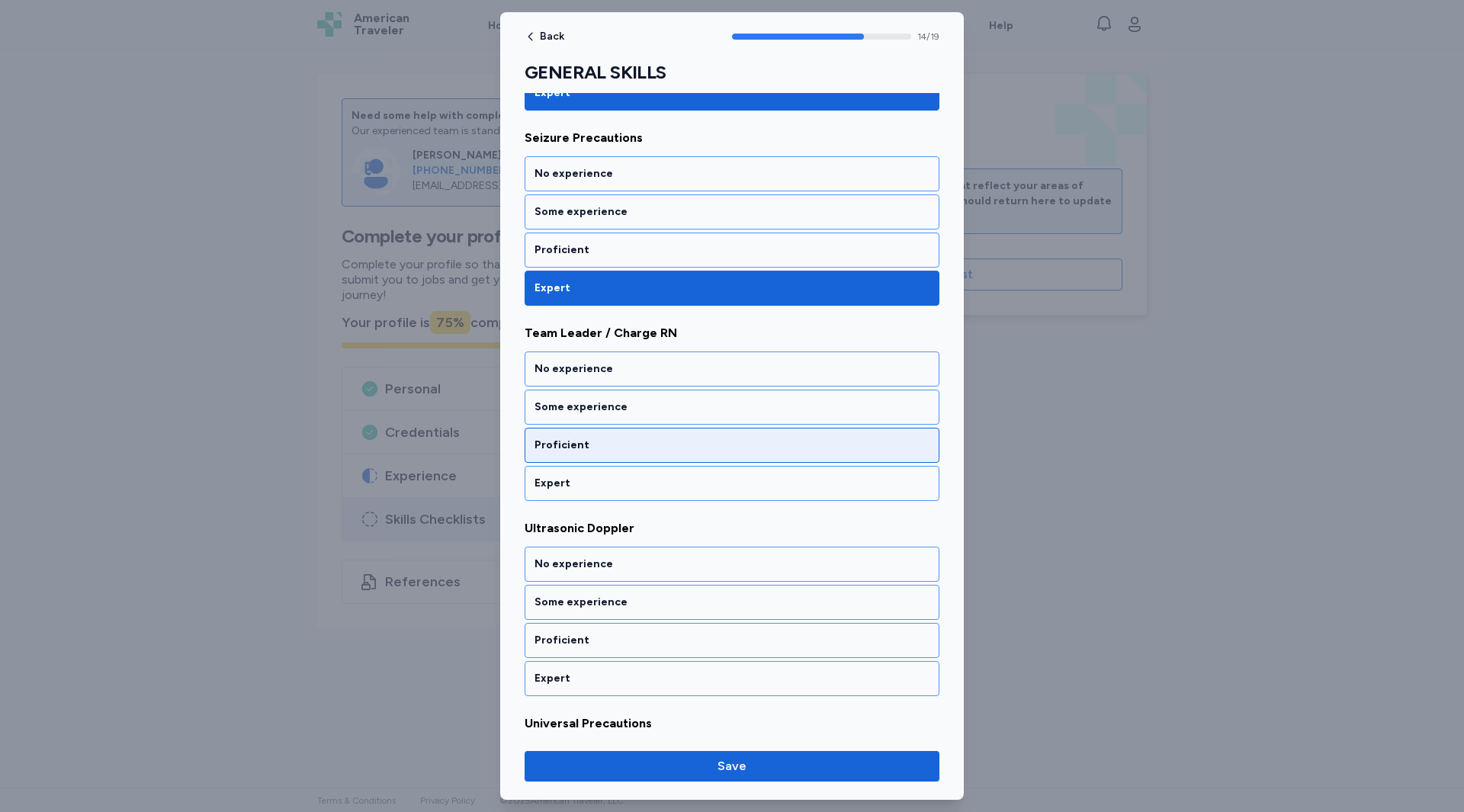
click at [585, 451] on div "Proficient" at bounding box center [732, 444] width 395 height 15
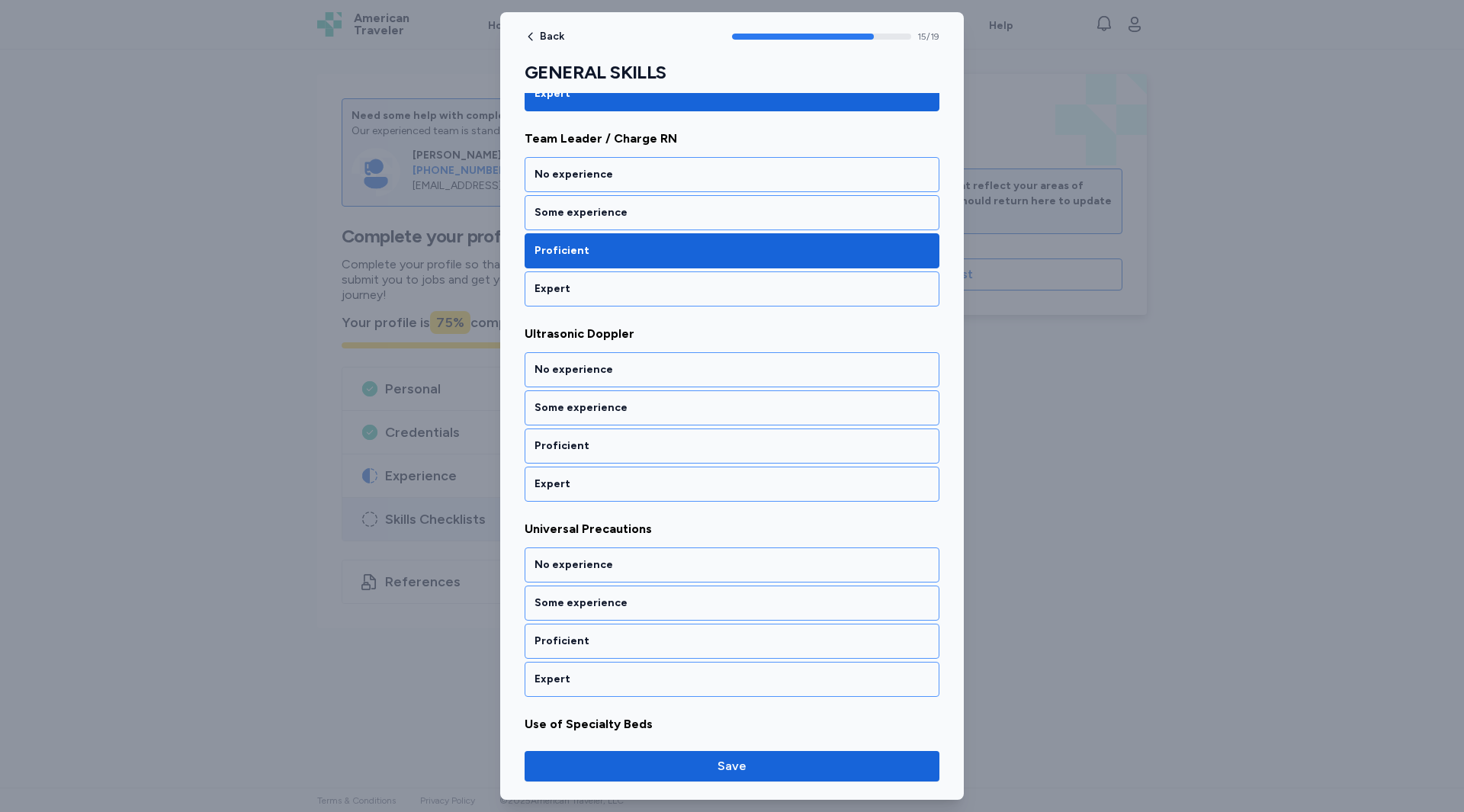
scroll to position [2921, 0]
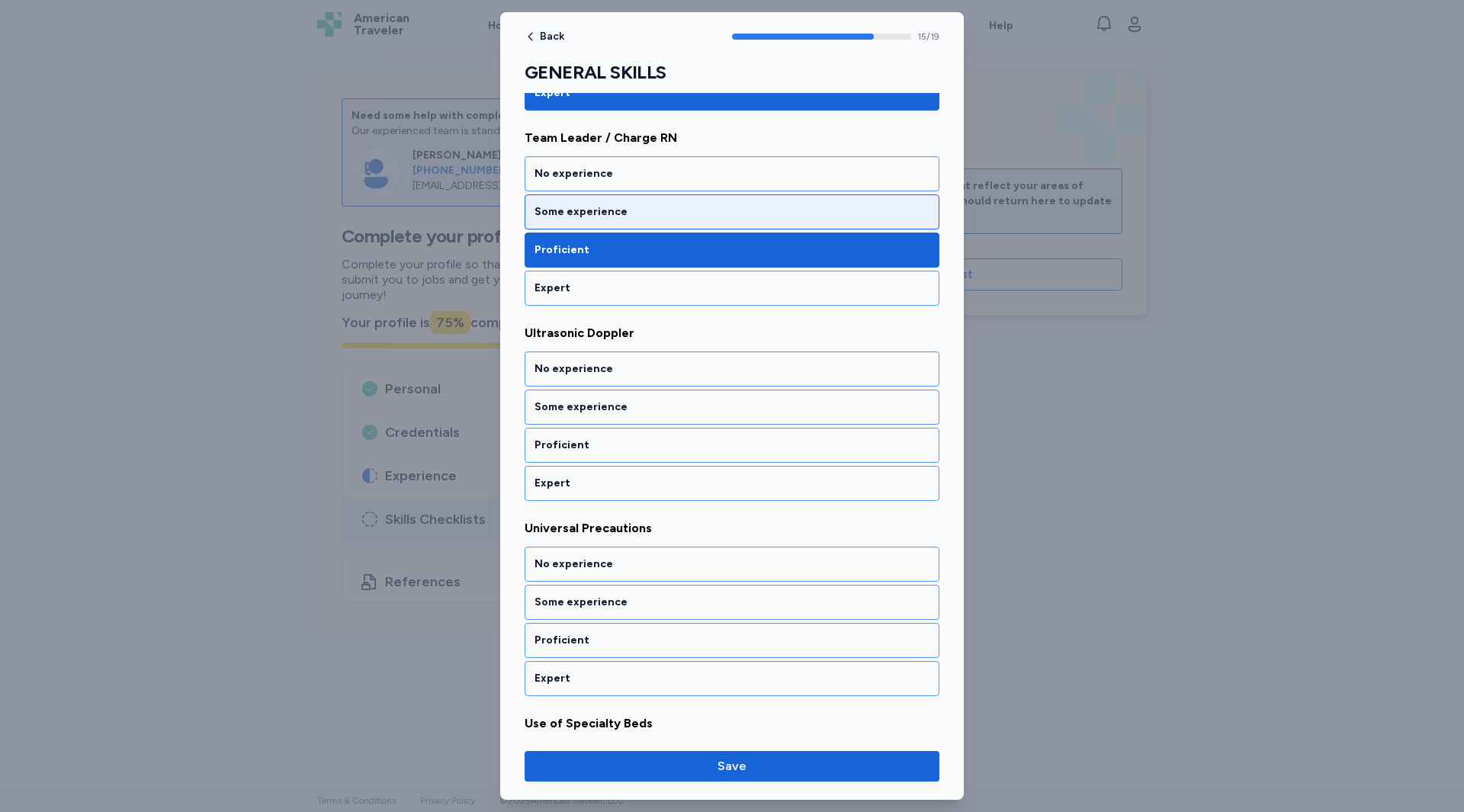
click at [547, 206] on div "Some experience" at bounding box center [732, 211] width 395 height 15
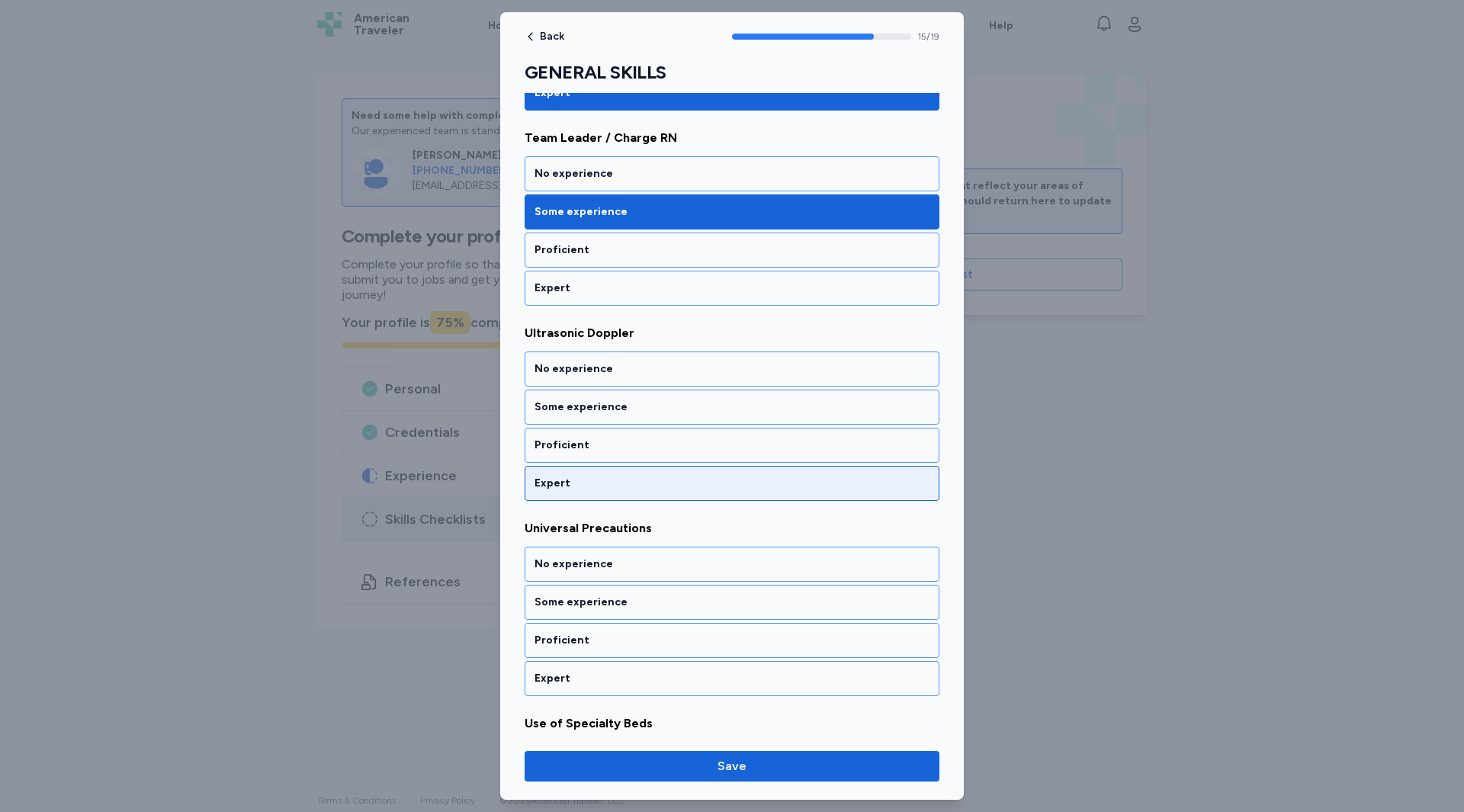
click at [561, 479] on div "Expert" at bounding box center [732, 483] width 395 height 15
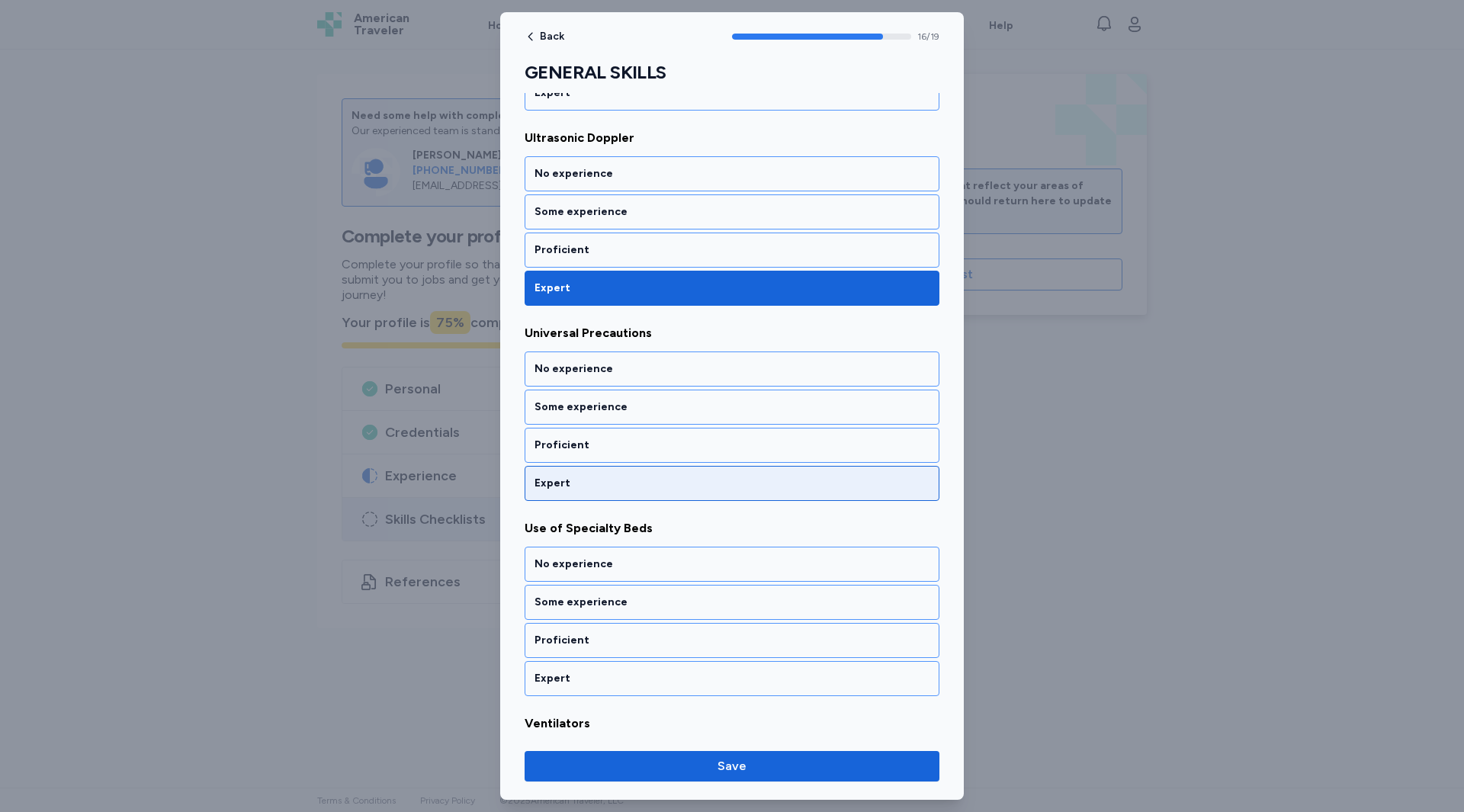
click at [561, 483] on div "Expert" at bounding box center [732, 483] width 395 height 15
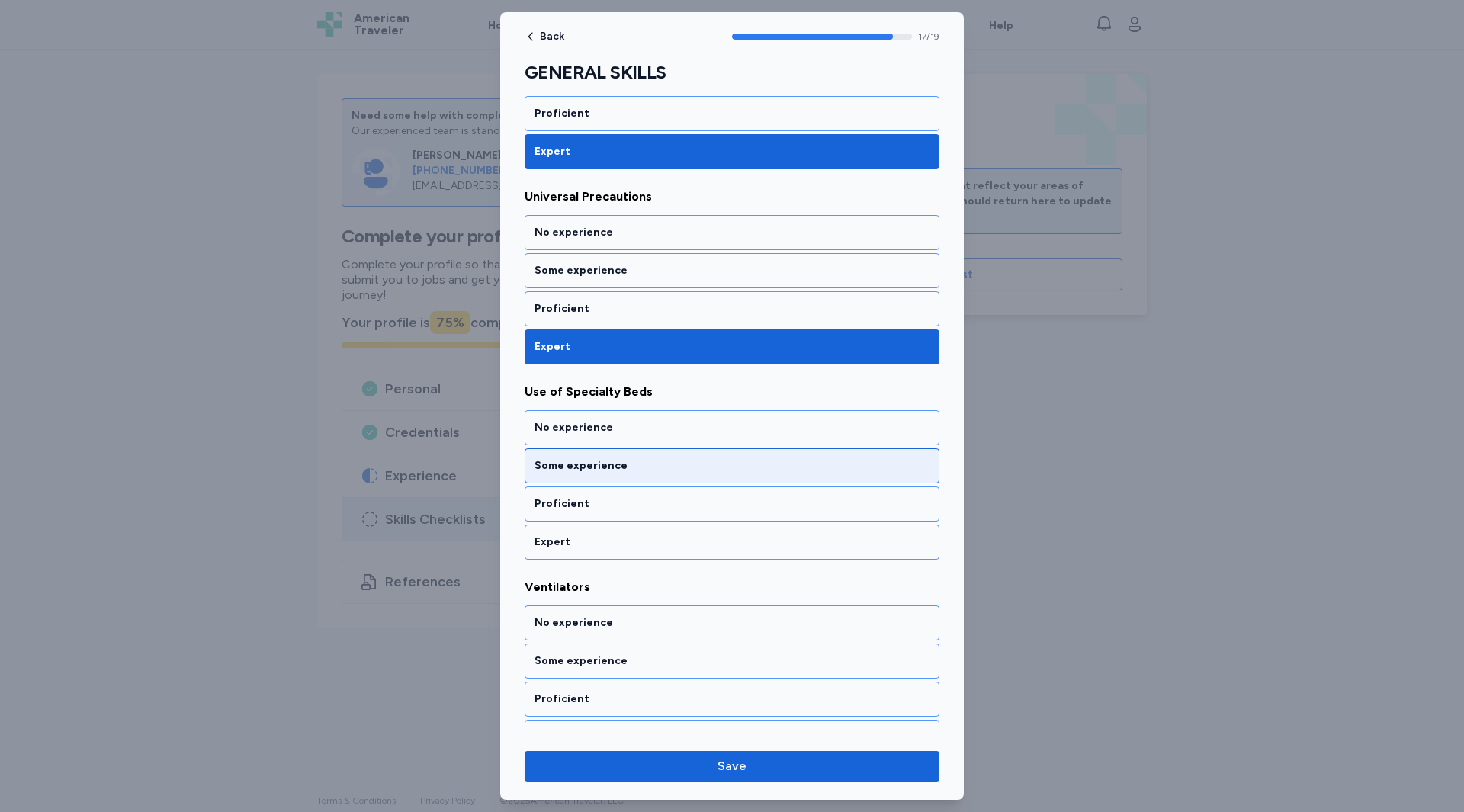
scroll to position [3278, 0]
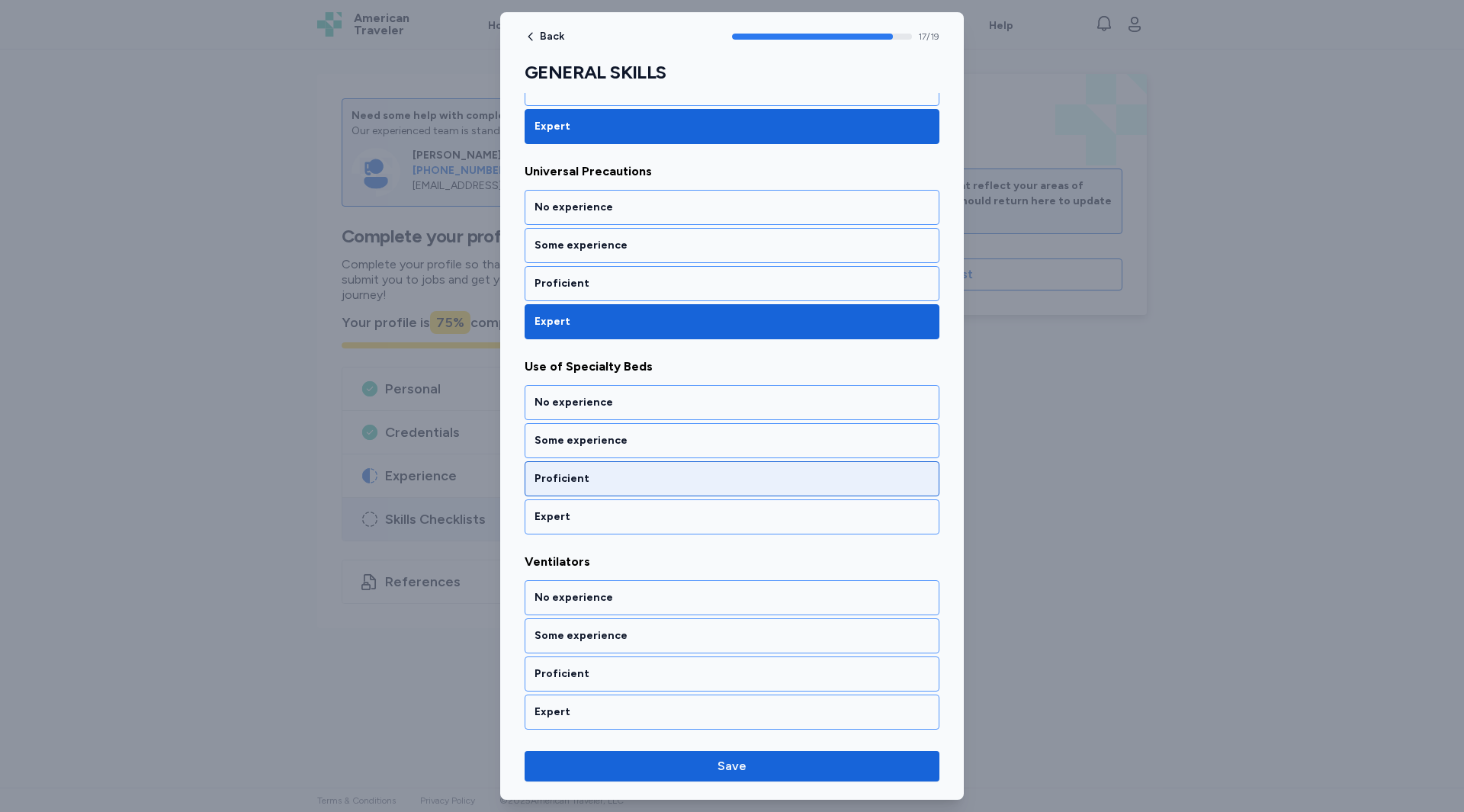
click at [552, 485] on div "Proficient" at bounding box center [732, 478] width 395 height 15
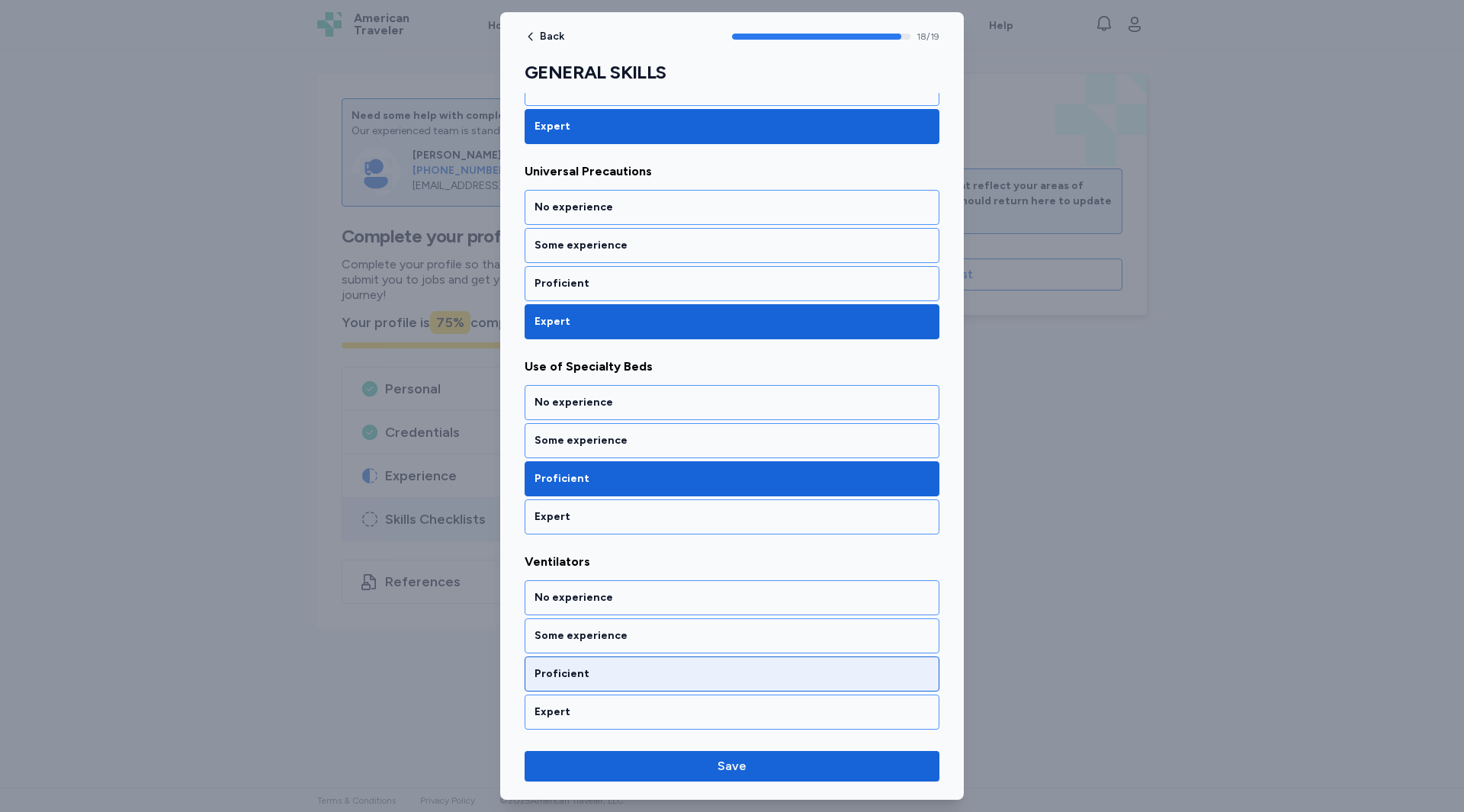
click at [572, 674] on div "Proficient" at bounding box center [732, 674] width 395 height 15
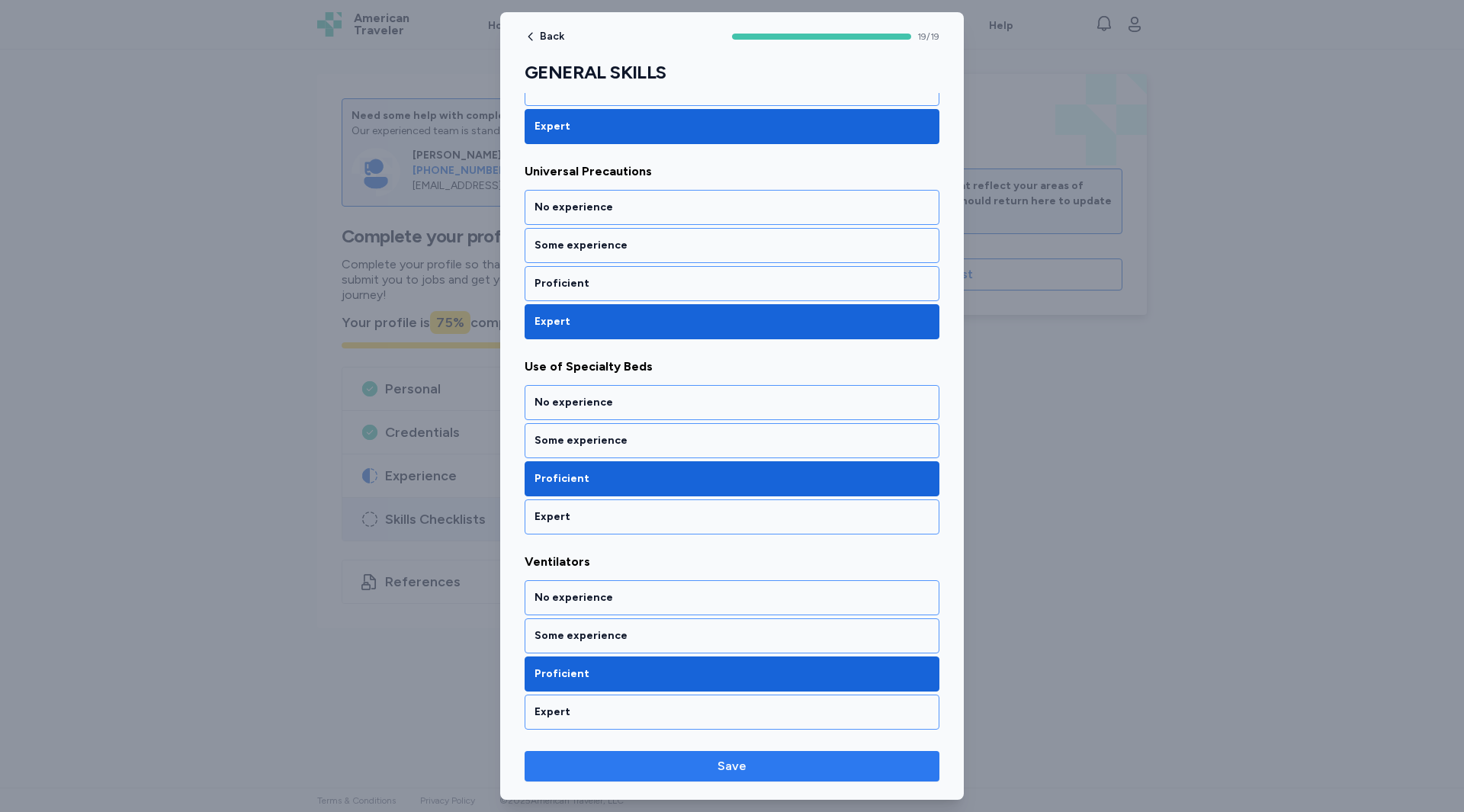
click at [622, 768] on span "Save" at bounding box center [732, 766] width 391 height 18
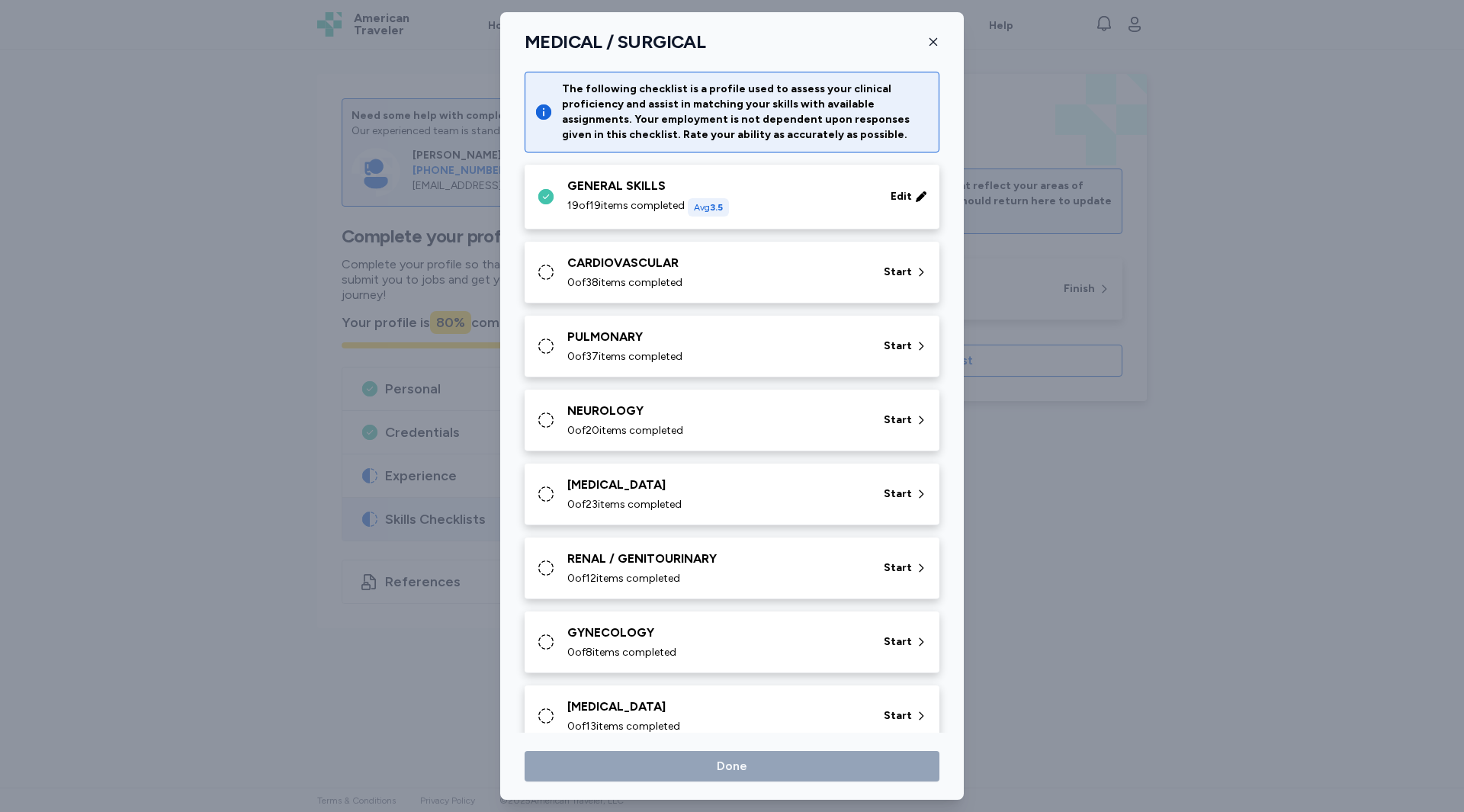
click at [565, 282] on div "CARDIOVASCULAR 0 of 38 items completed Start" at bounding box center [735, 272] width 397 height 37
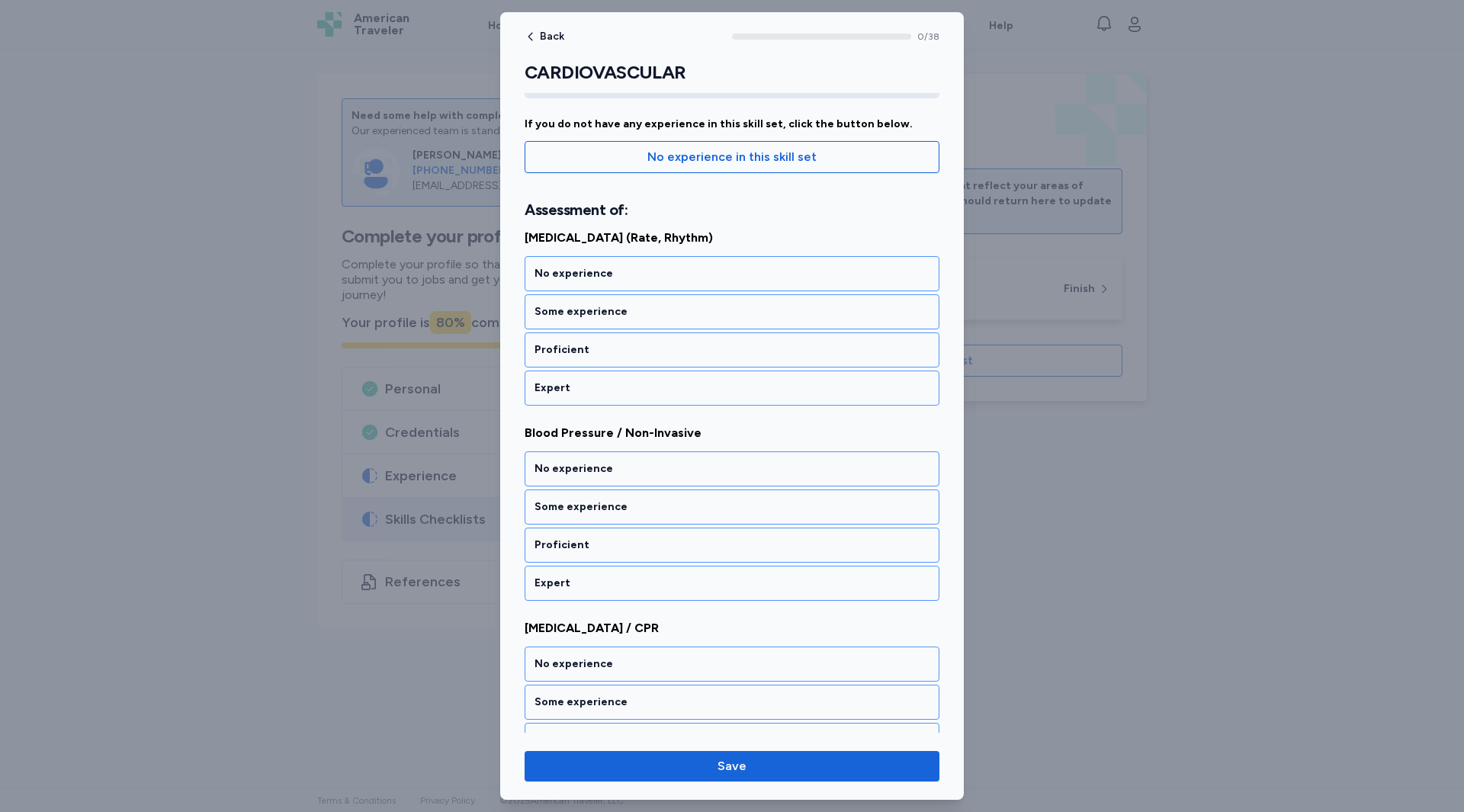
scroll to position [152, 0]
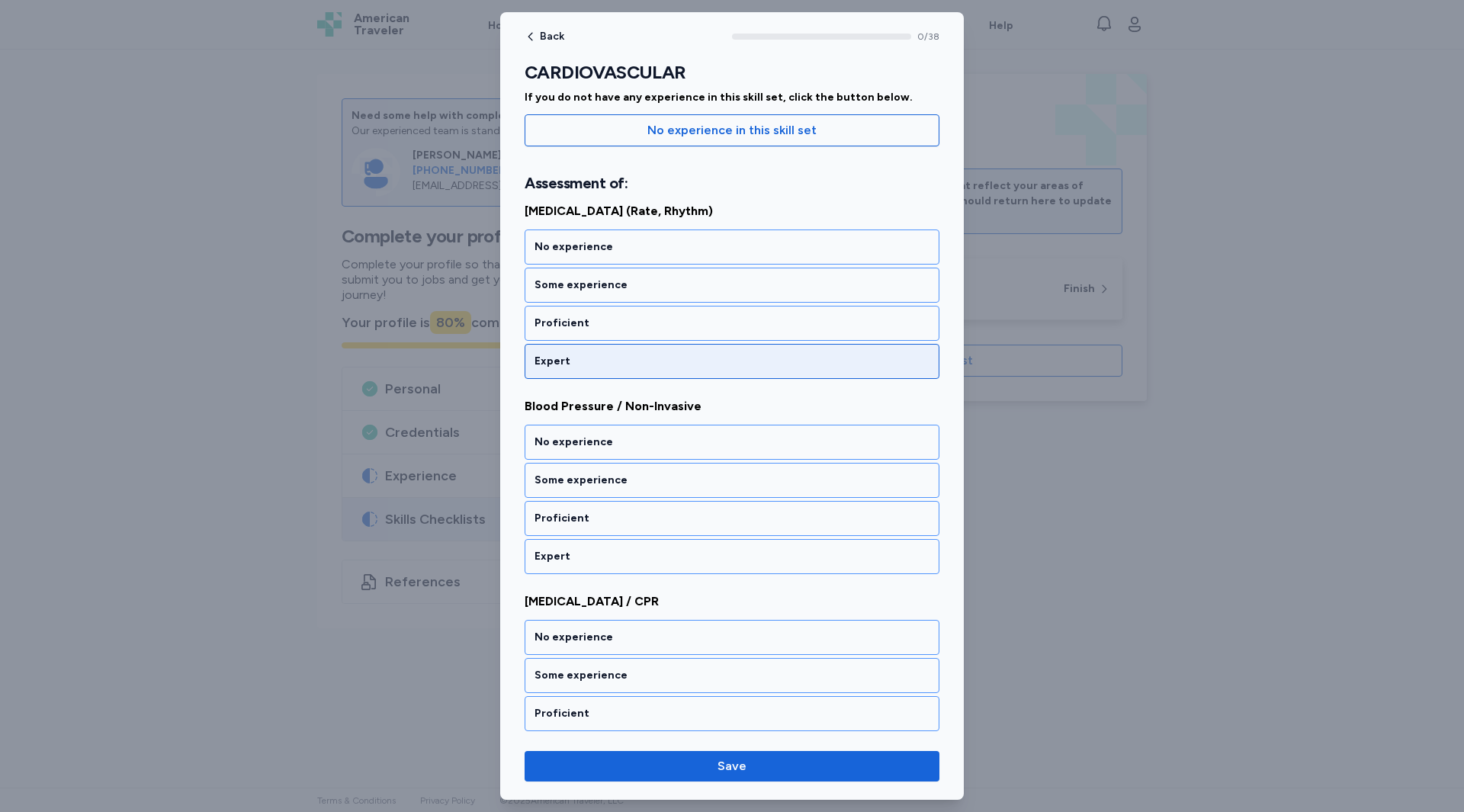
click at [580, 363] on div "Expert" at bounding box center [732, 361] width 395 height 15
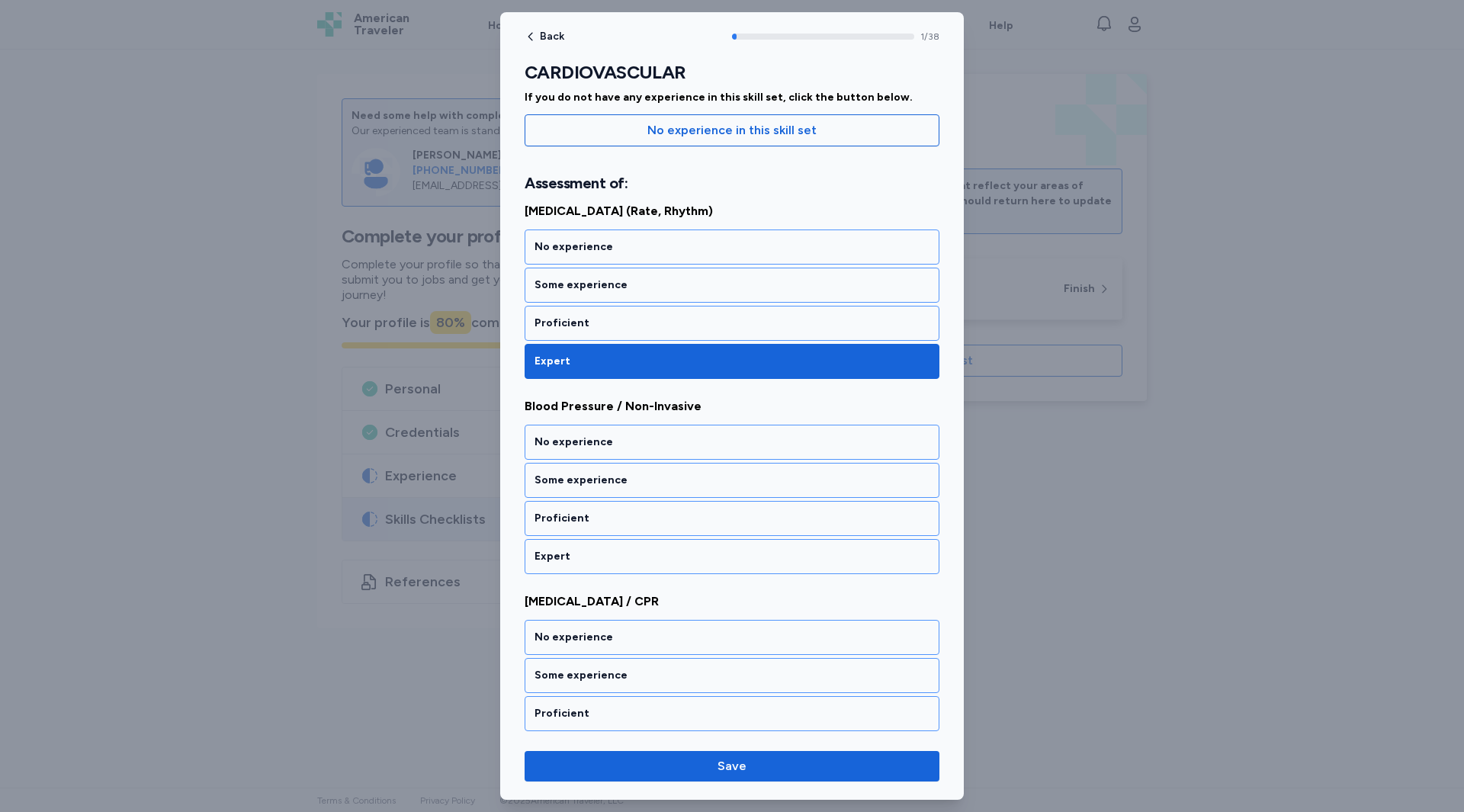
scroll to position [206, 0]
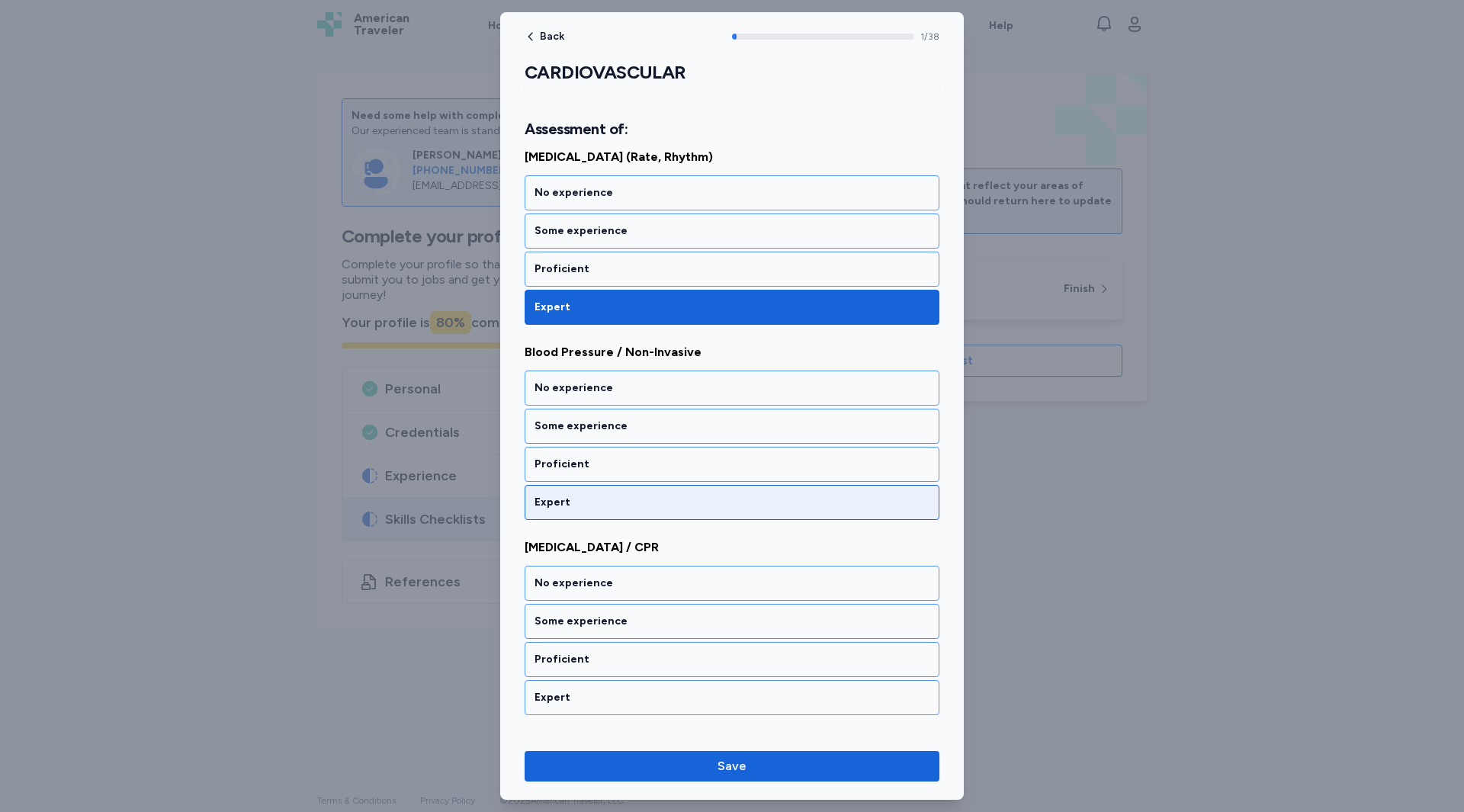
click at [571, 499] on div "Expert" at bounding box center [732, 502] width 395 height 15
click at [571, 504] on div "Expert" at bounding box center [732, 502] width 395 height 15
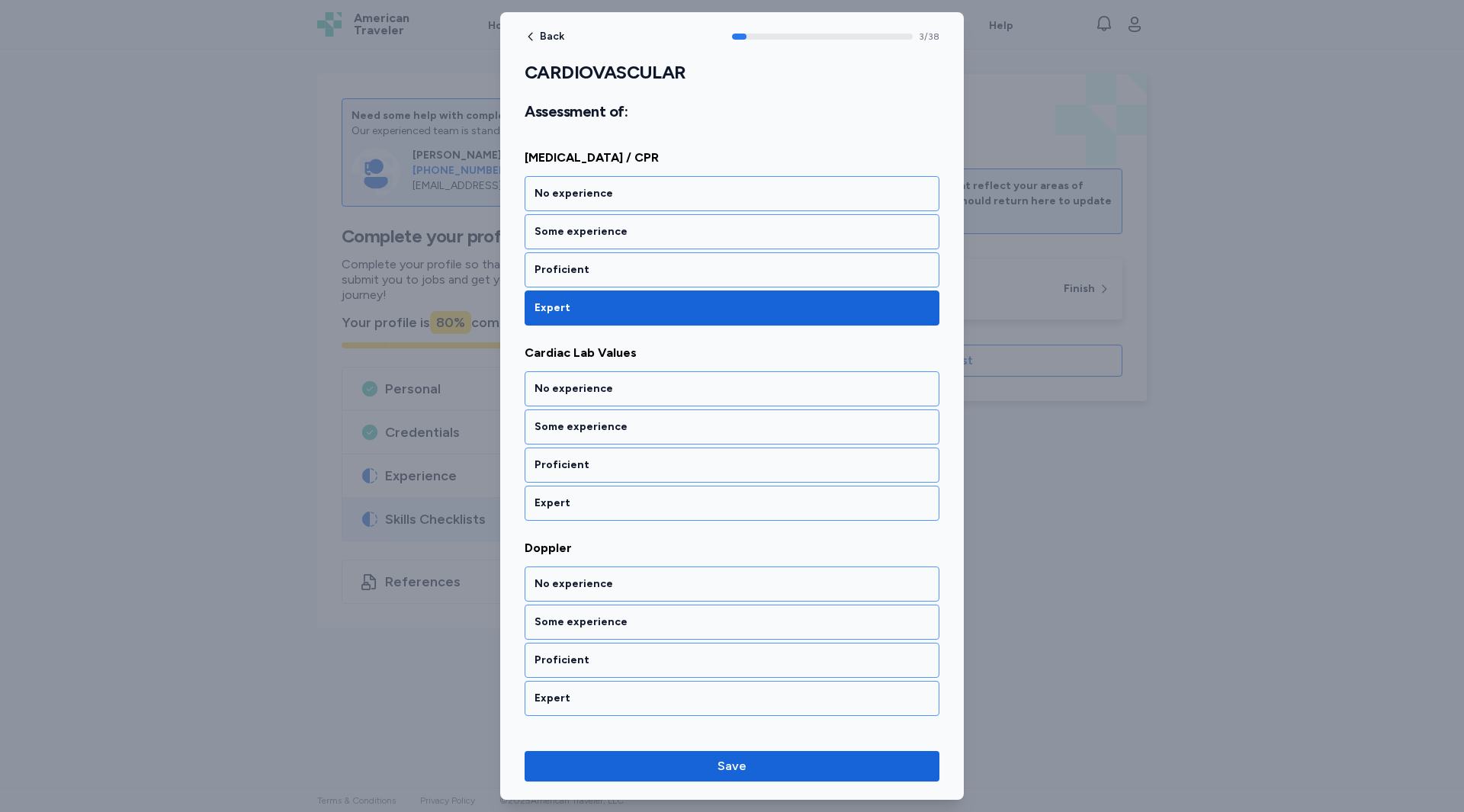
scroll to position [597, 0]
click at [571, 504] on div "Expert" at bounding box center [732, 502] width 395 height 15
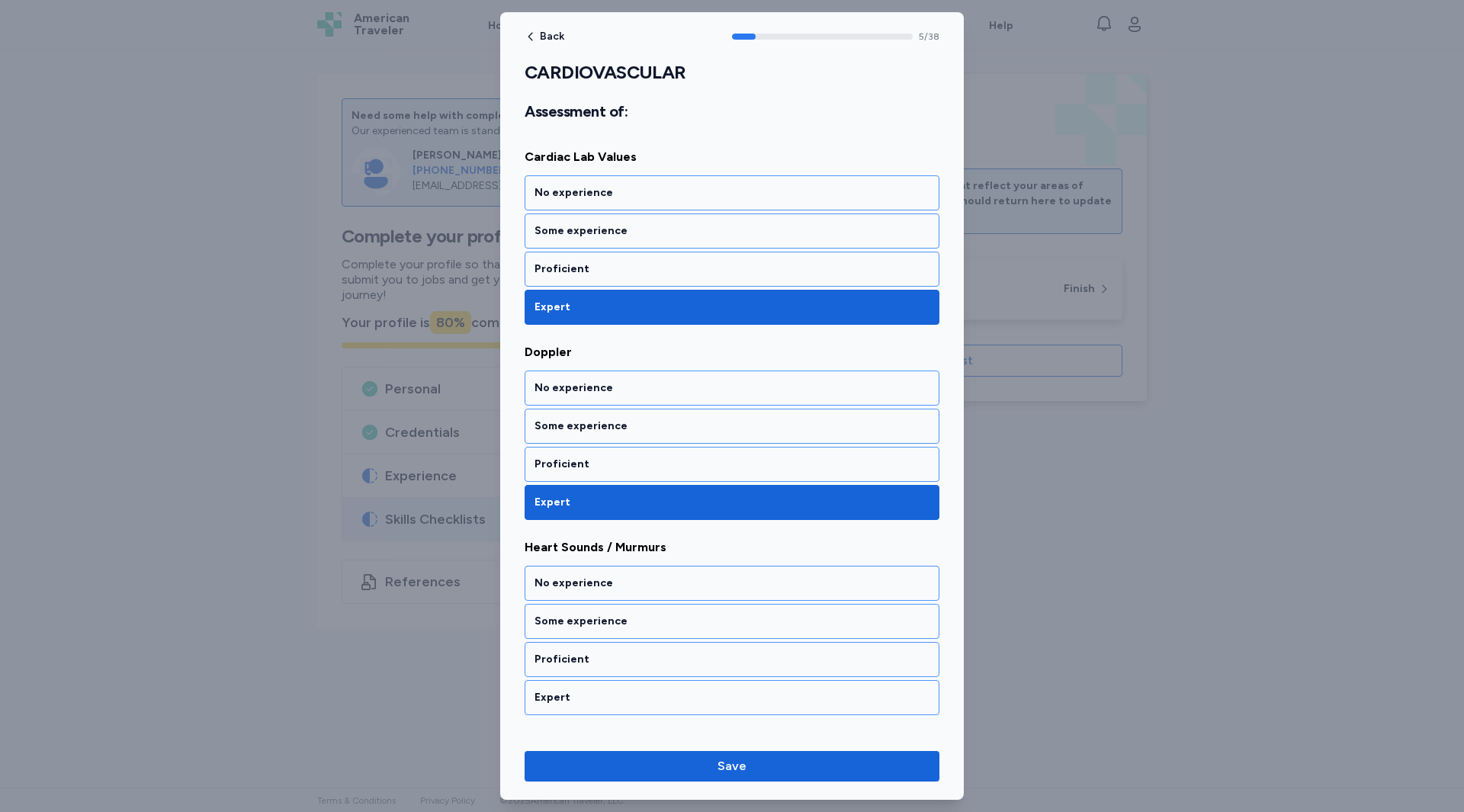
scroll to position [987, 0]
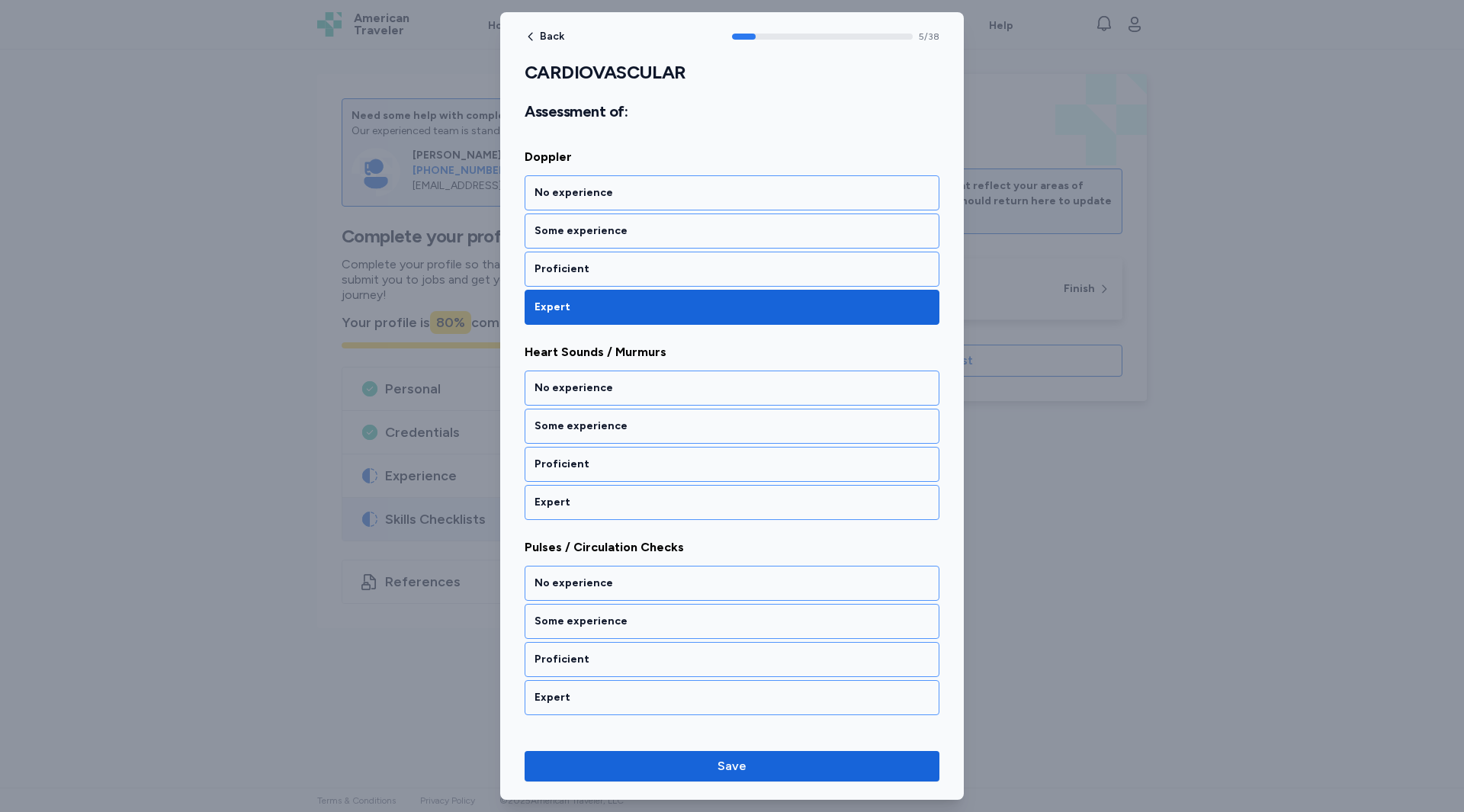
click at [571, 504] on div "Expert" at bounding box center [732, 502] width 395 height 15
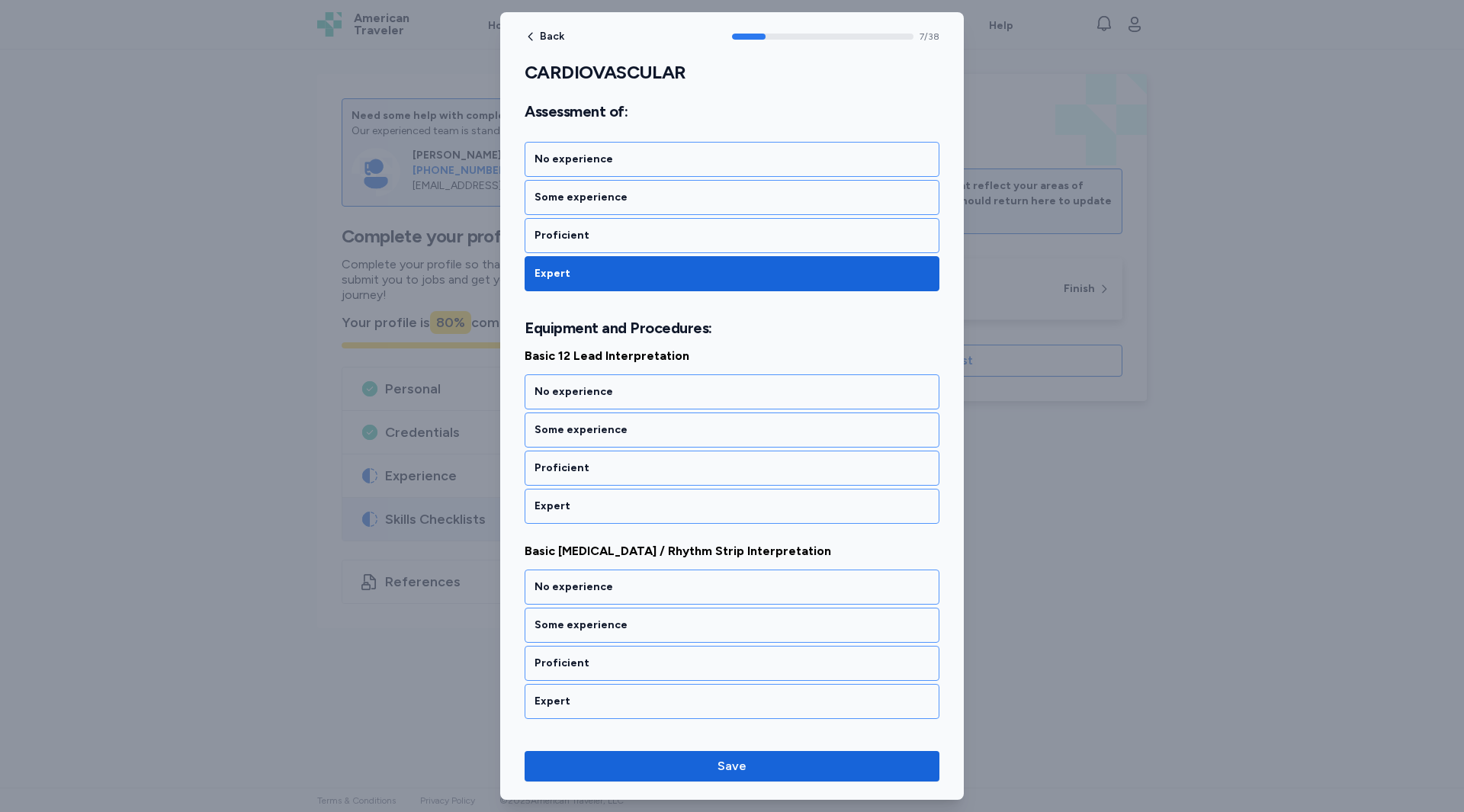
scroll to position [1415, 0]
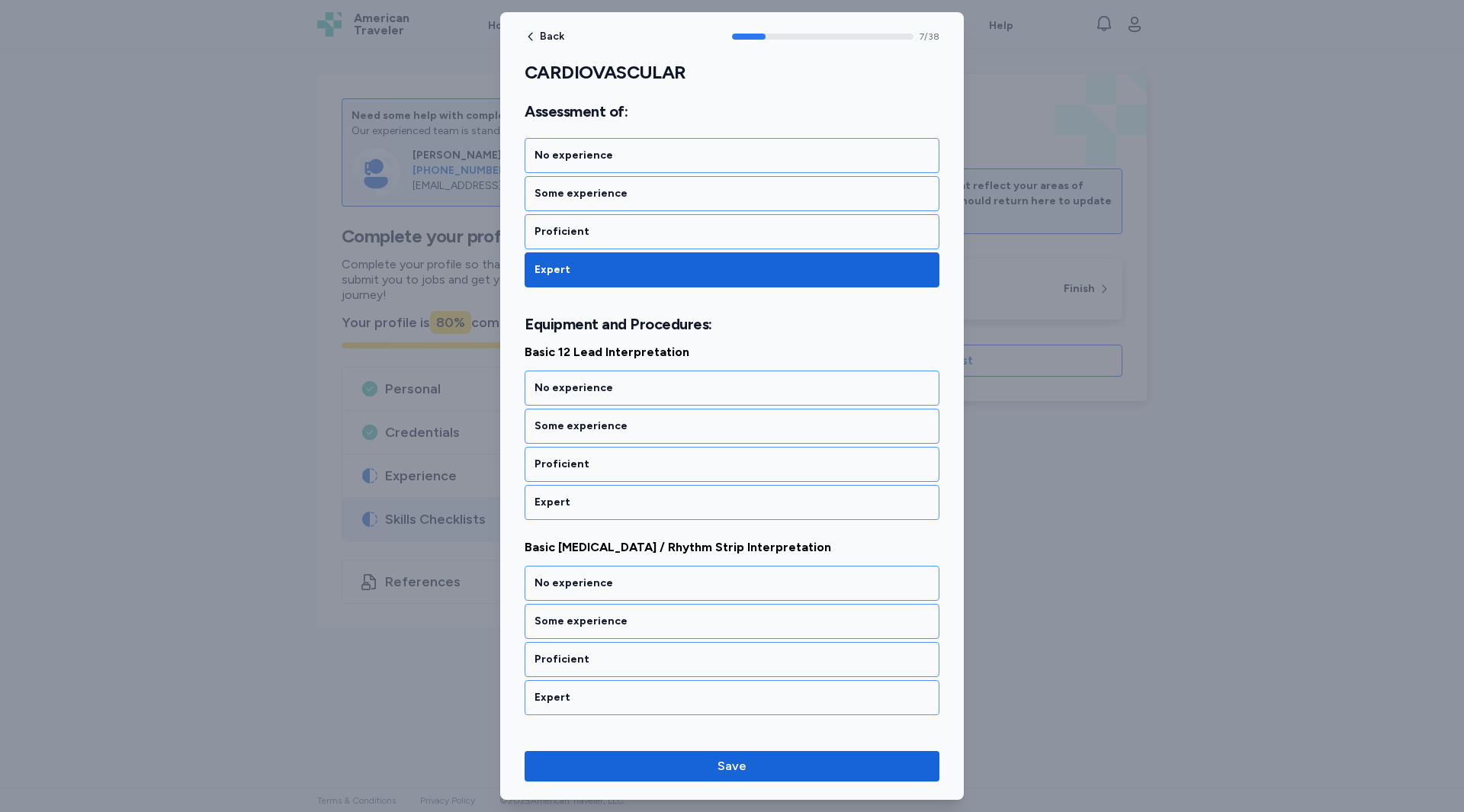
click at [572, 504] on div "Expert" at bounding box center [732, 502] width 395 height 15
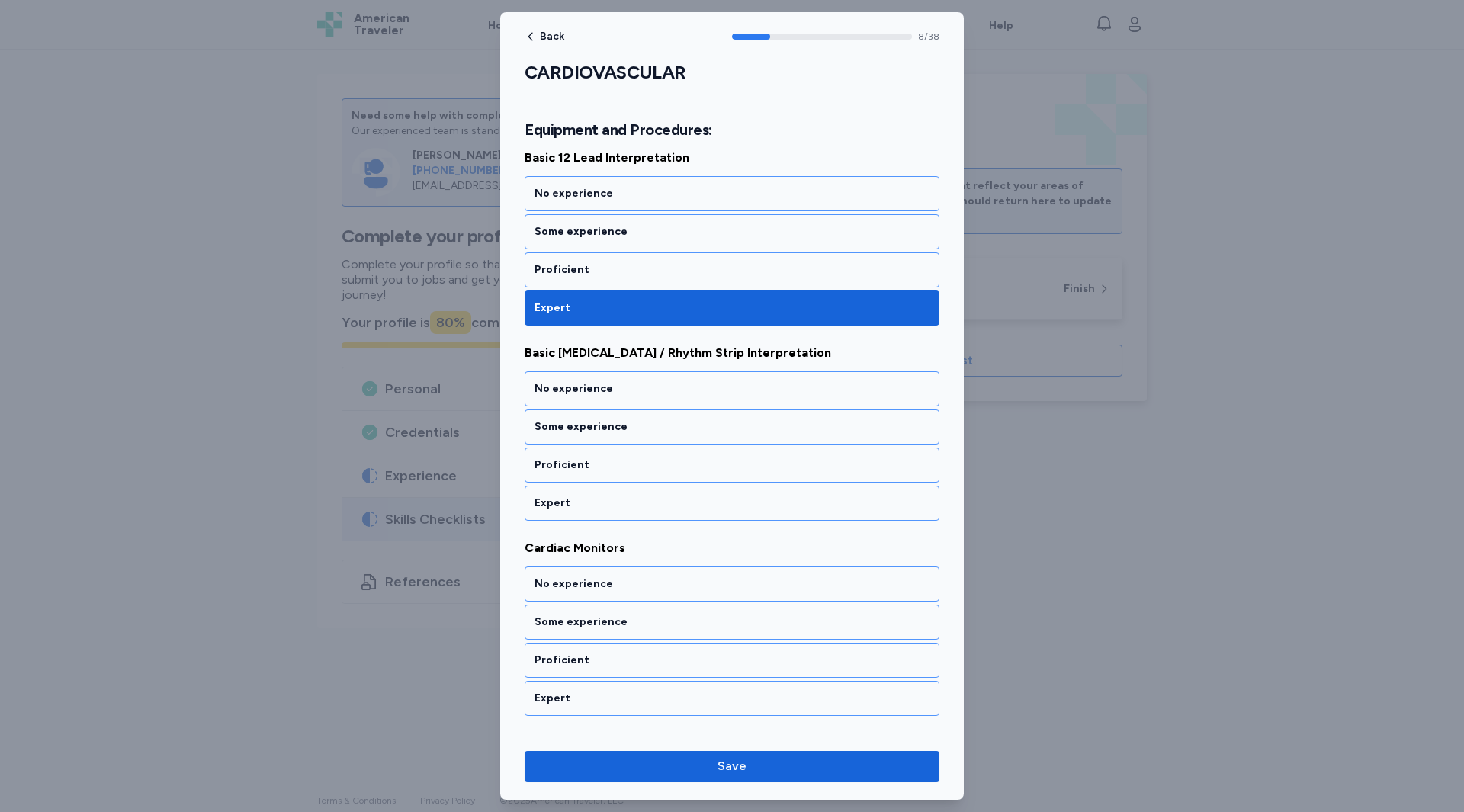
scroll to position [1610, 0]
click at [568, 506] on div "Expert" at bounding box center [732, 502] width 395 height 15
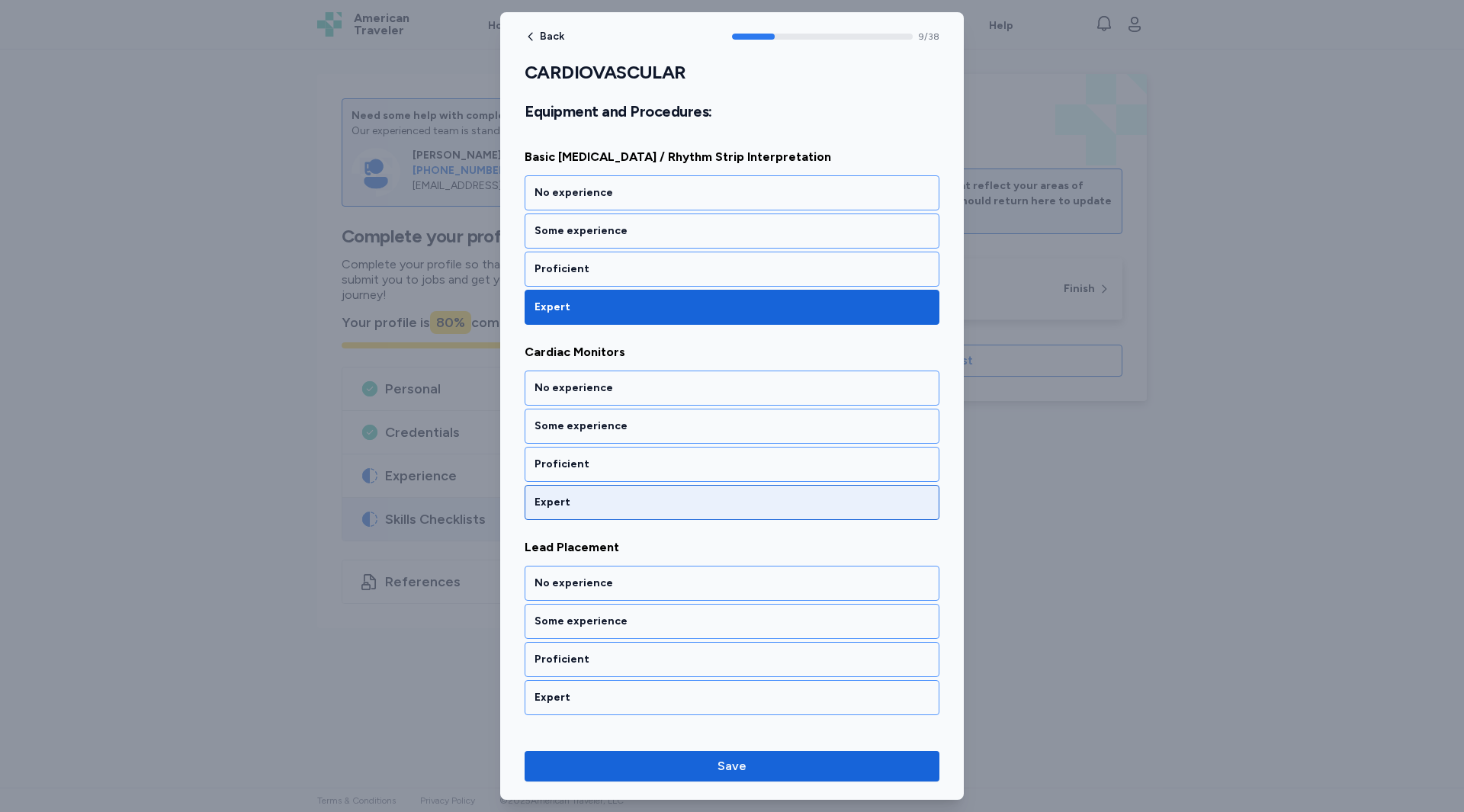
click at [564, 500] on div "Expert" at bounding box center [732, 502] width 395 height 15
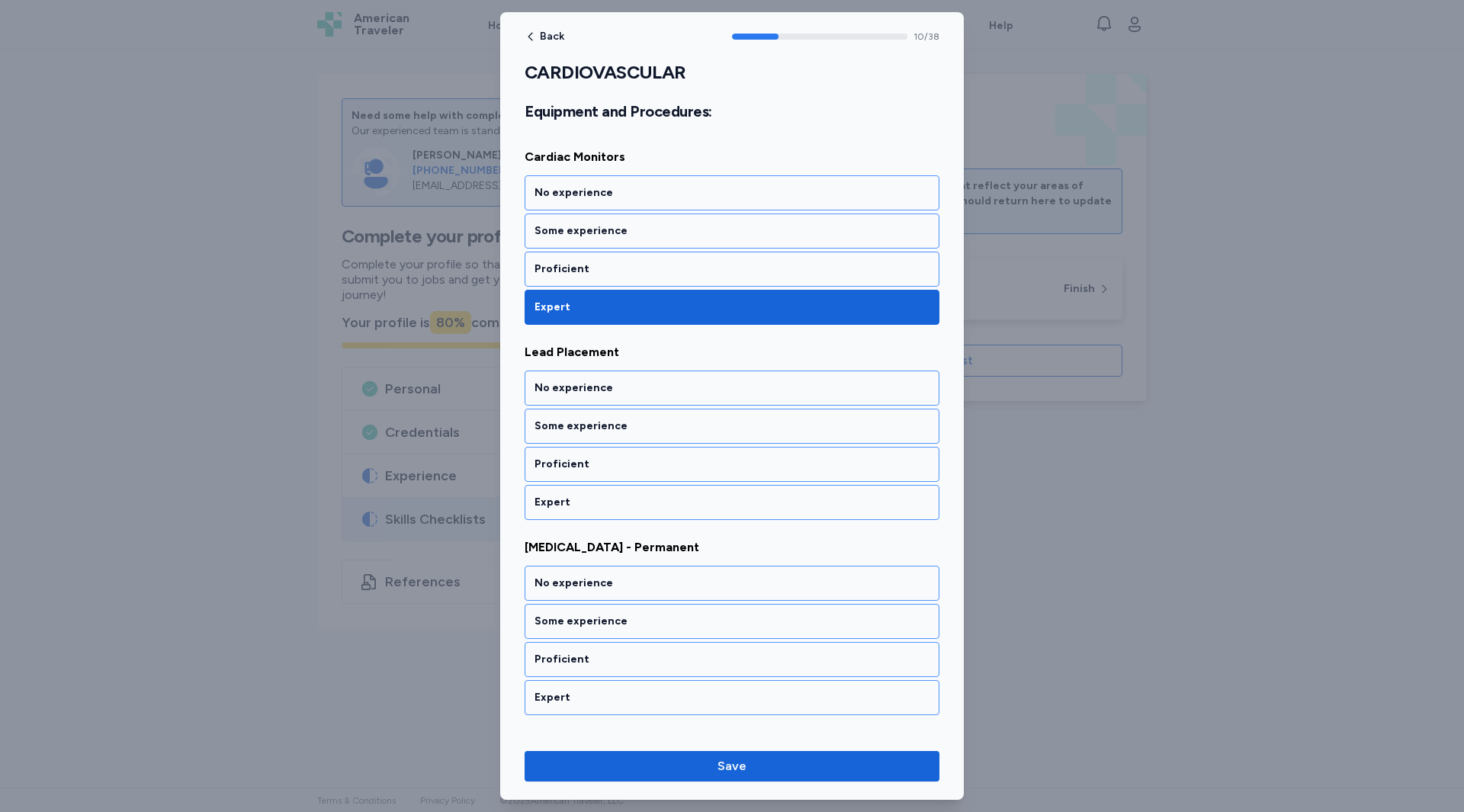
click at [564, 500] on div "Expert" at bounding box center [732, 502] width 395 height 15
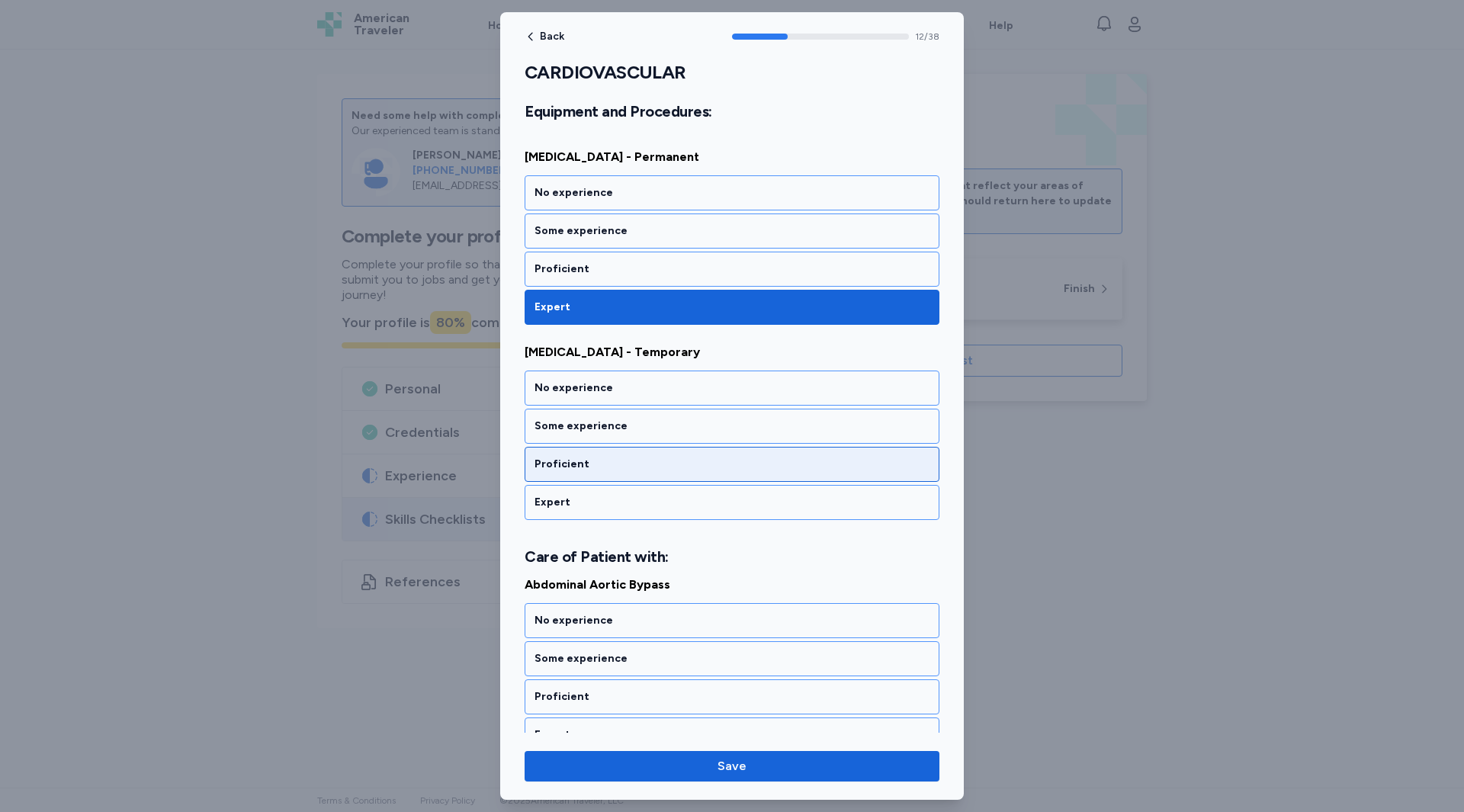
click at [571, 472] on div "Proficient" at bounding box center [732, 463] width 415 height 35
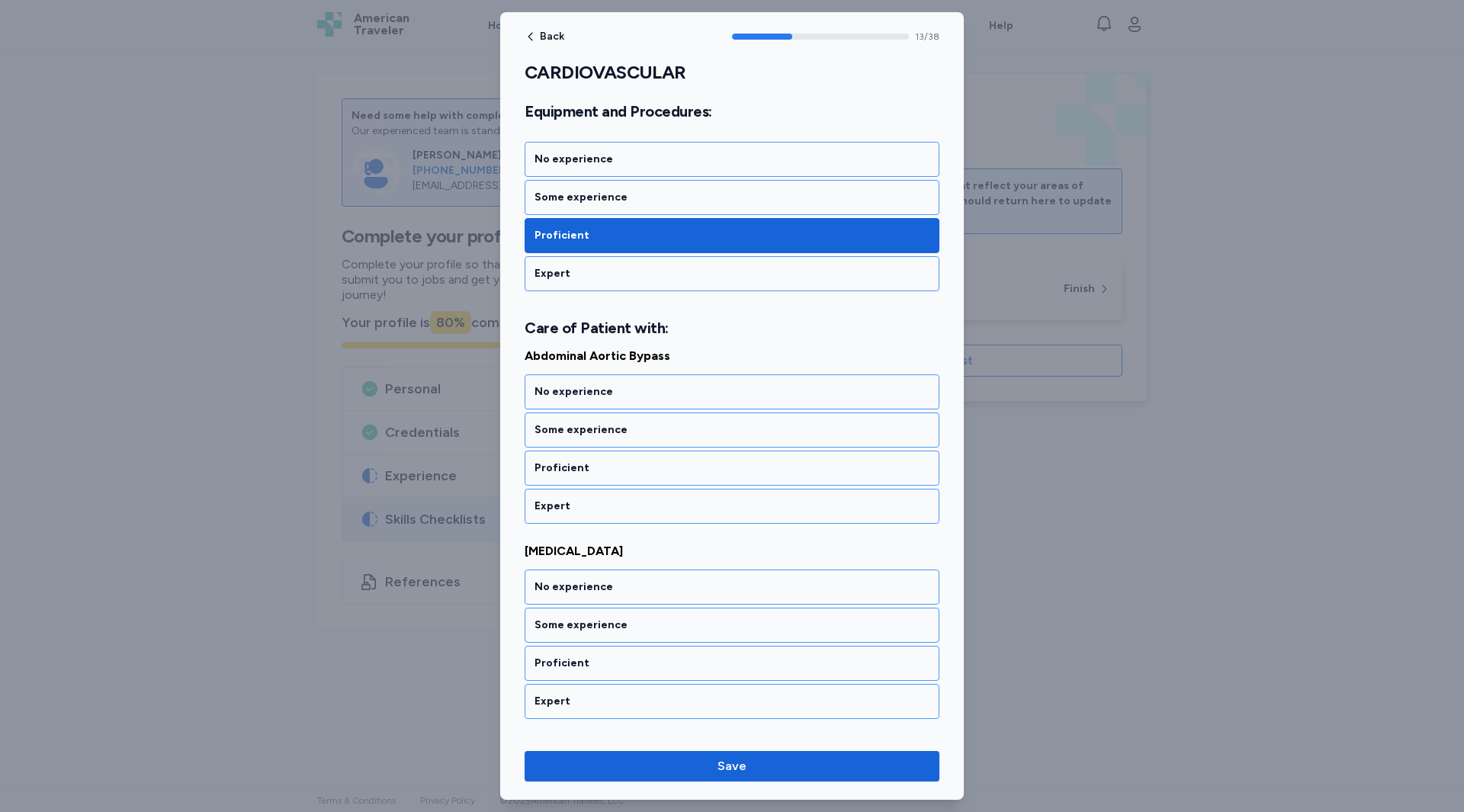
scroll to position [2623, 0]
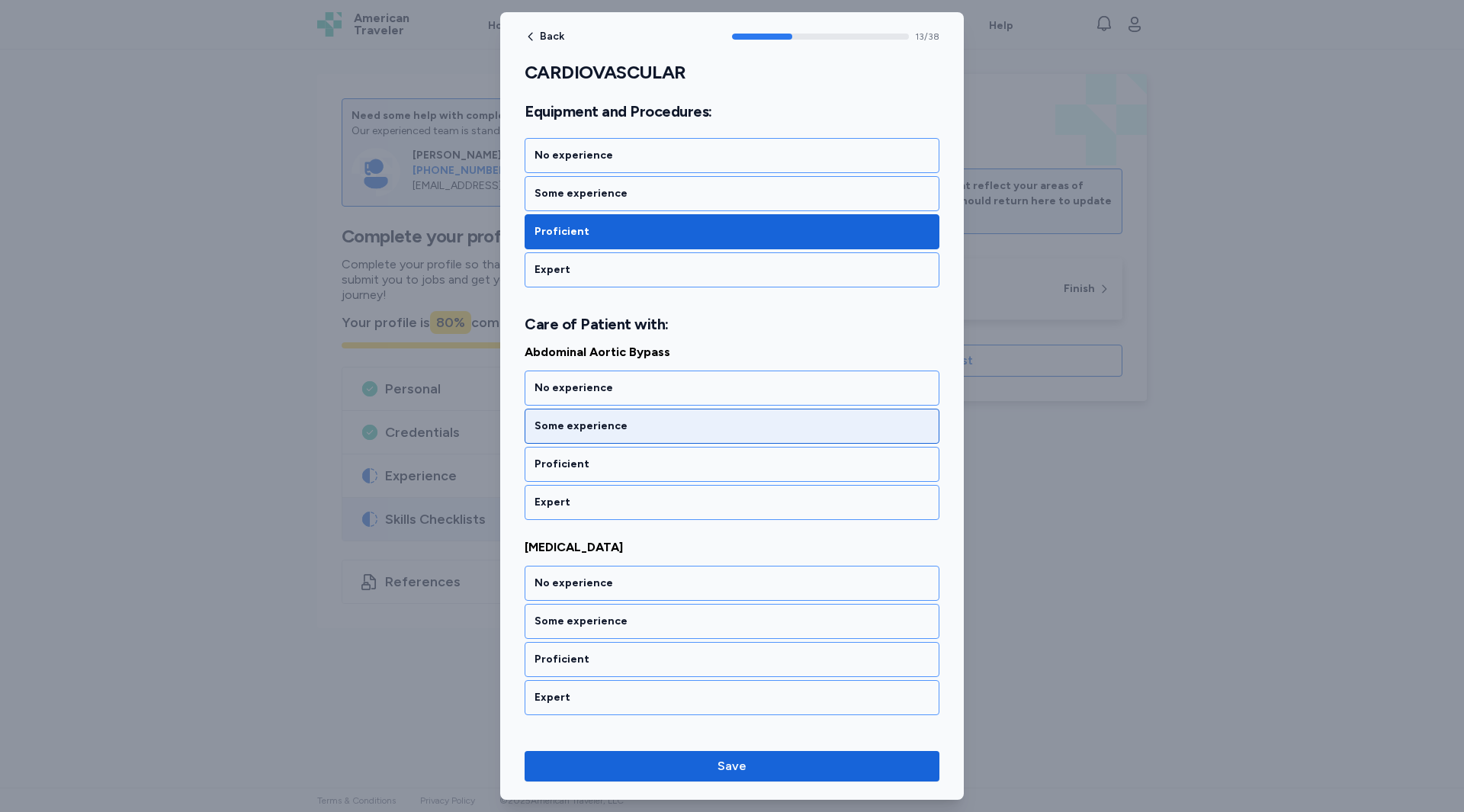
click at [580, 422] on div "Some experience" at bounding box center [732, 425] width 395 height 15
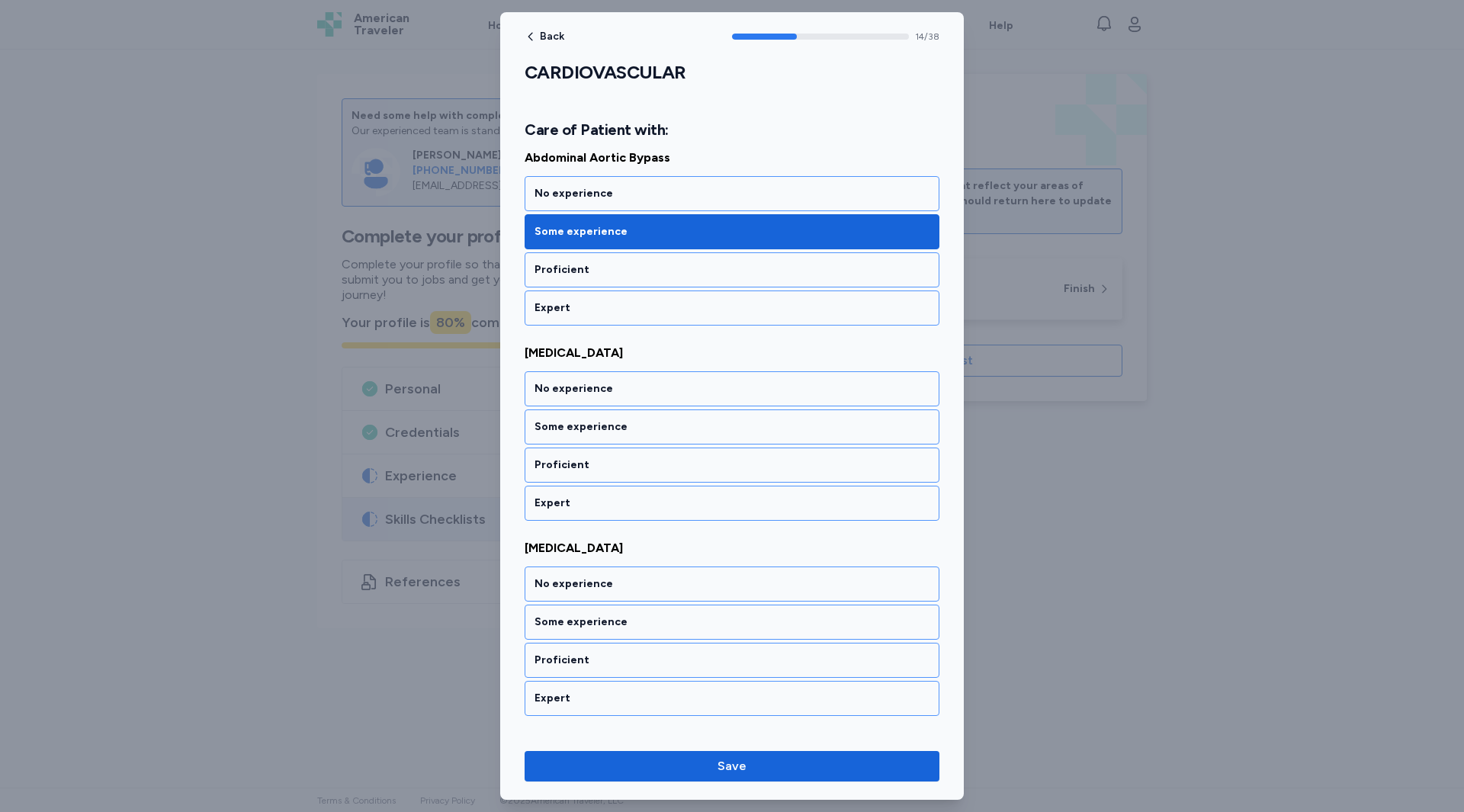
scroll to position [2819, 0]
click at [575, 454] on div "Proficient" at bounding box center [732, 463] width 415 height 35
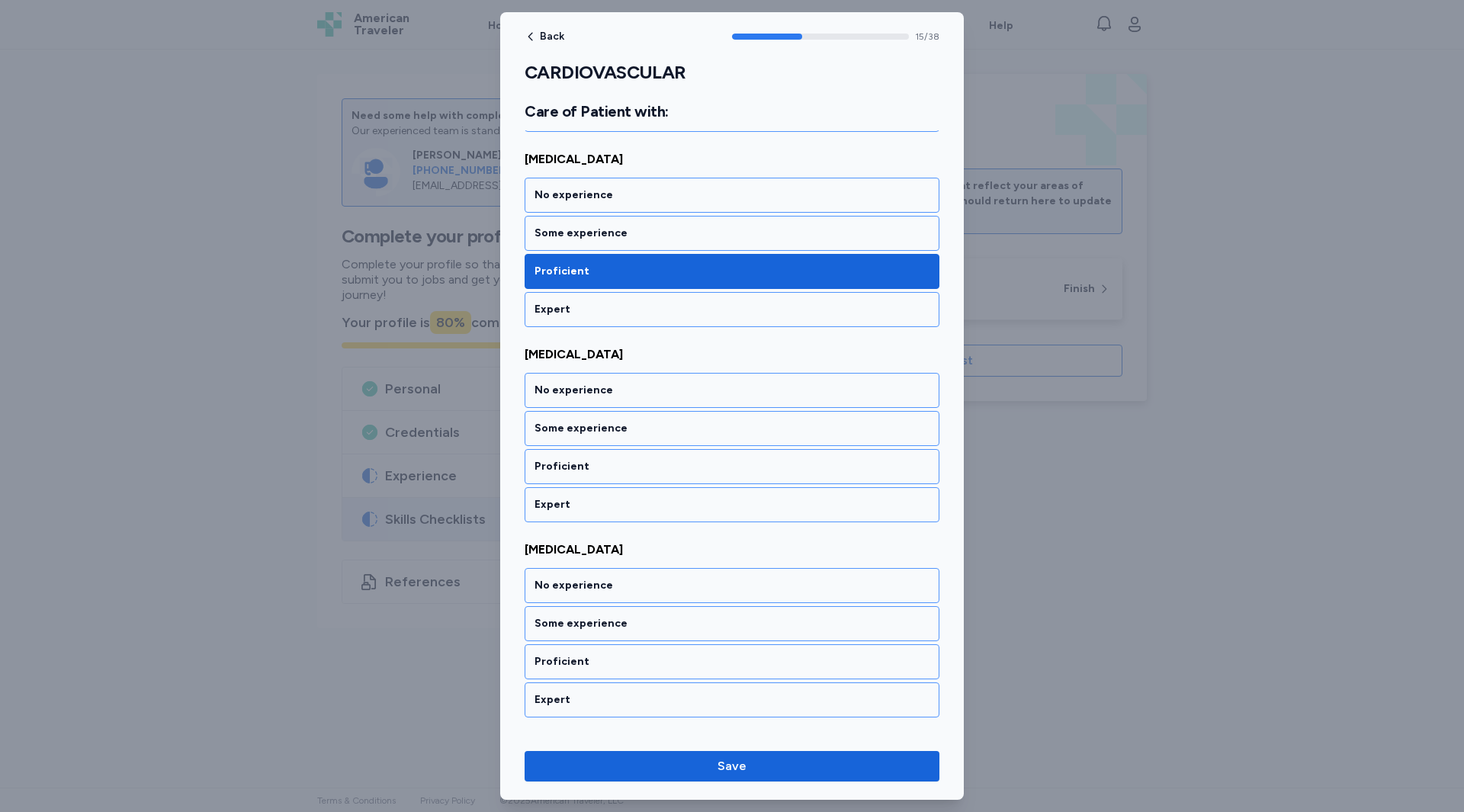
scroll to position [3014, 0]
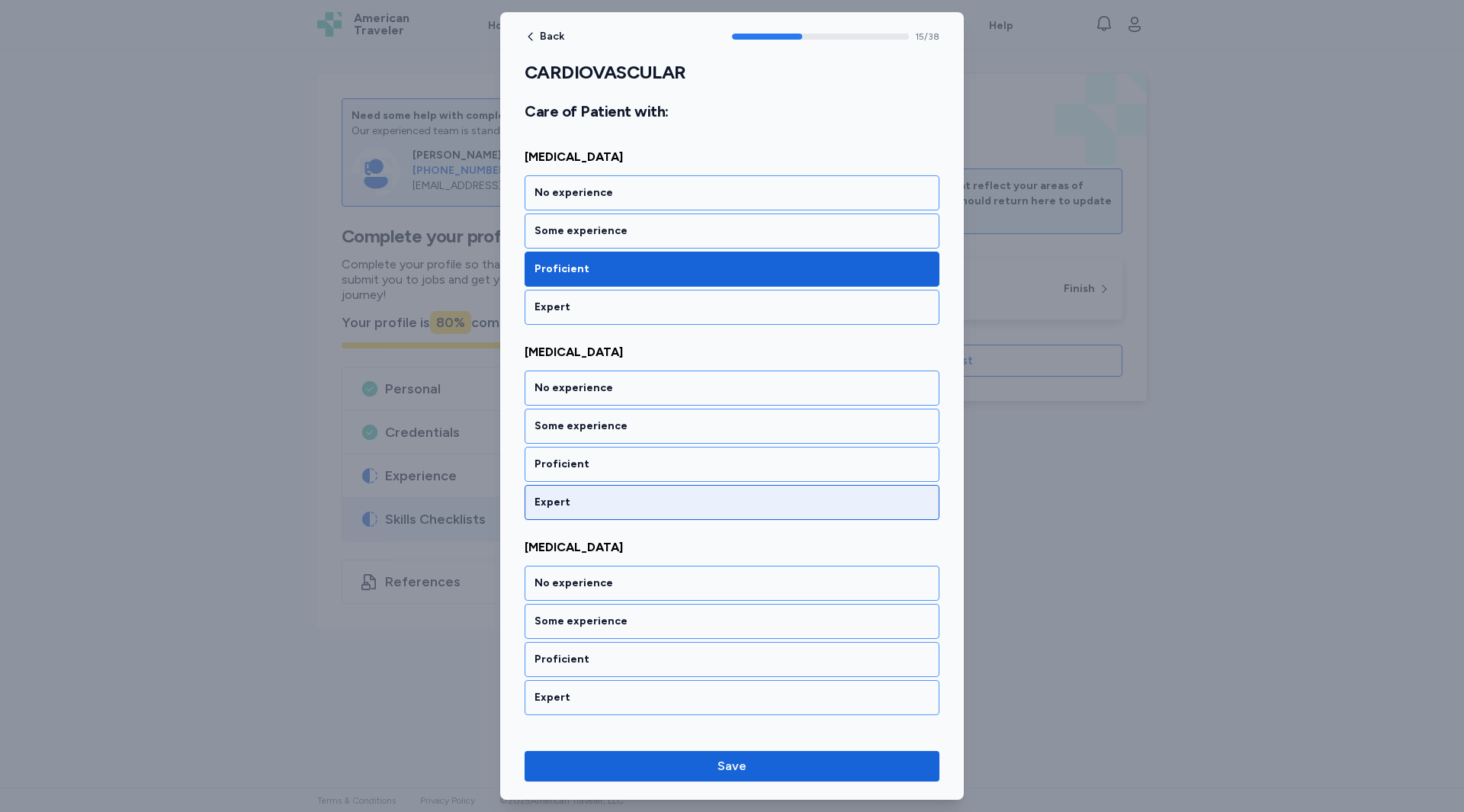
click at [572, 499] on div "Expert" at bounding box center [732, 502] width 395 height 15
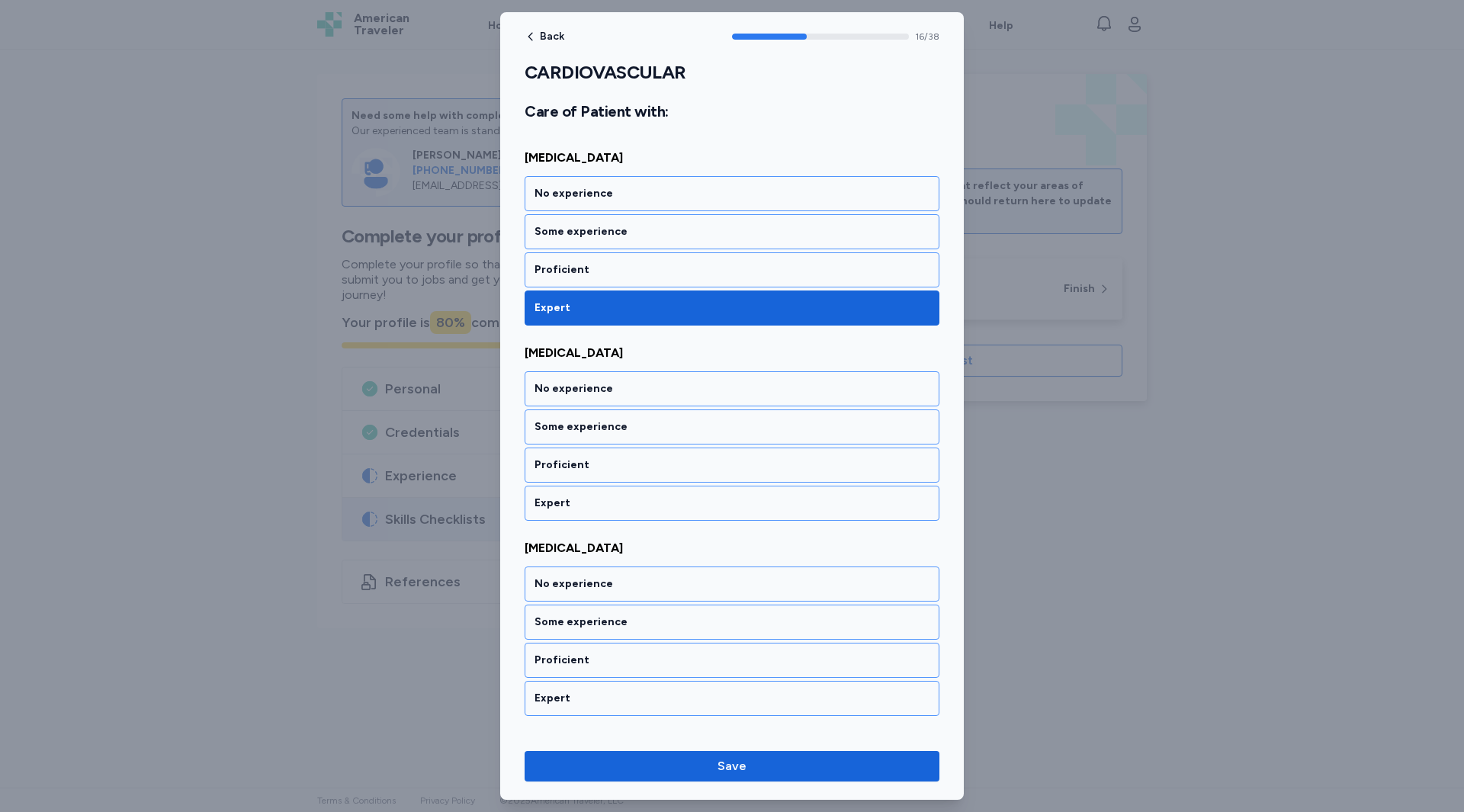
scroll to position [3209, 0]
click at [579, 467] on div "Proficient" at bounding box center [732, 463] width 395 height 15
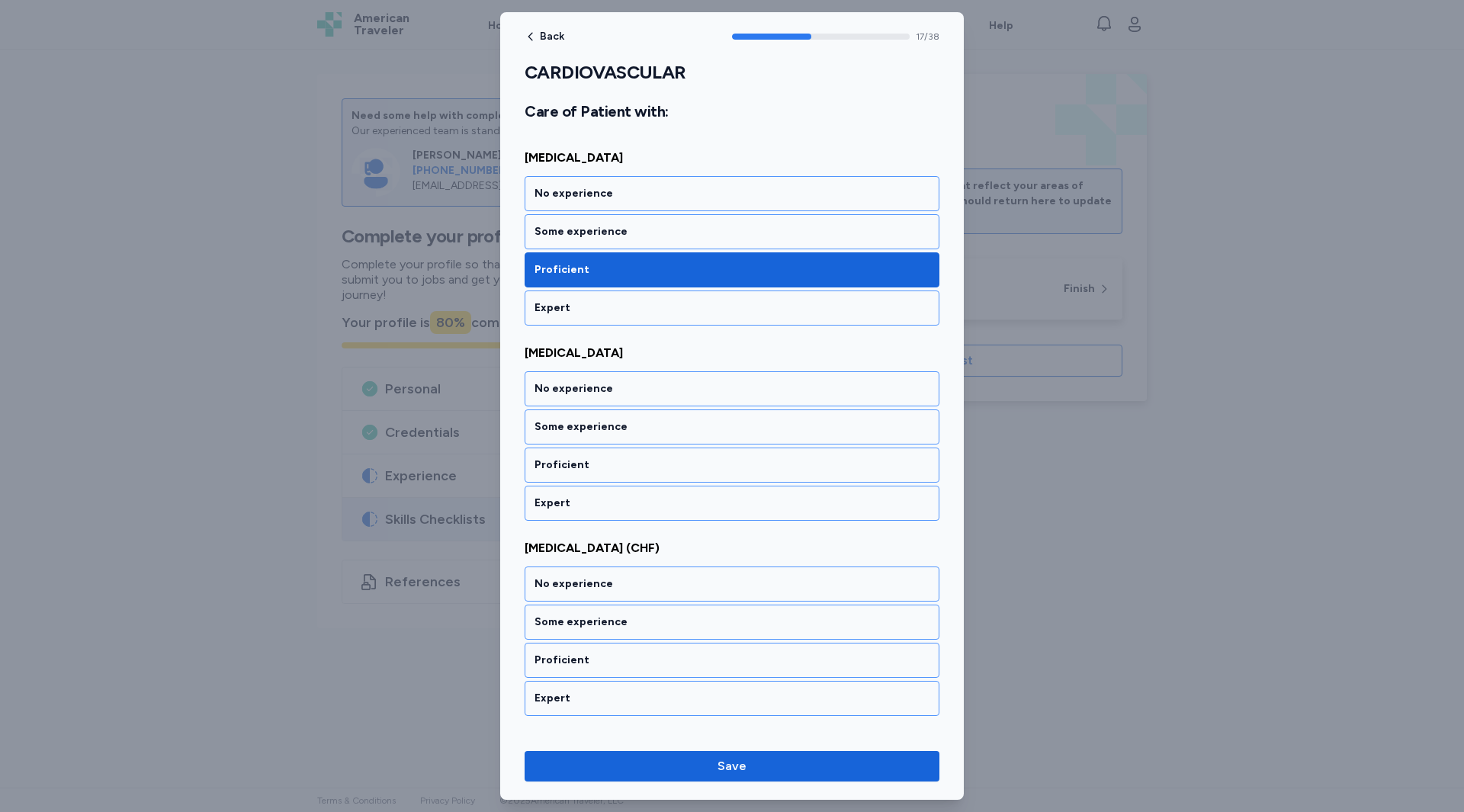
scroll to position [3404, 0]
click at [579, 467] on div "Proficient" at bounding box center [732, 463] width 395 height 15
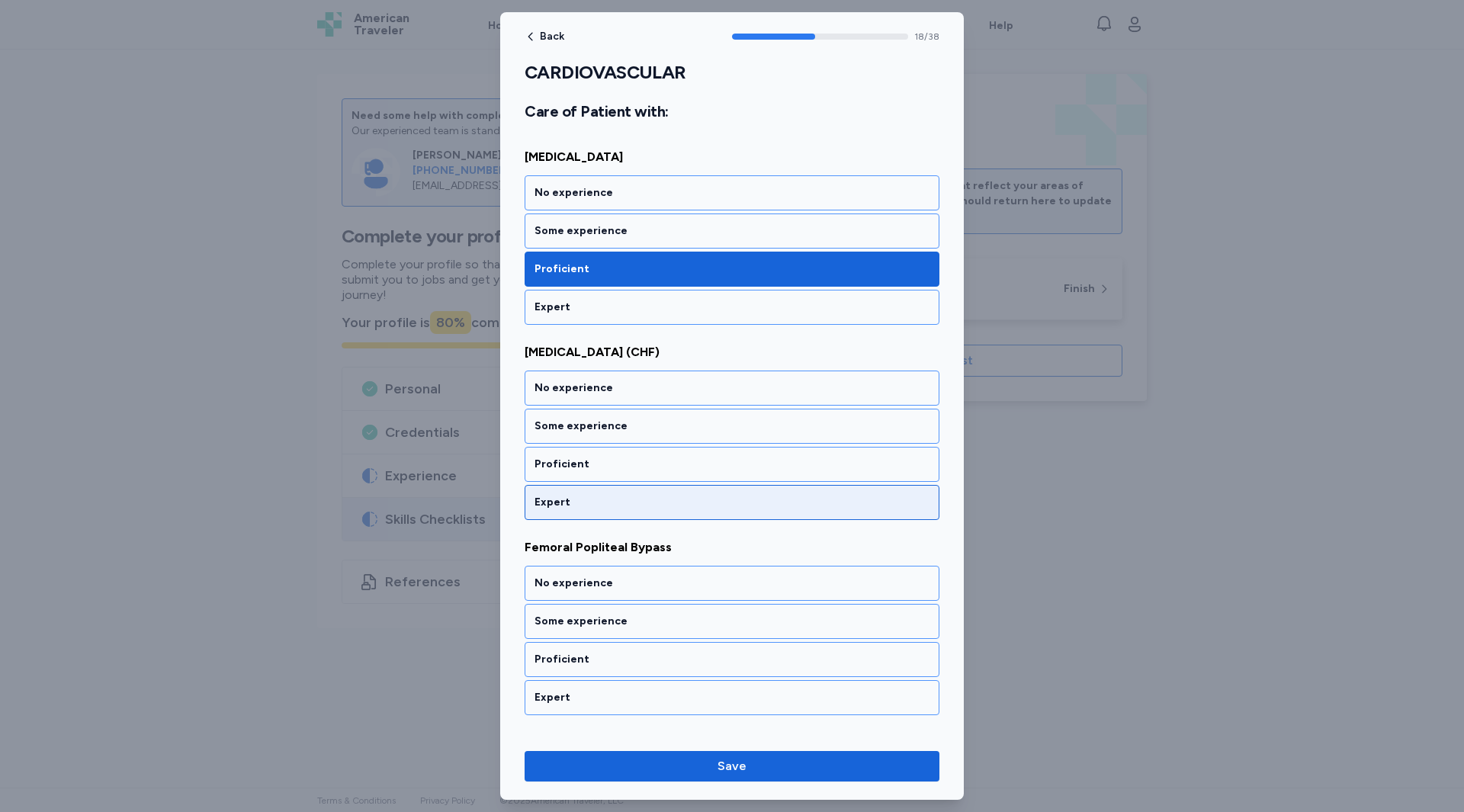
click at [581, 495] on div "Expert" at bounding box center [732, 502] width 395 height 15
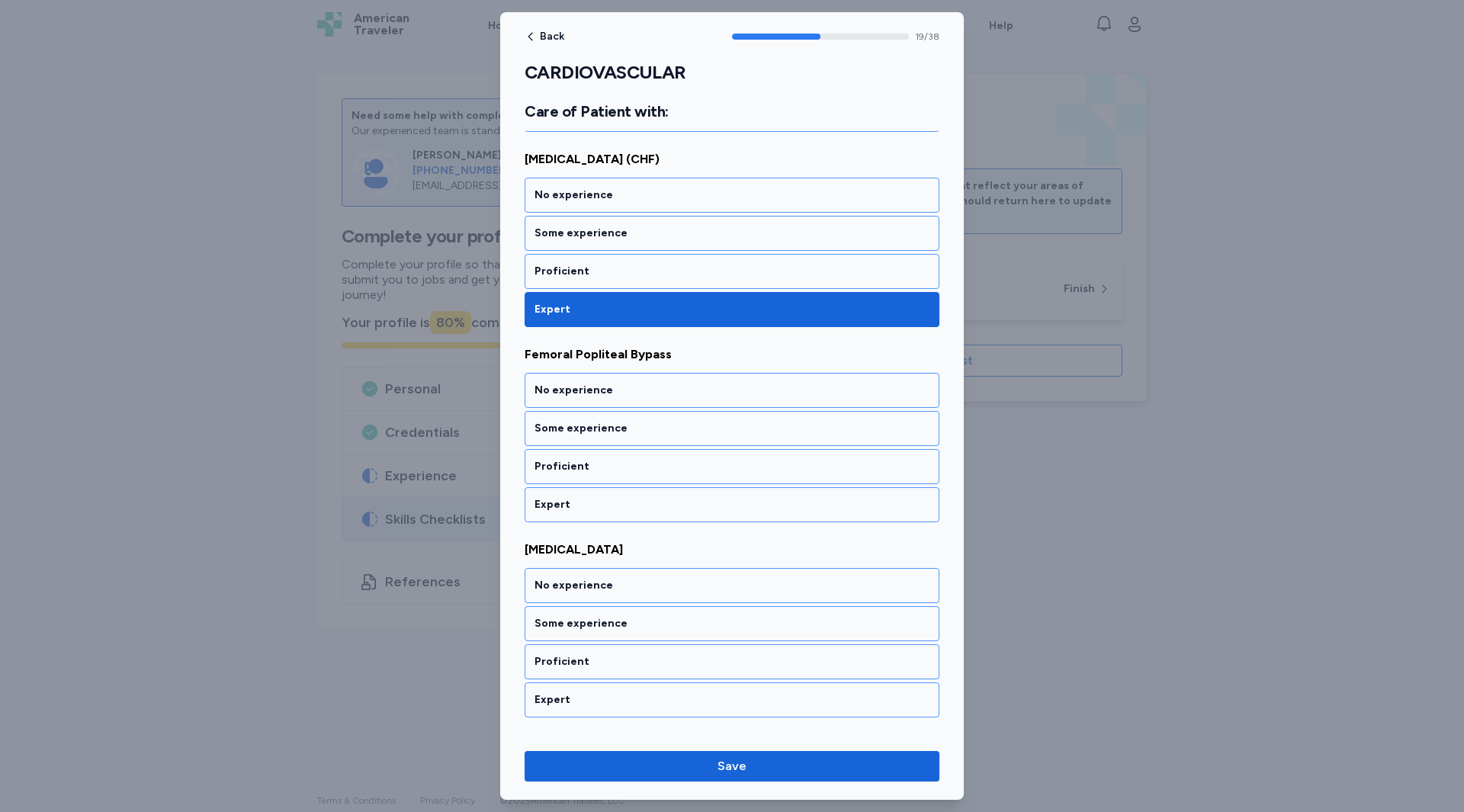
scroll to position [3795, 0]
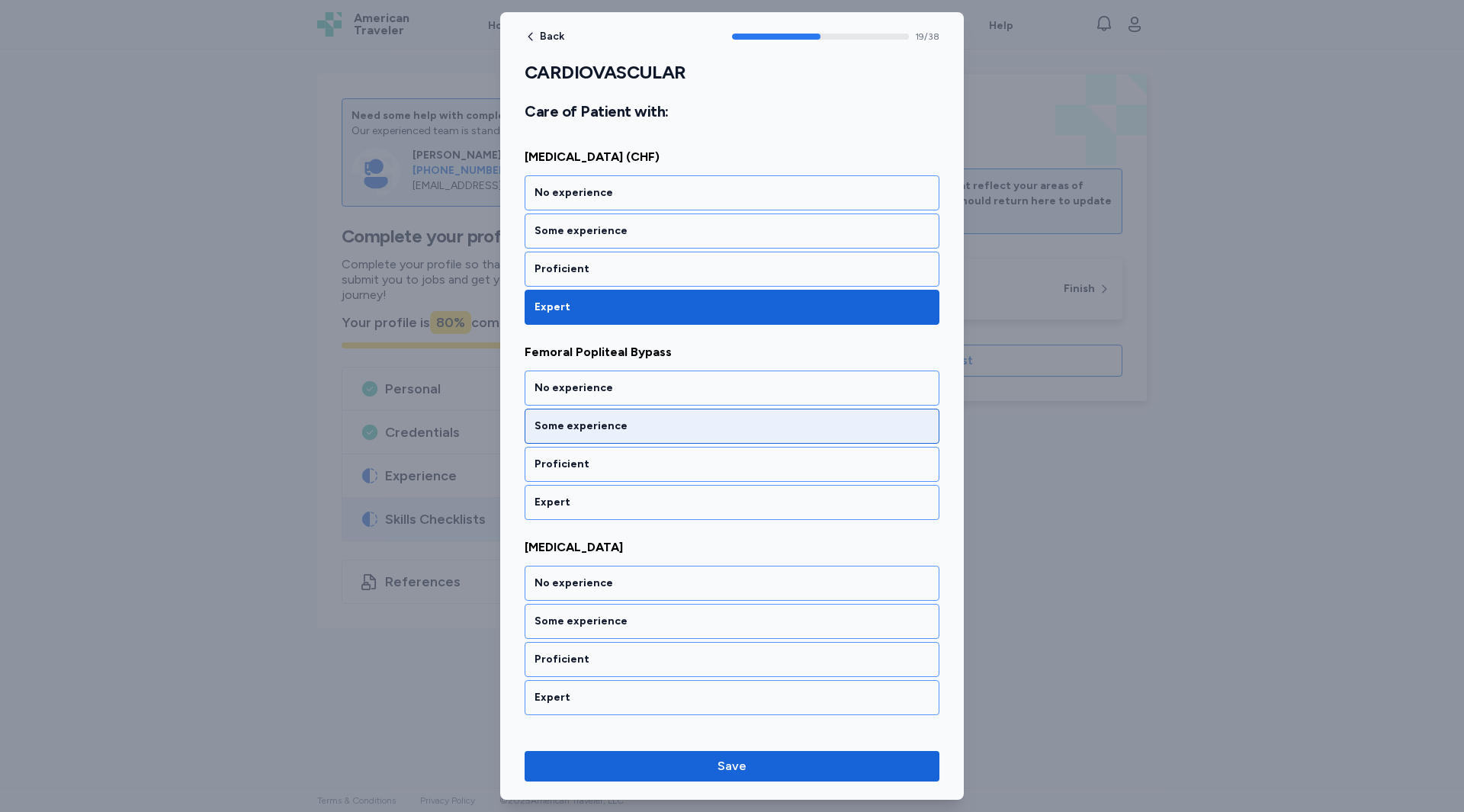
click at [585, 428] on div "Some experience" at bounding box center [732, 425] width 395 height 15
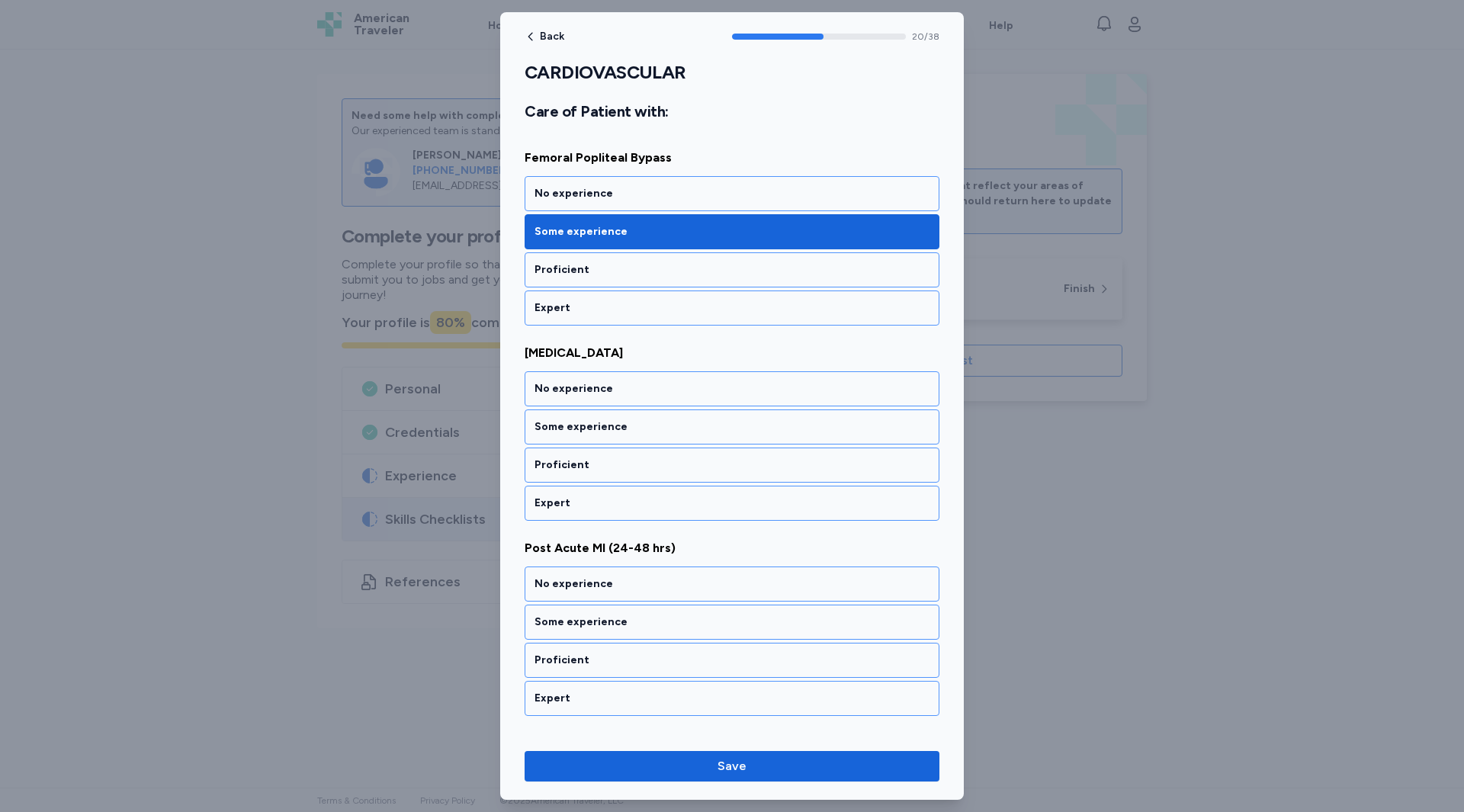
scroll to position [3990, 0]
click at [577, 464] on div "Proficient" at bounding box center [732, 463] width 395 height 15
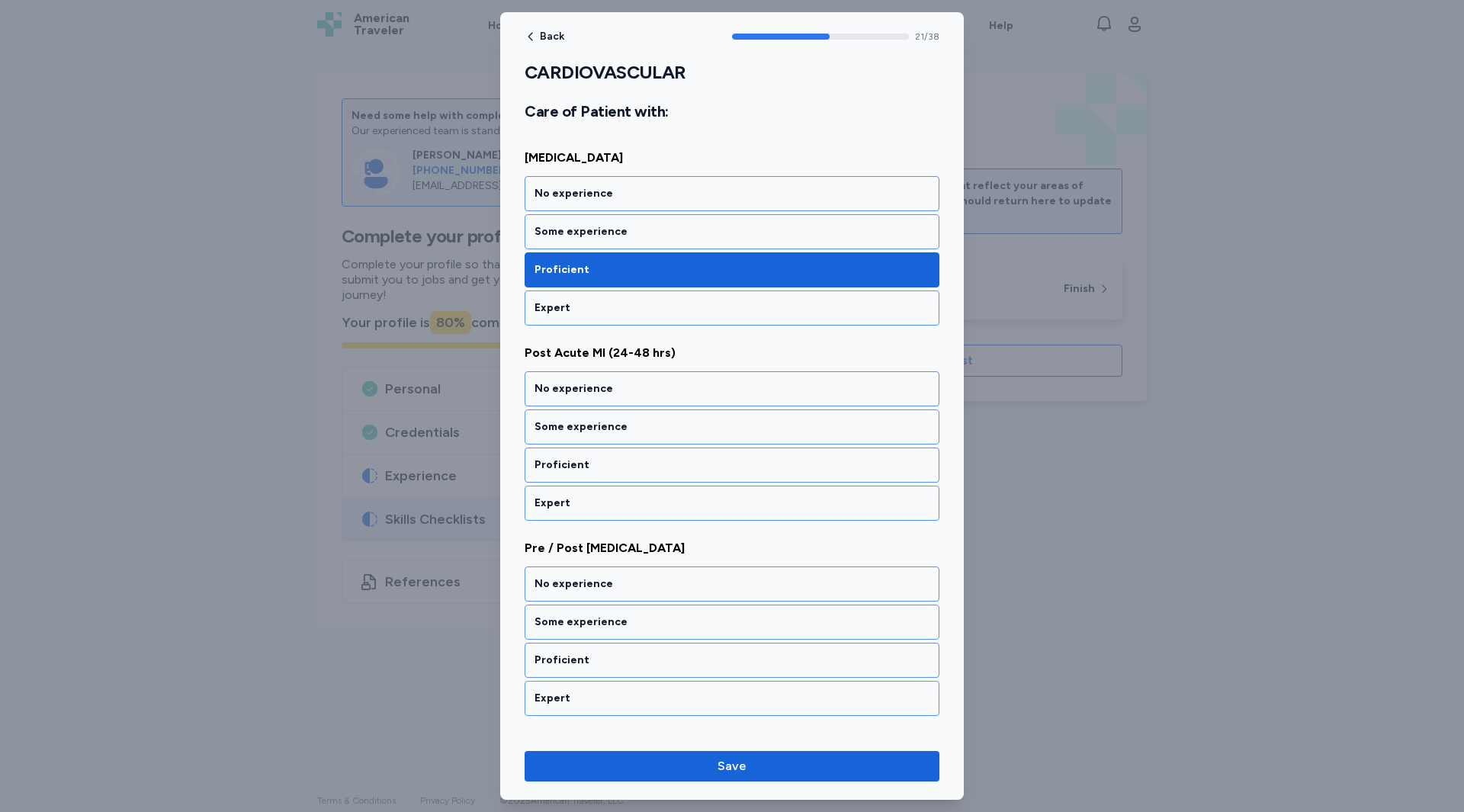
scroll to position [4186, 0]
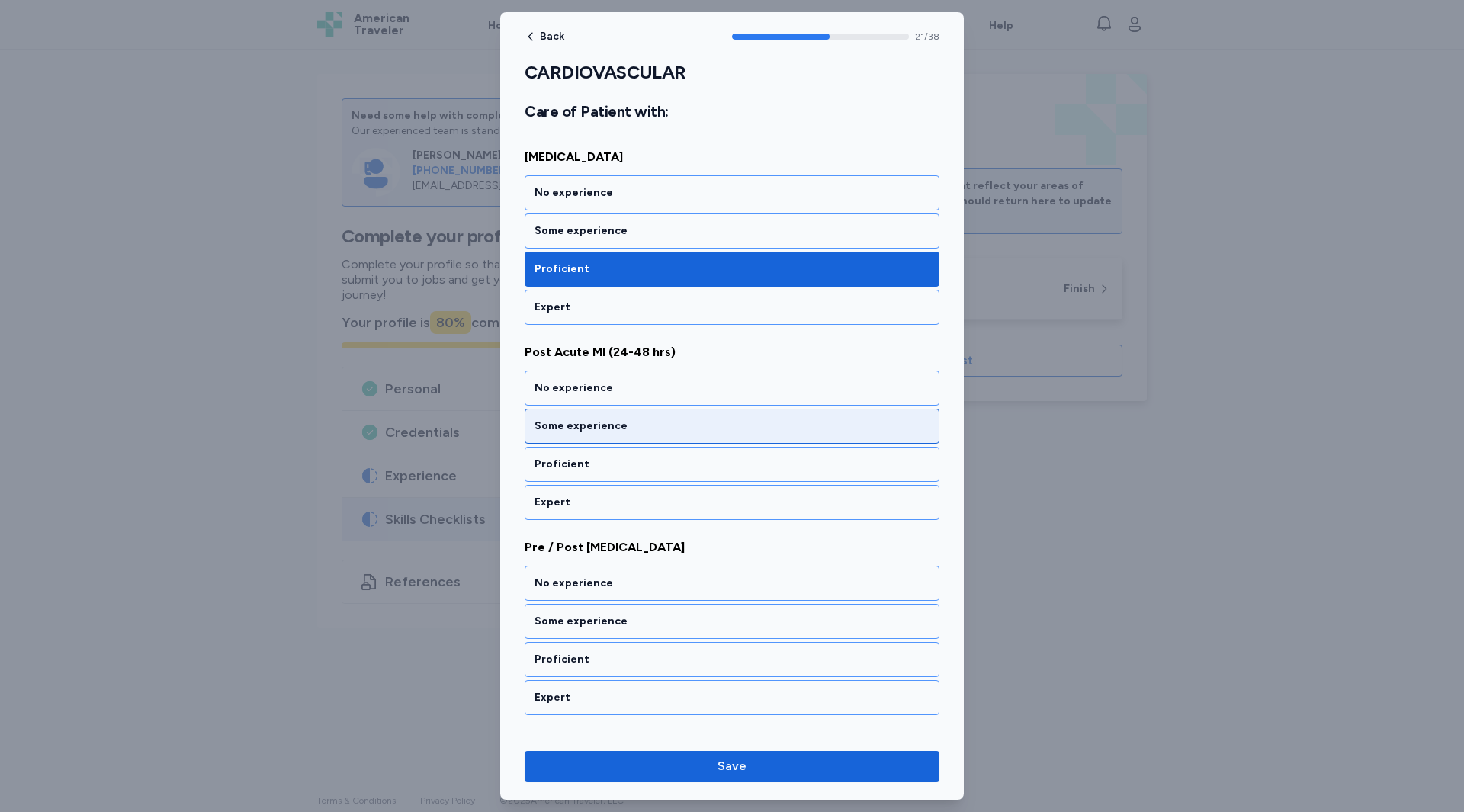
click at [566, 428] on div "Some experience" at bounding box center [732, 425] width 395 height 15
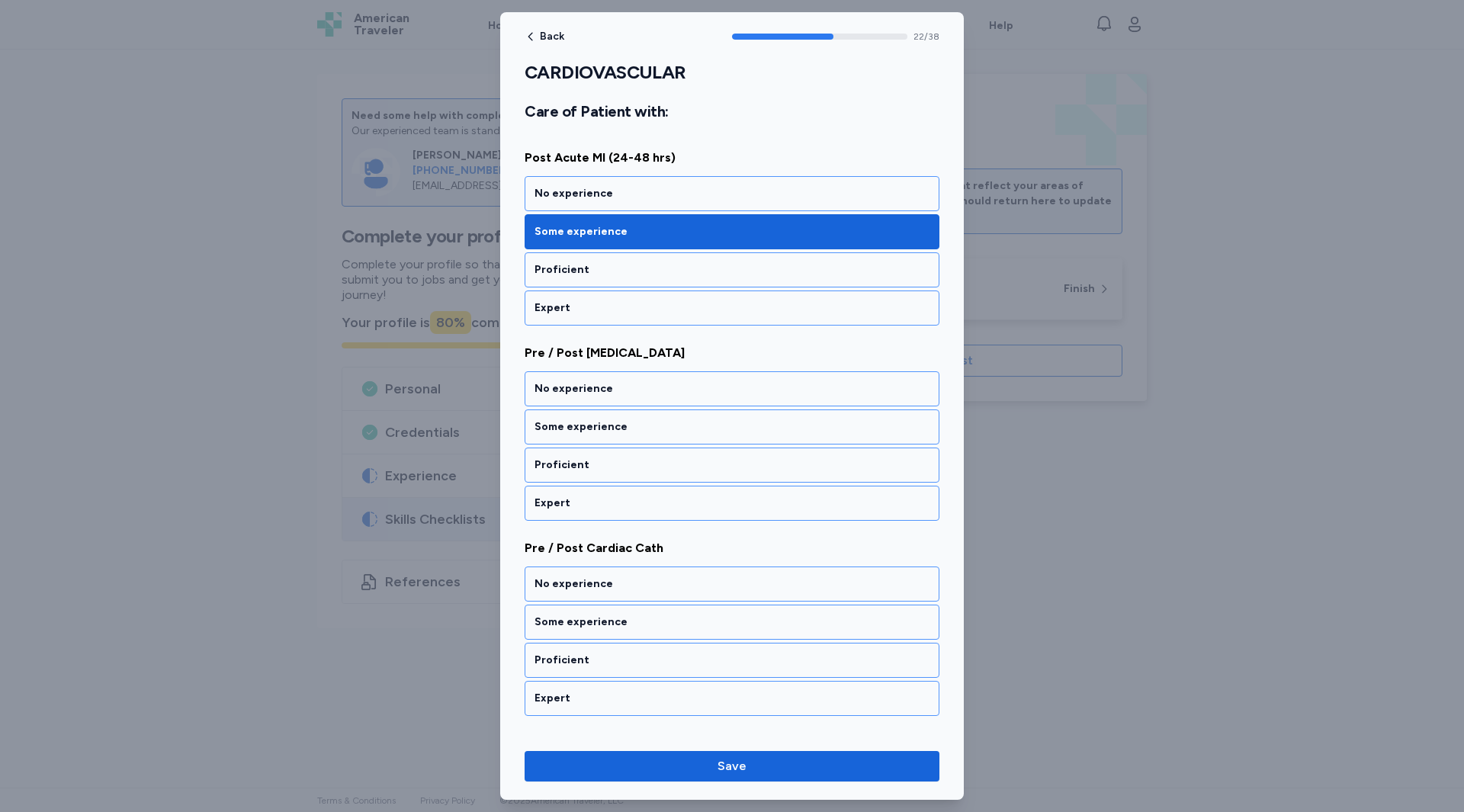
scroll to position [4381, 0]
click at [564, 460] on div "Proficient" at bounding box center [732, 463] width 395 height 15
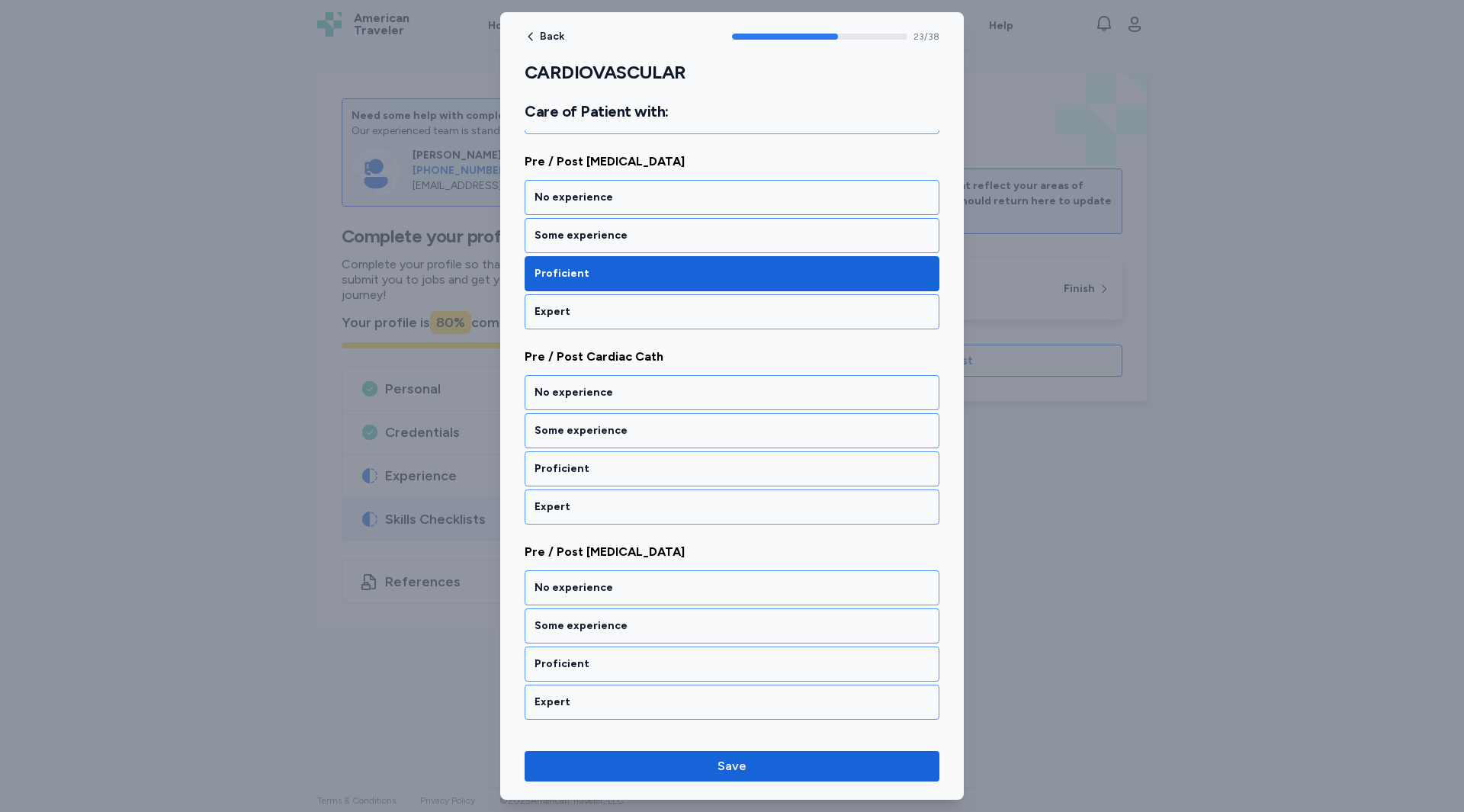
scroll to position [4575, 0]
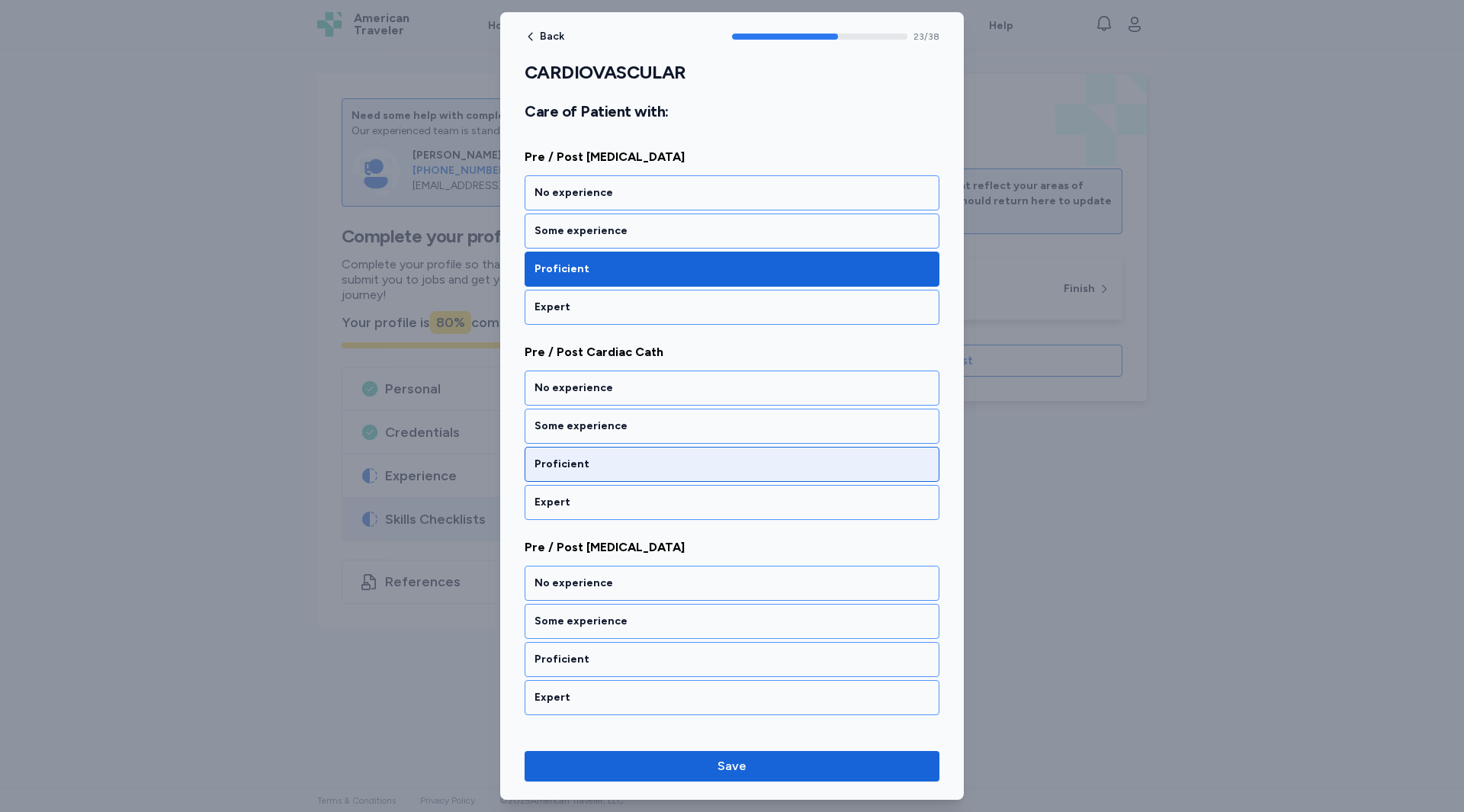
click at [566, 461] on div "Proficient" at bounding box center [732, 463] width 395 height 15
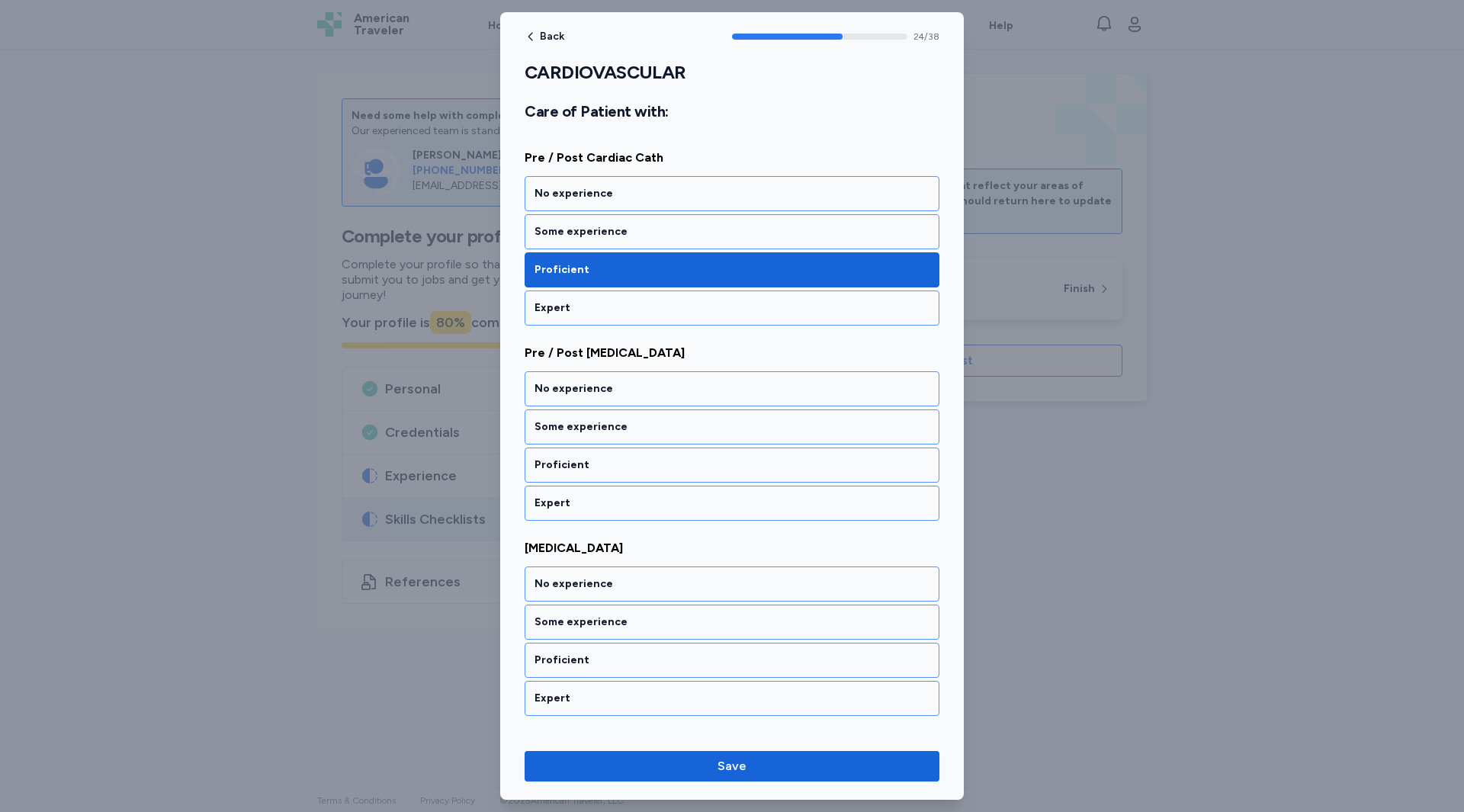
scroll to position [4770, 0]
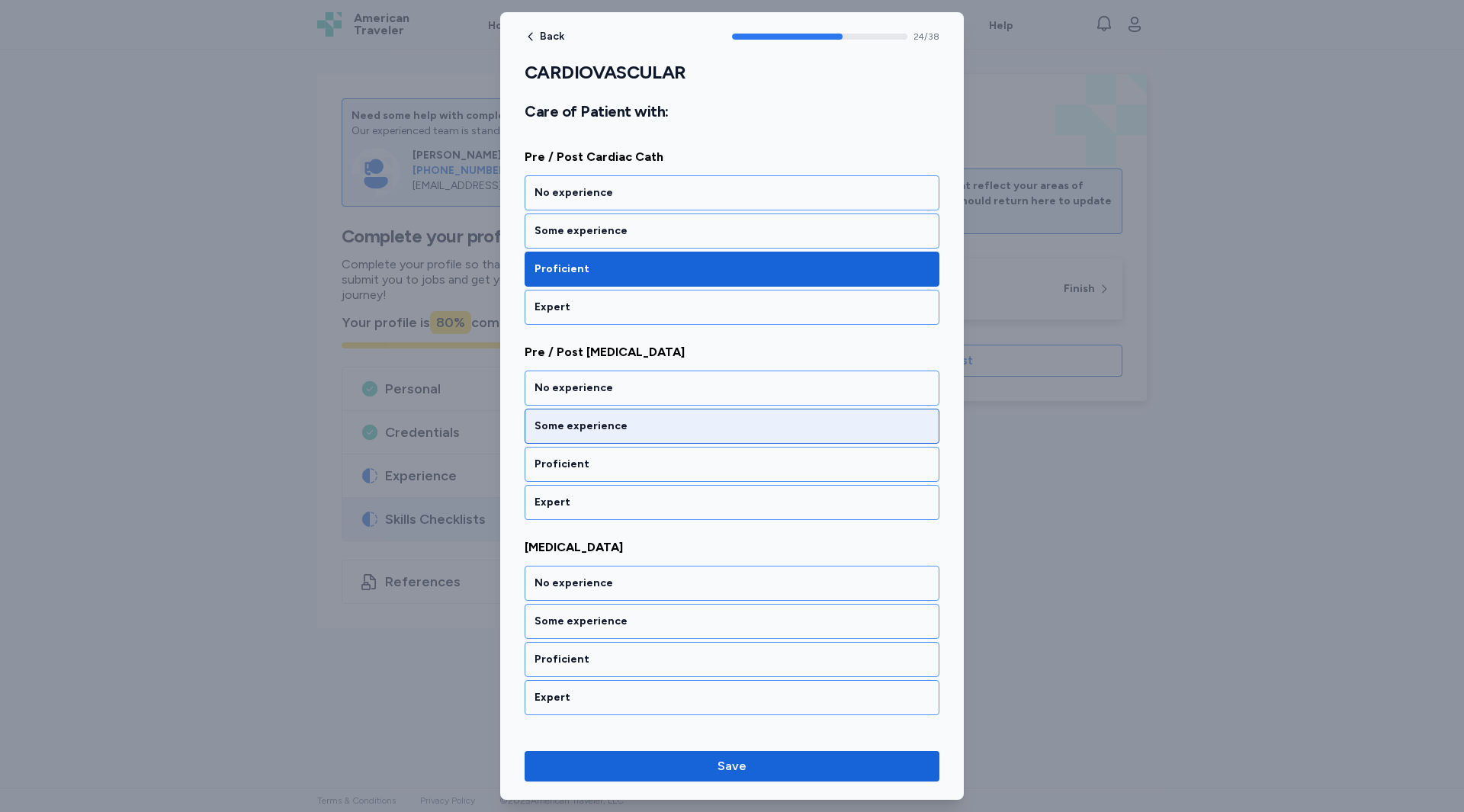
click at [570, 426] on div "Some experience" at bounding box center [732, 425] width 395 height 15
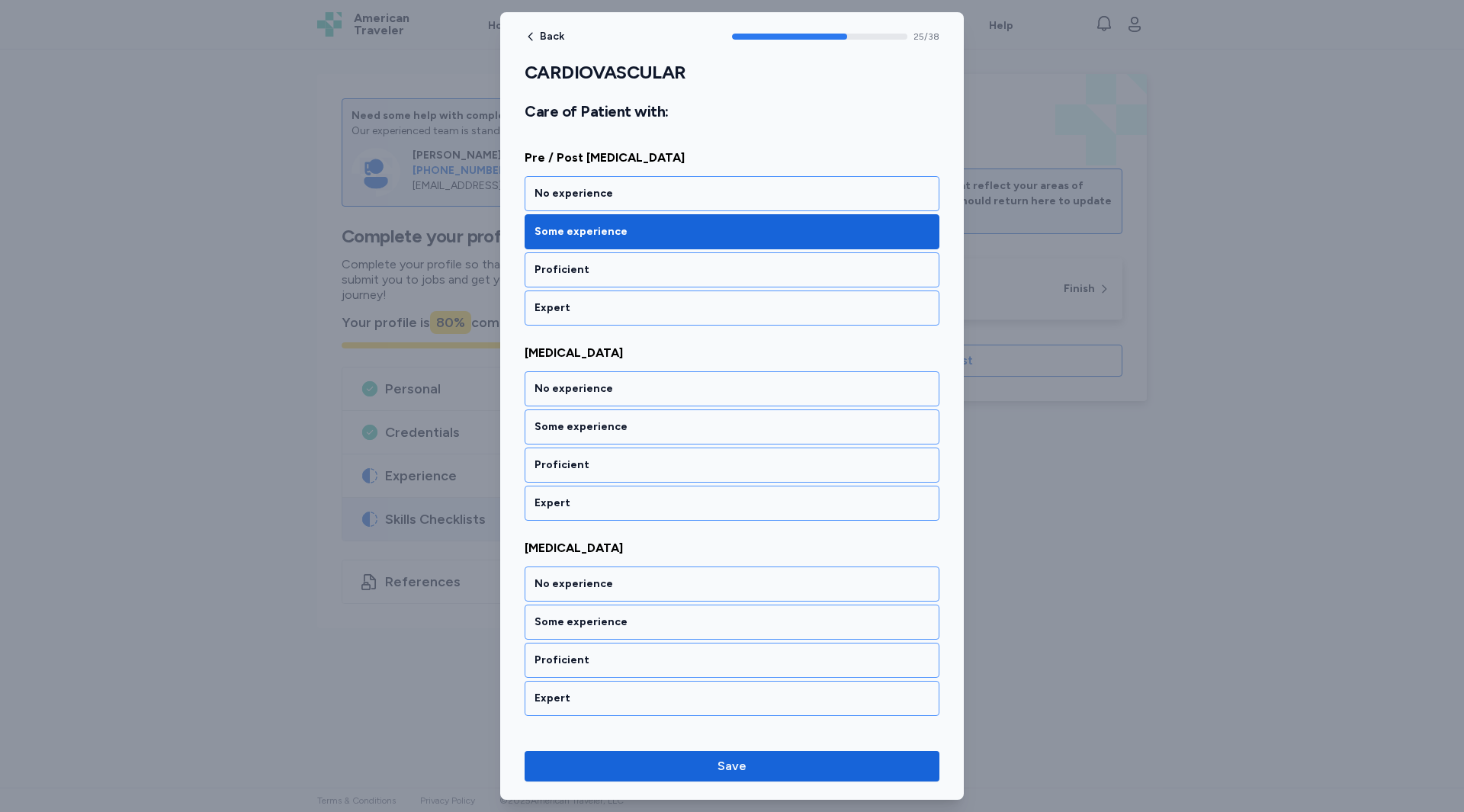
scroll to position [4966, 0]
click at [560, 492] on div "Expert" at bounding box center [732, 502] width 415 height 35
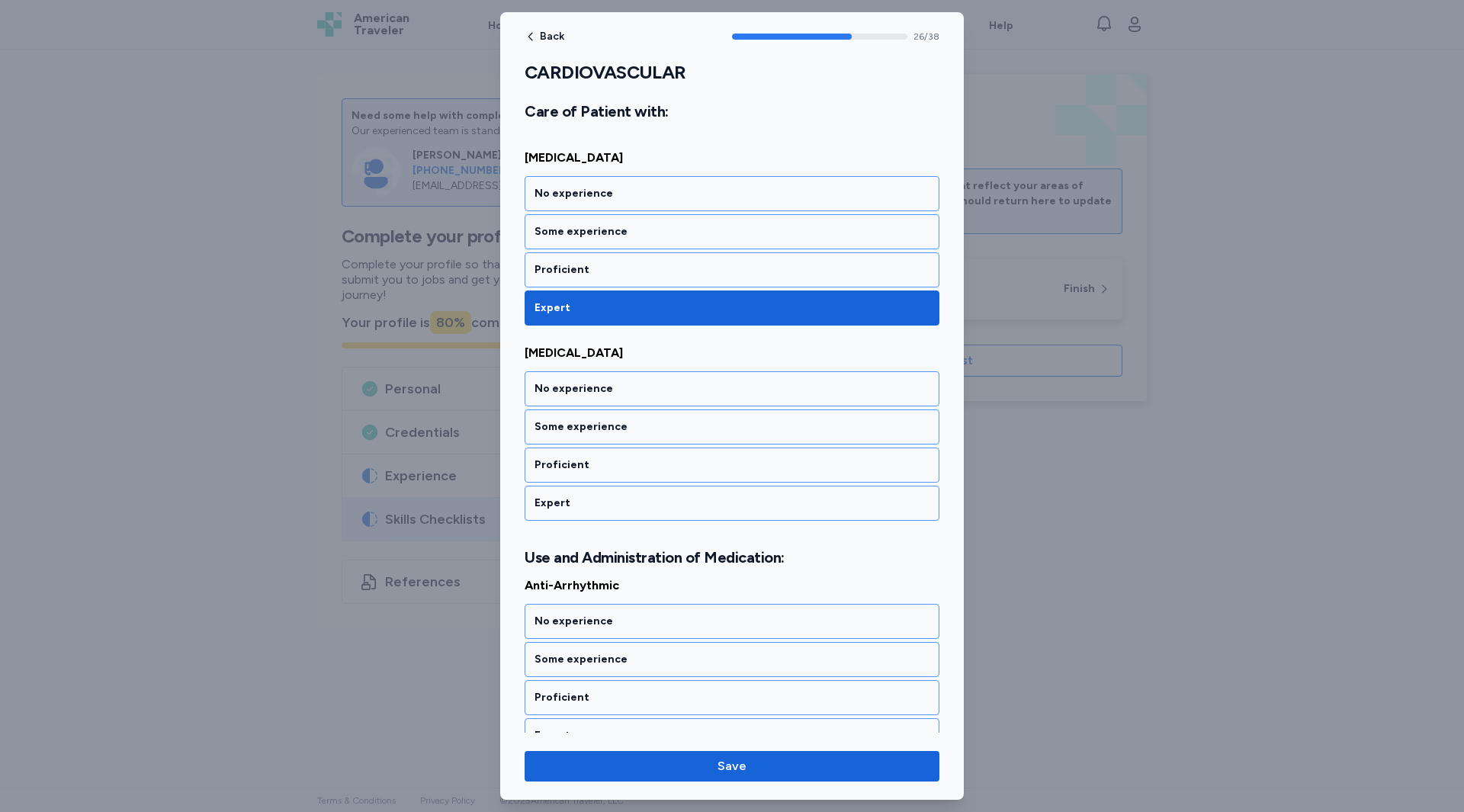
scroll to position [5161, 0]
click at [560, 506] on div "Expert" at bounding box center [732, 502] width 395 height 15
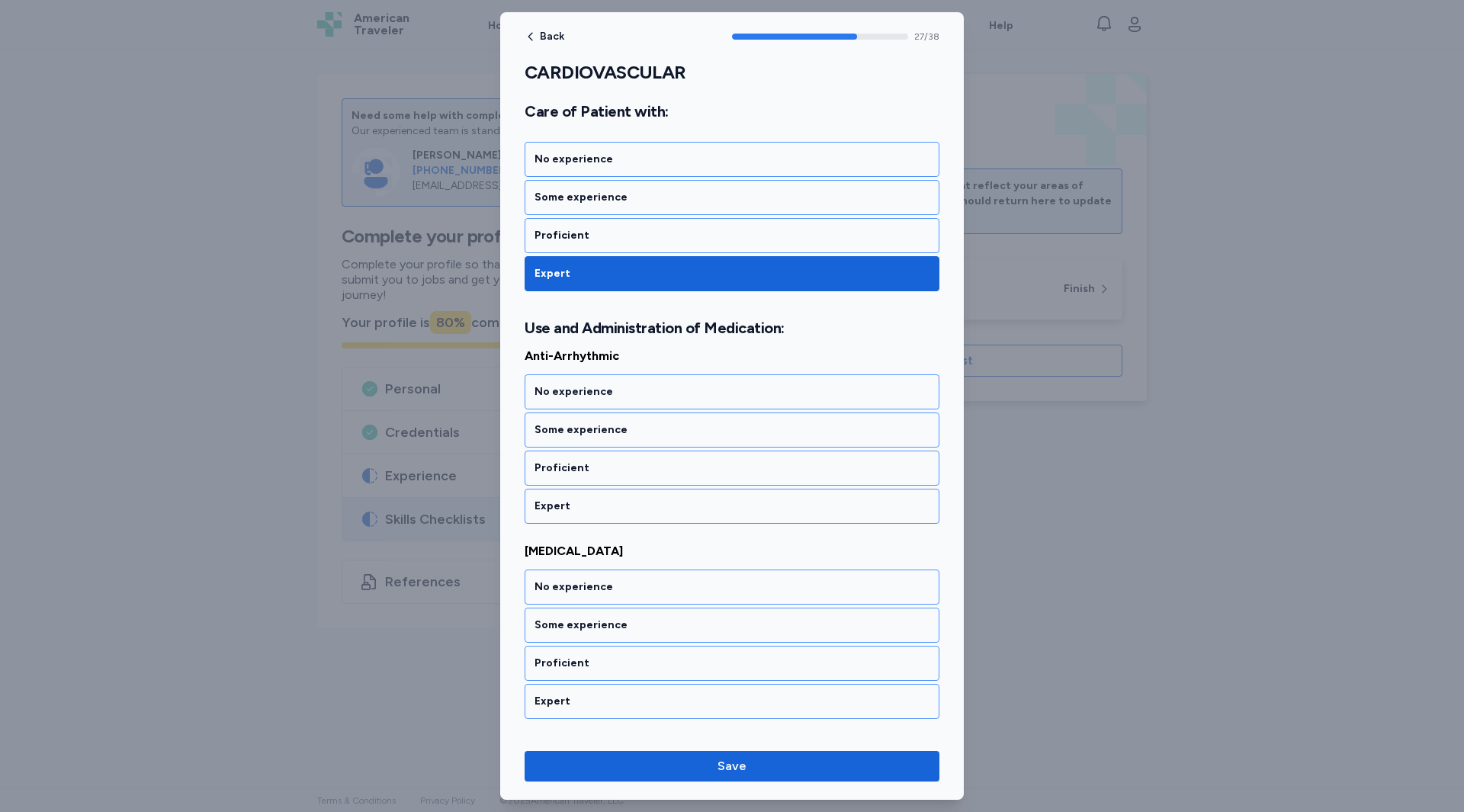
scroll to position [5394, 0]
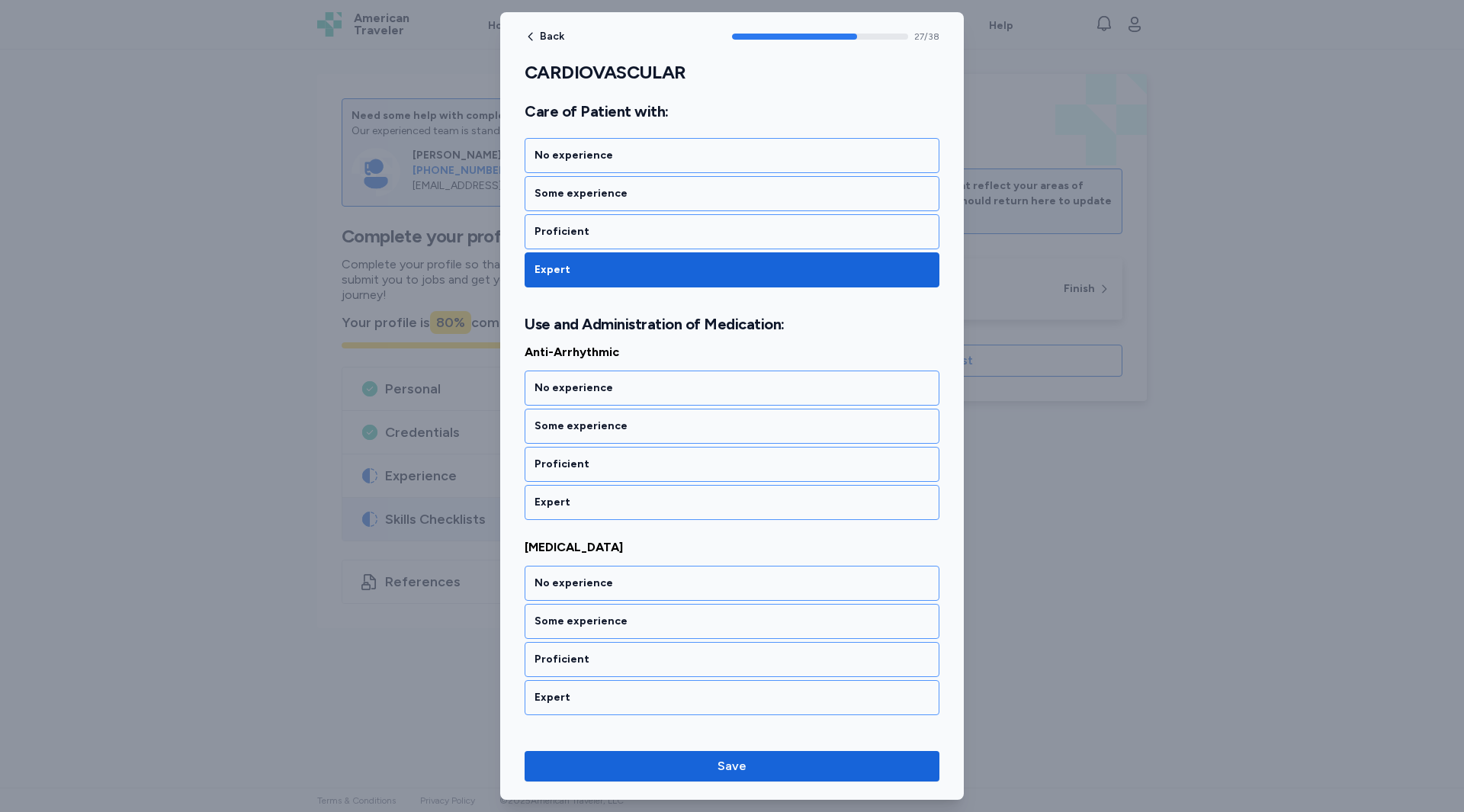
click at [560, 506] on div "Expert" at bounding box center [732, 502] width 395 height 15
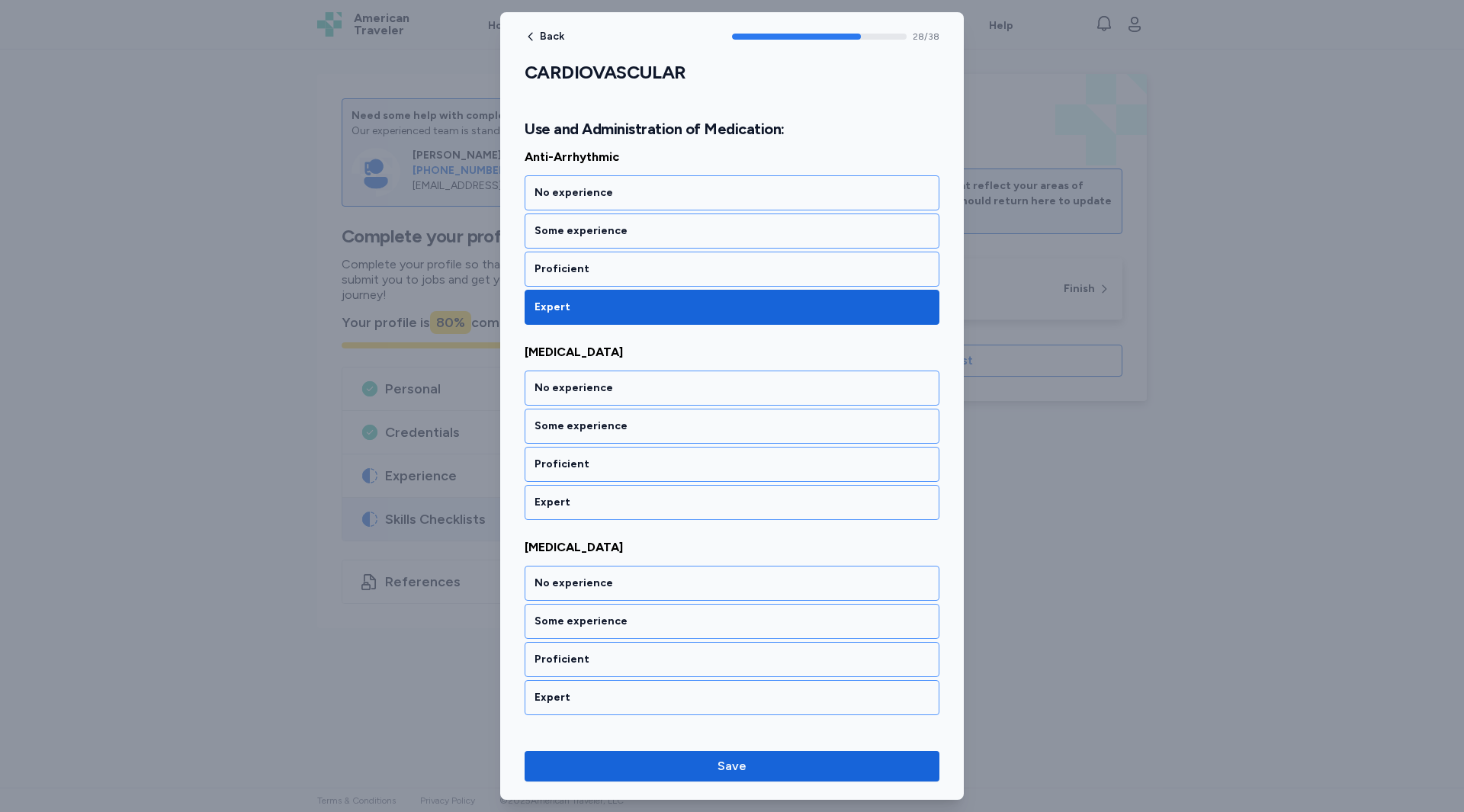
click at [560, 506] on div "Expert" at bounding box center [732, 502] width 395 height 15
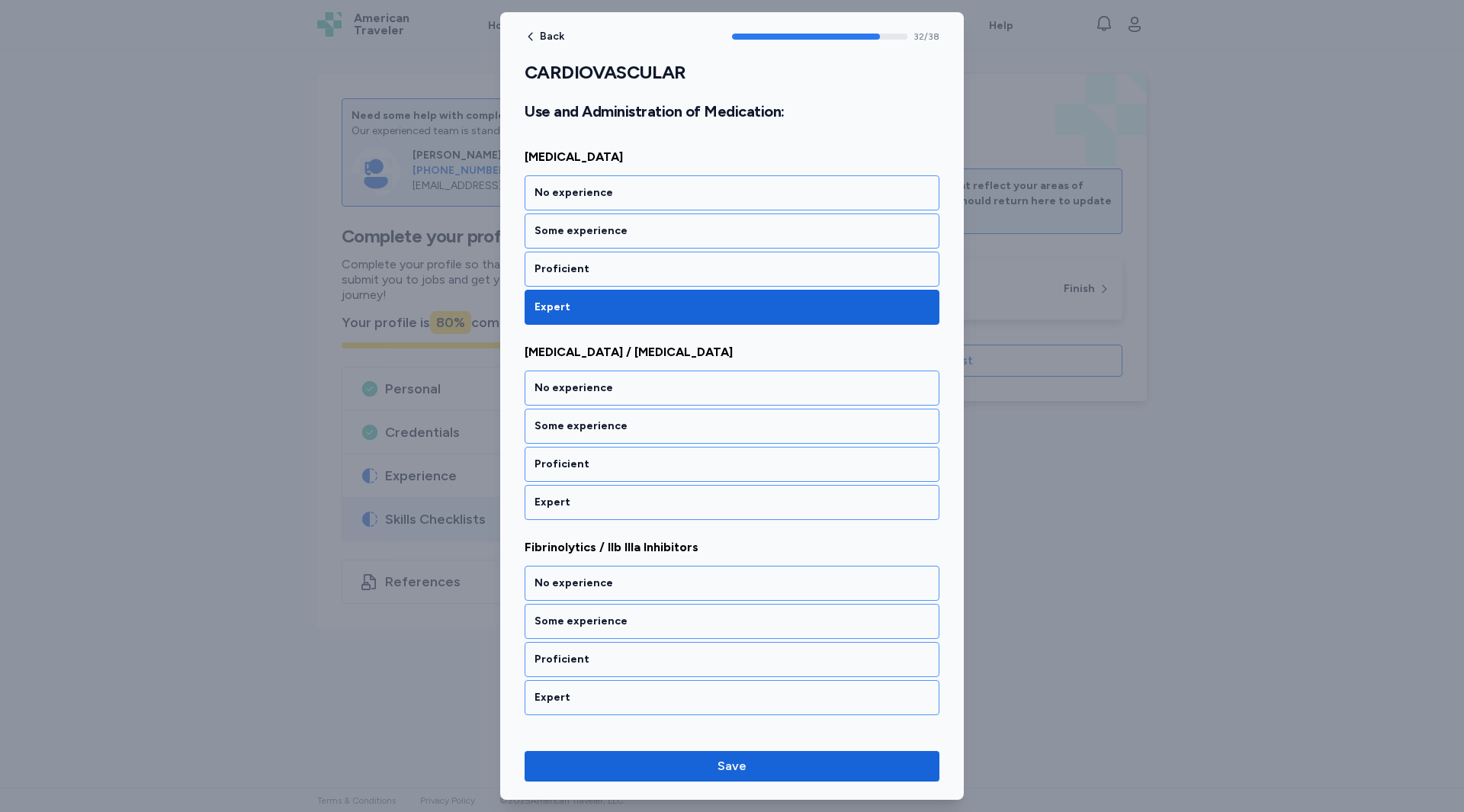
click at [560, 506] on div "Expert" at bounding box center [732, 502] width 395 height 15
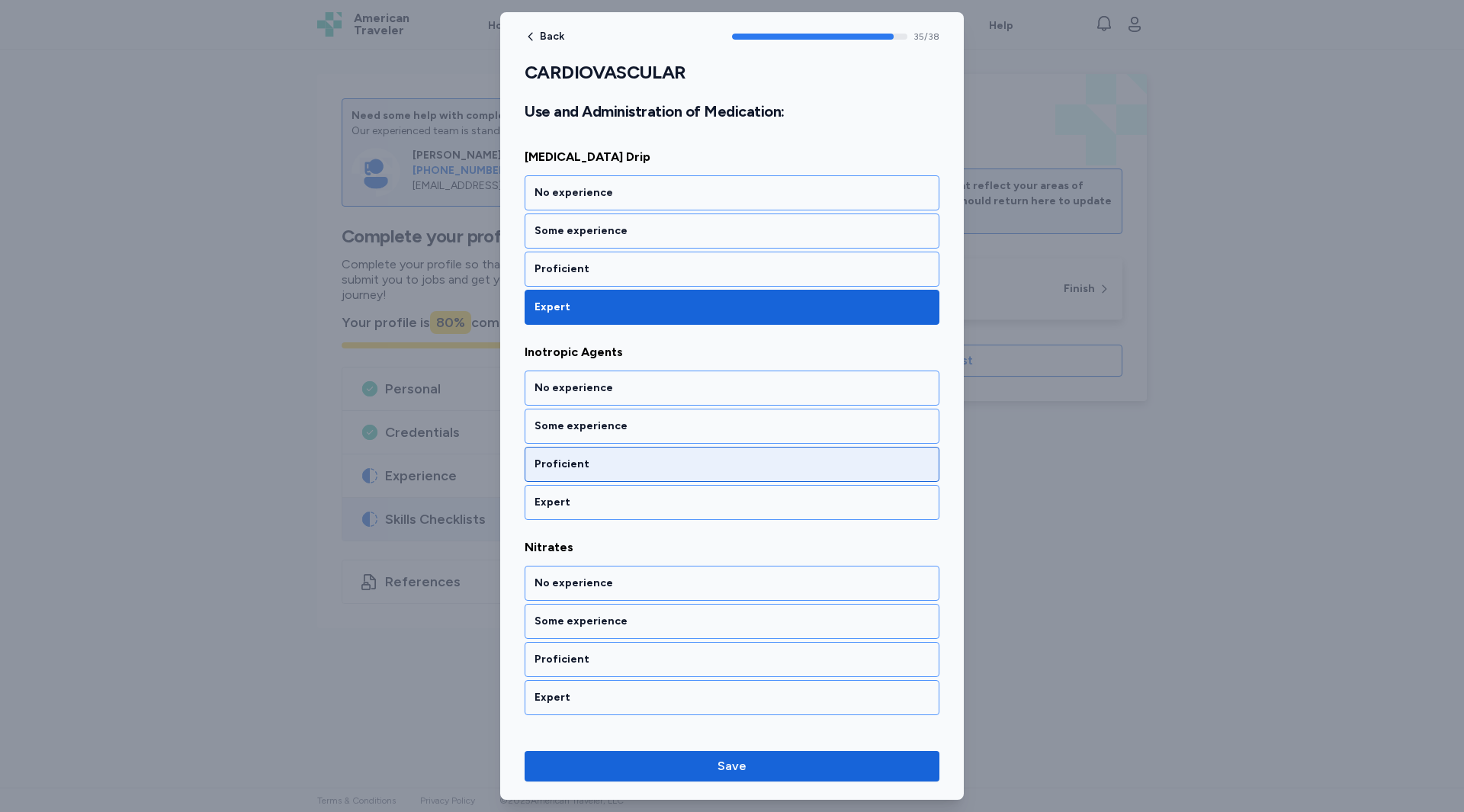
click at [564, 461] on div "Proficient" at bounding box center [732, 463] width 395 height 15
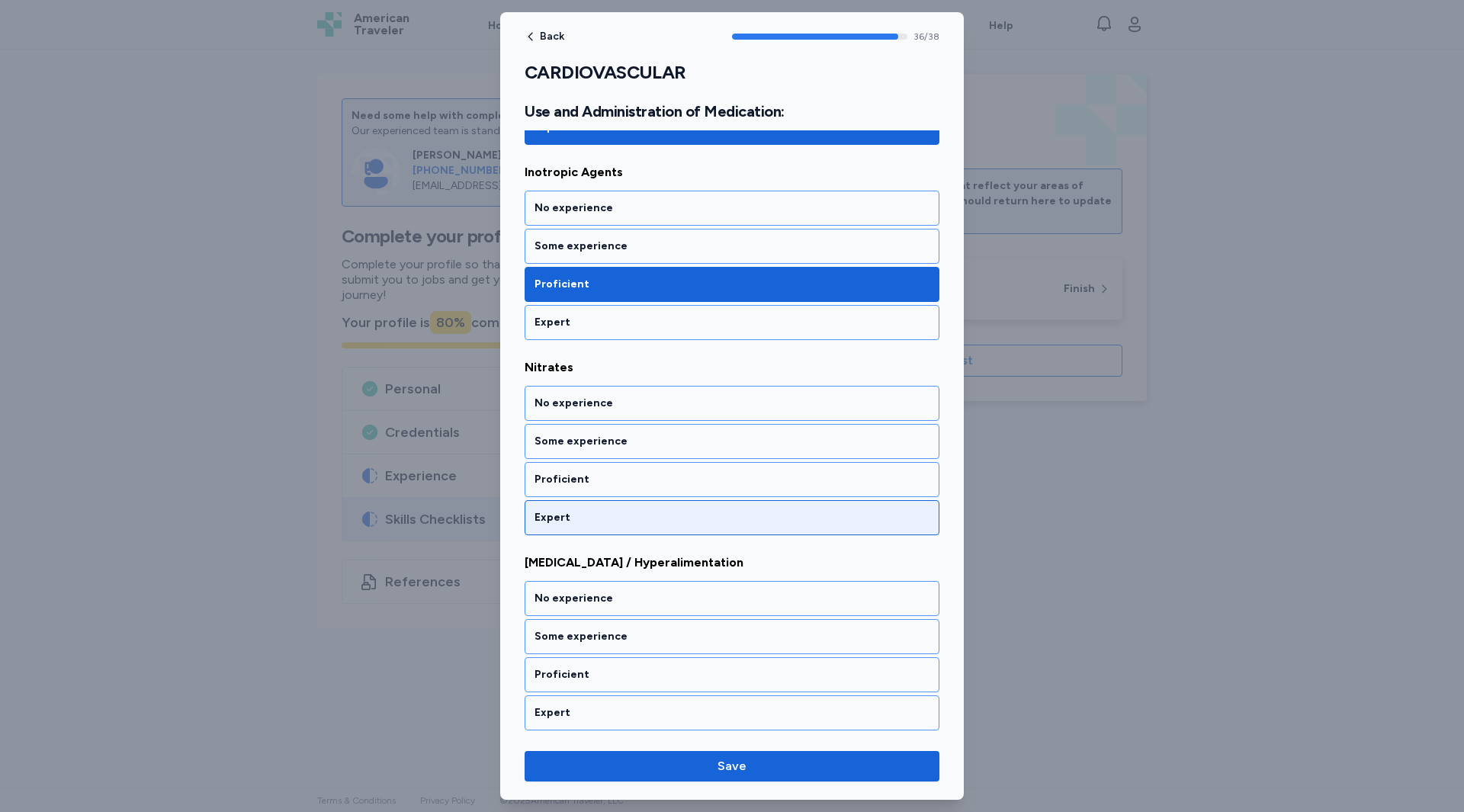
scroll to position [7136, 0]
click at [566, 516] on div "Expert" at bounding box center [732, 516] width 395 height 15
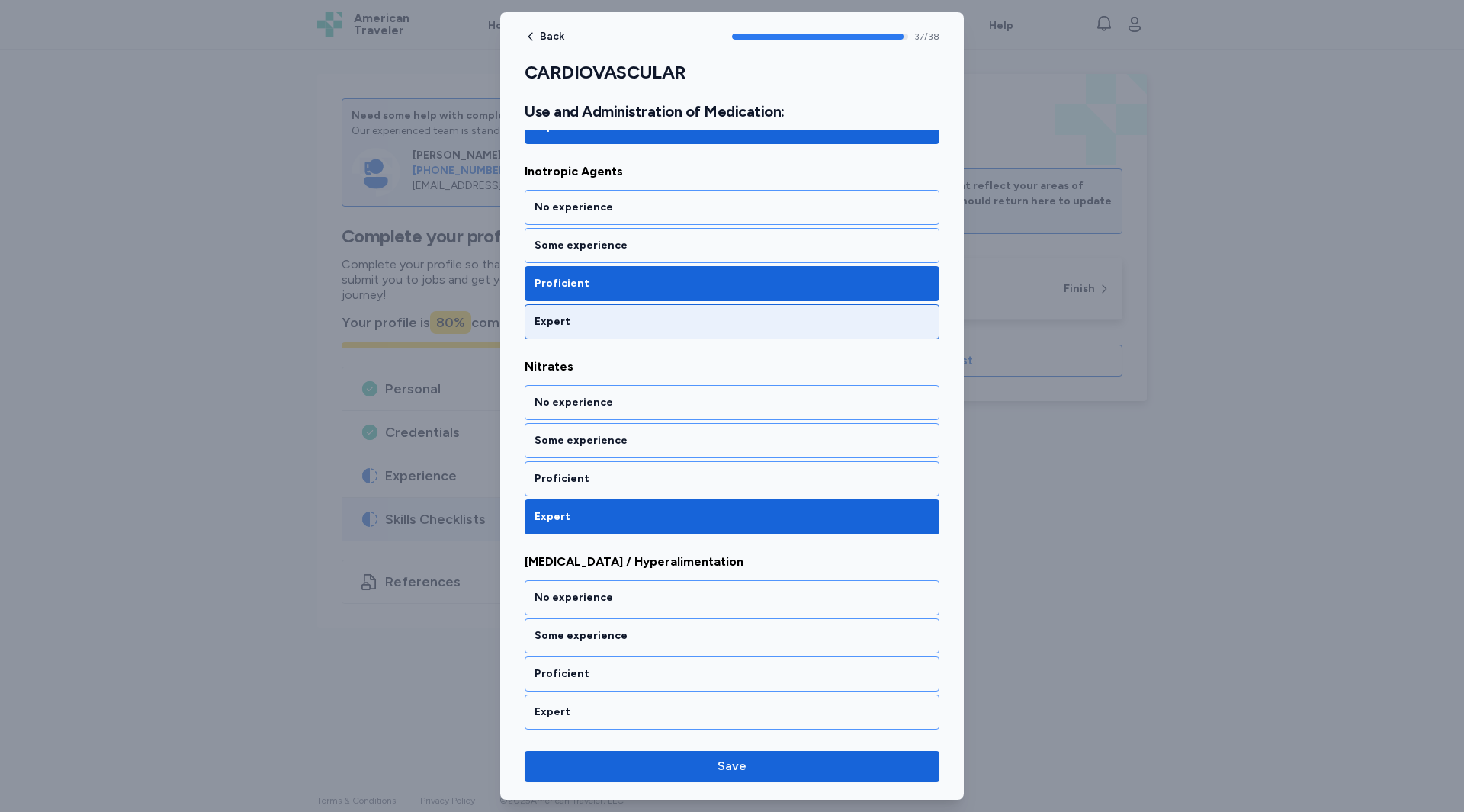
click at [583, 325] on div "Expert" at bounding box center [732, 321] width 395 height 15
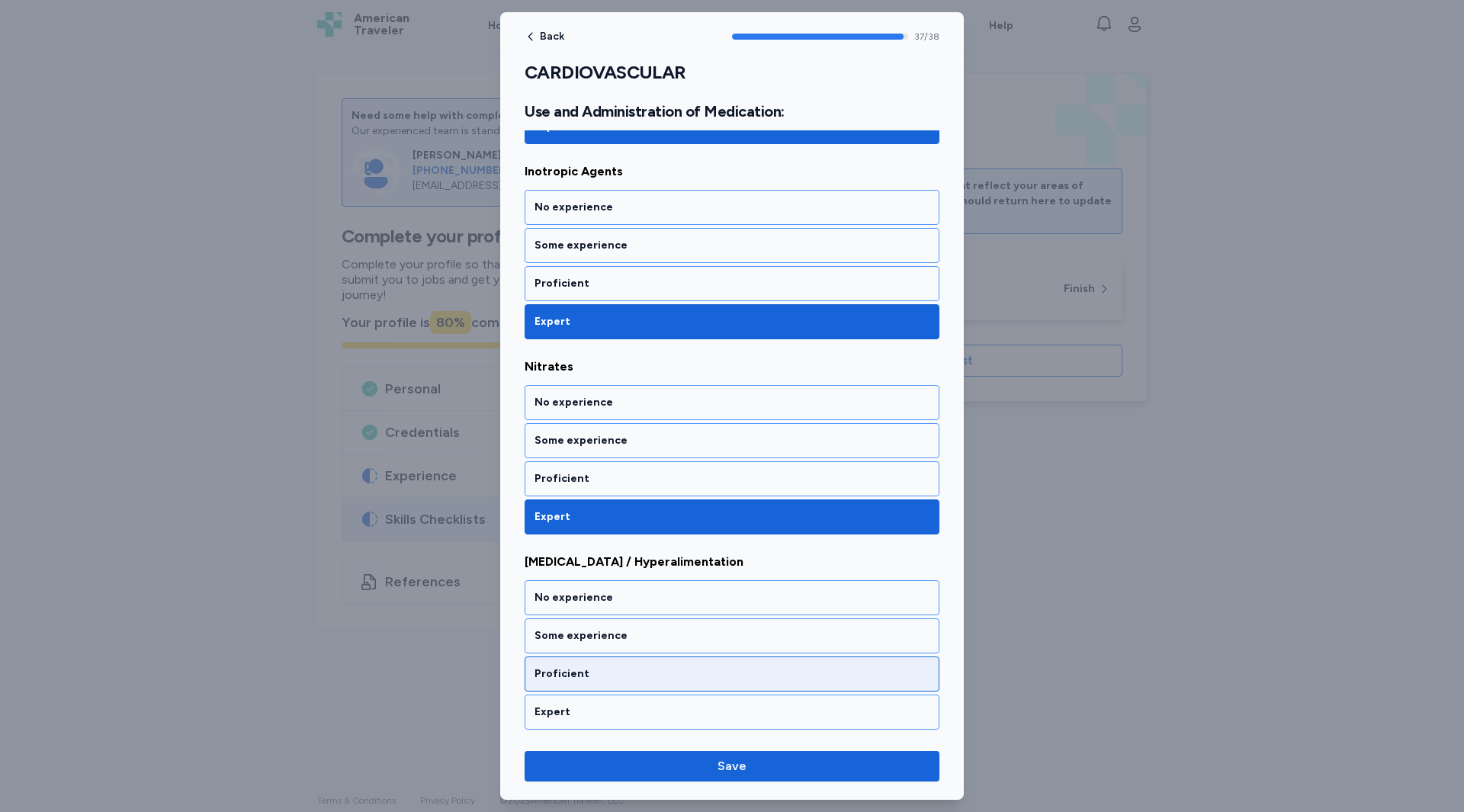
click at [560, 684] on div "Proficient" at bounding box center [732, 674] width 415 height 35
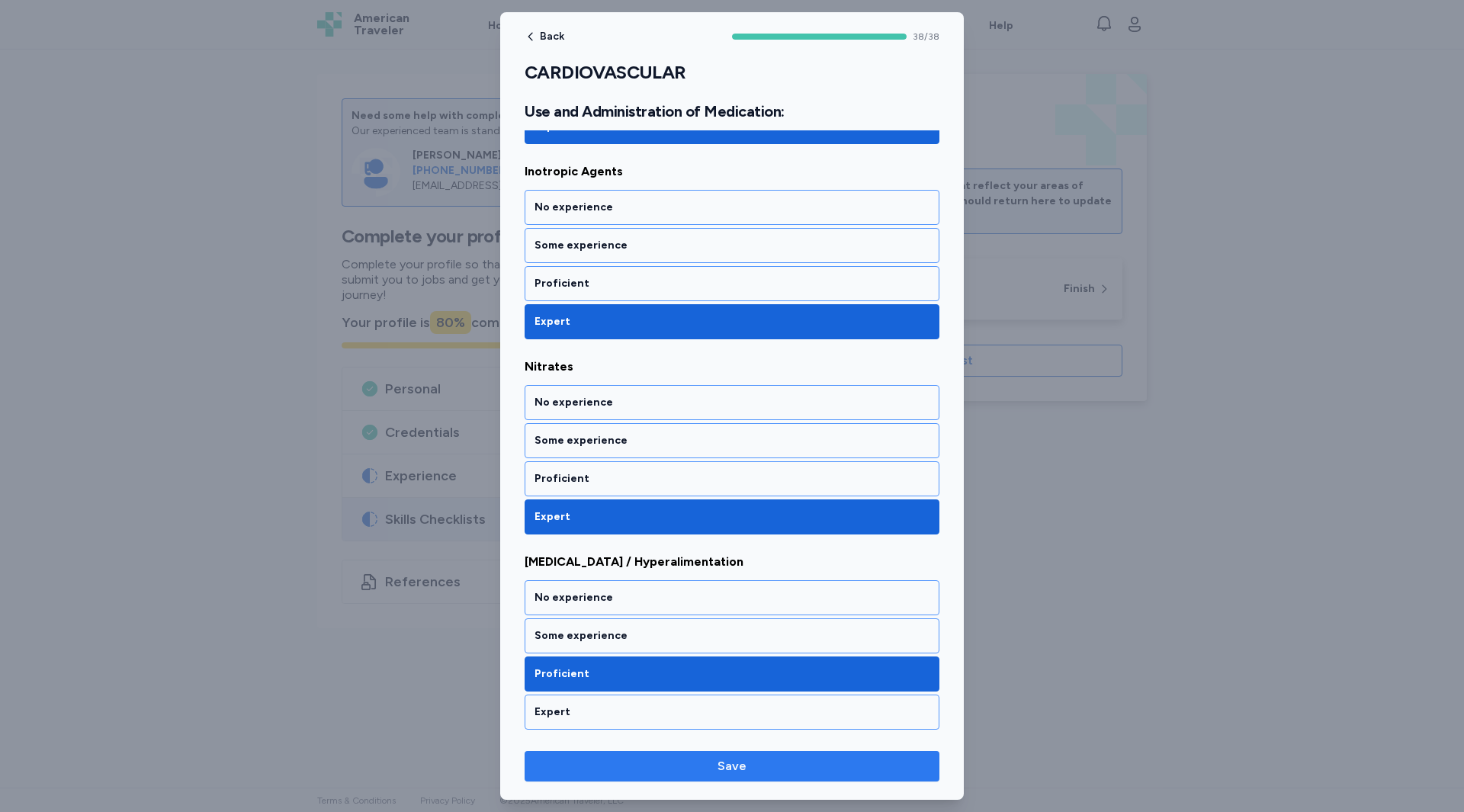
click at [650, 771] on span "Save" at bounding box center [732, 766] width 391 height 18
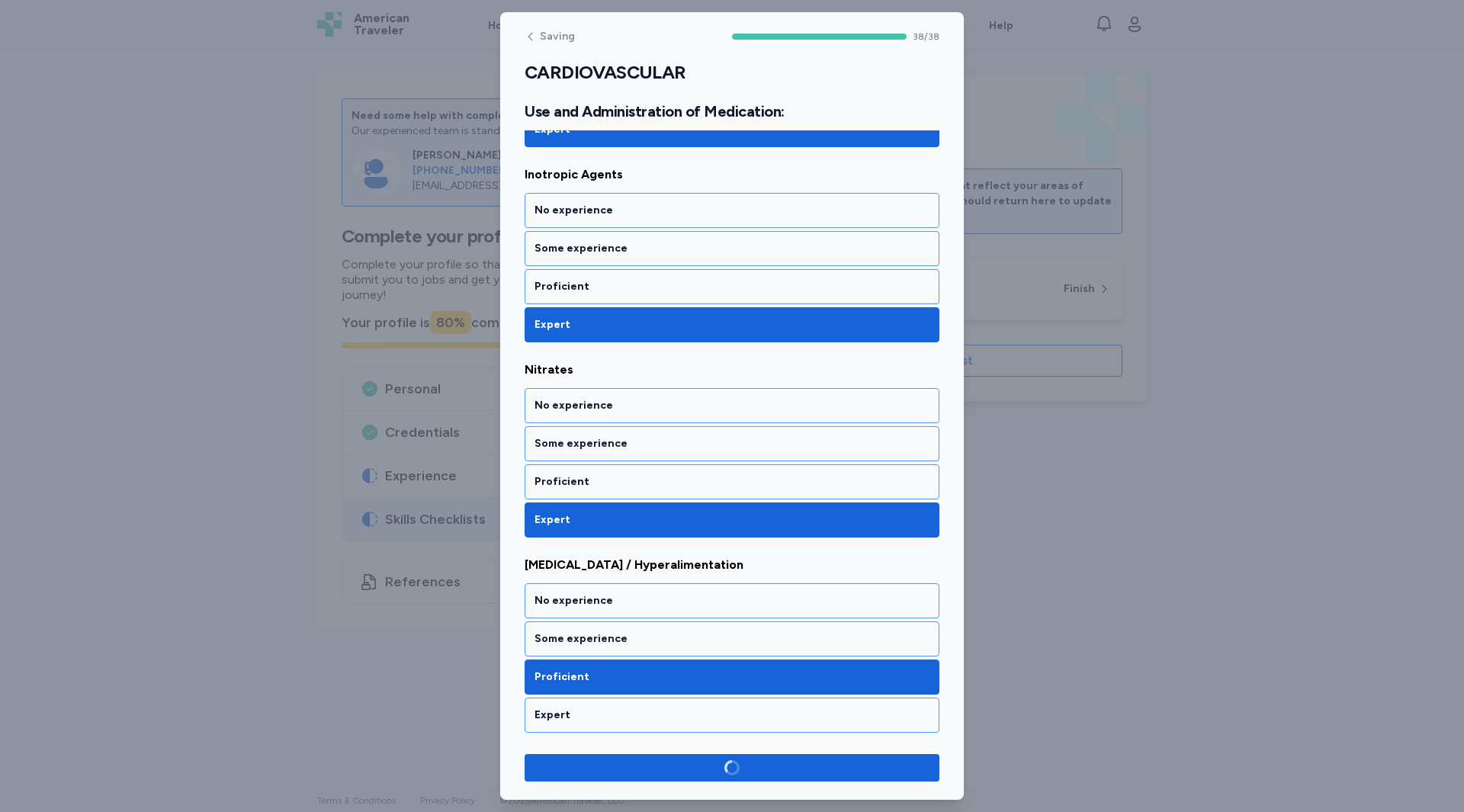
scroll to position [7133, 0]
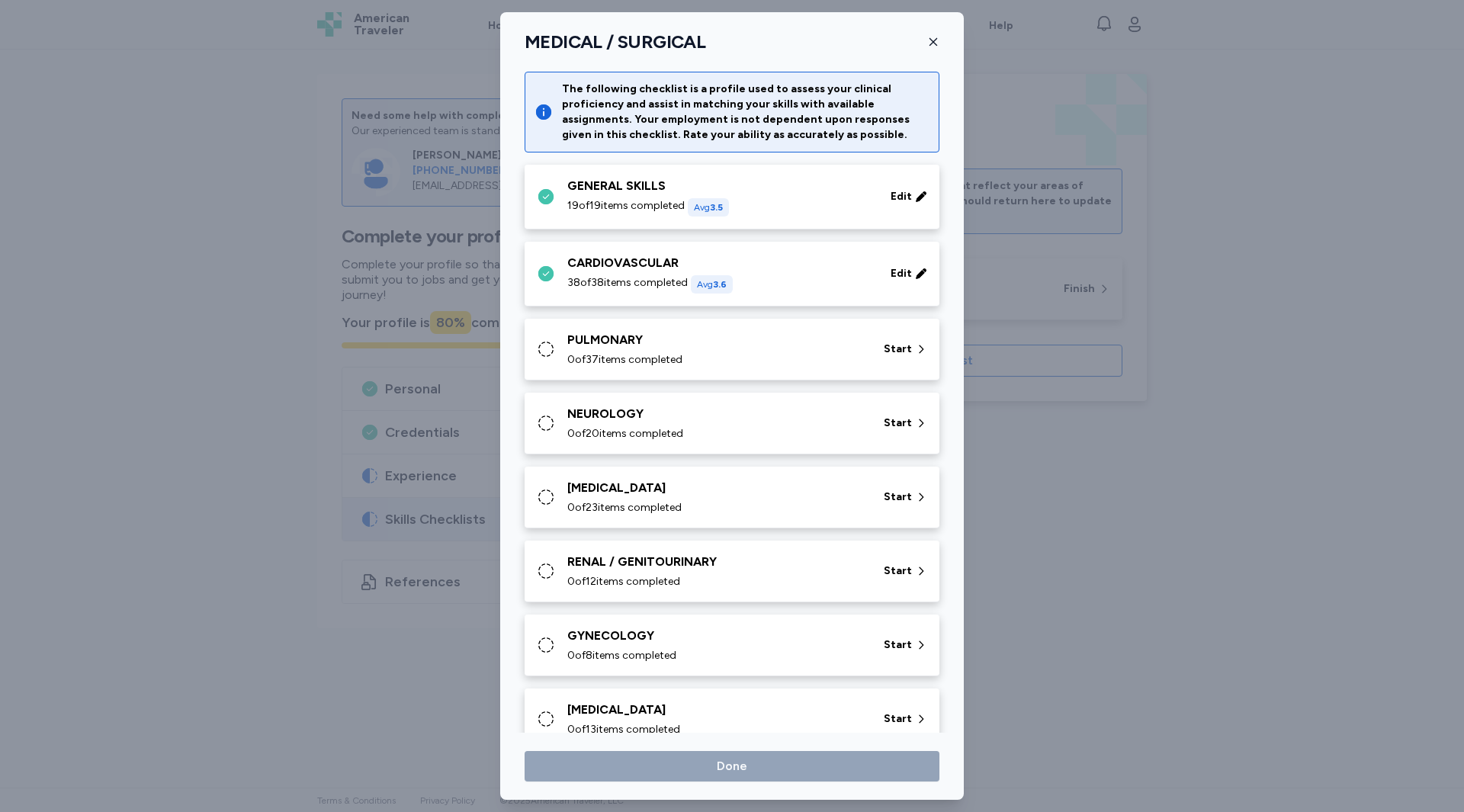
click at [677, 350] on div "PULMONARY 0 of 37 items completed" at bounding box center [716, 349] width 298 height 37
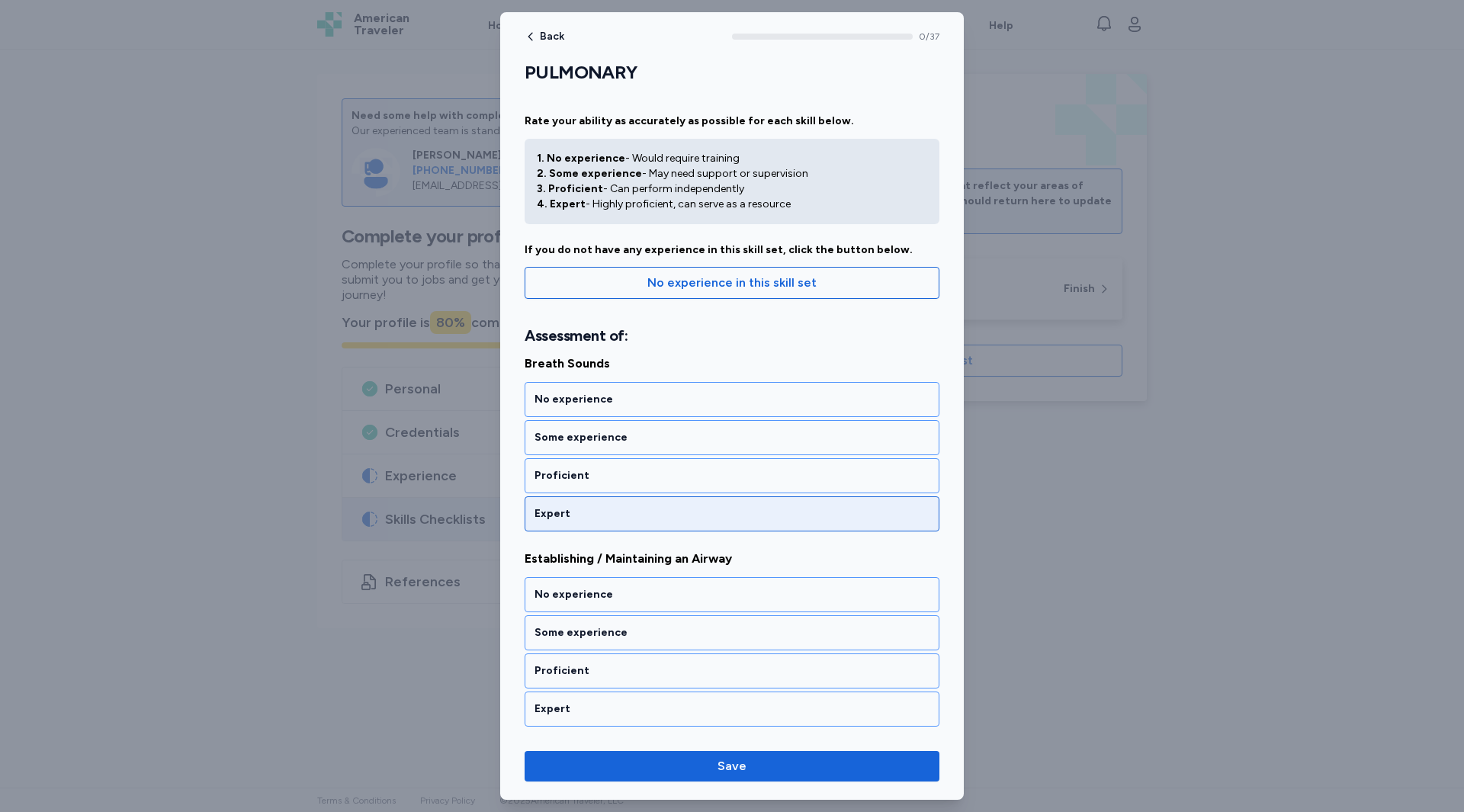
click at [626, 515] on div "Expert" at bounding box center [732, 513] width 395 height 15
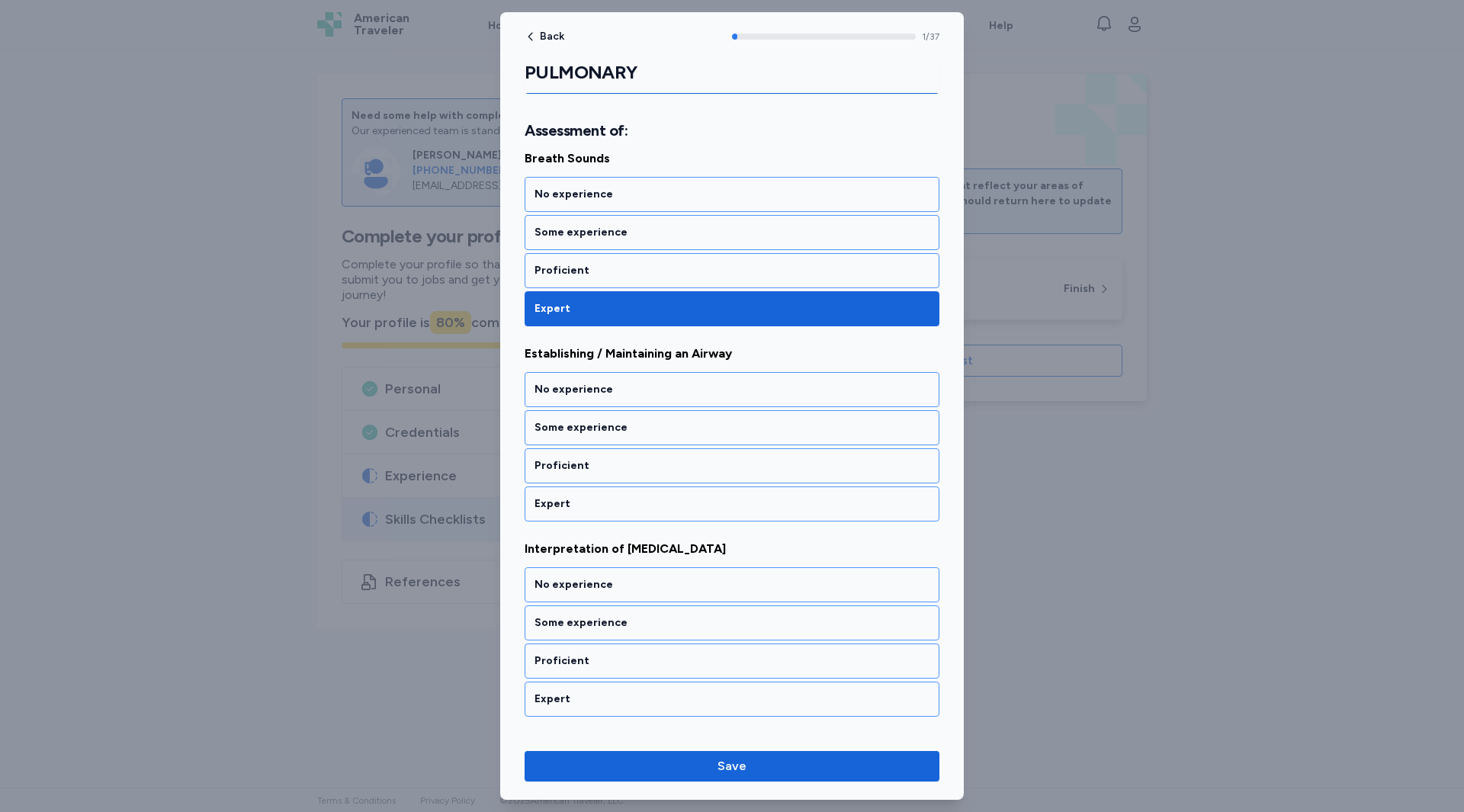
scroll to position [206, 0]
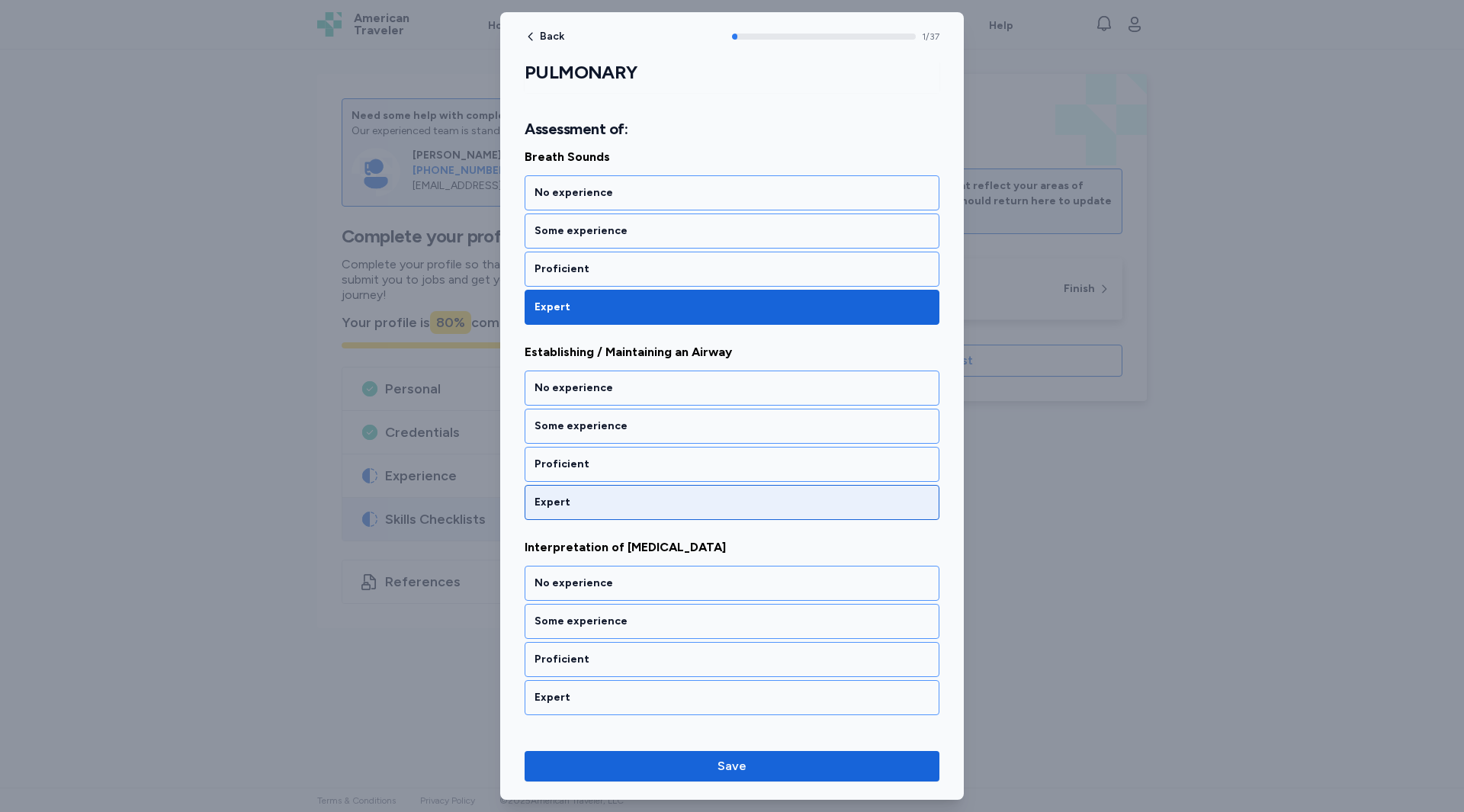
click at [600, 509] on div "Expert" at bounding box center [732, 502] width 395 height 15
click at [596, 507] on div "Expert" at bounding box center [732, 502] width 395 height 15
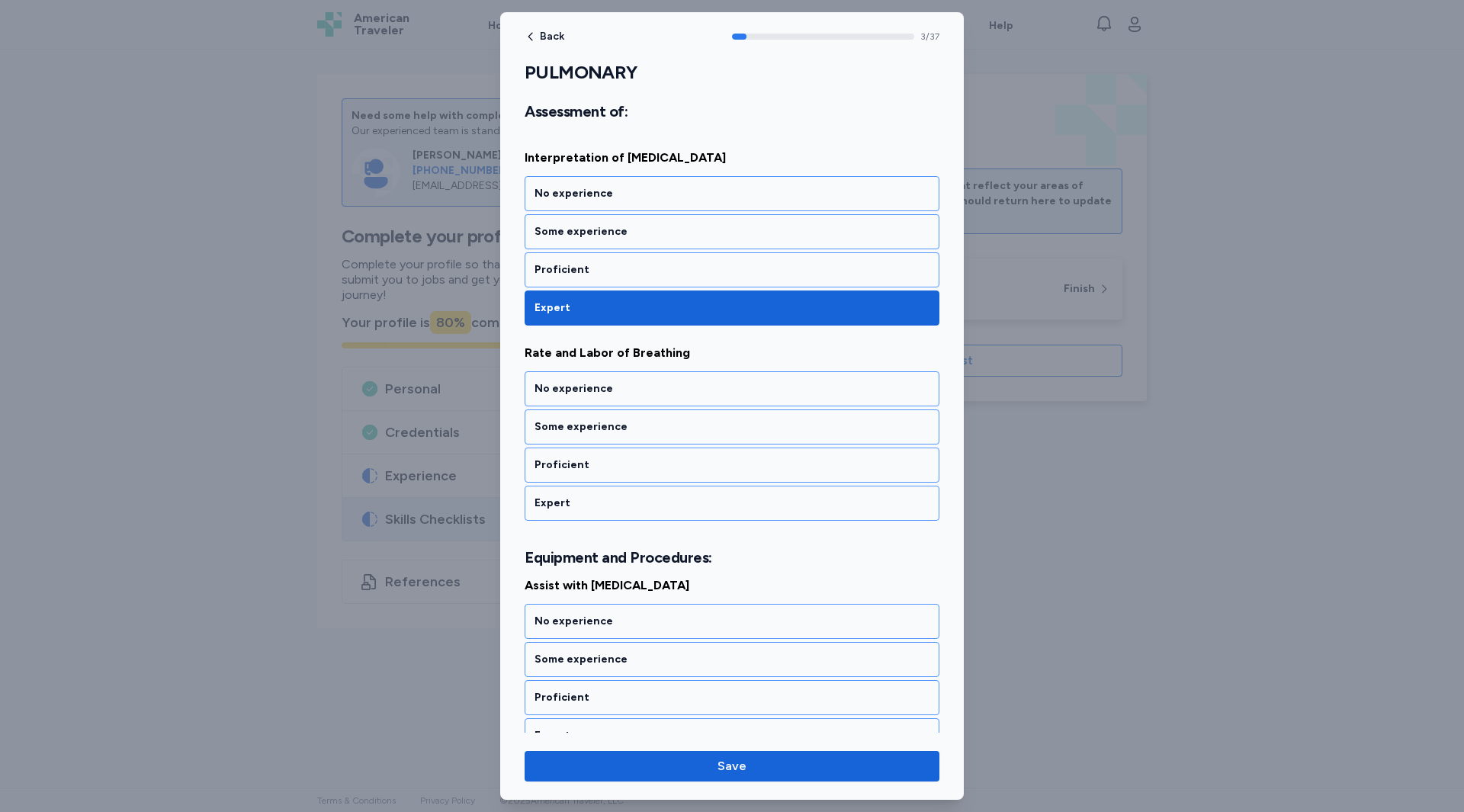
scroll to position [597, 0]
click at [599, 505] on div "Expert" at bounding box center [732, 502] width 395 height 15
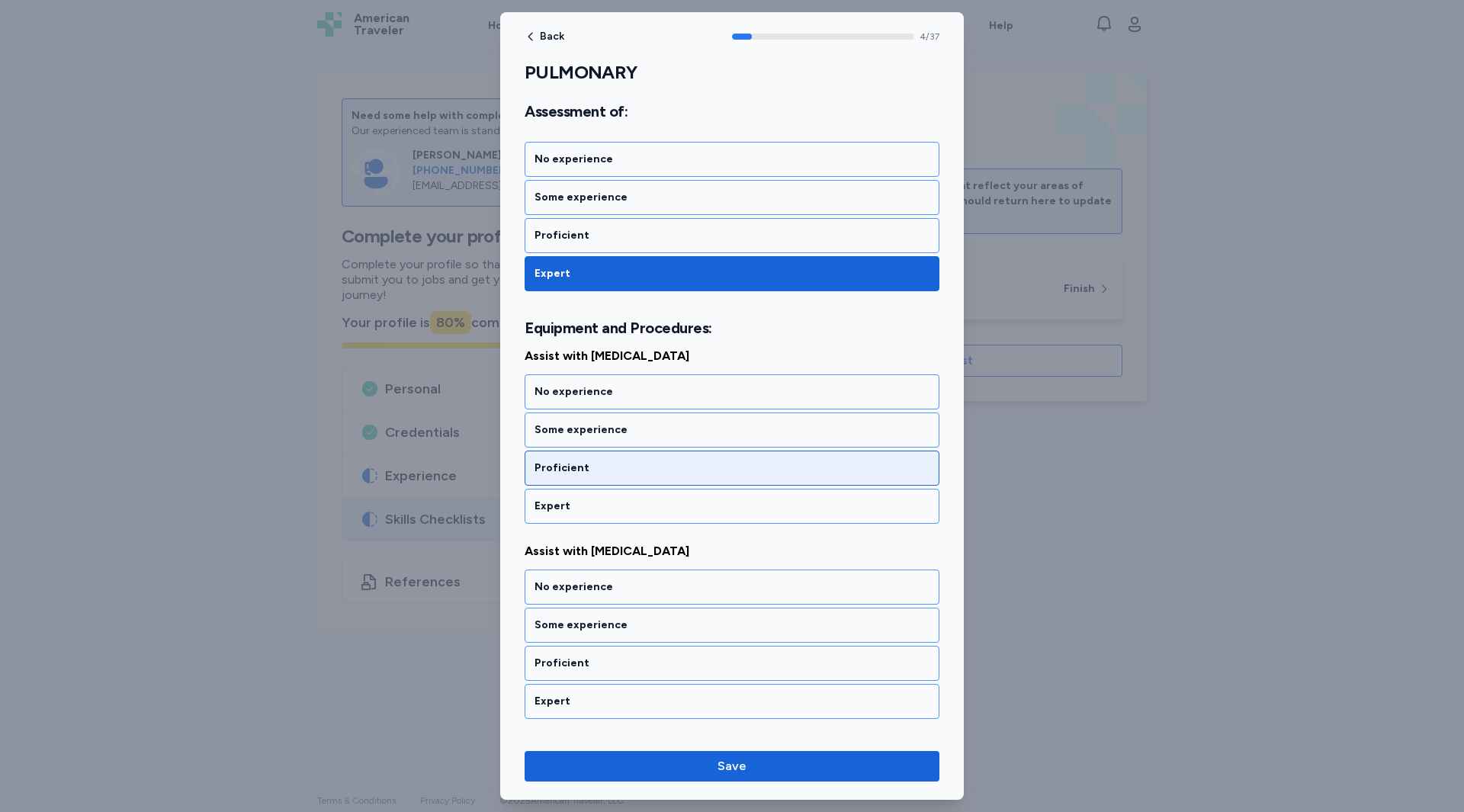
scroll to position [830, 0]
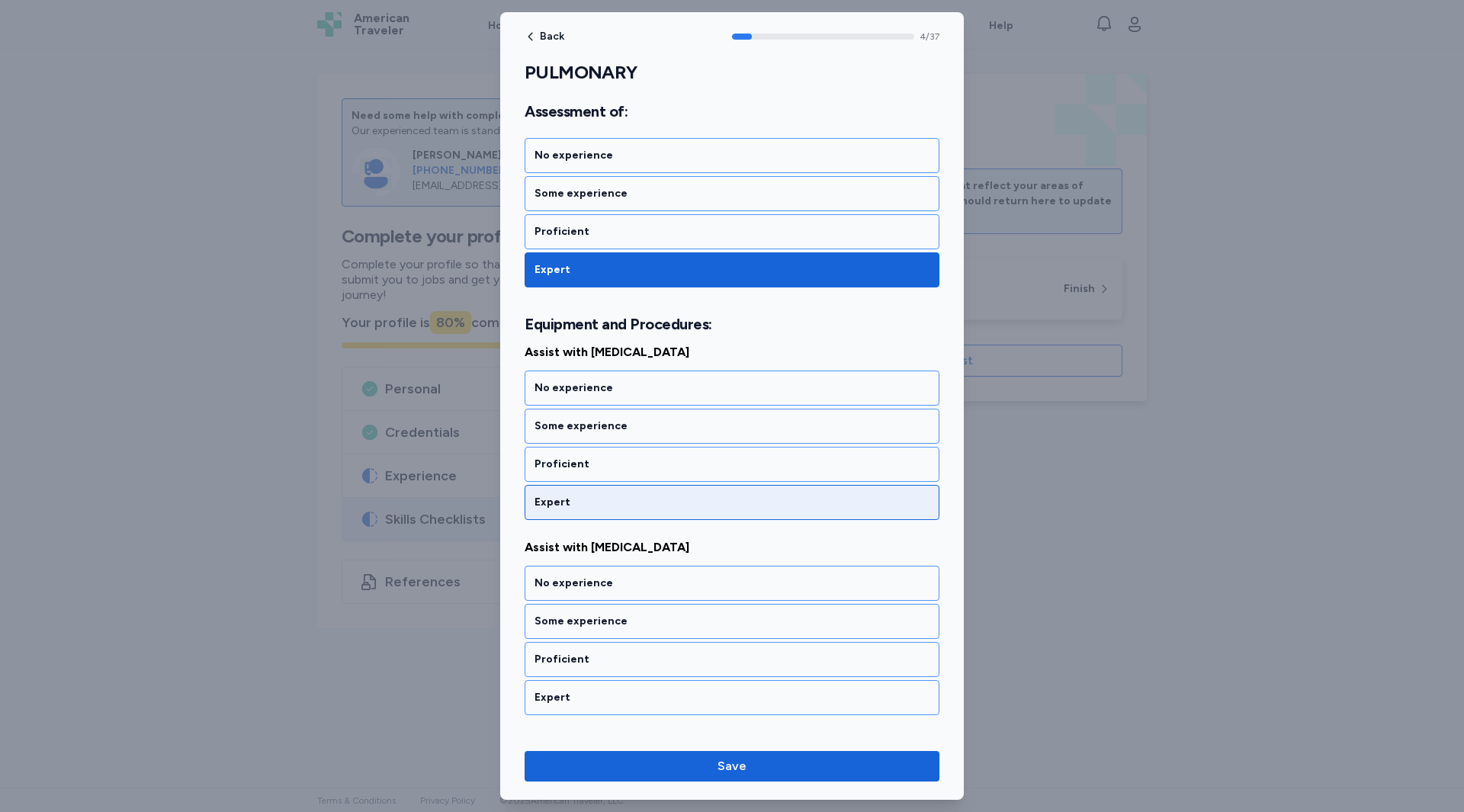
click at [593, 509] on div "Expert" at bounding box center [732, 502] width 395 height 15
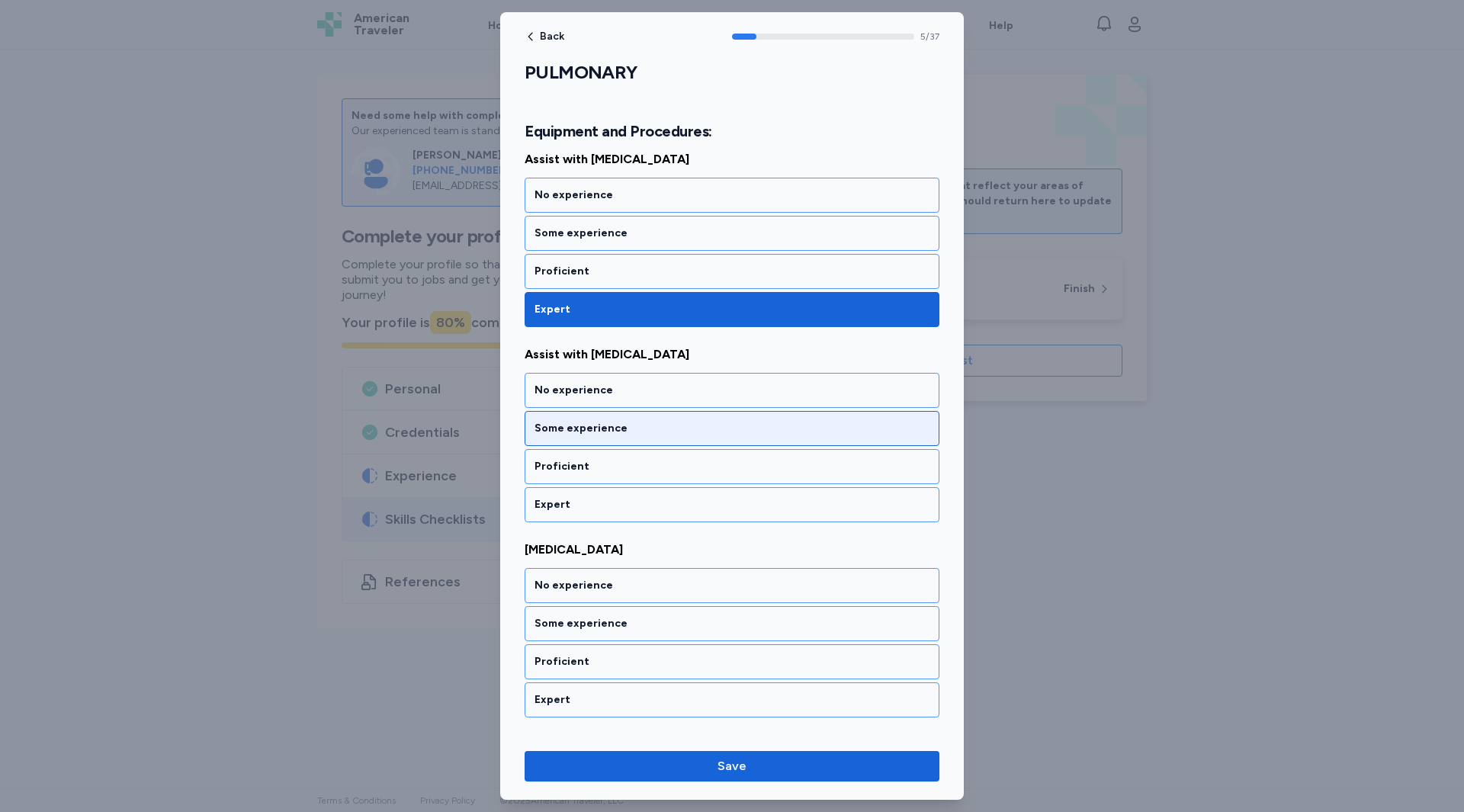
scroll to position [1025, 0]
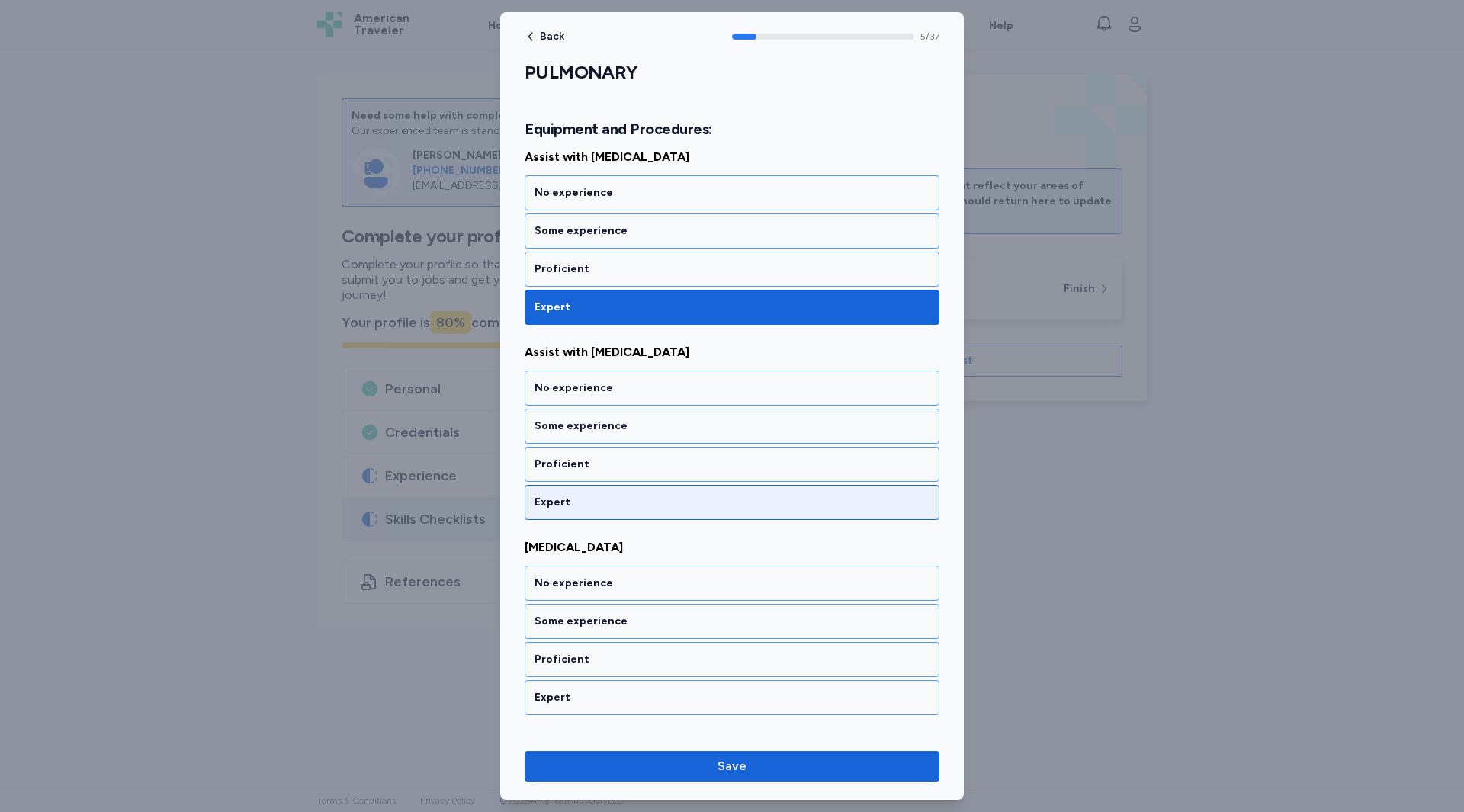
click at [580, 492] on div "Expert" at bounding box center [732, 502] width 415 height 35
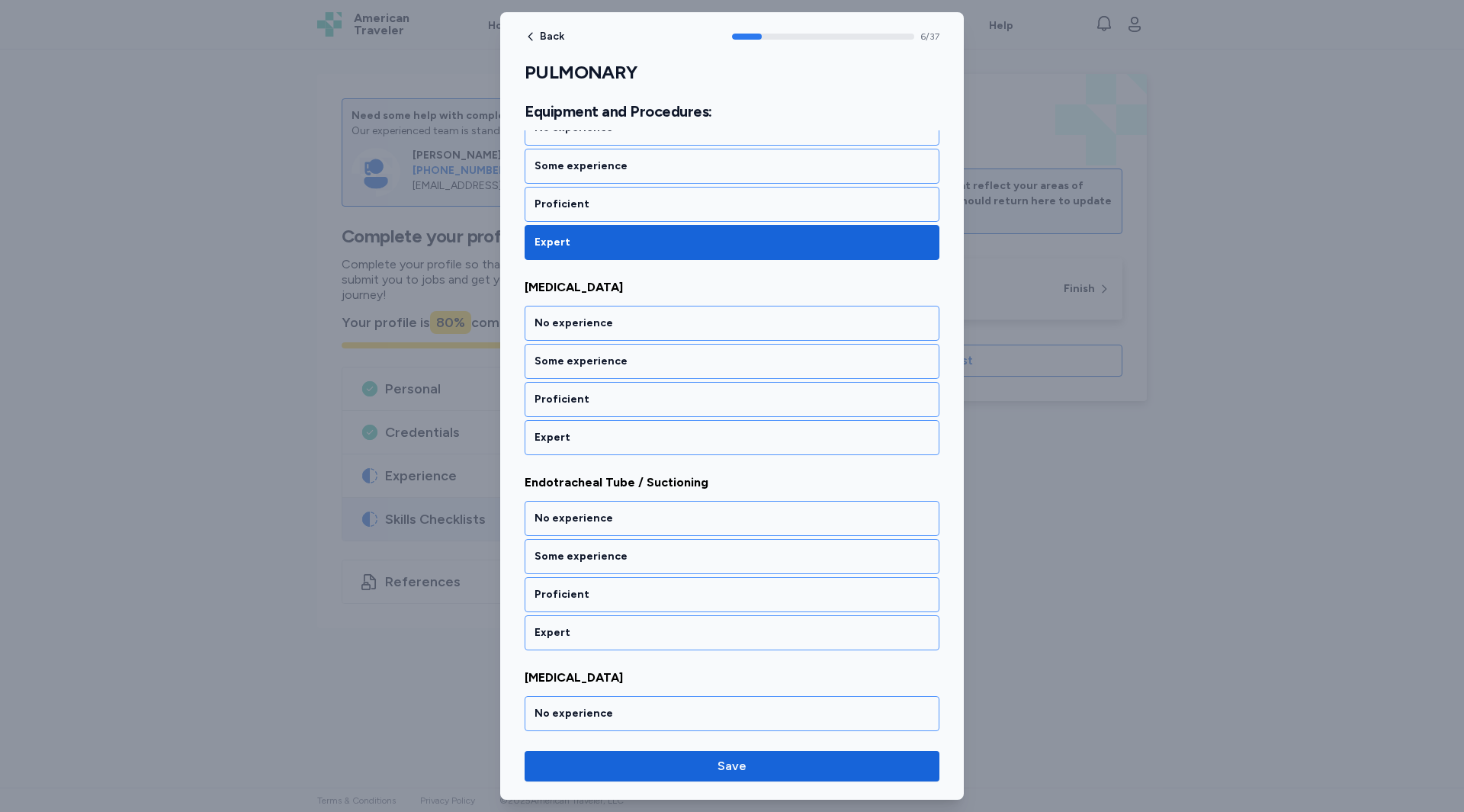
scroll to position [1296, 0]
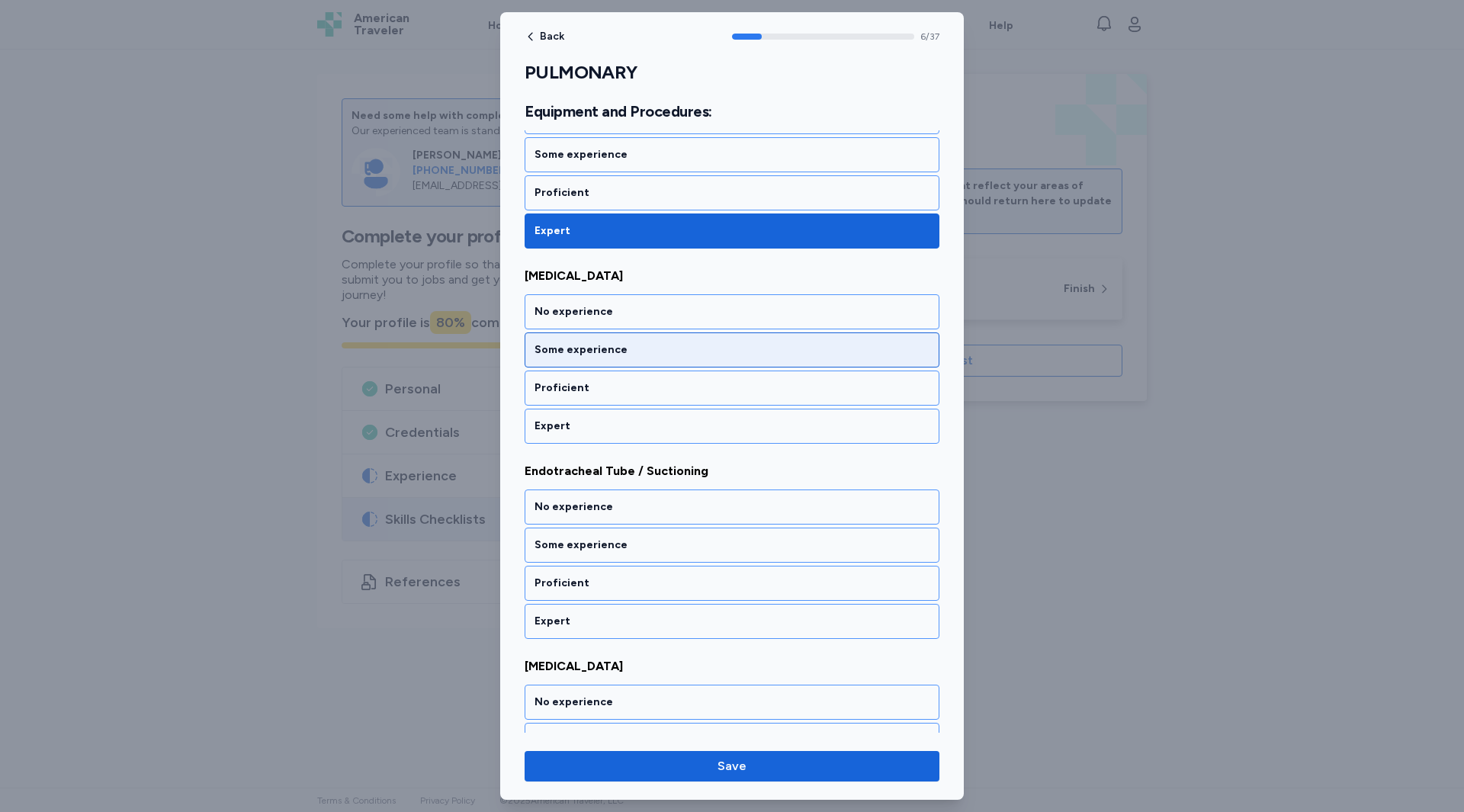
click at [578, 349] on div "Some experience" at bounding box center [732, 350] width 395 height 15
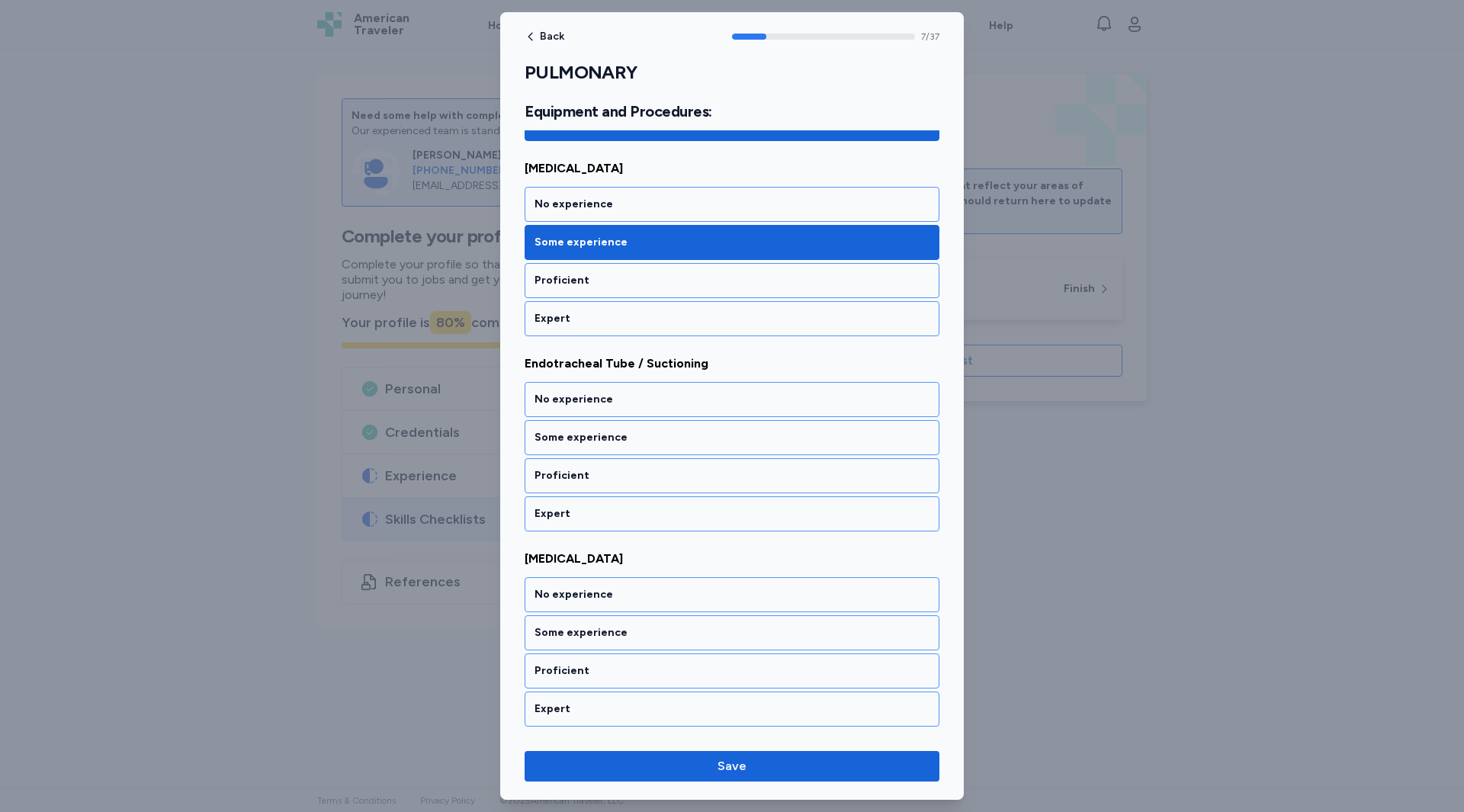
scroll to position [1415, 0]
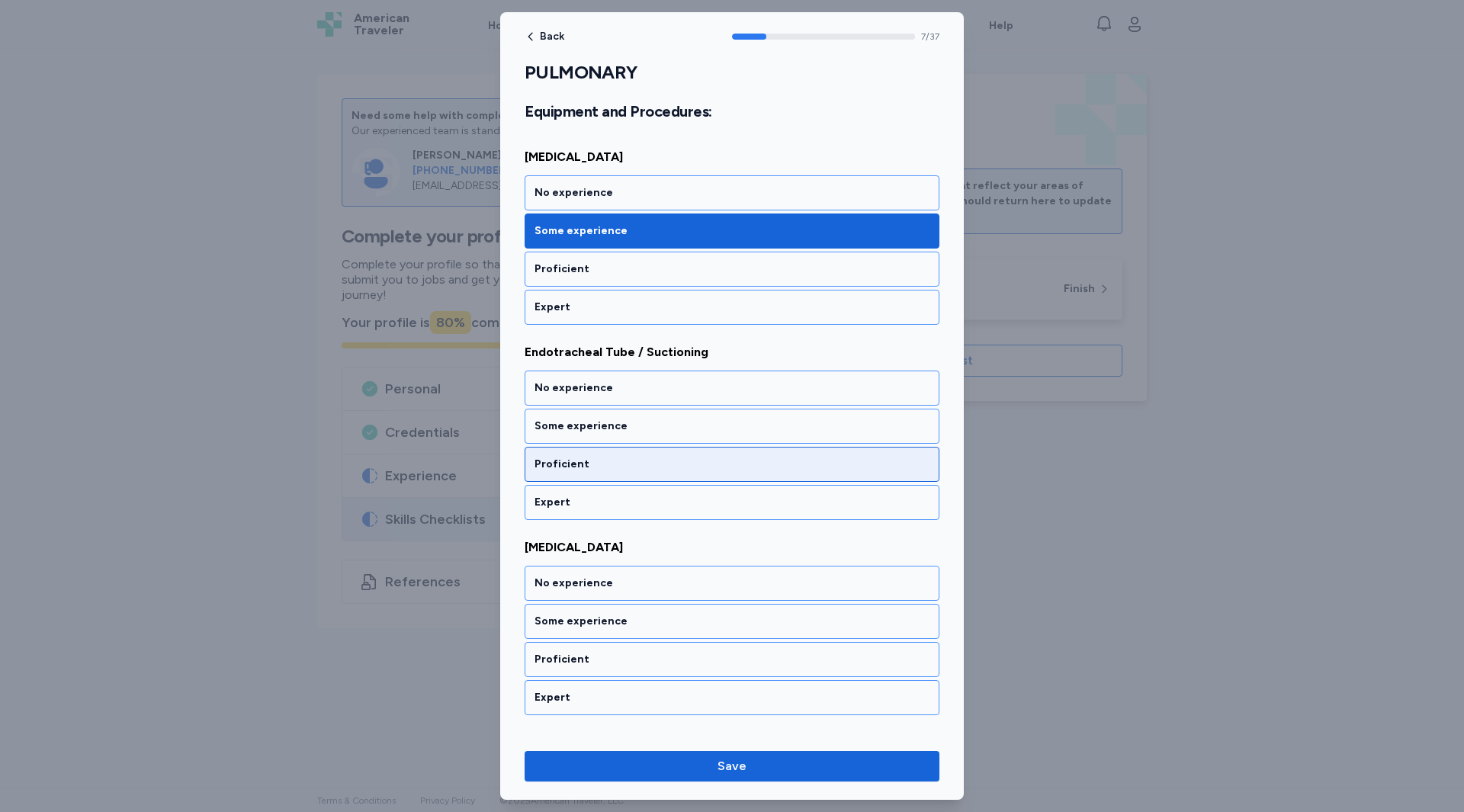
click at [590, 471] on div "Proficient" at bounding box center [732, 463] width 395 height 15
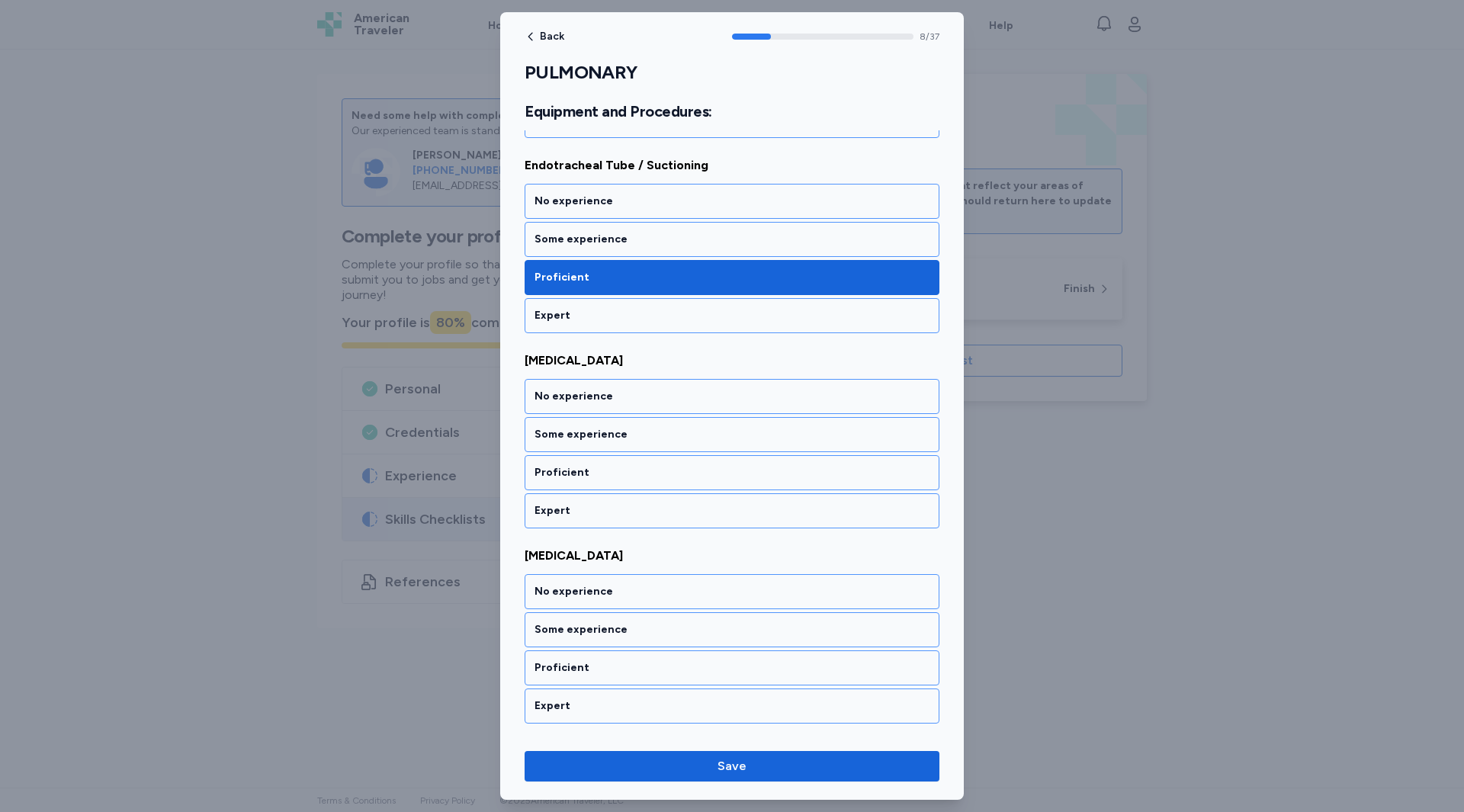
scroll to position [1610, 0]
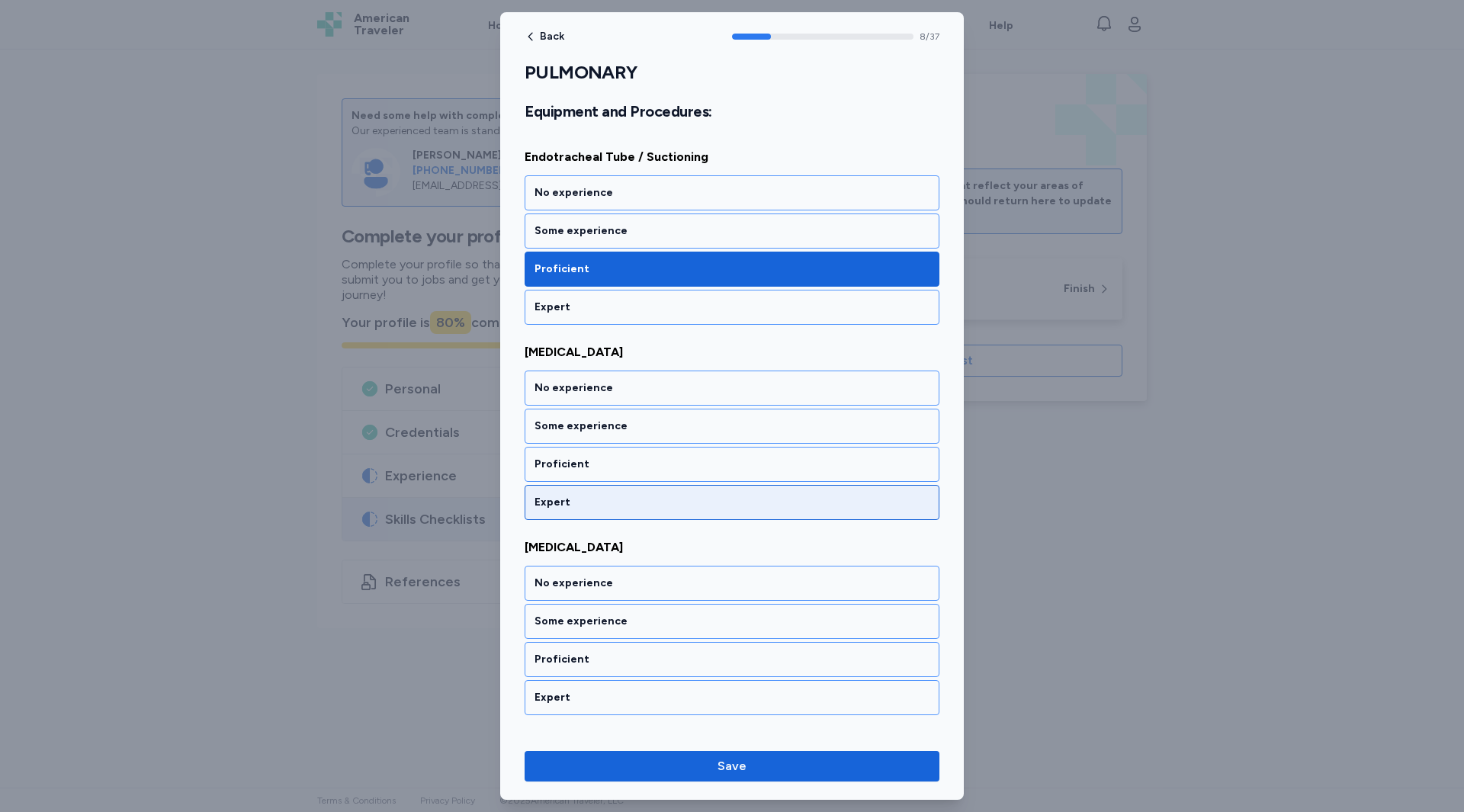
click at [555, 506] on div "Expert" at bounding box center [732, 502] width 395 height 15
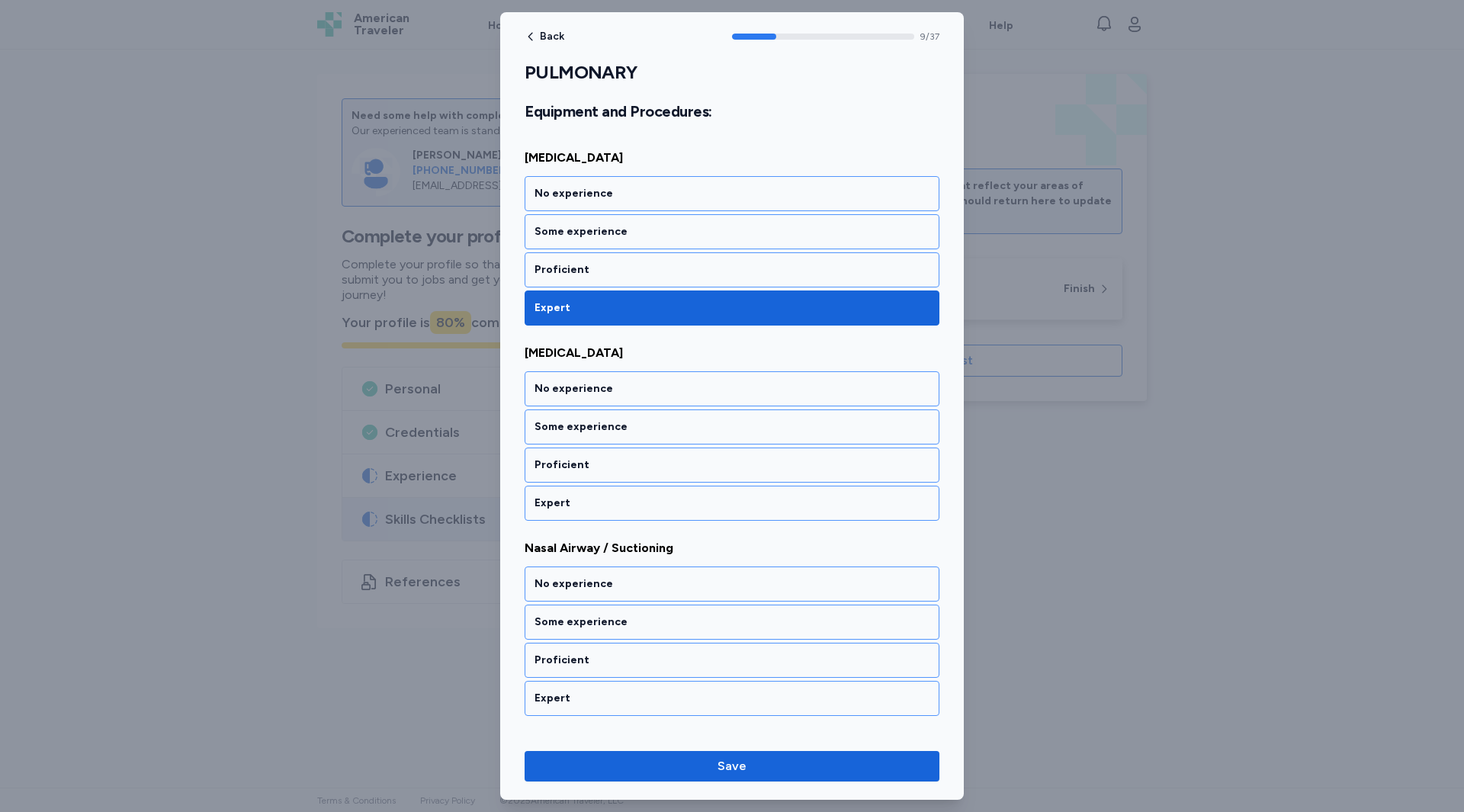
scroll to position [1805, 0]
click at [556, 505] on div "Expert" at bounding box center [732, 502] width 395 height 15
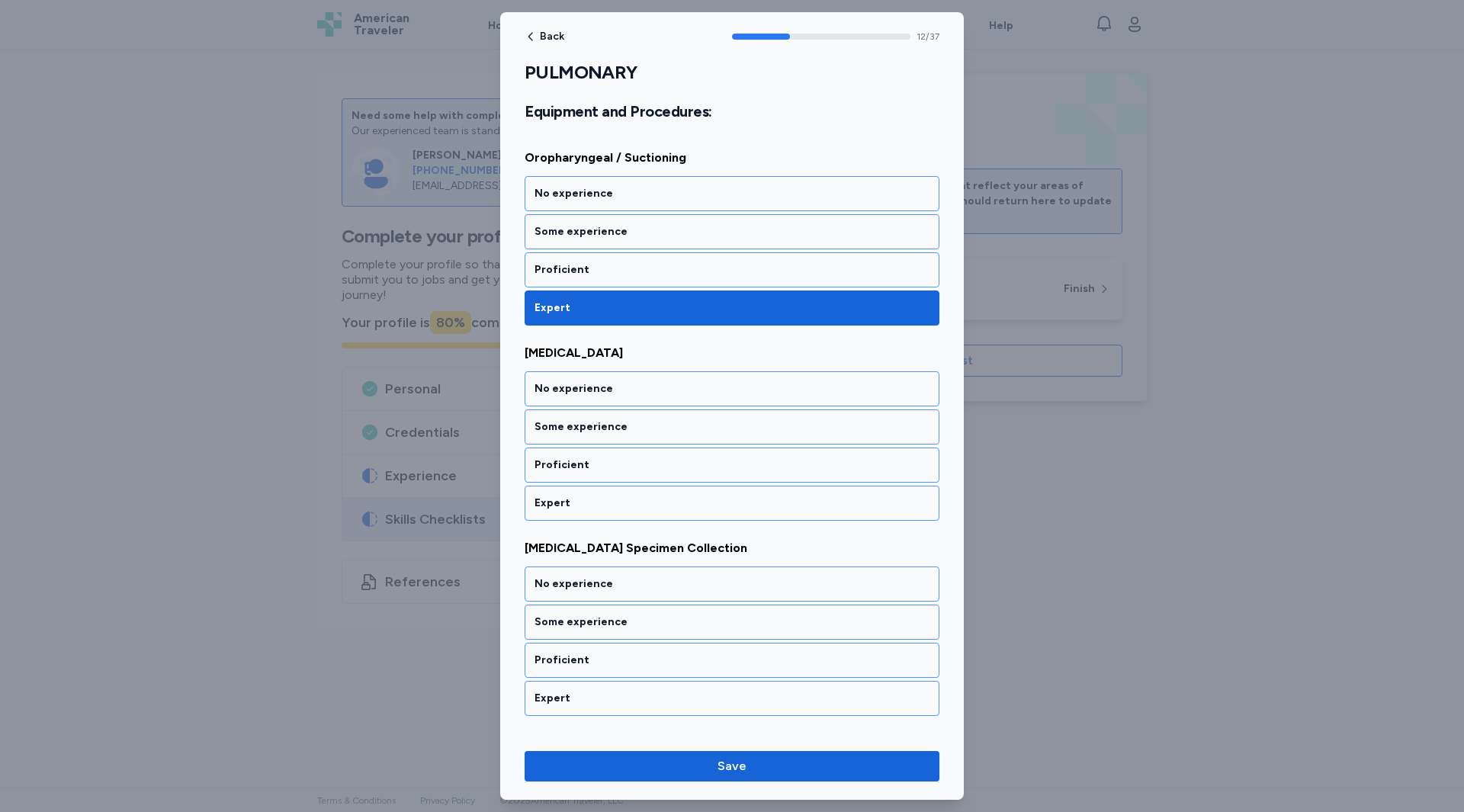
scroll to position [2391, 0]
click at [556, 505] on div "Expert" at bounding box center [732, 502] width 395 height 15
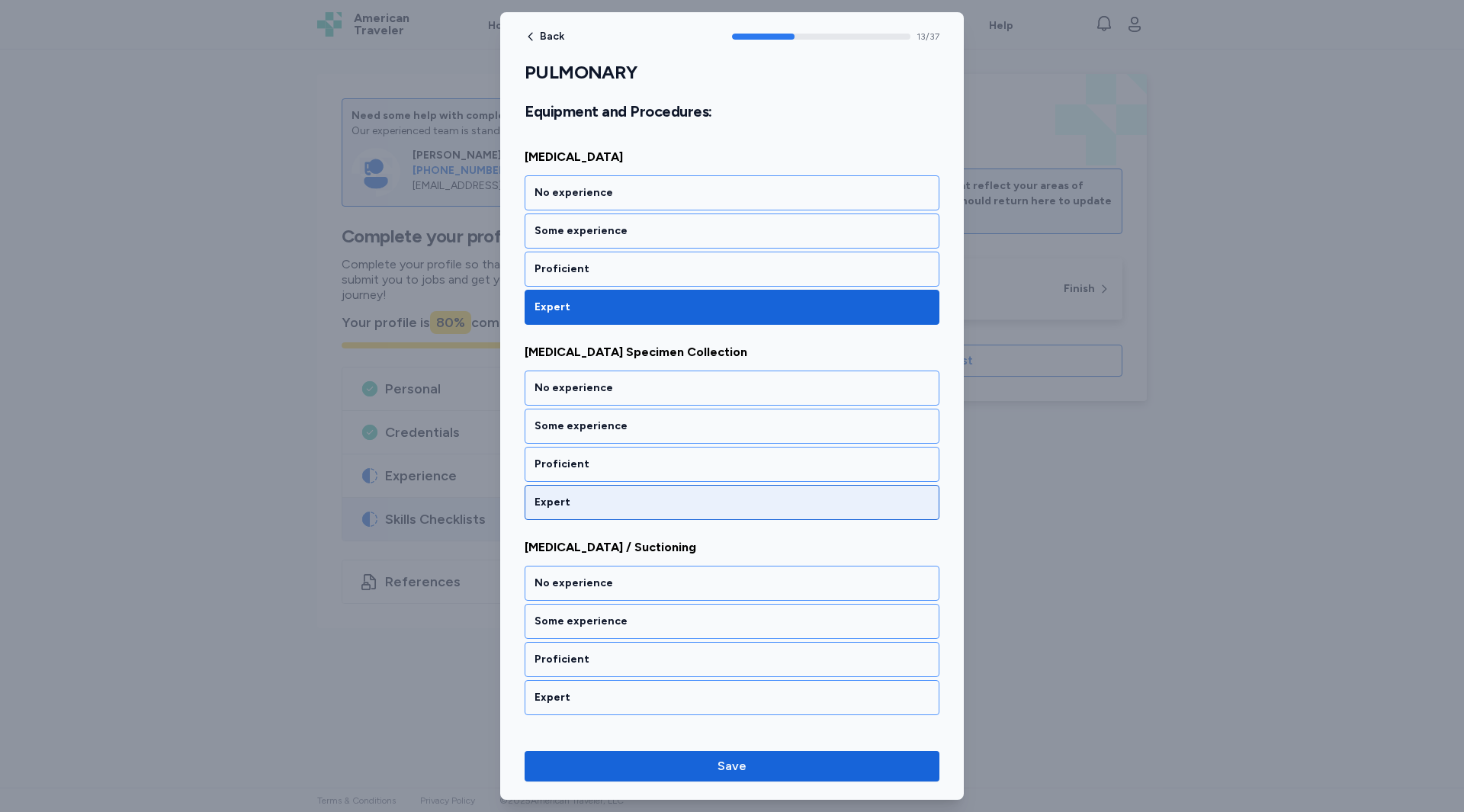
click at [582, 507] on div "Expert" at bounding box center [732, 502] width 395 height 15
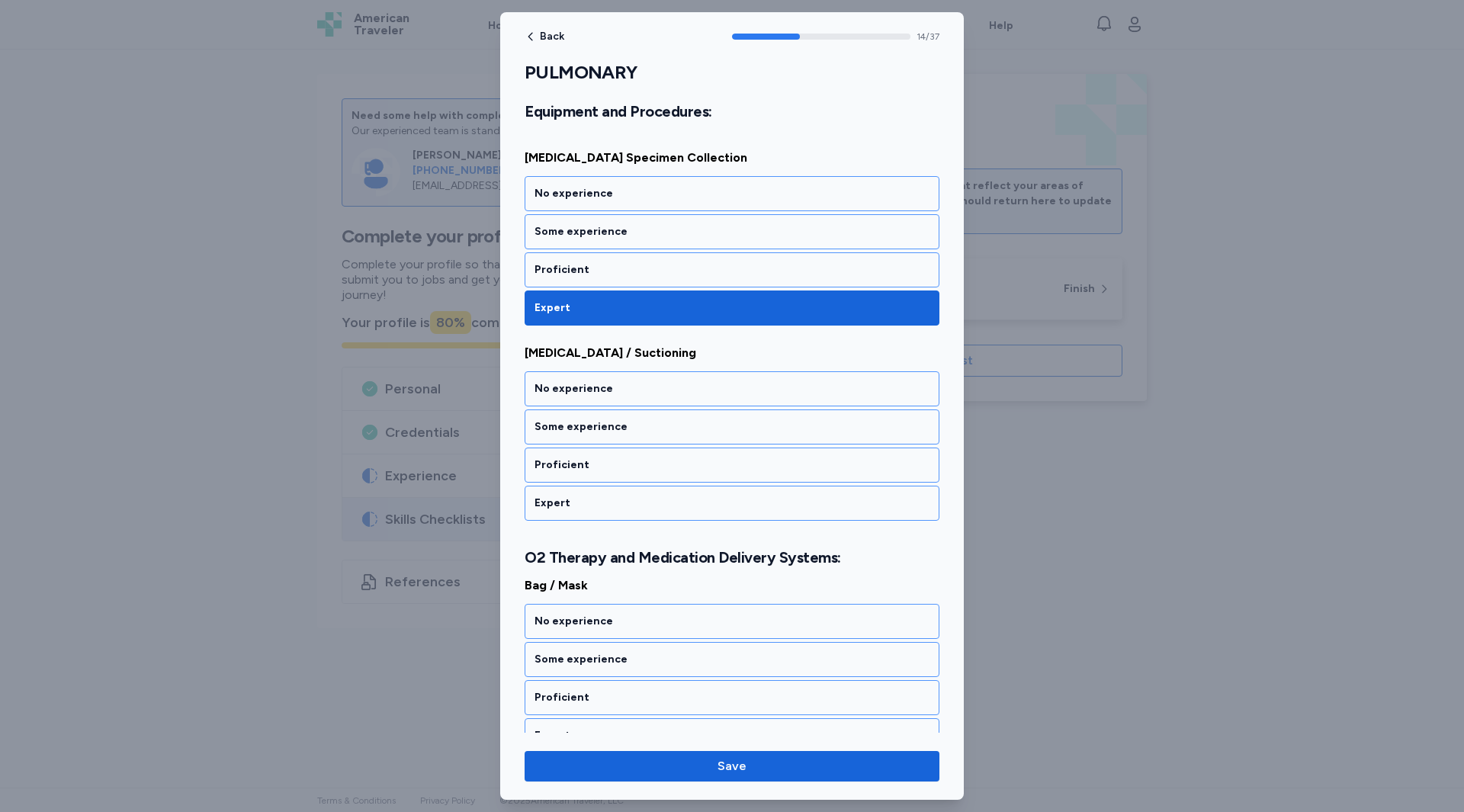
scroll to position [2782, 0]
click at [597, 469] on div "Proficient" at bounding box center [732, 463] width 395 height 15
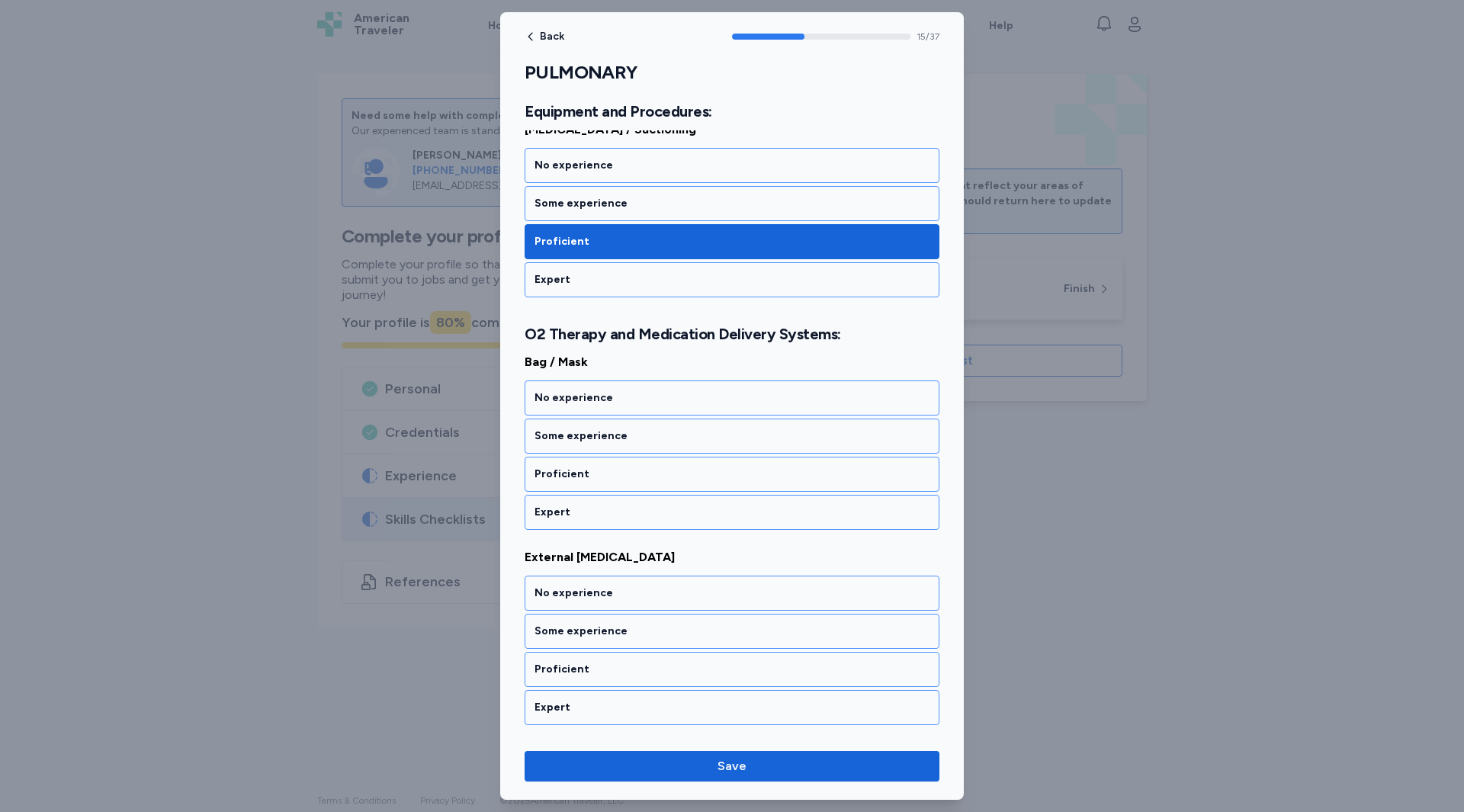
scroll to position [3014, 0]
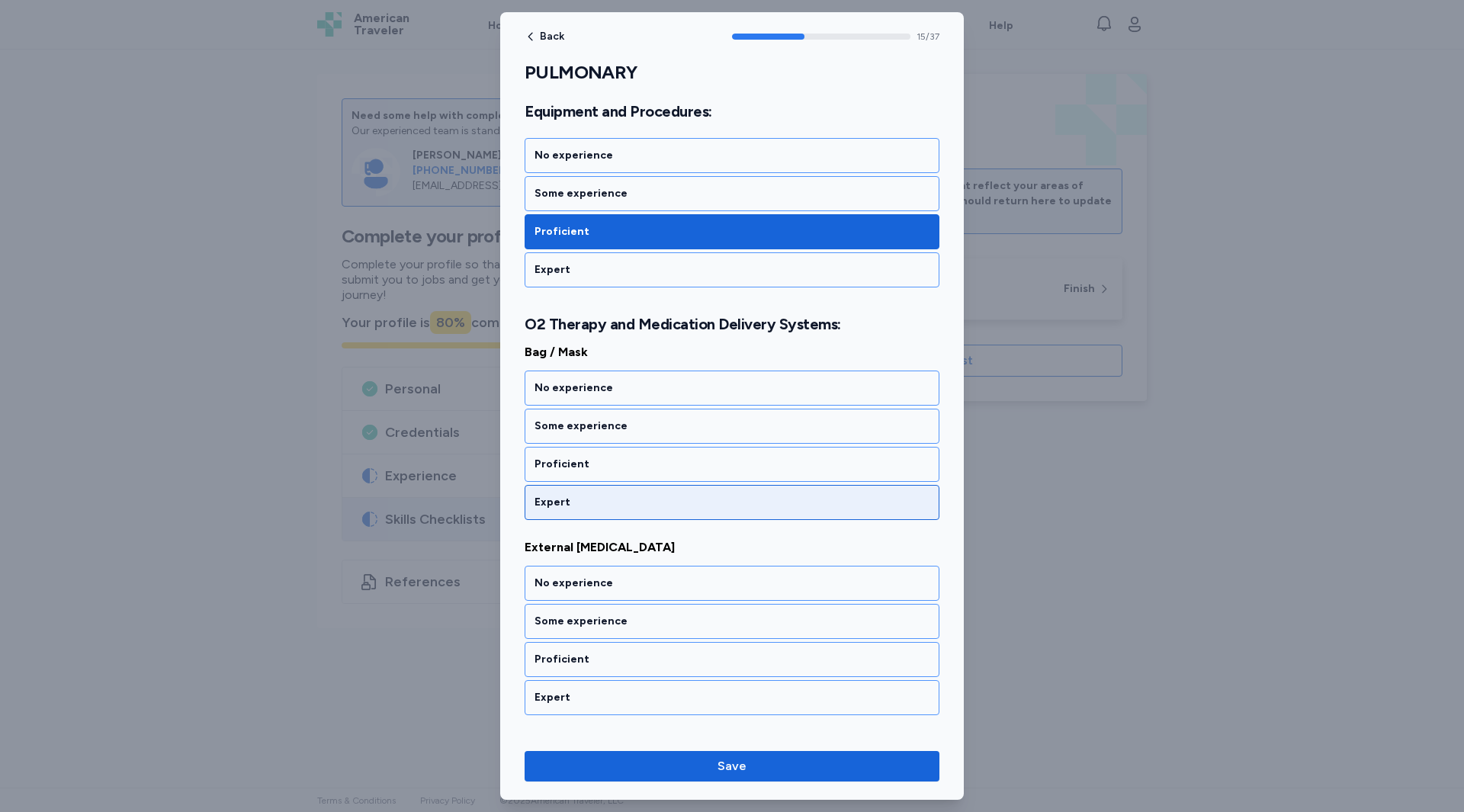
click at [593, 498] on div "Expert" at bounding box center [732, 502] width 395 height 15
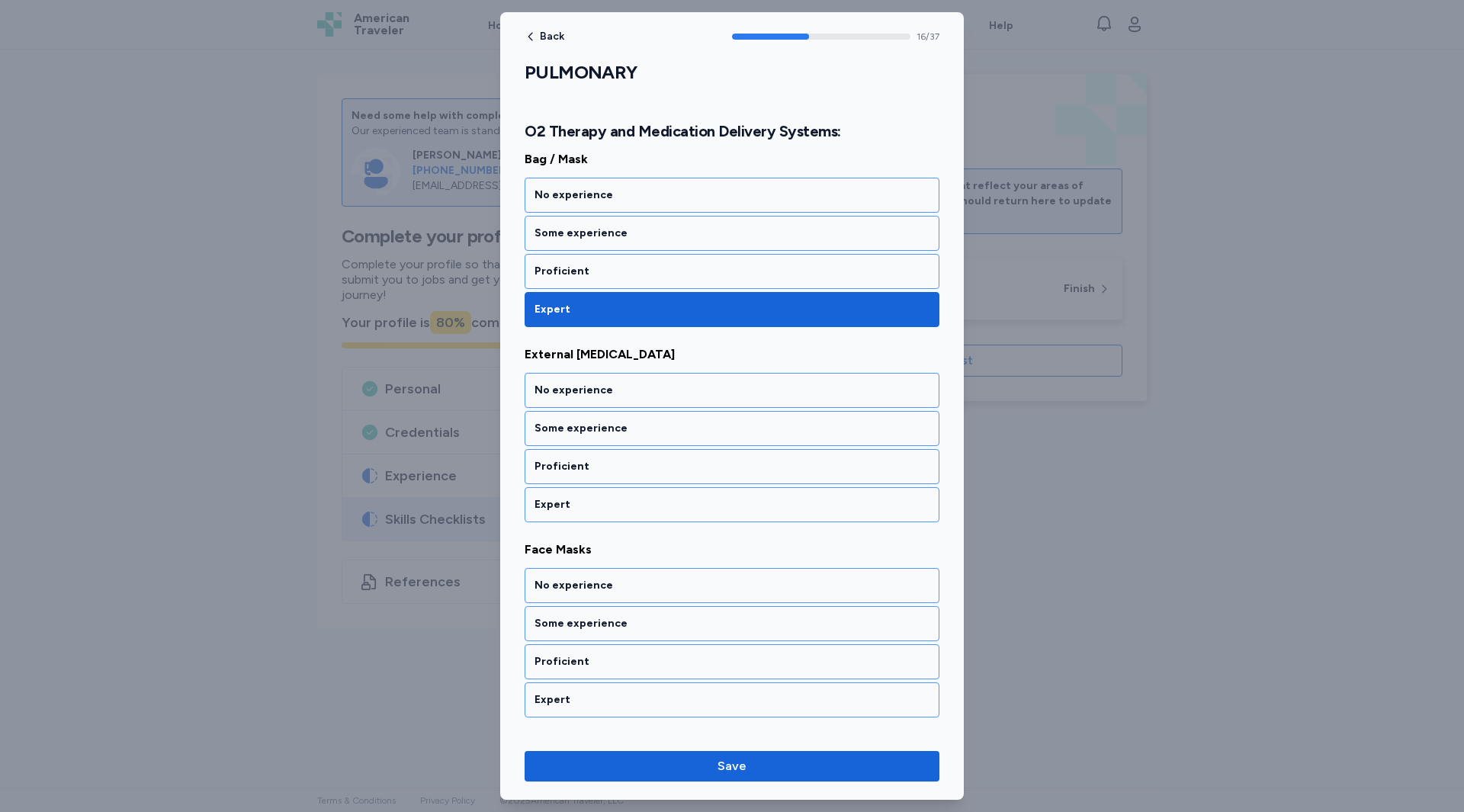
scroll to position [3209, 0]
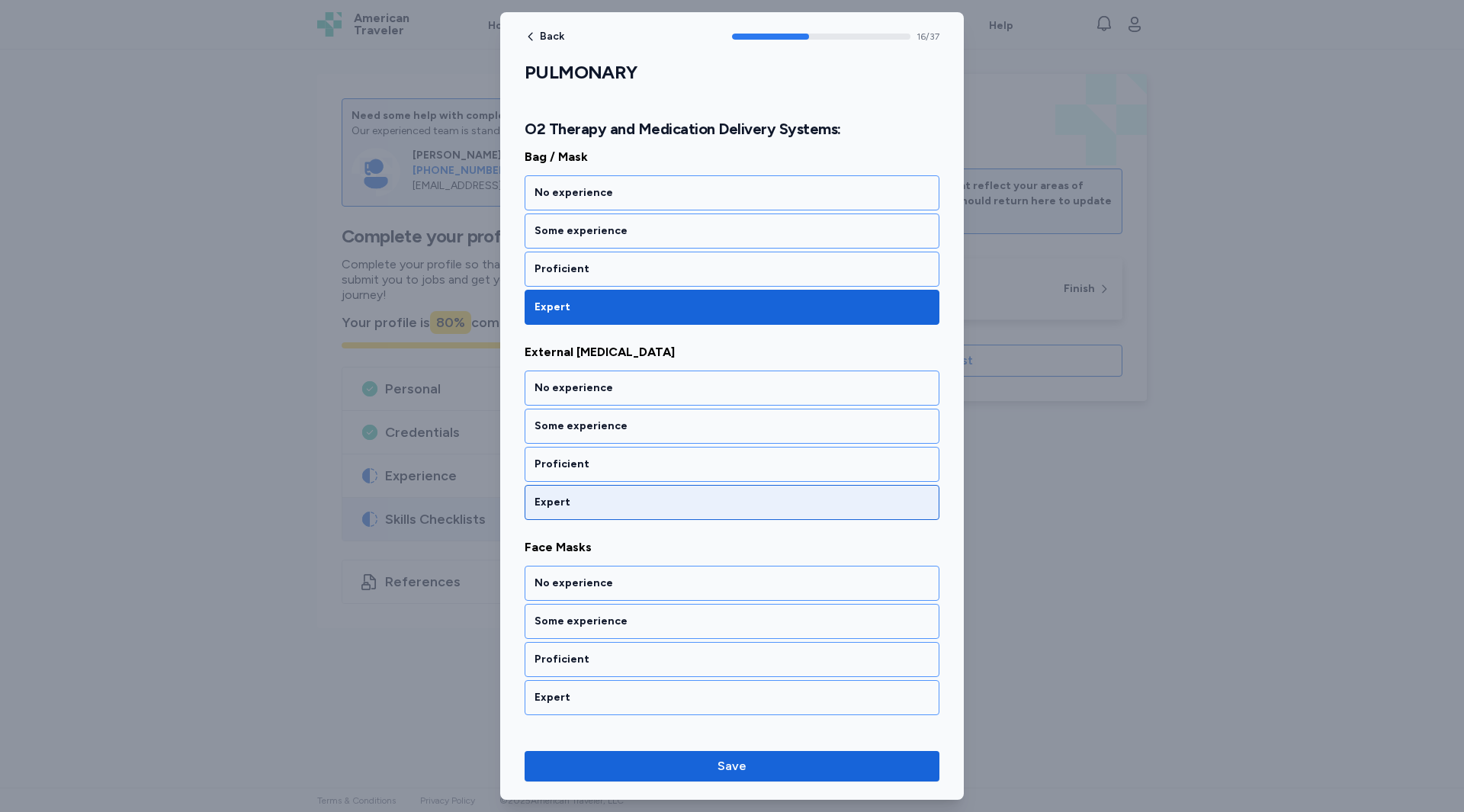
click at [588, 505] on div "Expert" at bounding box center [732, 502] width 395 height 15
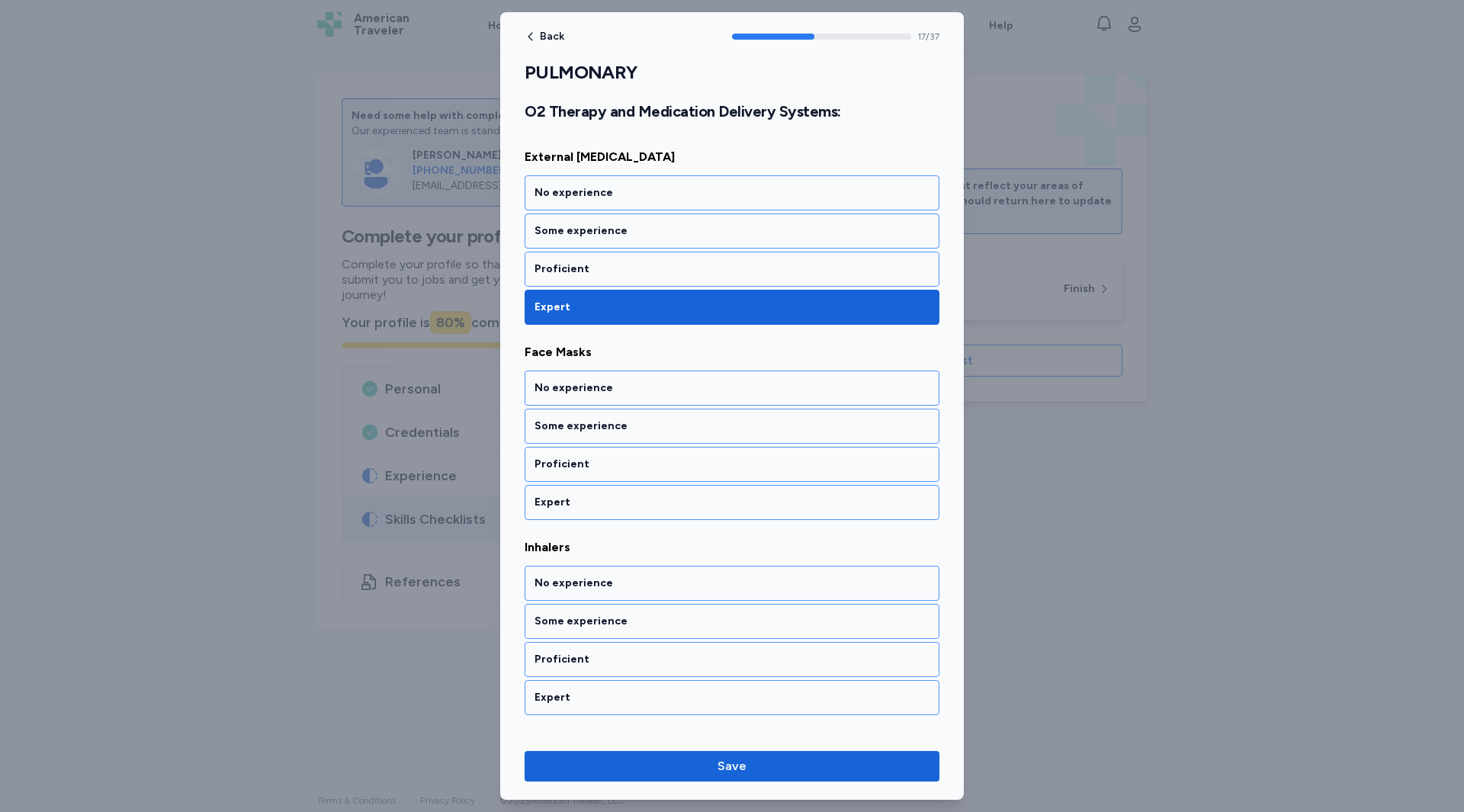
click at [588, 505] on div "Expert" at bounding box center [732, 502] width 395 height 15
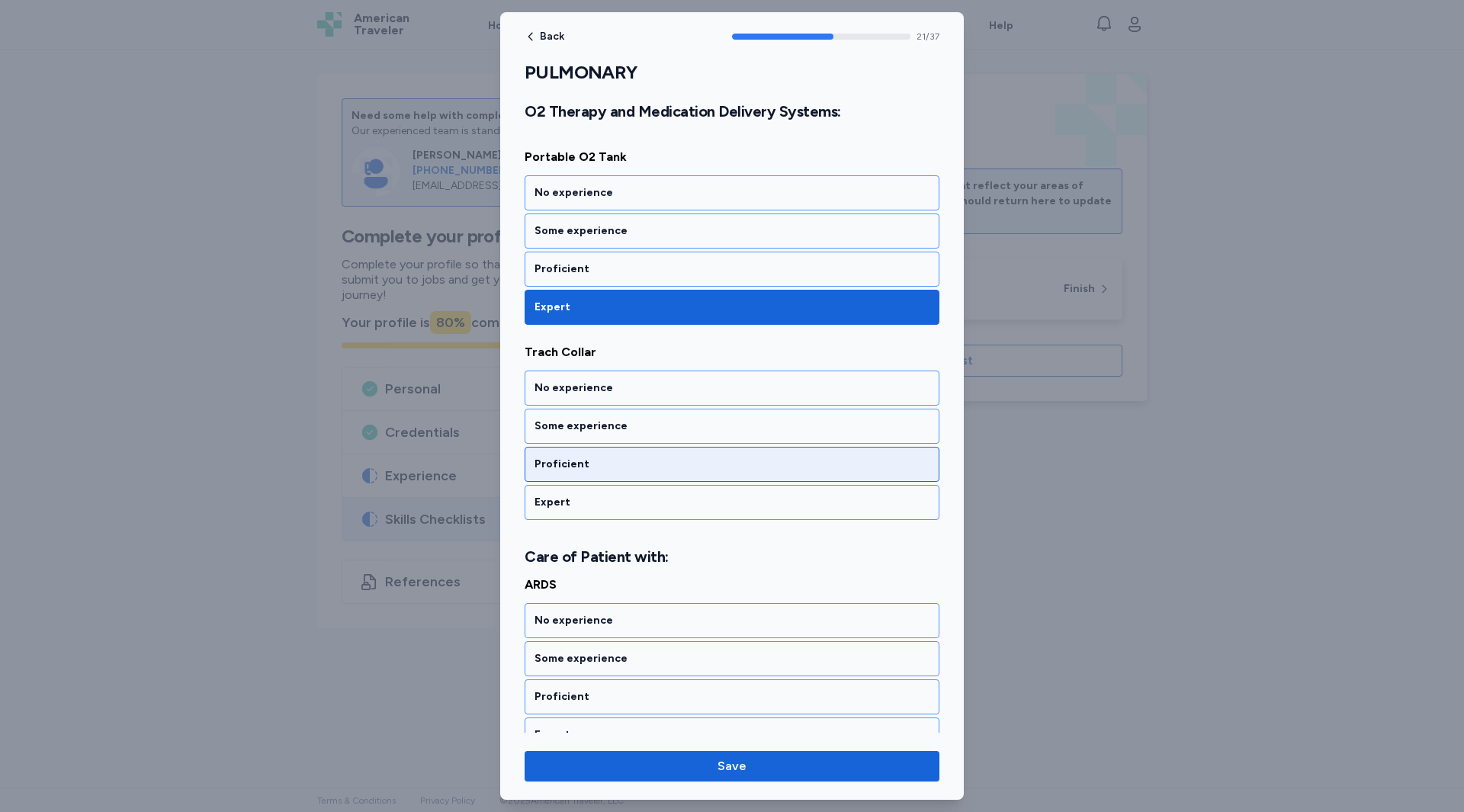
click at [588, 473] on div "Proficient" at bounding box center [732, 463] width 415 height 35
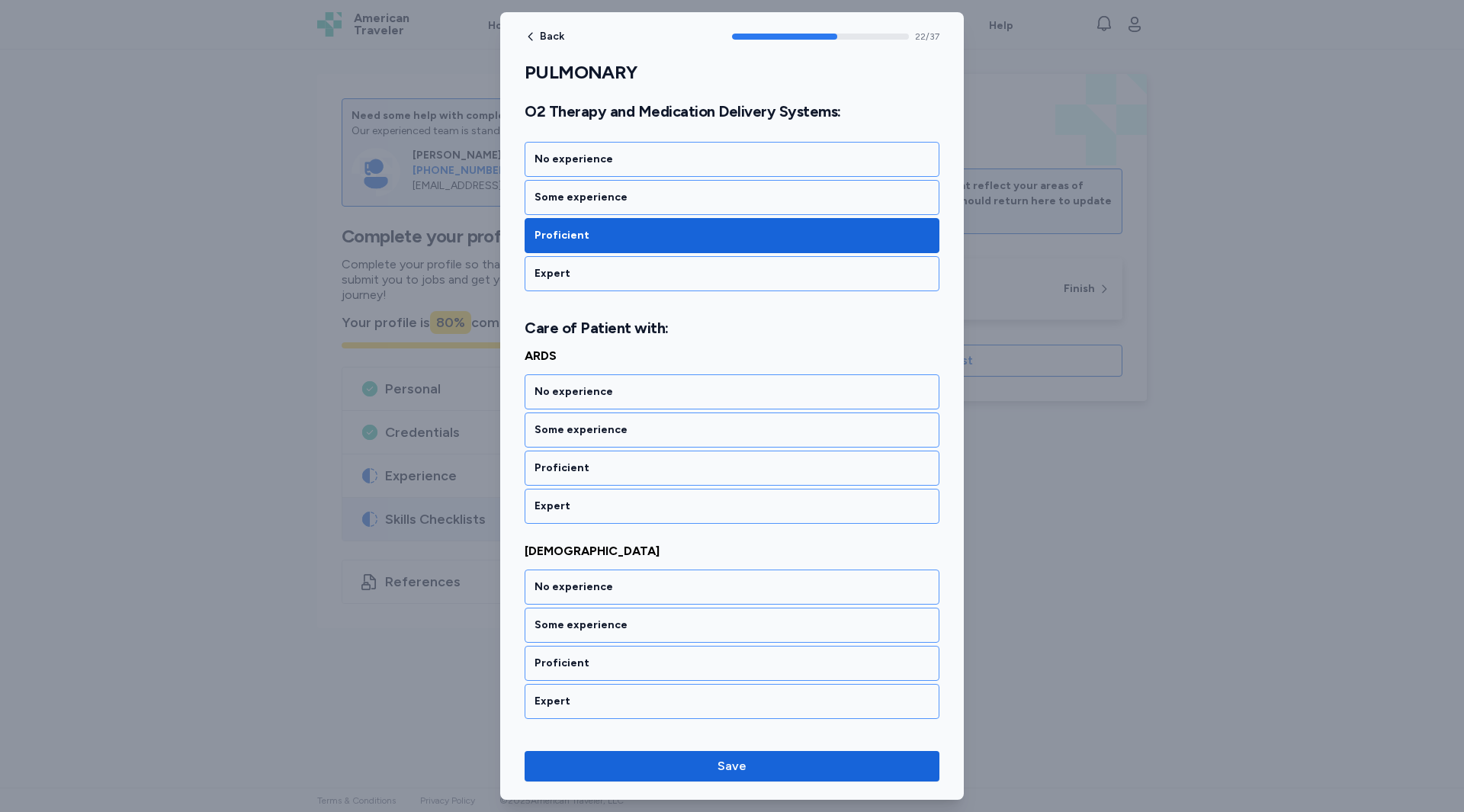
scroll to position [4418, 0]
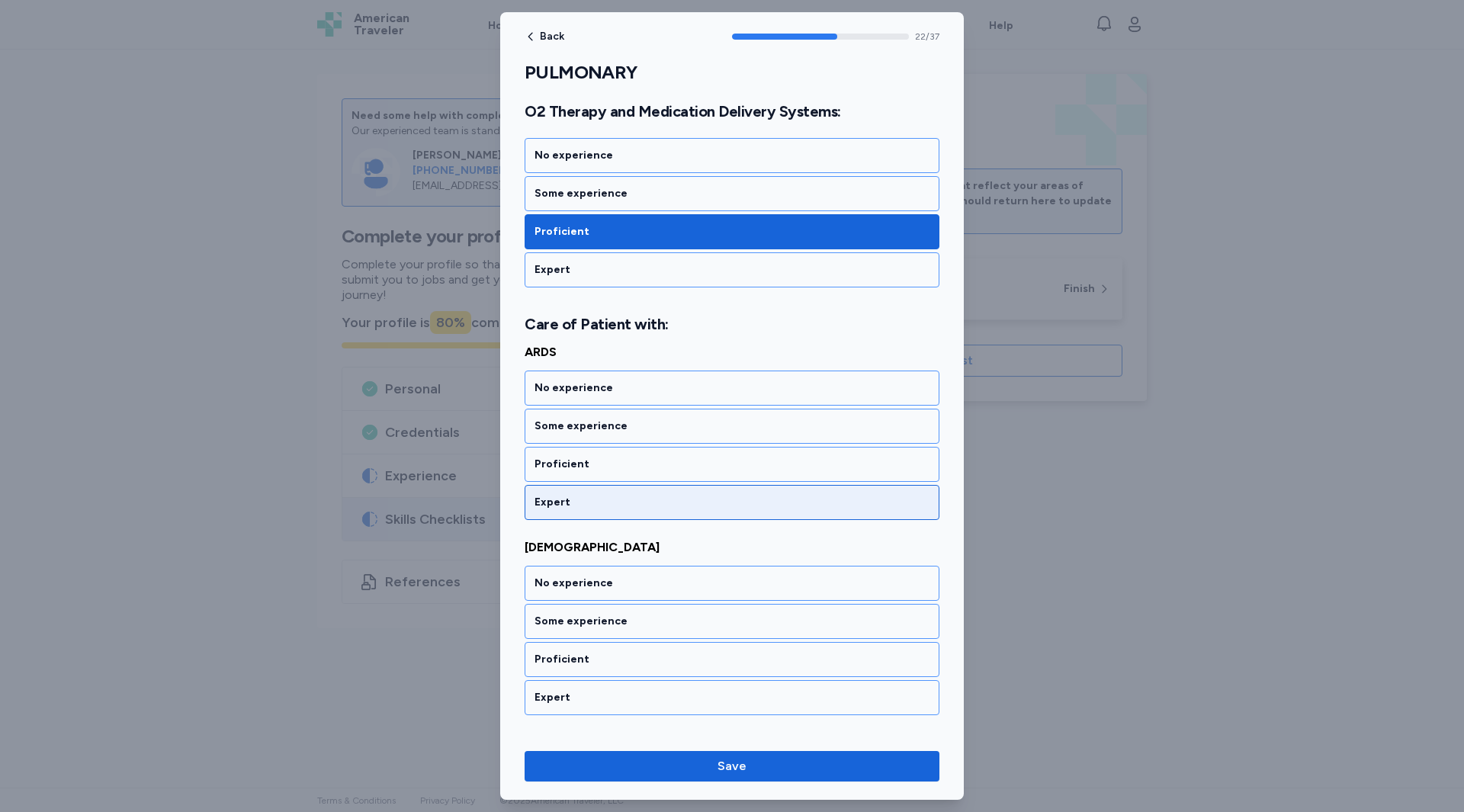
click at [582, 503] on div "Expert" at bounding box center [732, 502] width 395 height 15
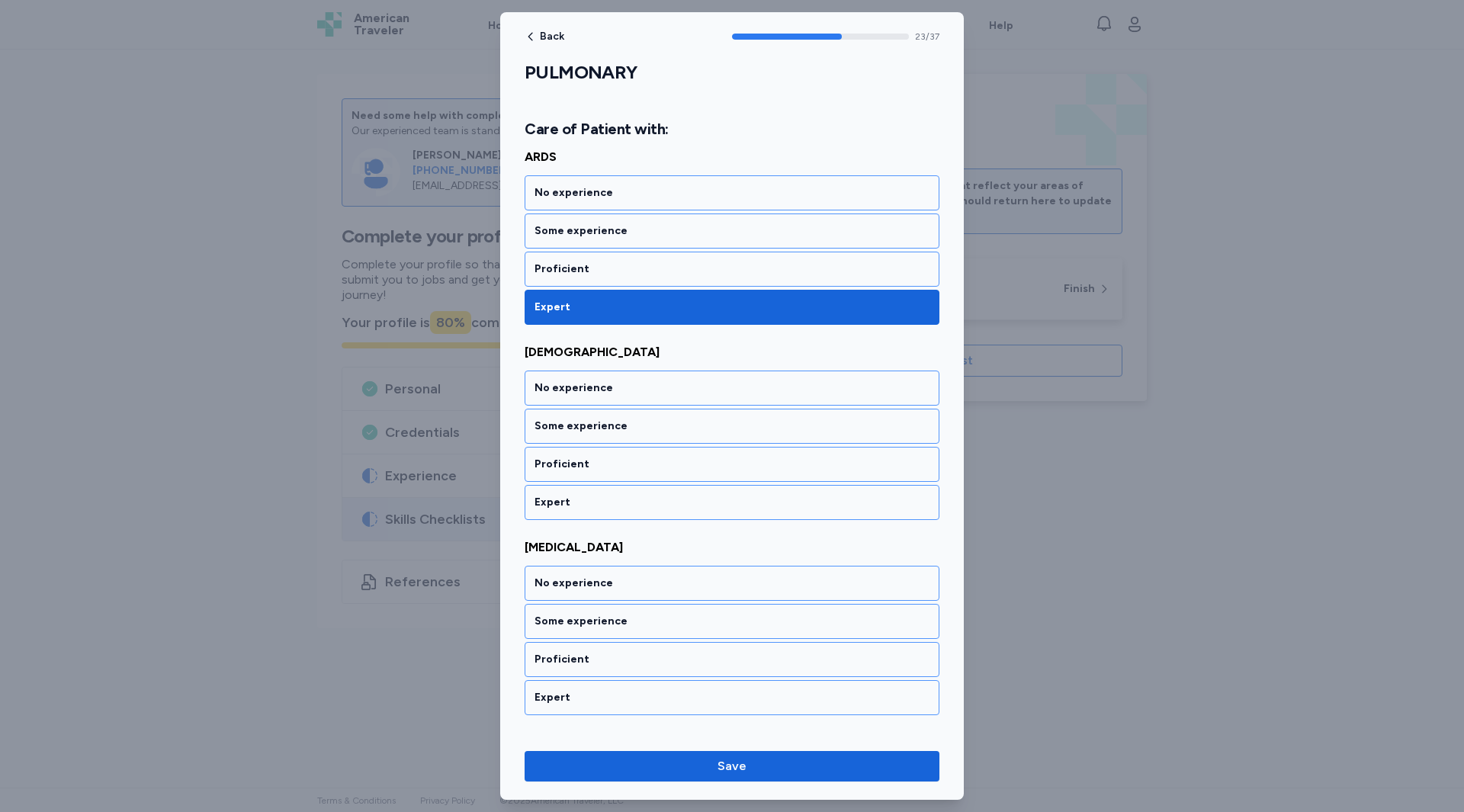
click at [582, 503] on div "Expert" at bounding box center [732, 502] width 395 height 15
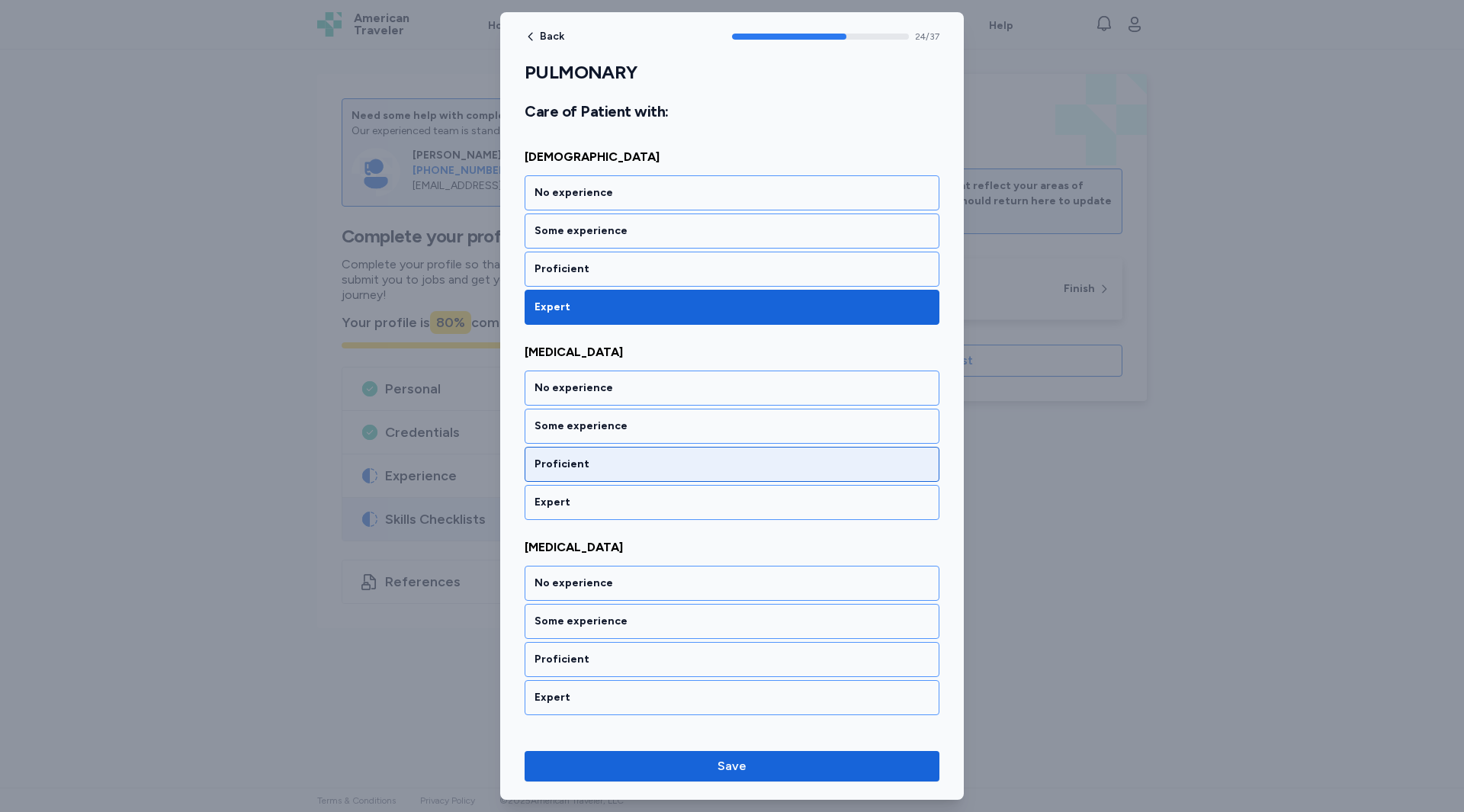
click at [580, 475] on div "Proficient" at bounding box center [732, 463] width 415 height 35
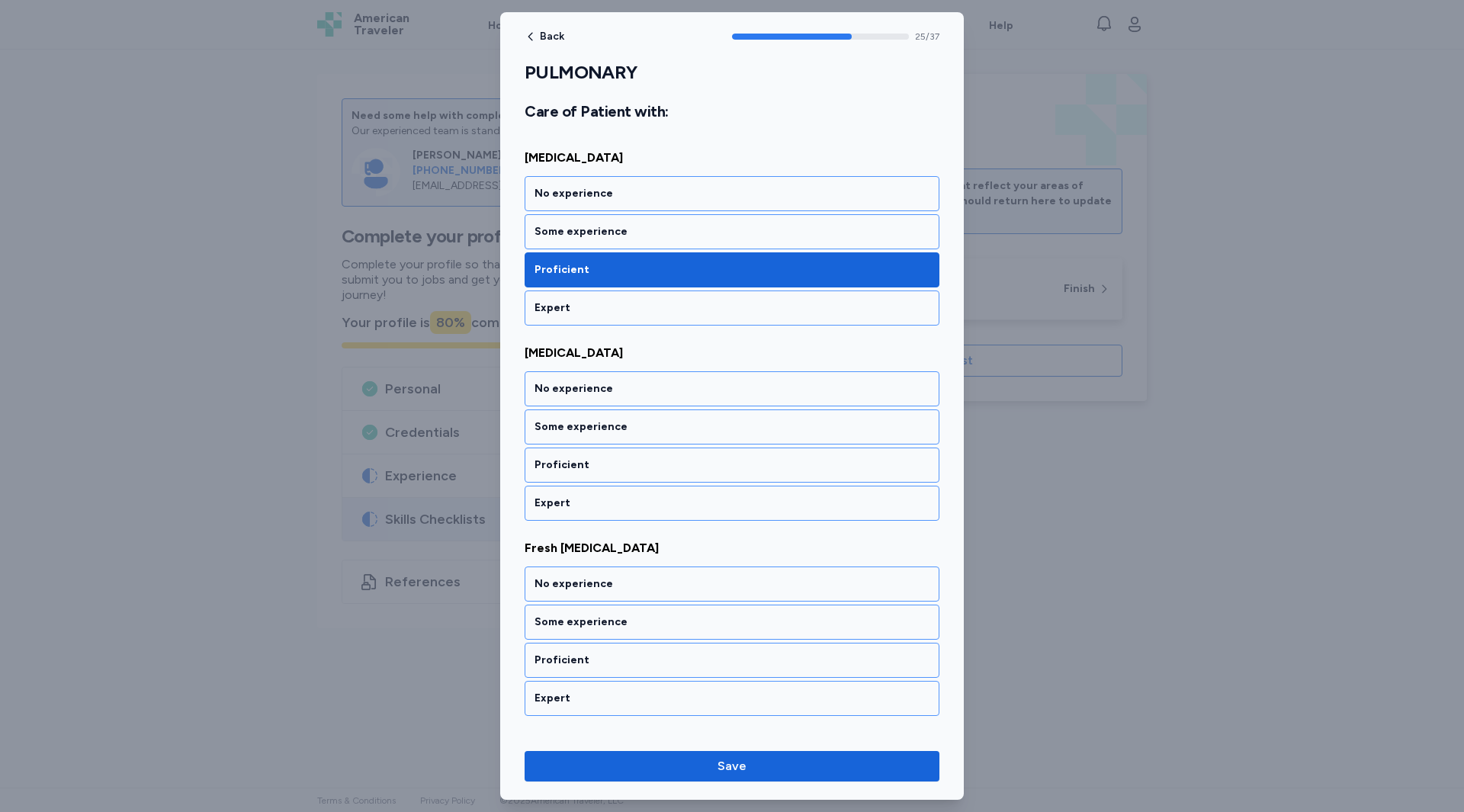
scroll to position [5004, 0]
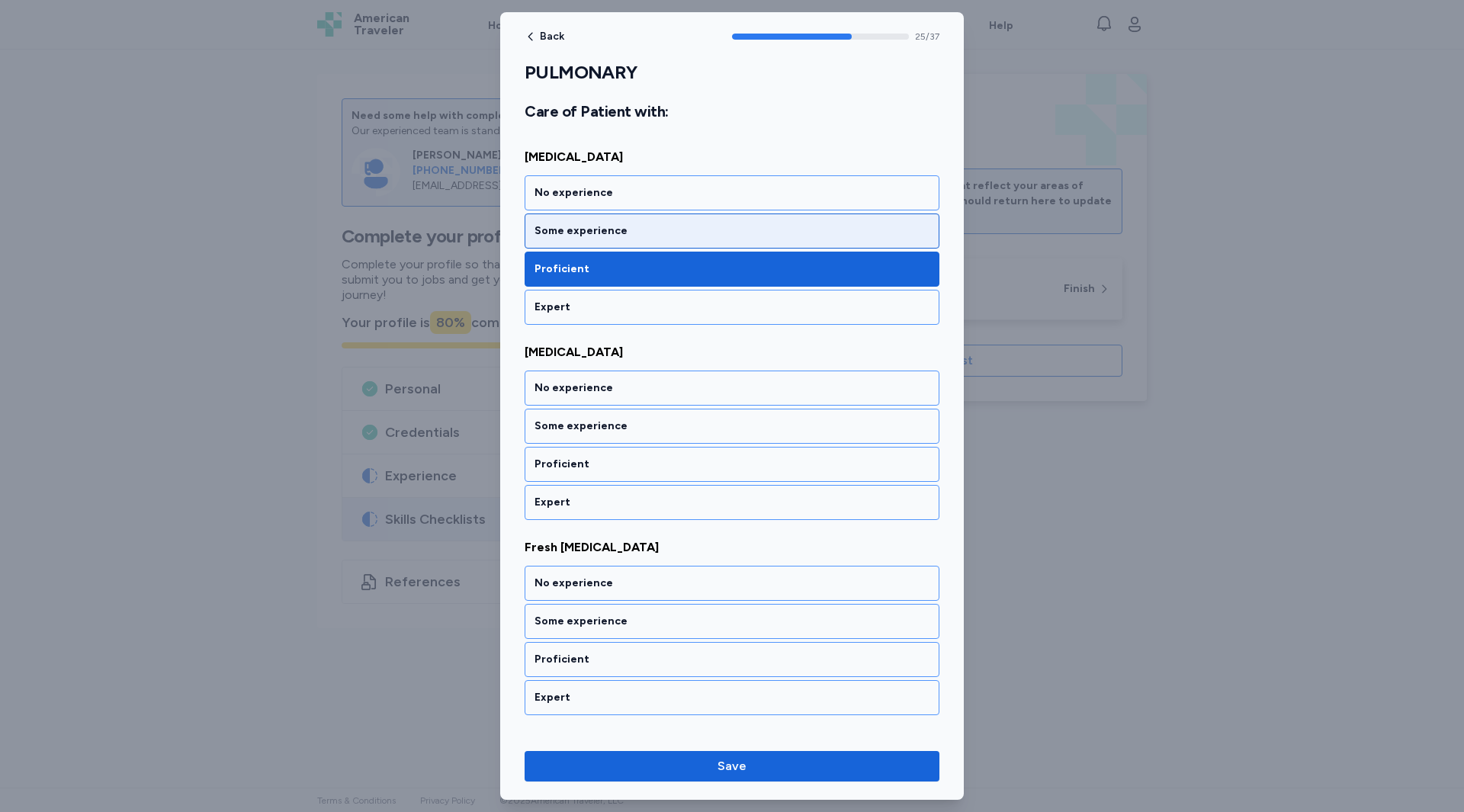
click at [601, 239] on div "Some experience" at bounding box center [732, 230] width 415 height 35
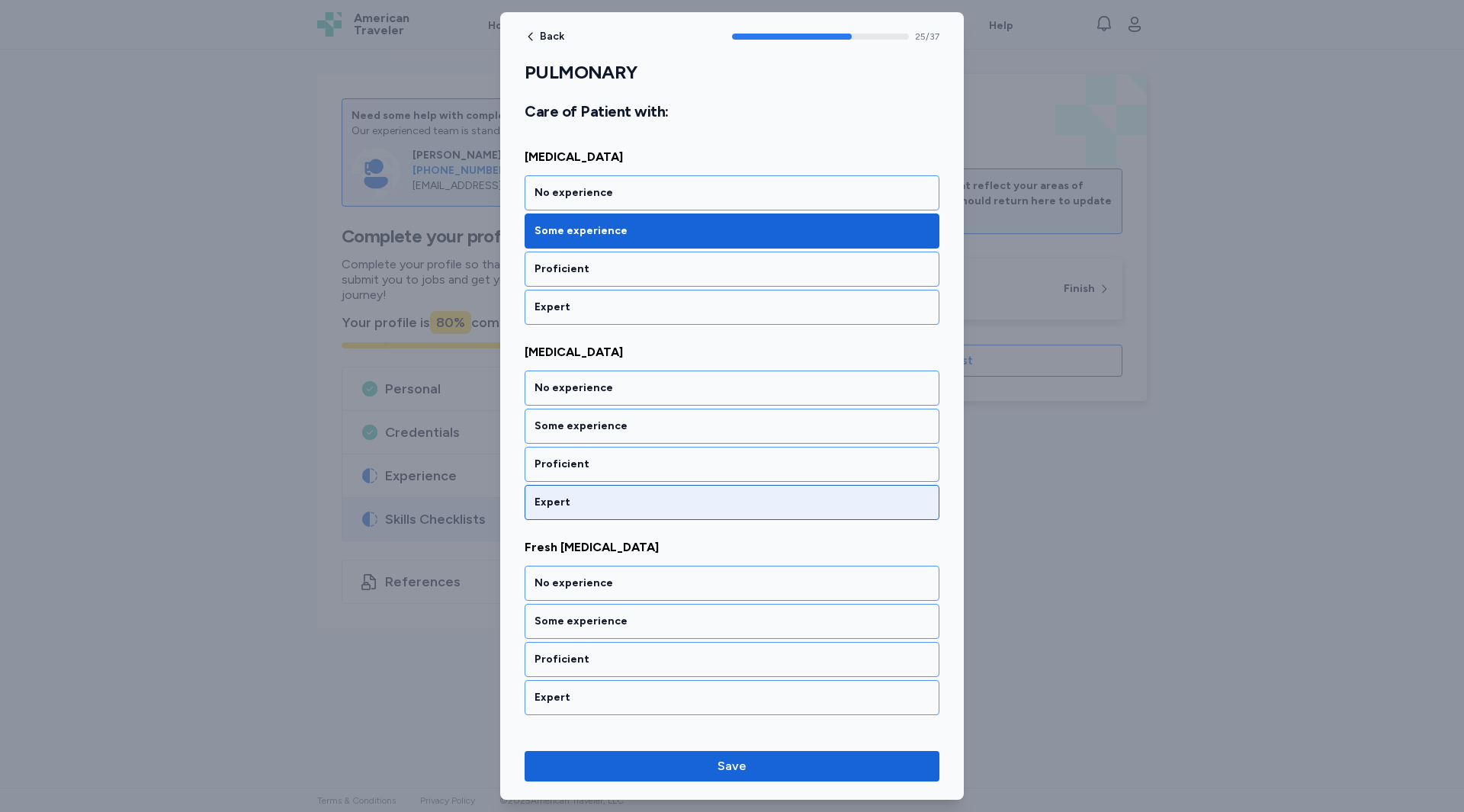
click at [564, 509] on div "Expert" at bounding box center [732, 502] width 395 height 15
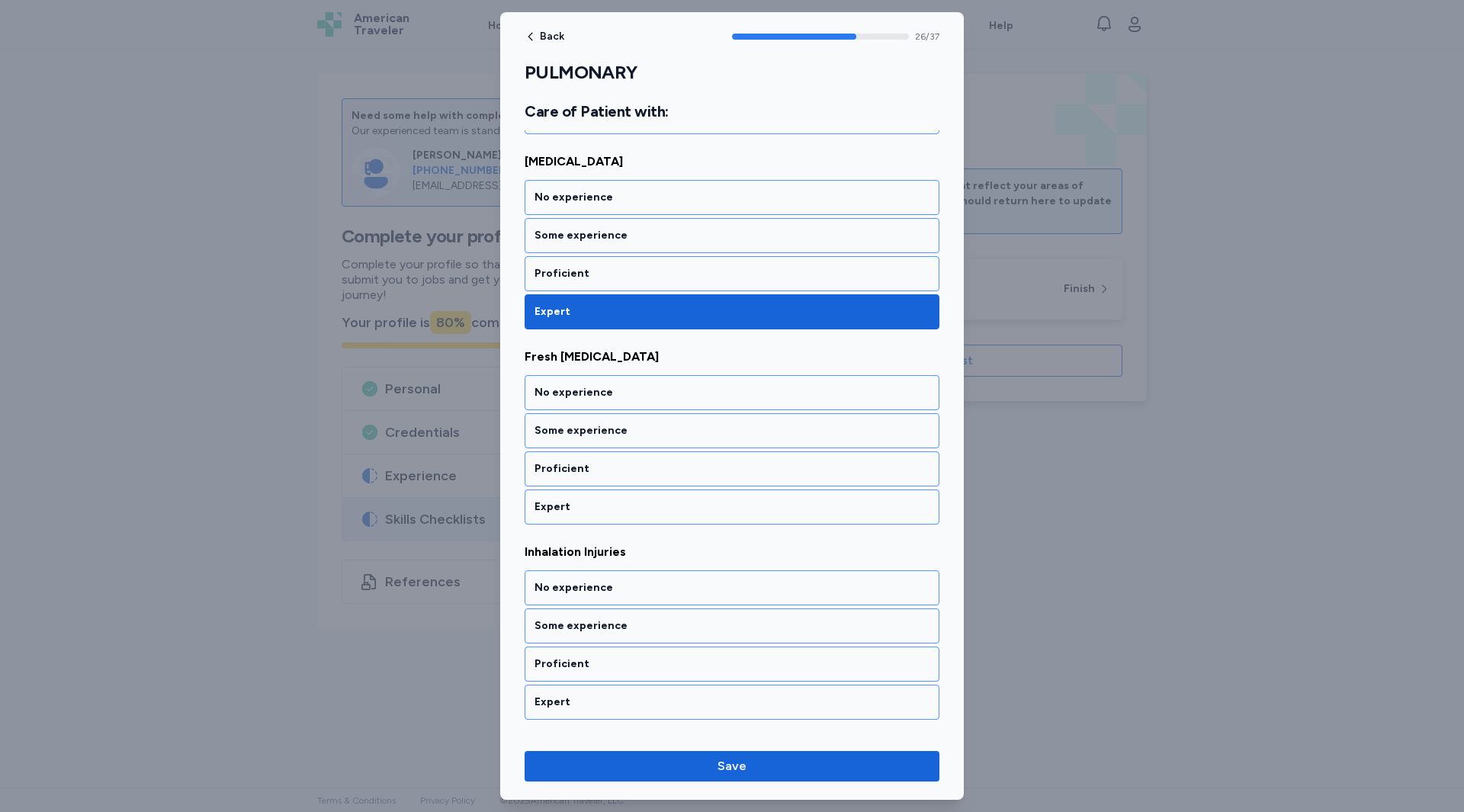
scroll to position [5199, 0]
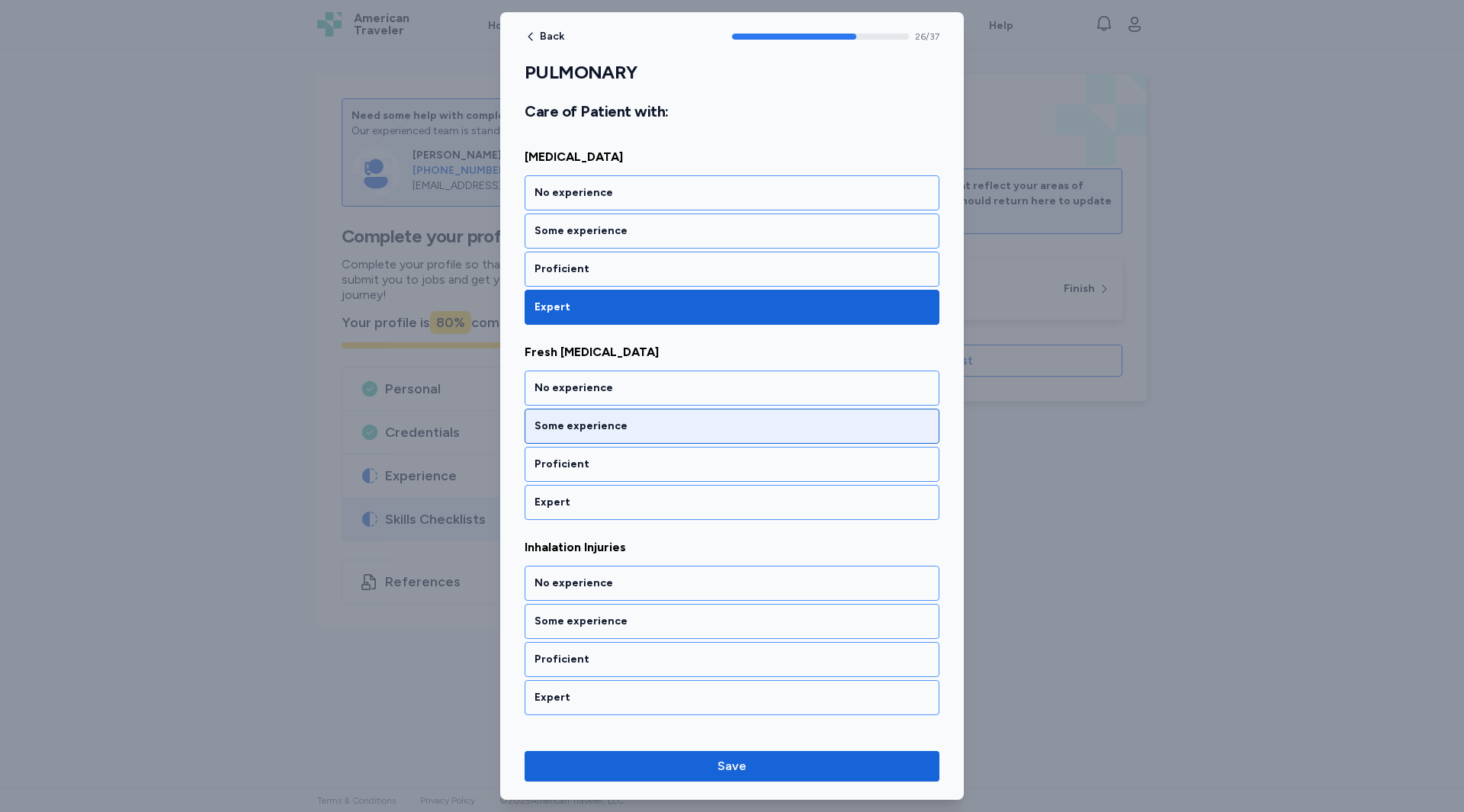
click at [560, 426] on div "Some experience" at bounding box center [732, 425] width 395 height 15
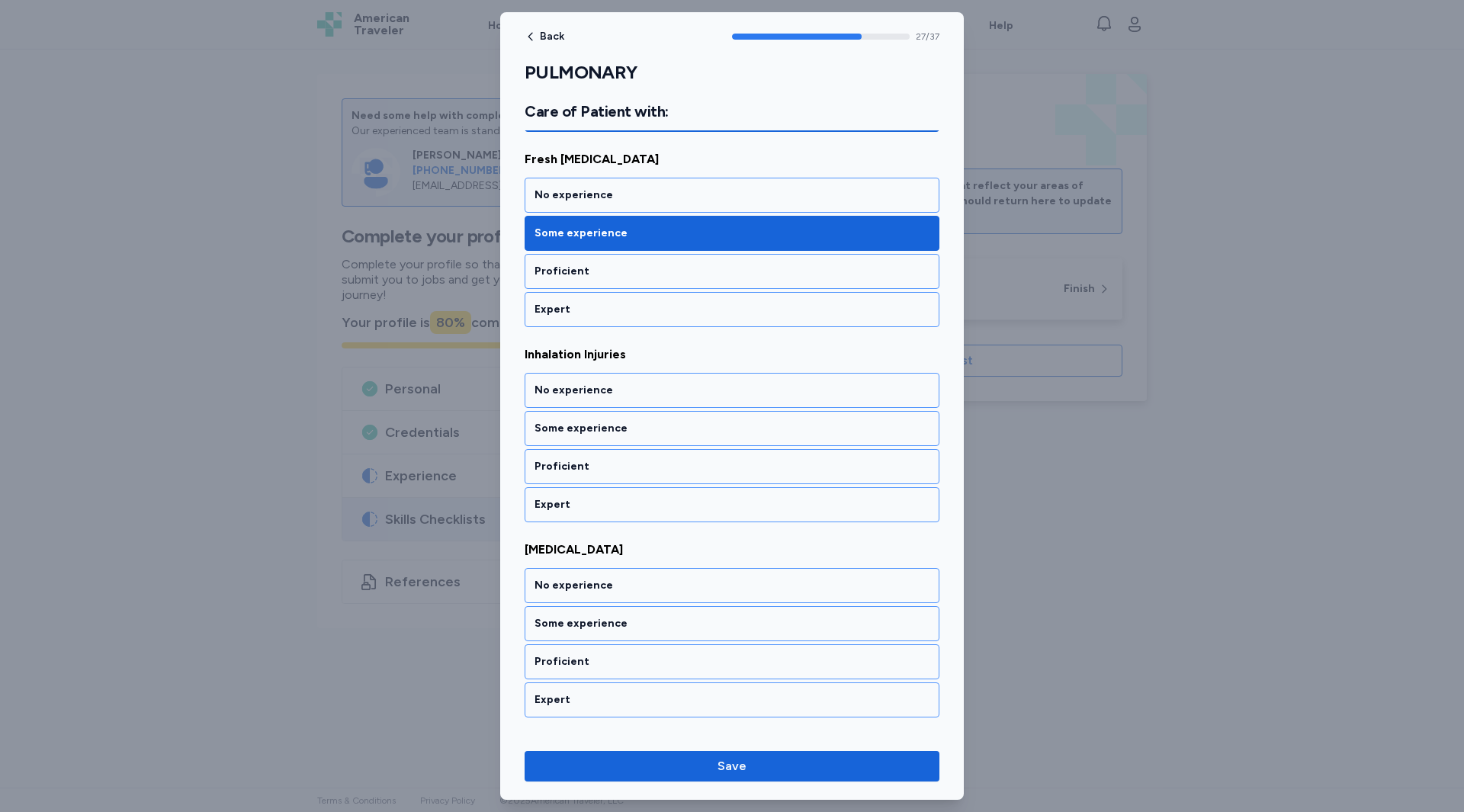
scroll to position [5394, 0]
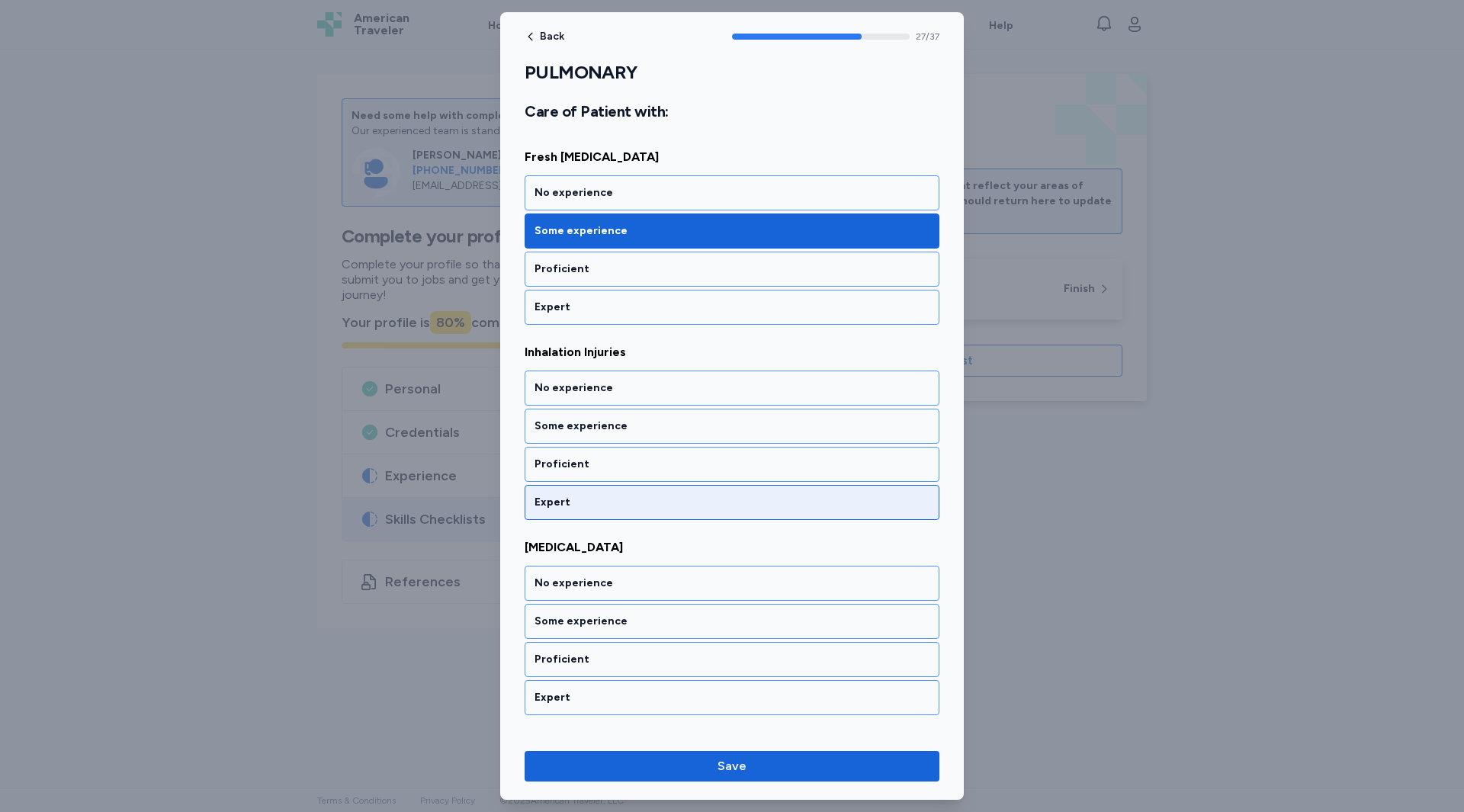
click at [559, 508] on div "Expert" at bounding box center [732, 502] width 395 height 15
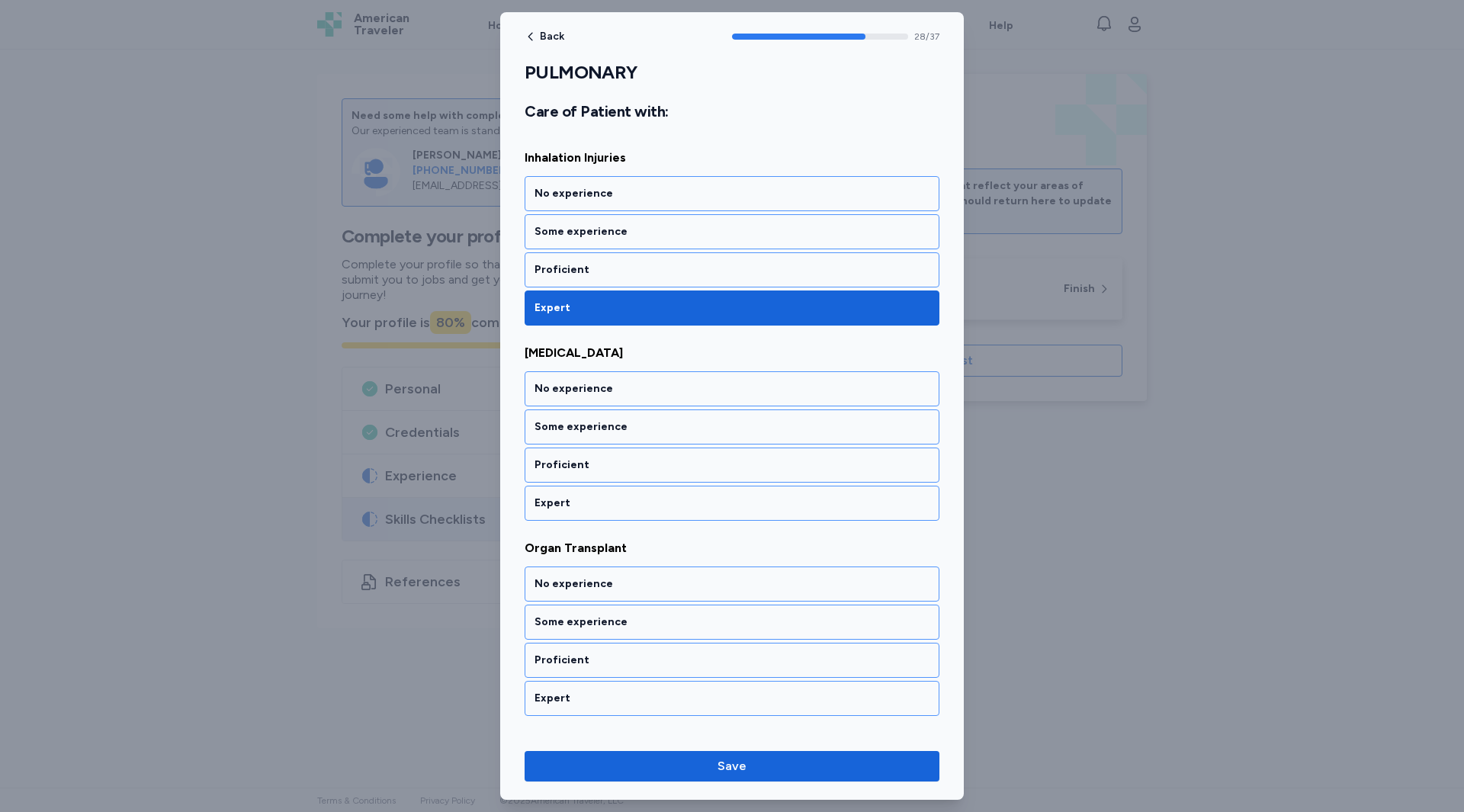
scroll to position [5588, 0]
click at [554, 462] on div "Proficient" at bounding box center [732, 463] width 395 height 15
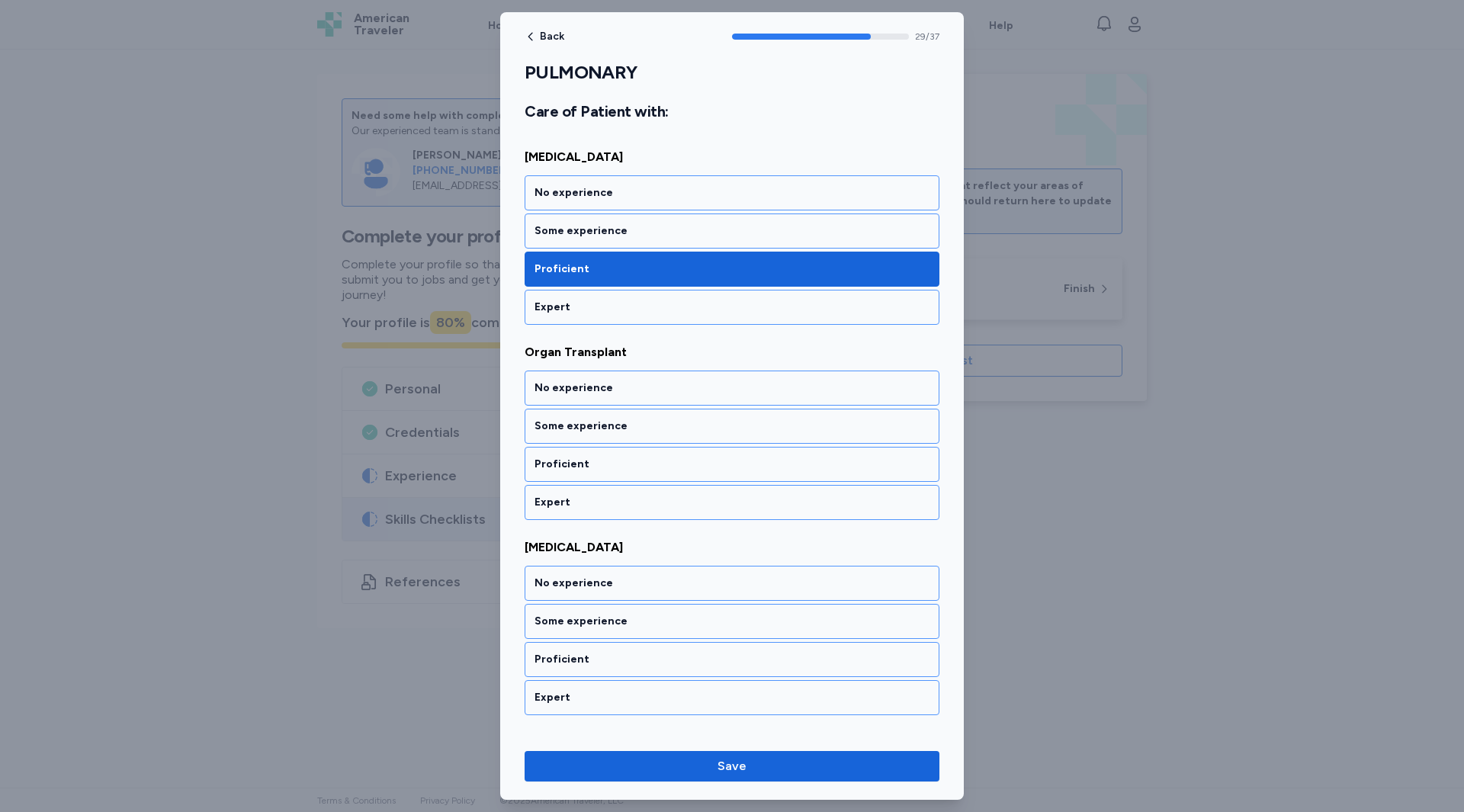
click at [554, 462] on div "Proficient" at bounding box center [732, 463] width 395 height 15
click at [554, 439] on div "Some experience" at bounding box center [732, 425] width 415 height 35
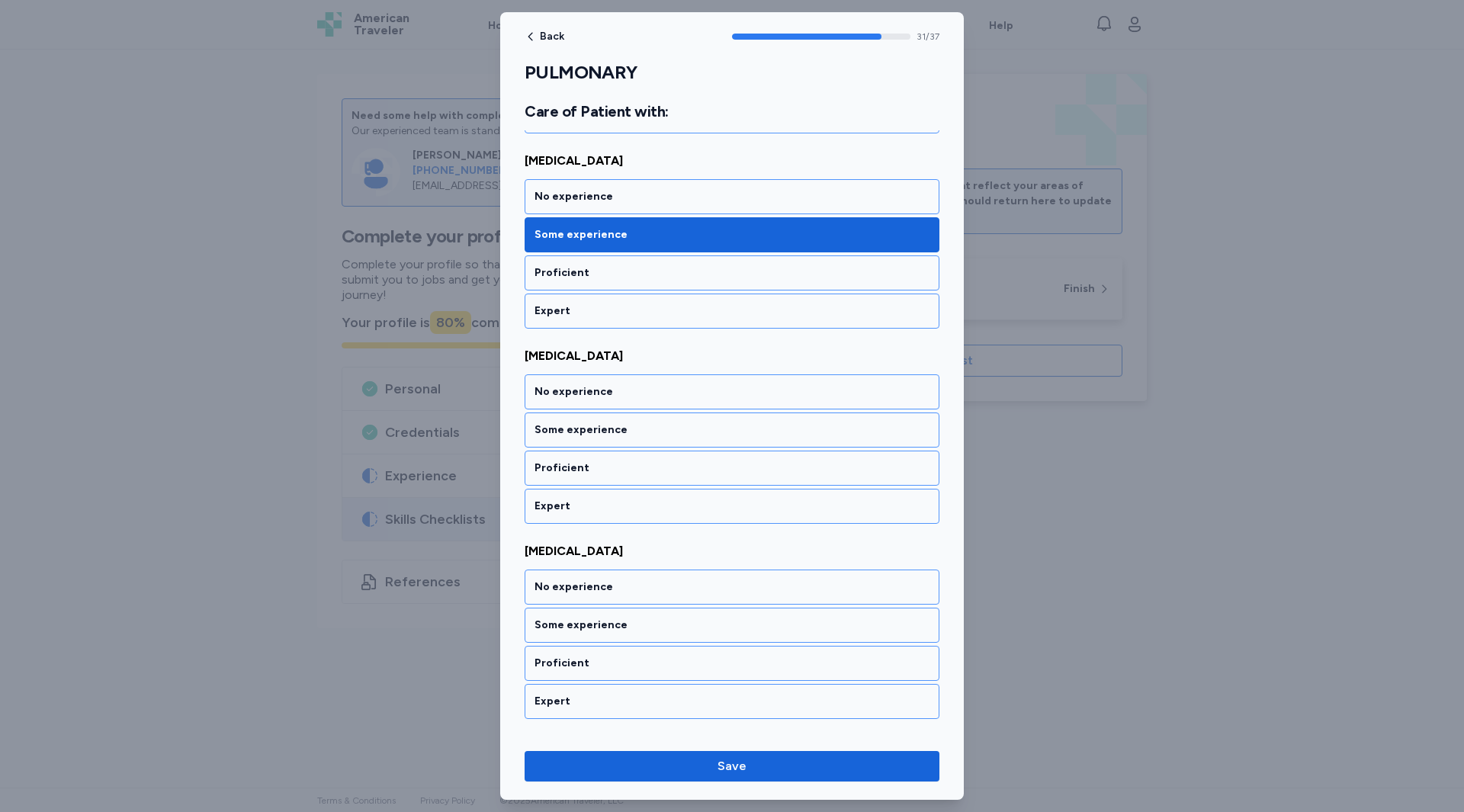
scroll to position [6174, 0]
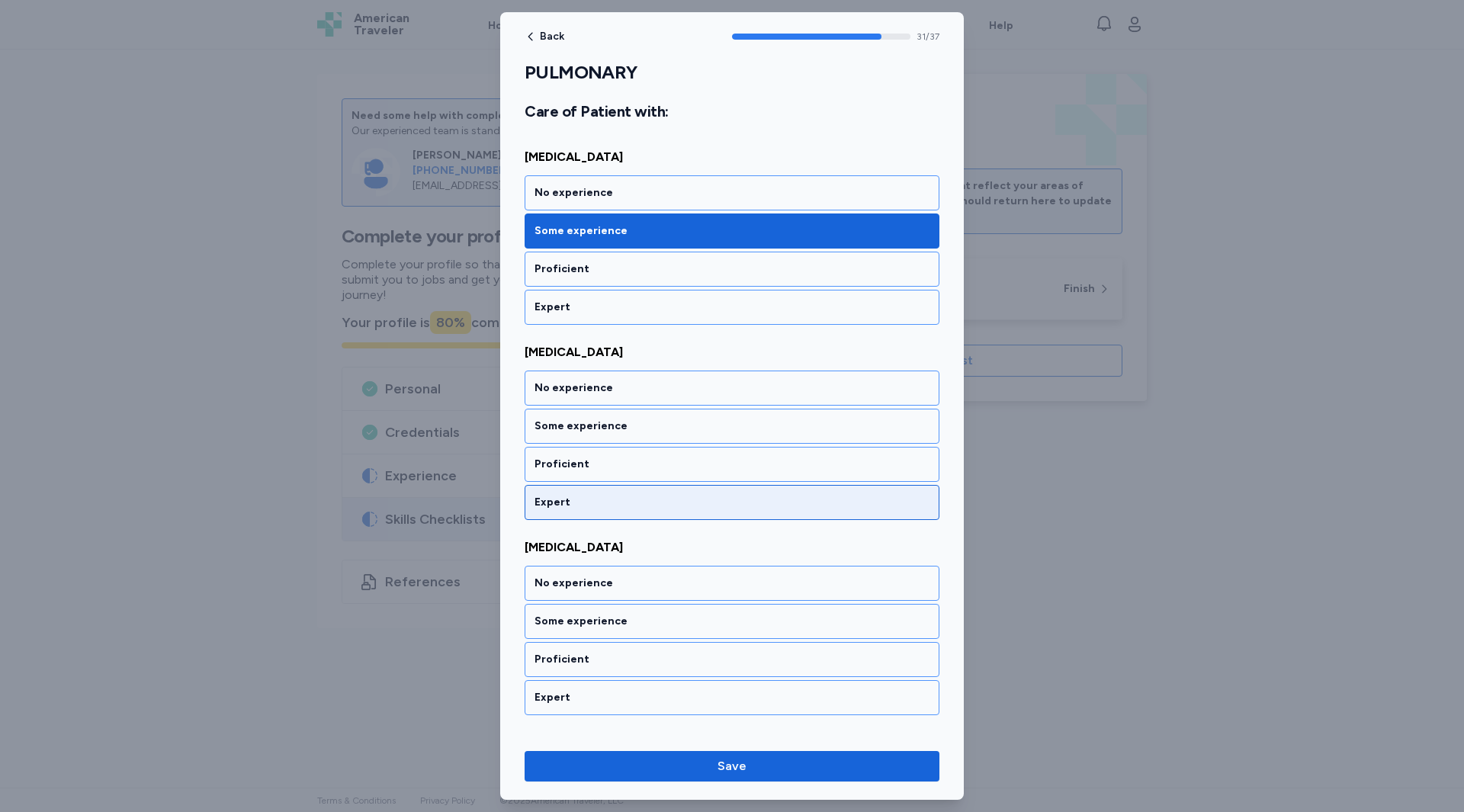
click at [596, 498] on div "Expert" at bounding box center [732, 502] width 395 height 15
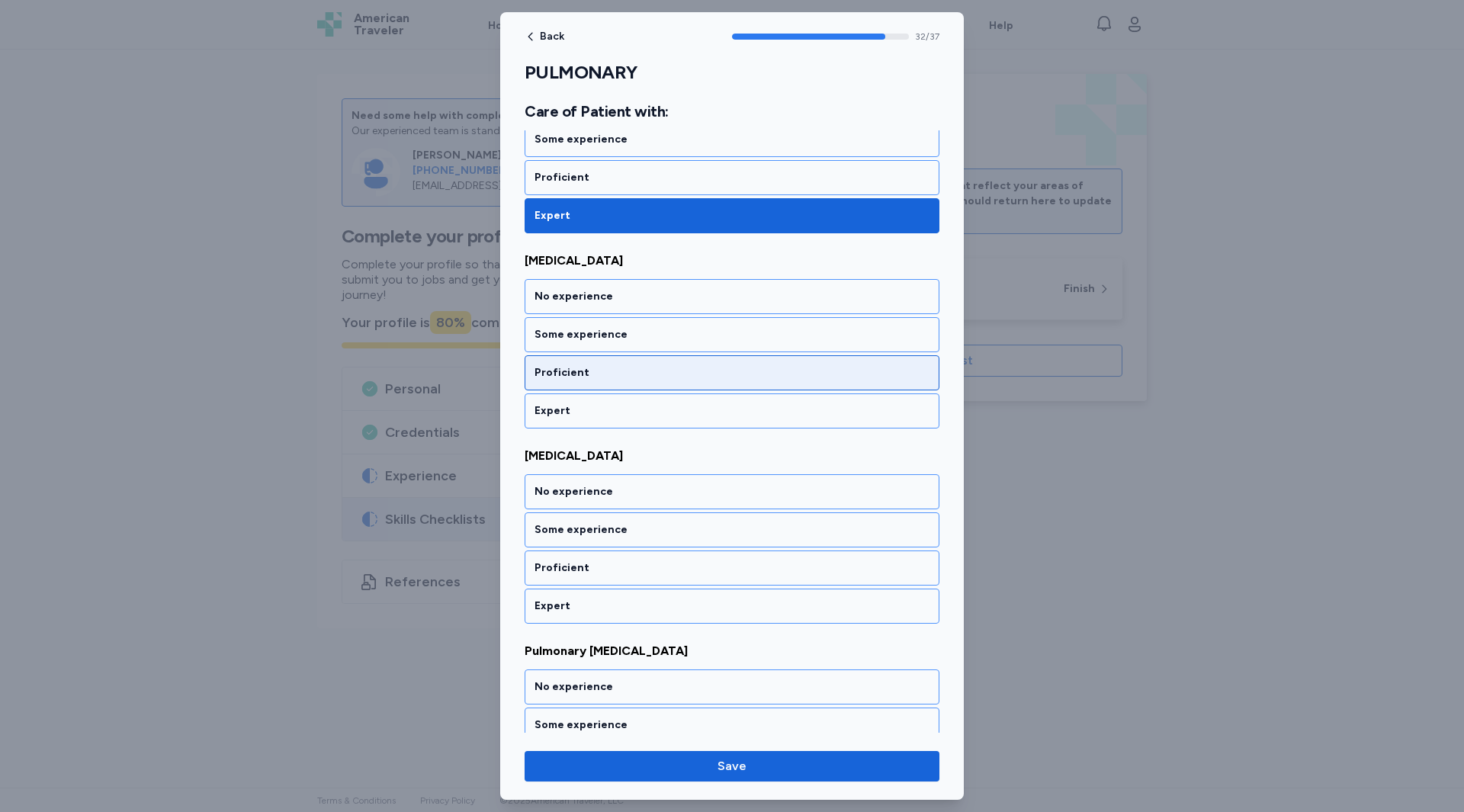
scroll to position [6522, 0]
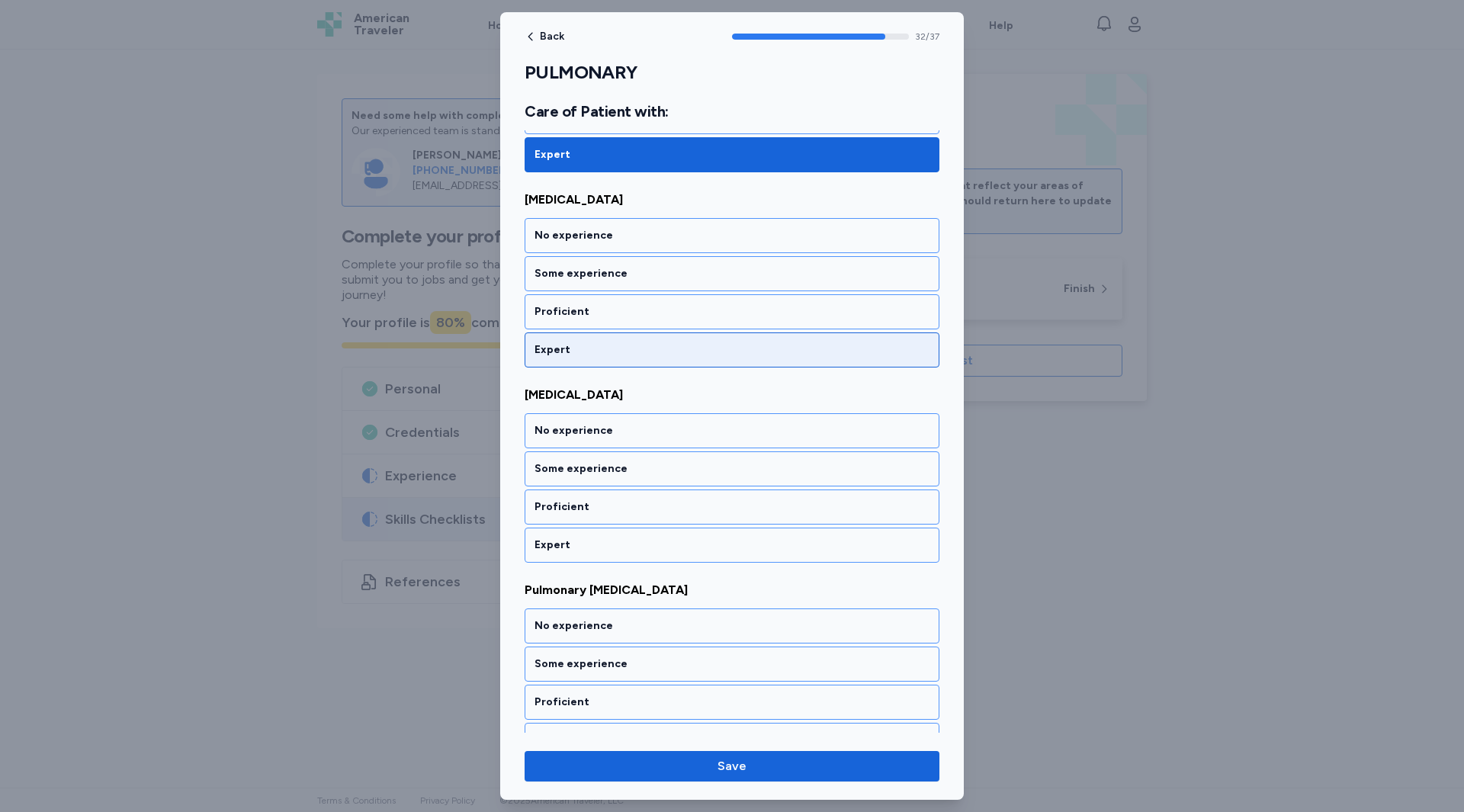
click at [567, 348] on div "Expert" at bounding box center [732, 350] width 395 height 15
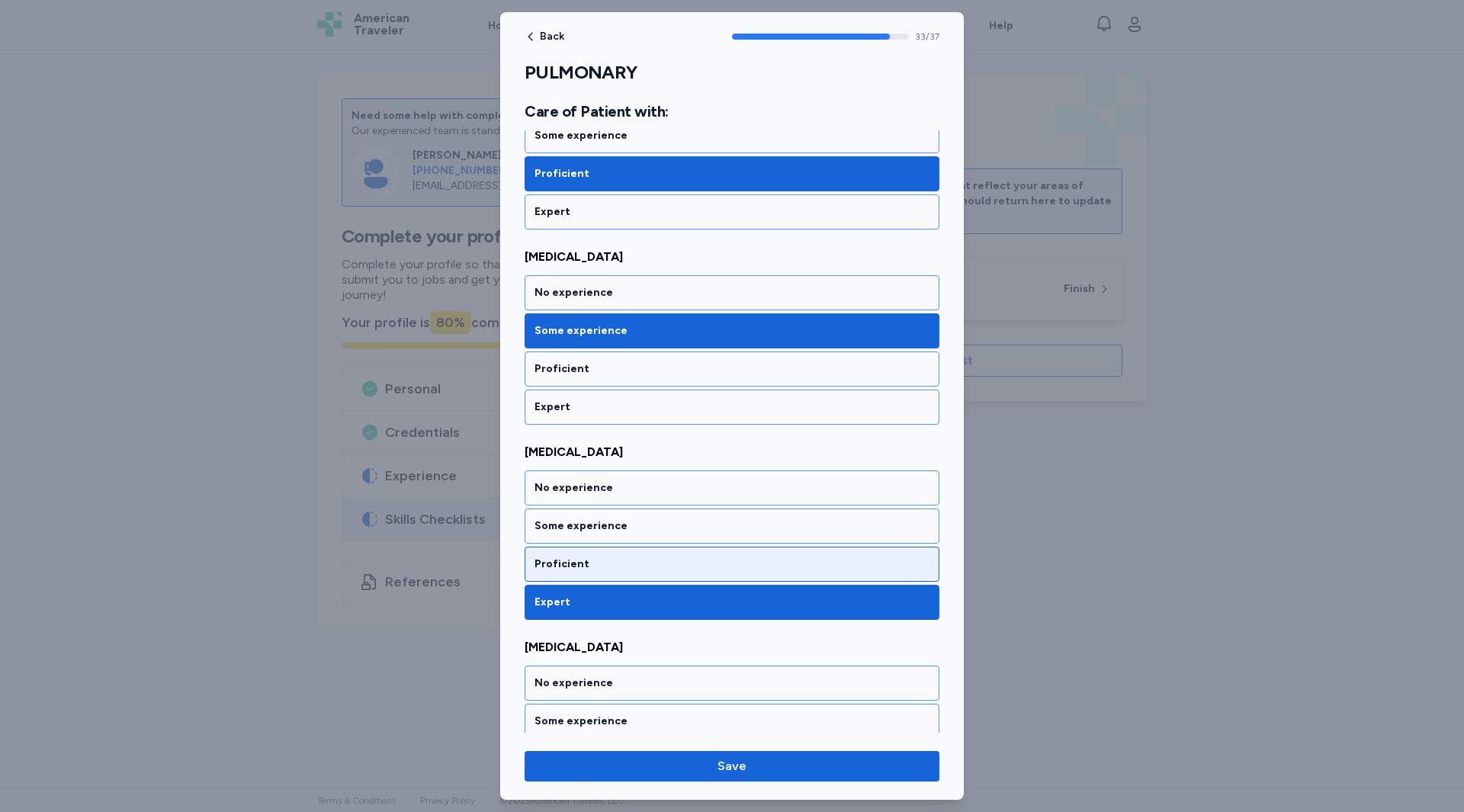
scroll to position [5955, 0]
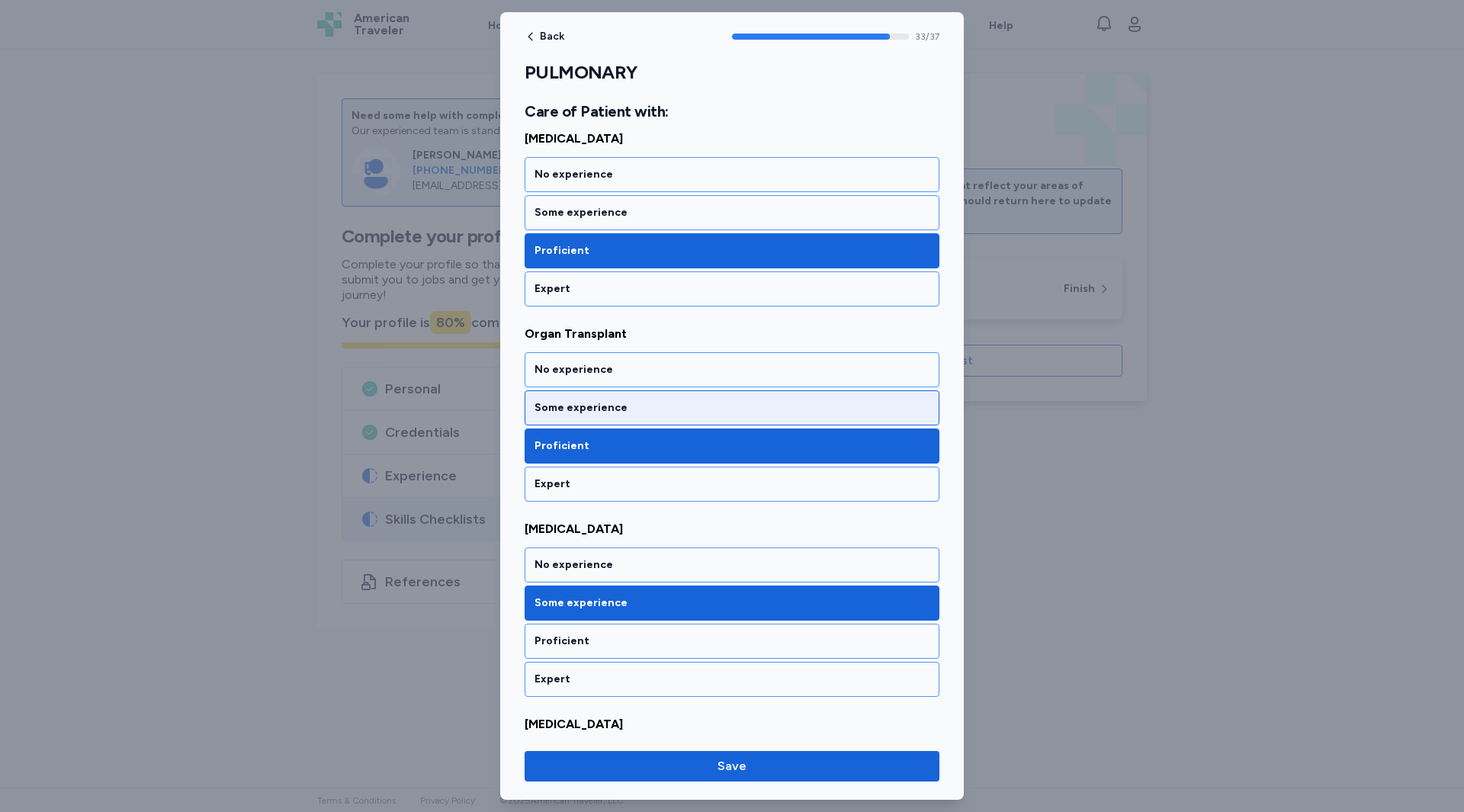
click at [568, 406] on div "Some experience" at bounding box center [732, 407] width 395 height 15
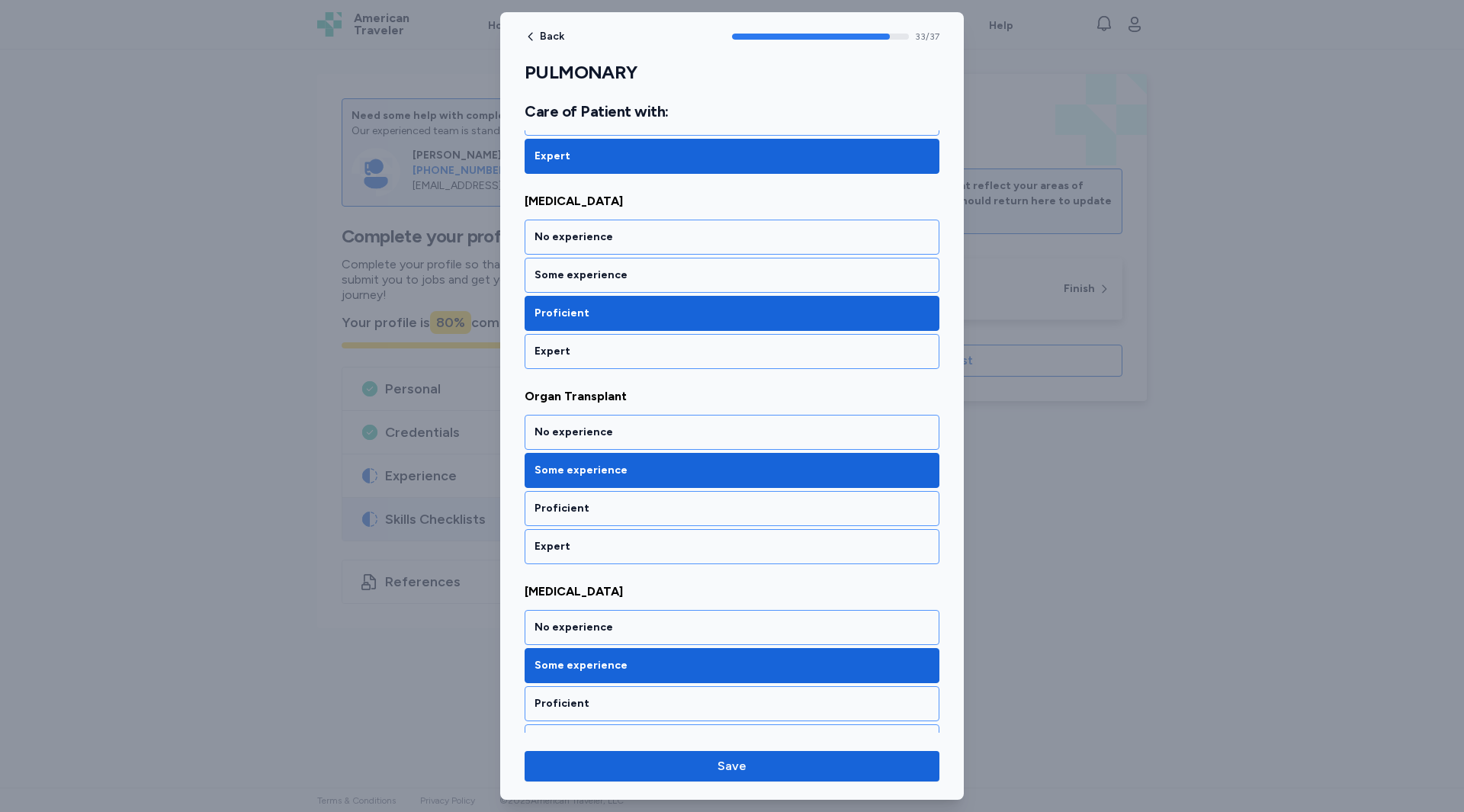
scroll to position [5726, 0]
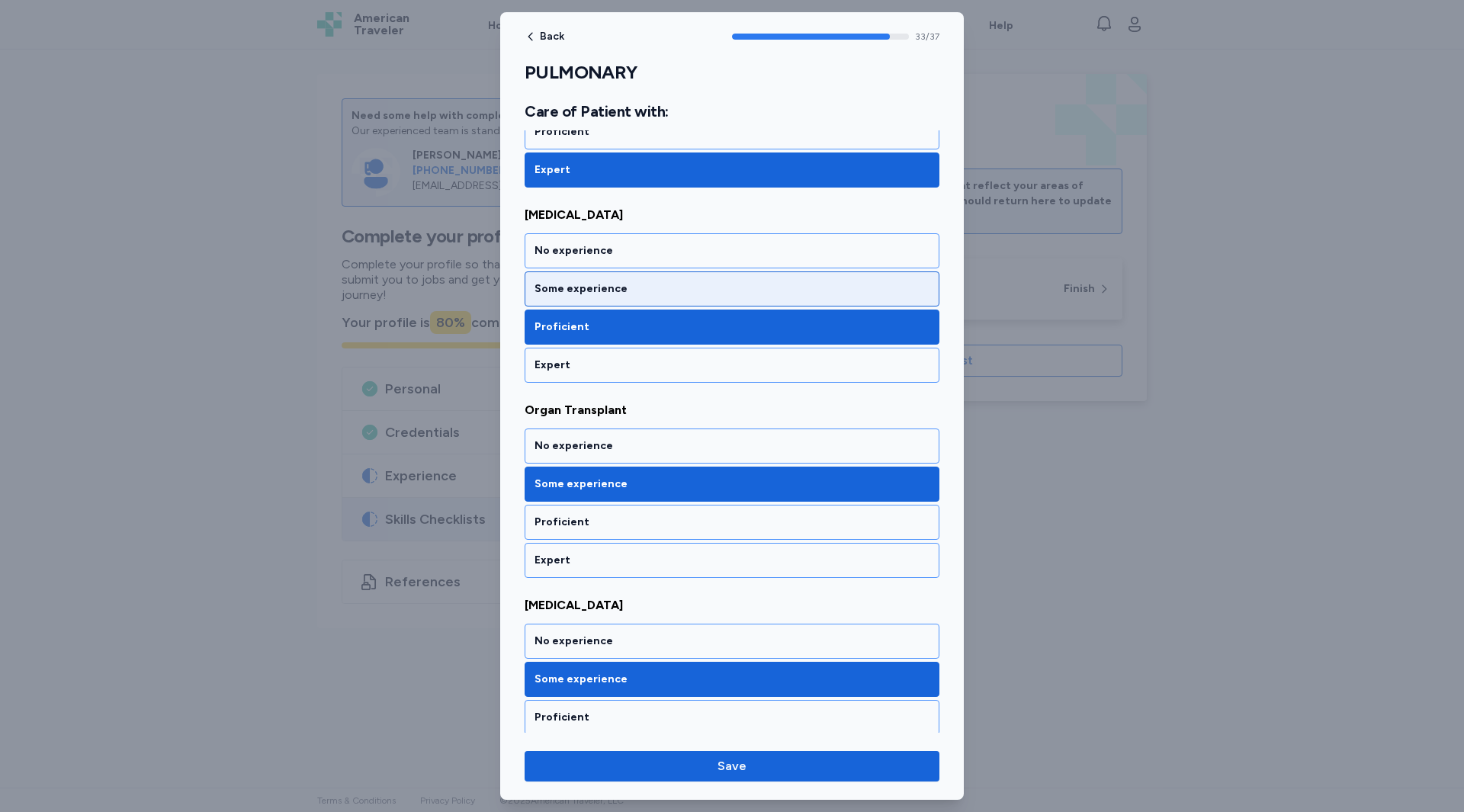
click at [584, 294] on div "Some experience" at bounding box center [732, 288] width 395 height 15
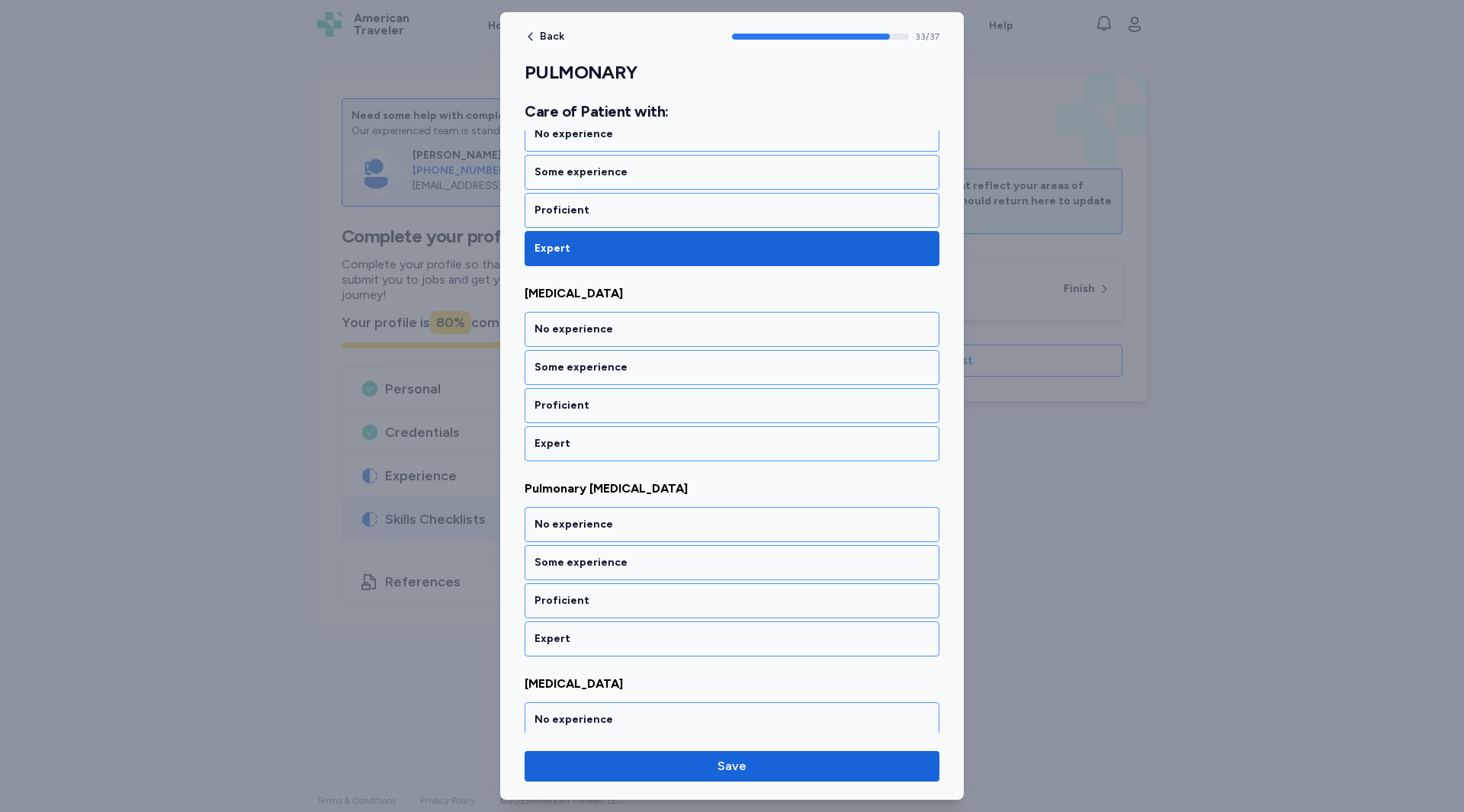
scroll to position [6690, 0]
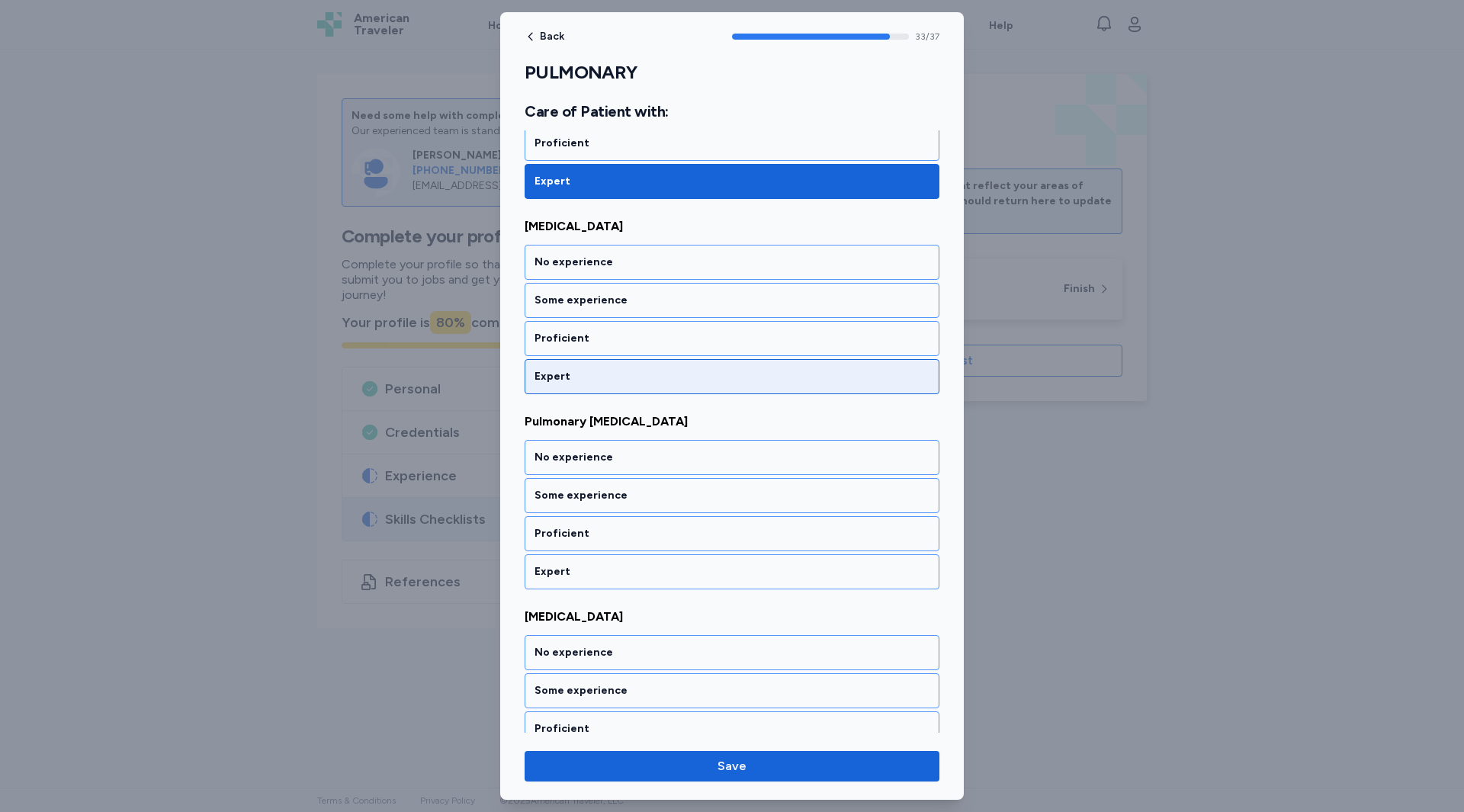
click at [548, 383] on div "Expert" at bounding box center [732, 376] width 395 height 15
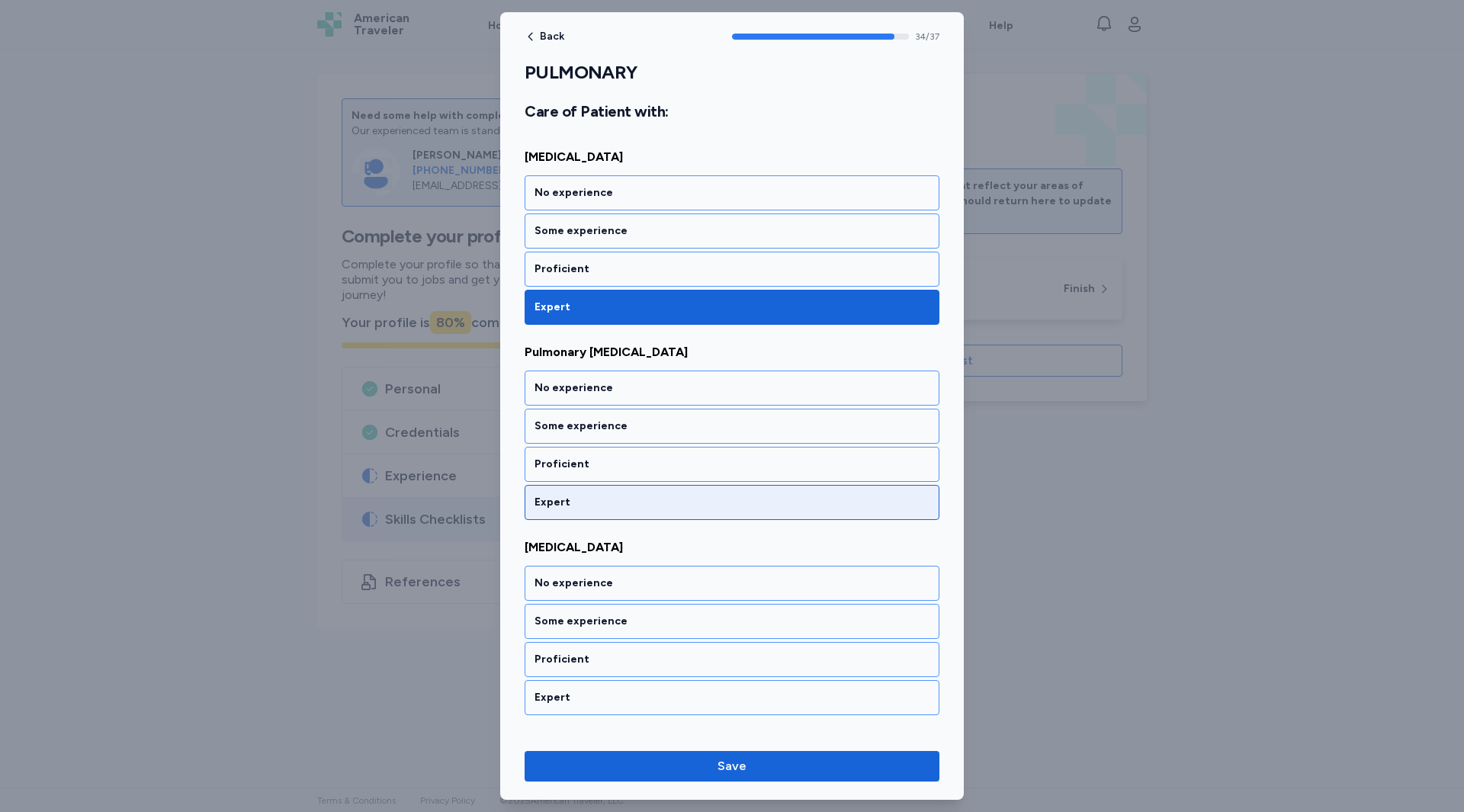
click at [557, 495] on div "Expert" at bounding box center [732, 502] width 395 height 15
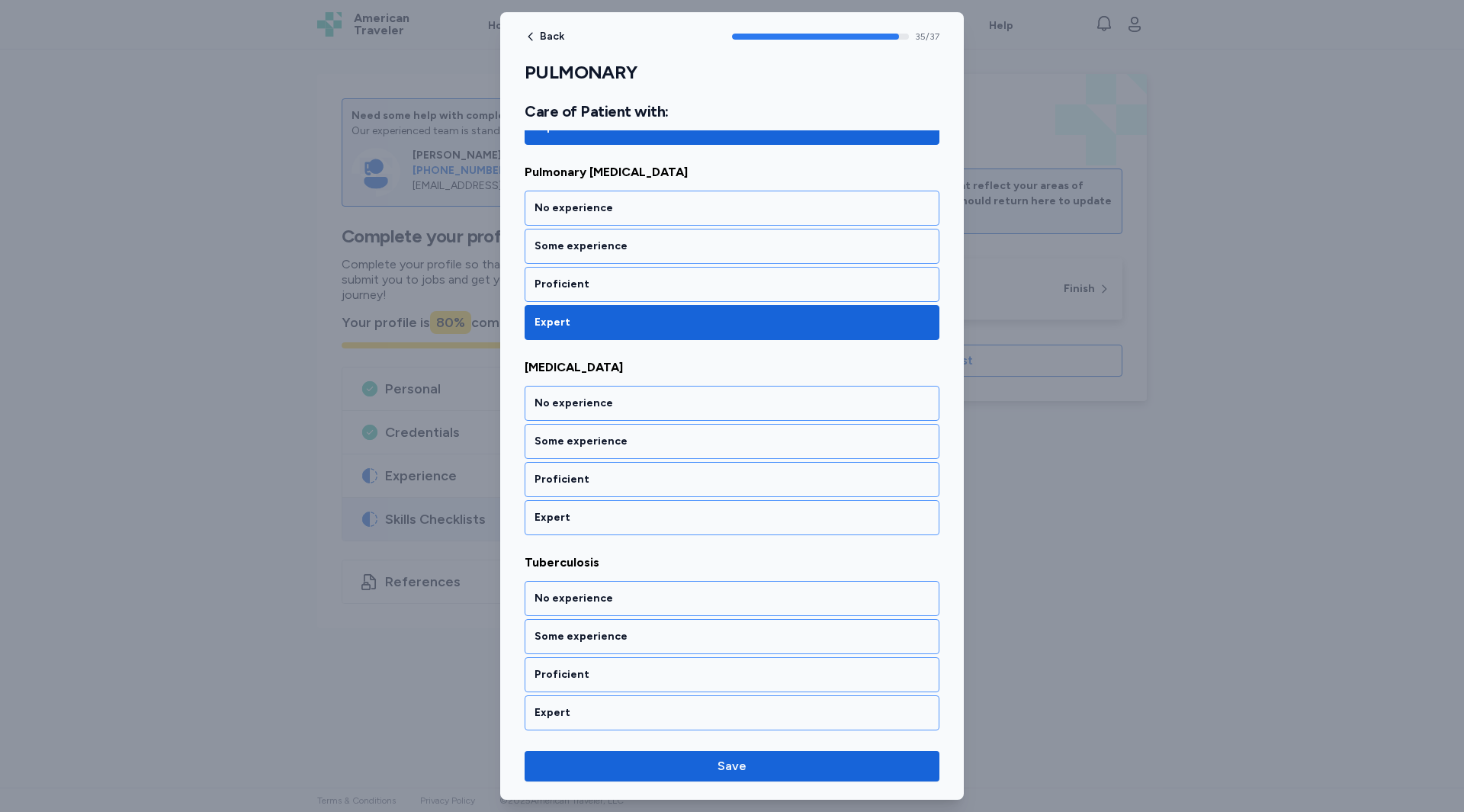
scroll to position [6940, 0]
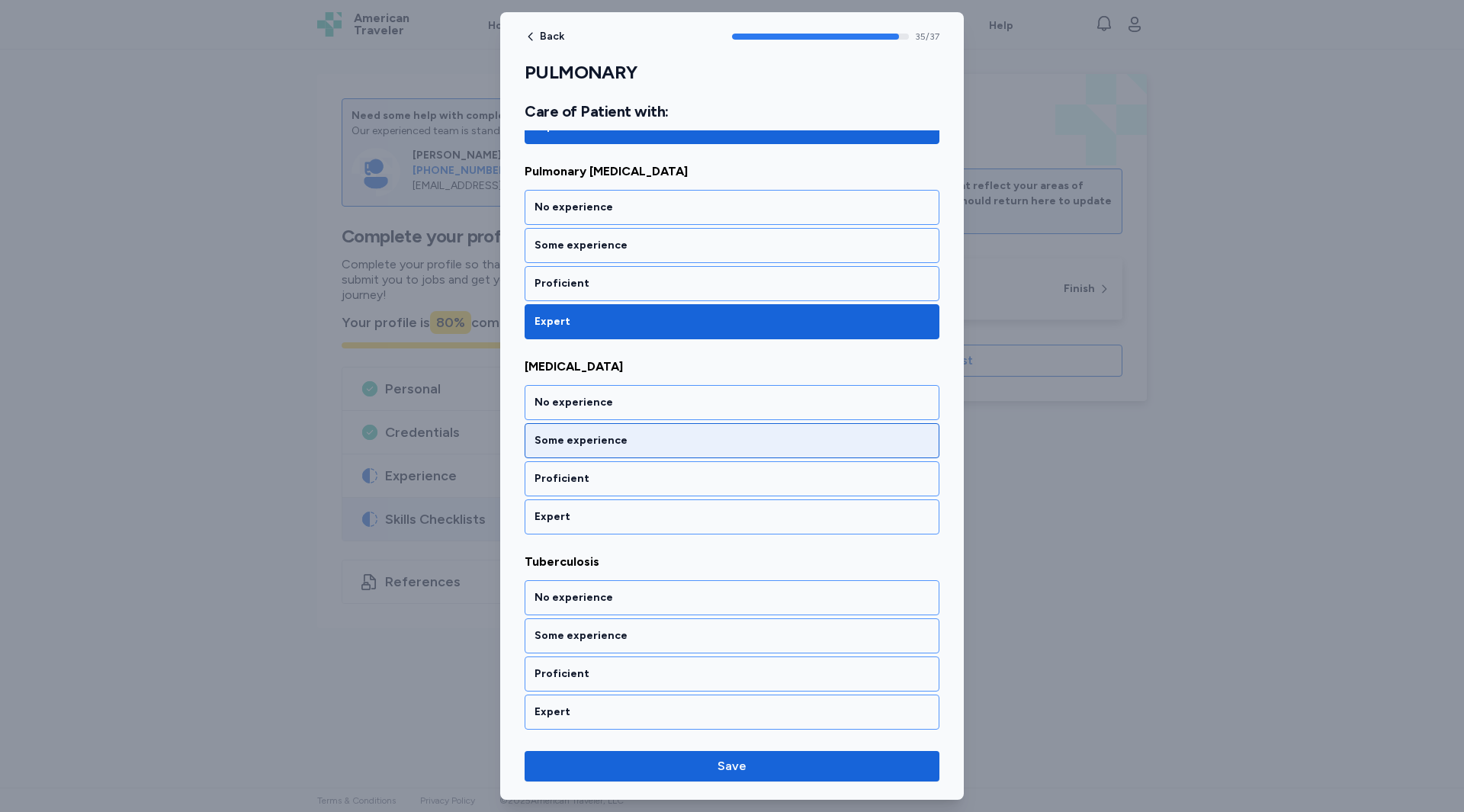
click at [569, 435] on div "Some experience" at bounding box center [732, 440] width 395 height 15
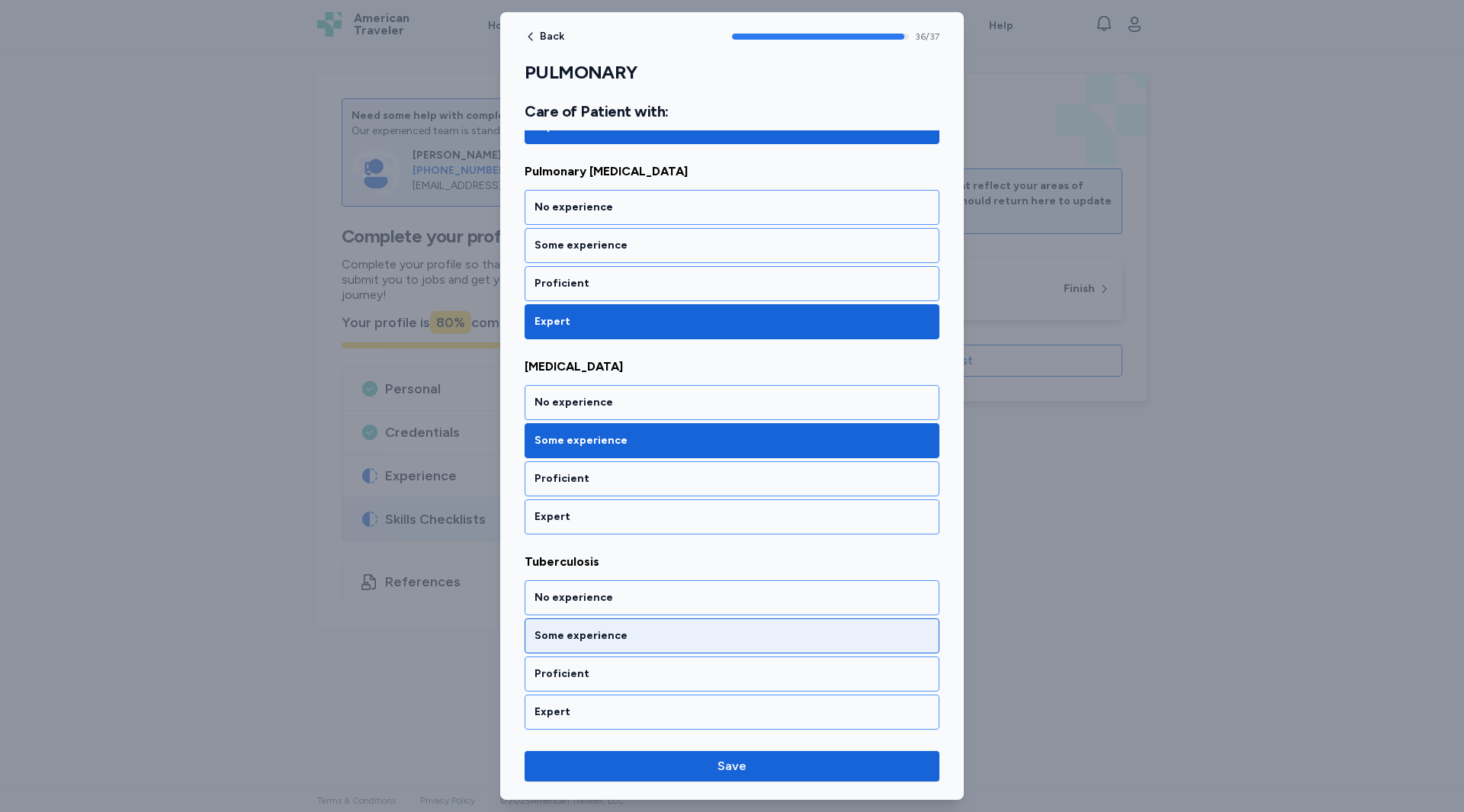
click at [560, 639] on div "Some experience" at bounding box center [732, 636] width 395 height 15
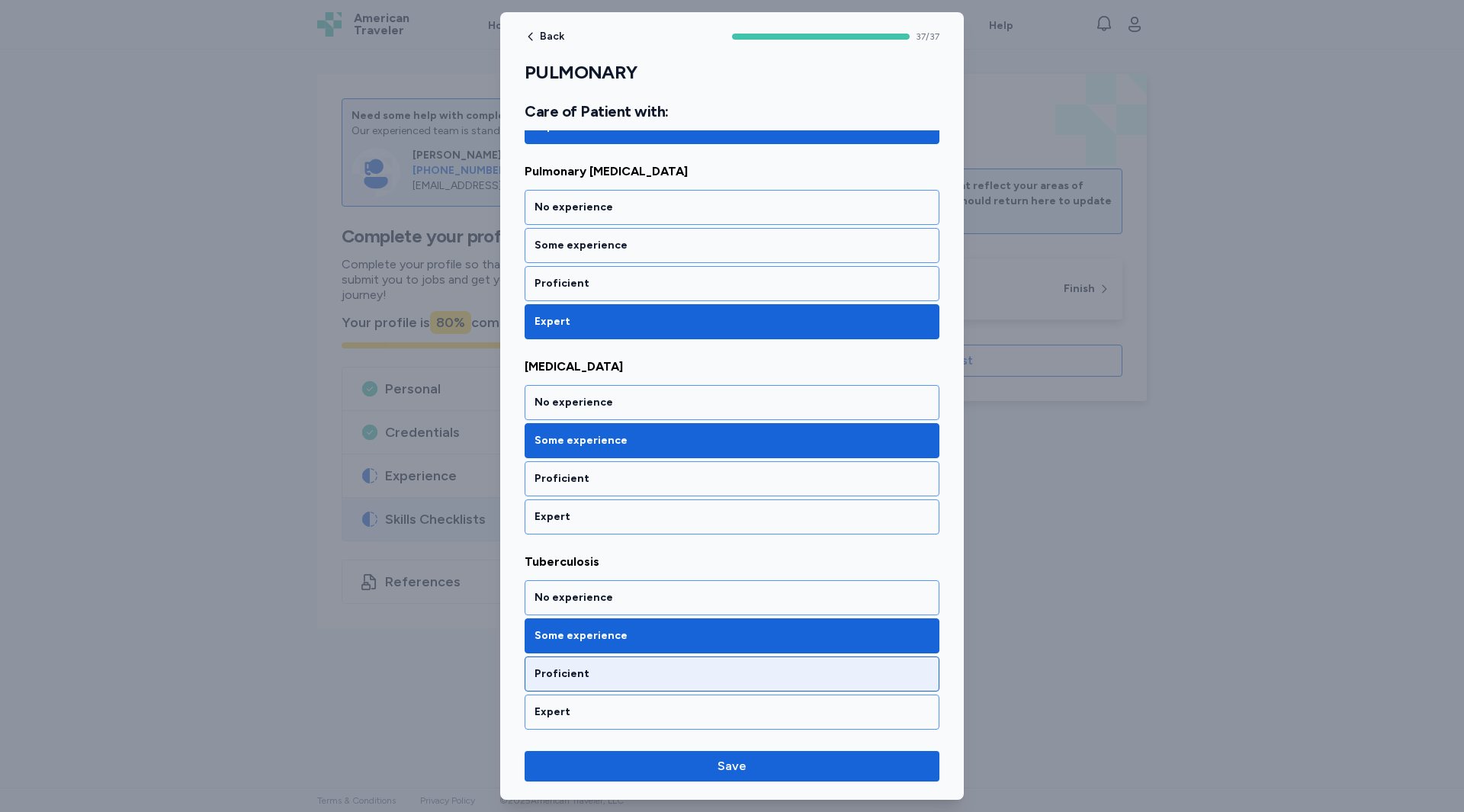
click at [554, 672] on div "Proficient" at bounding box center [732, 674] width 395 height 15
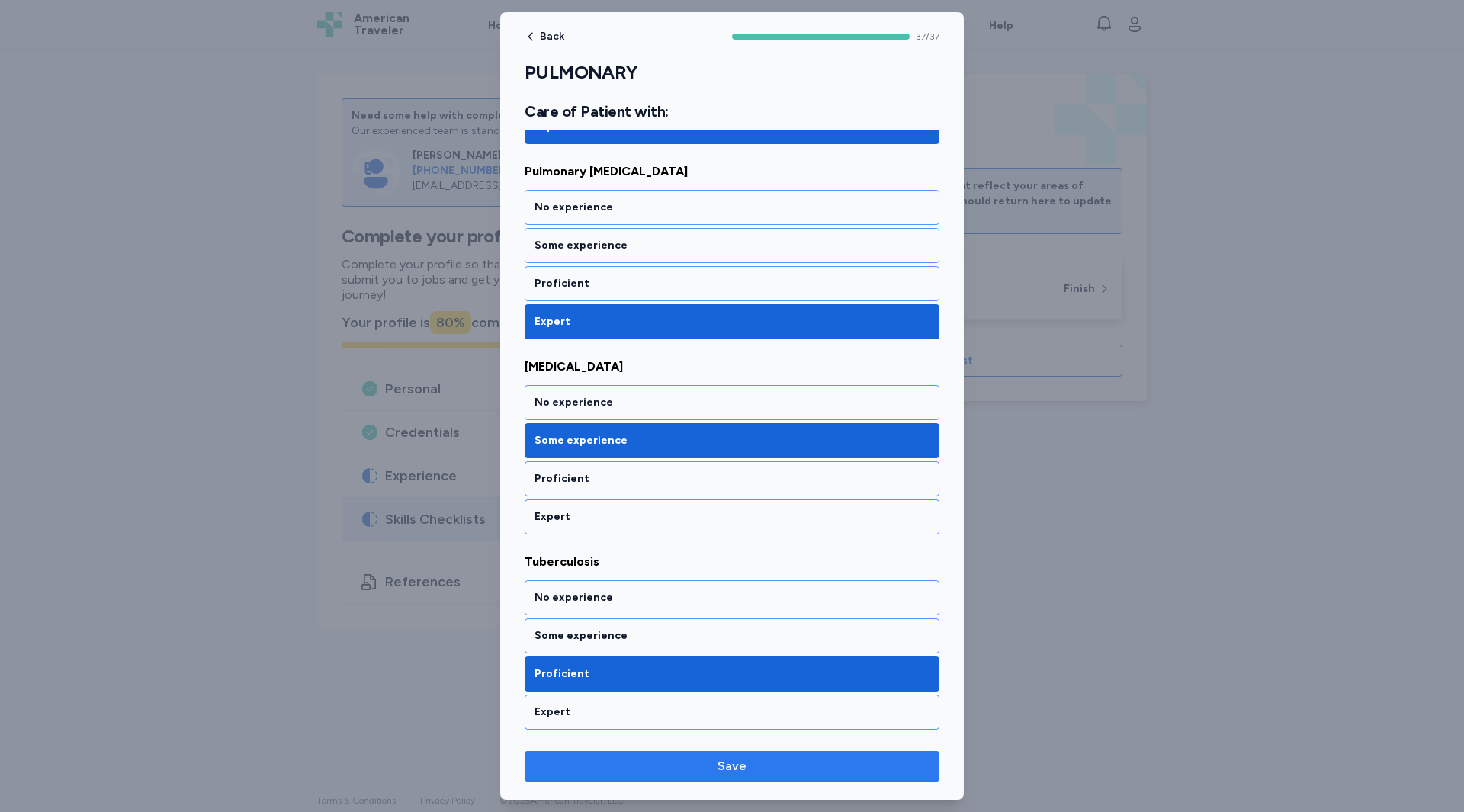
click at [642, 764] on span "Save" at bounding box center [732, 766] width 391 height 18
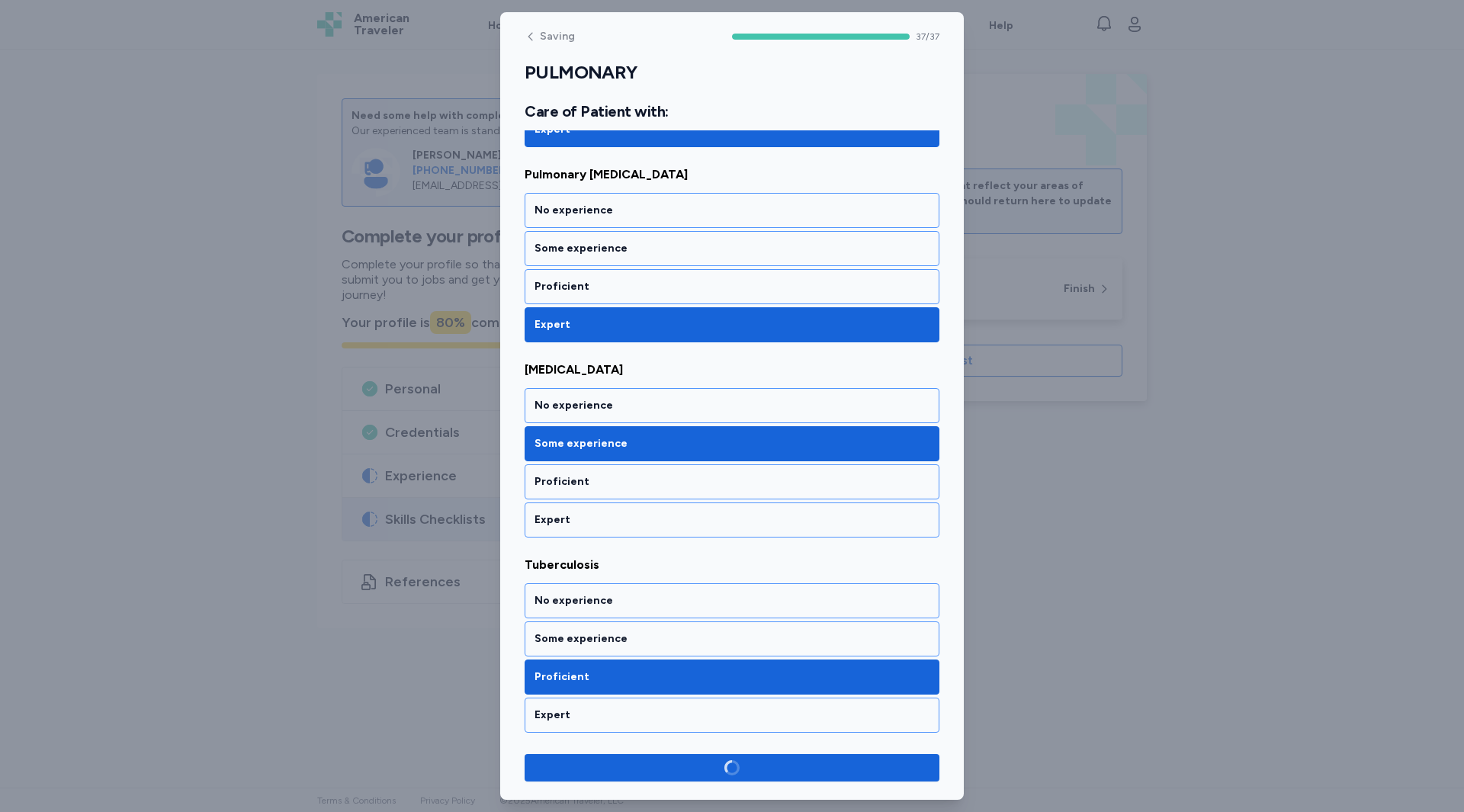
scroll to position [6937, 0]
